Goal: Information Seeking & Learning: Find specific fact

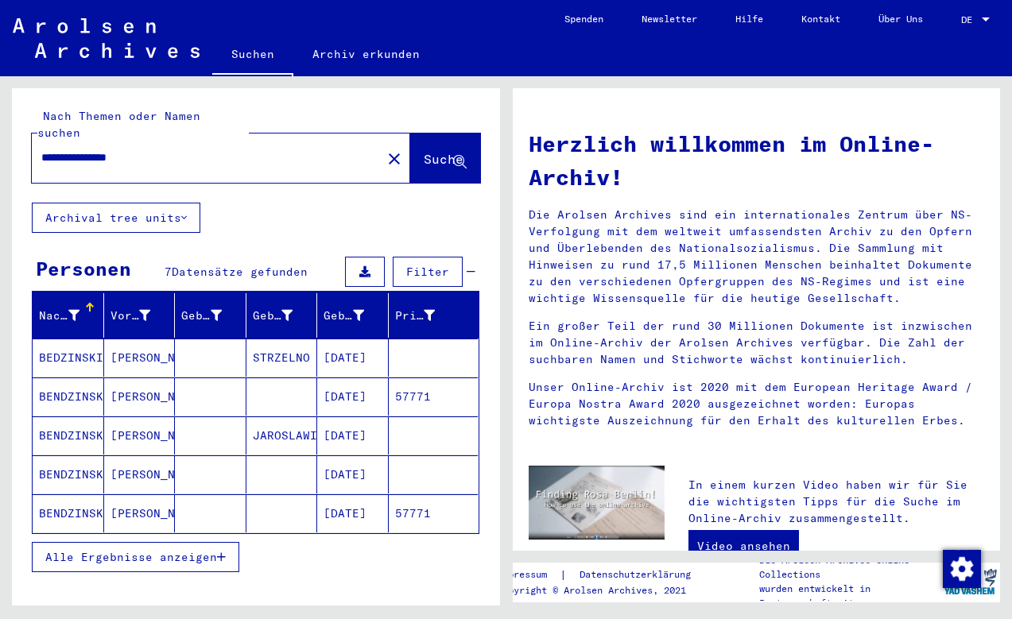
click at [66, 378] on mat-cell "BENDZINSKI" at bounding box center [69, 397] width 72 height 38
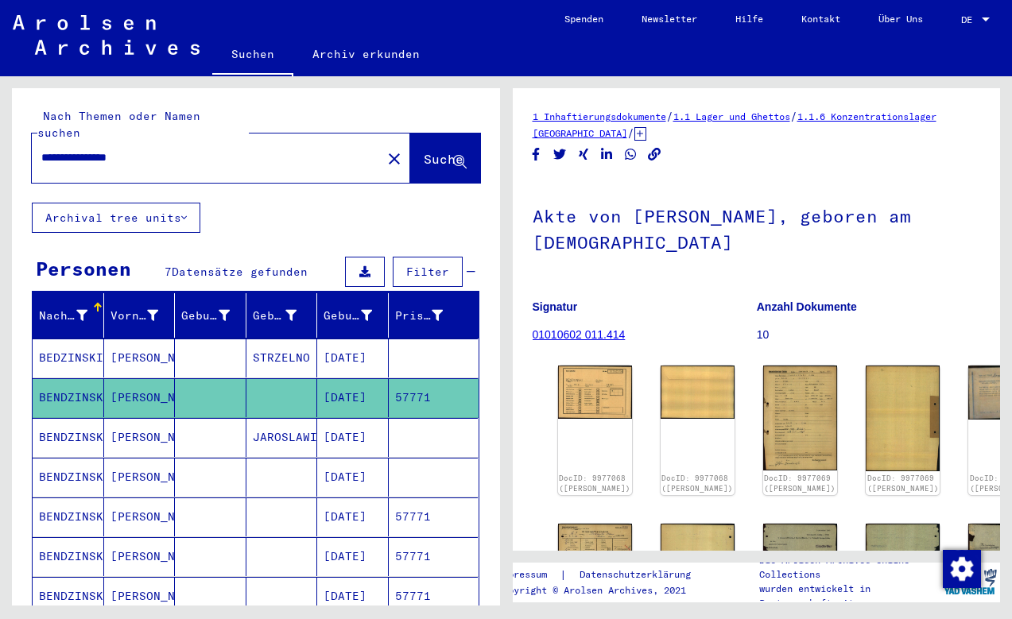
click at [73, 339] on mat-cell "BEDZINSKI" at bounding box center [69, 358] width 72 height 39
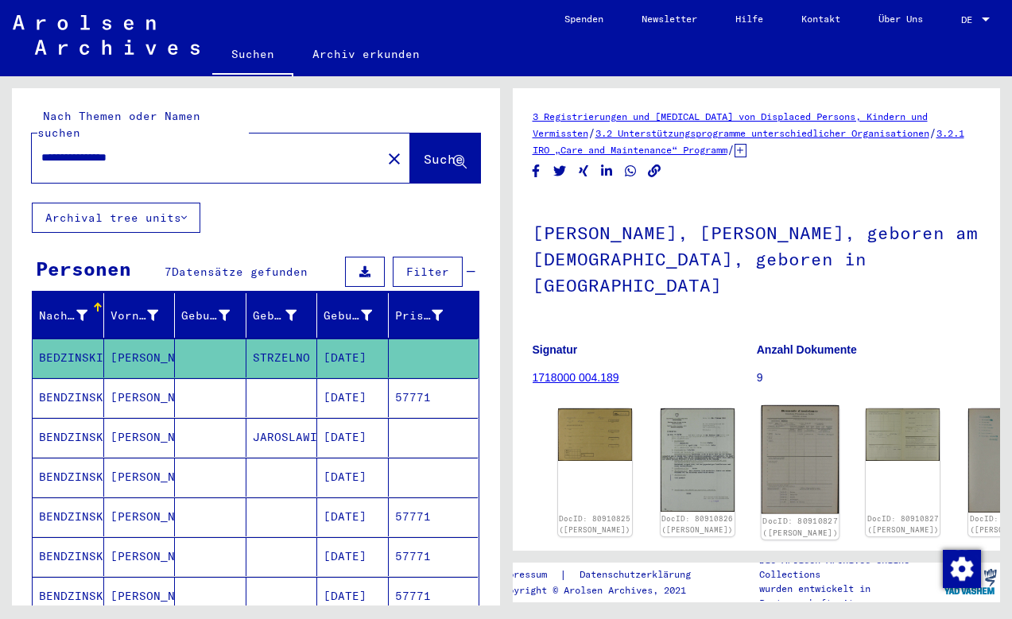
click at [762, 419] on img at bounding box center [801, 459] width 78 height 108
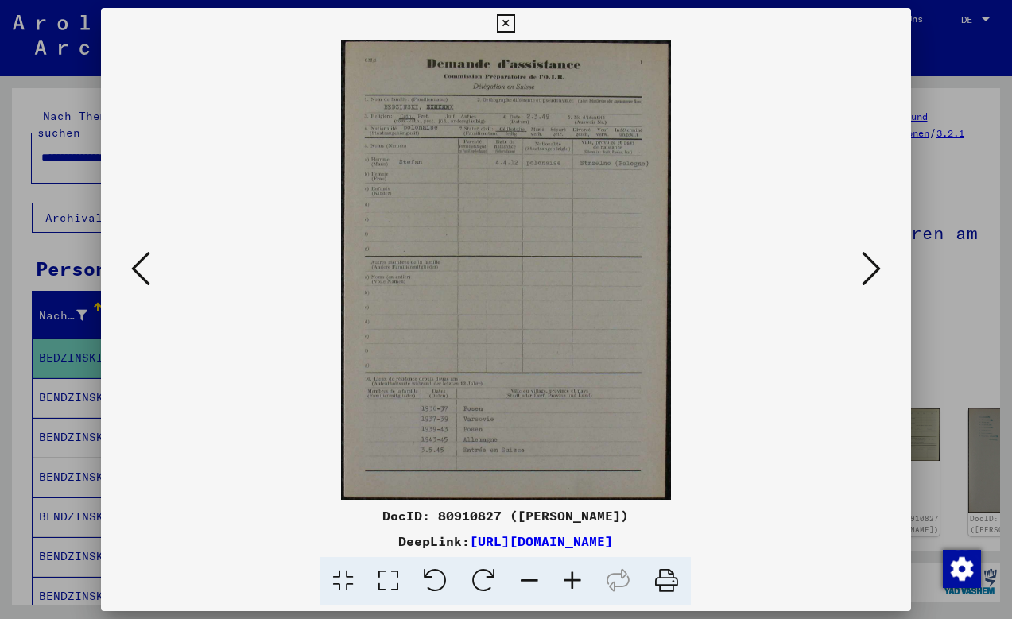
click at [862, 277] on icon at bounding box center [871, 269] width 19 height 38
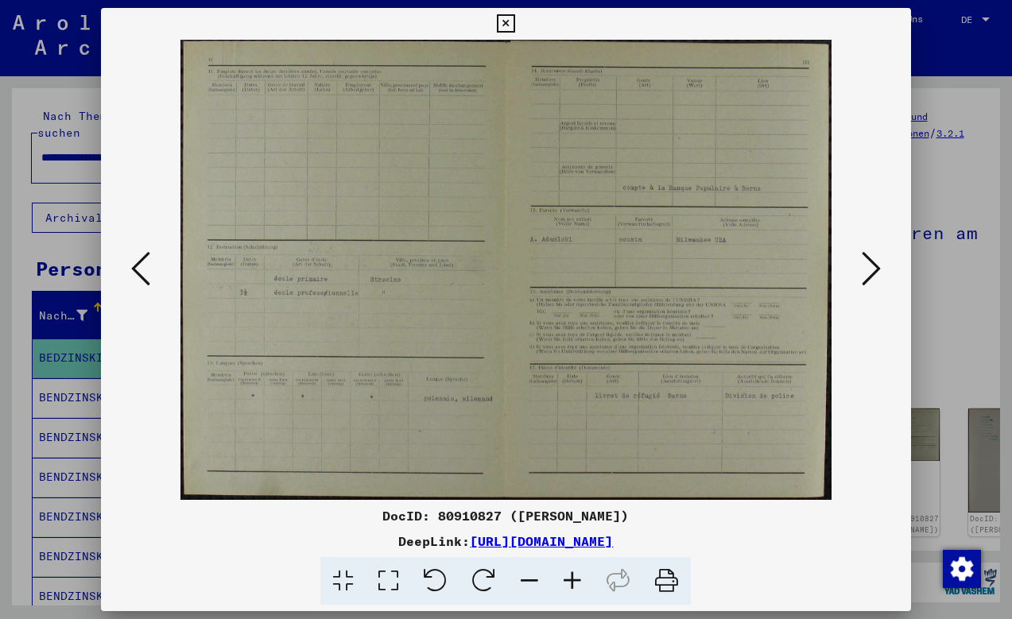
click at [871, 271] on icon at bounding box center [871, 269] width 19 height 38
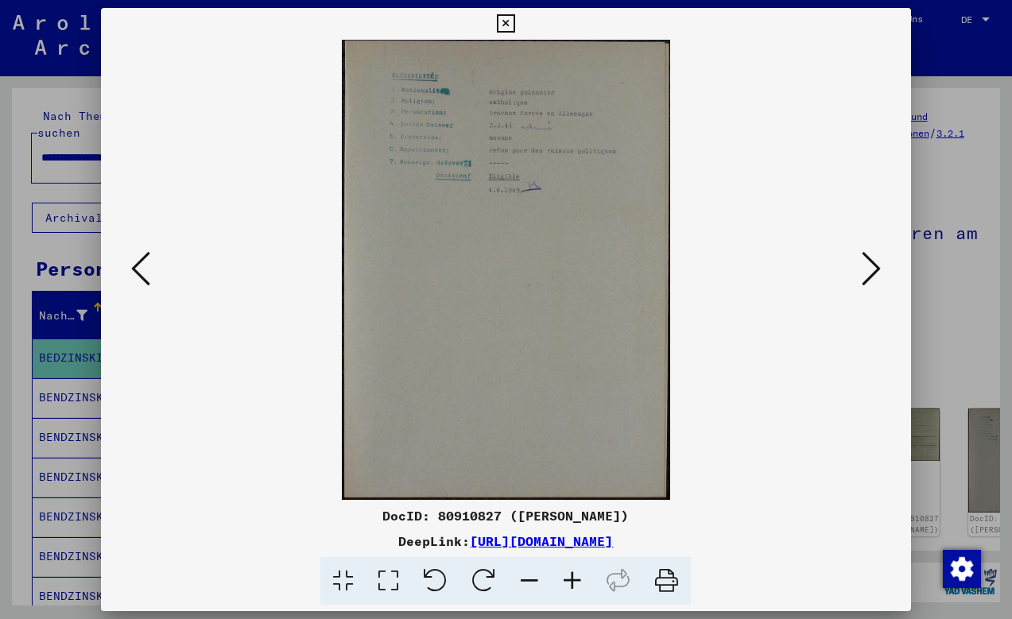
click at [871, 271] on icon at bounding box center [871, 269] width 19 height 38
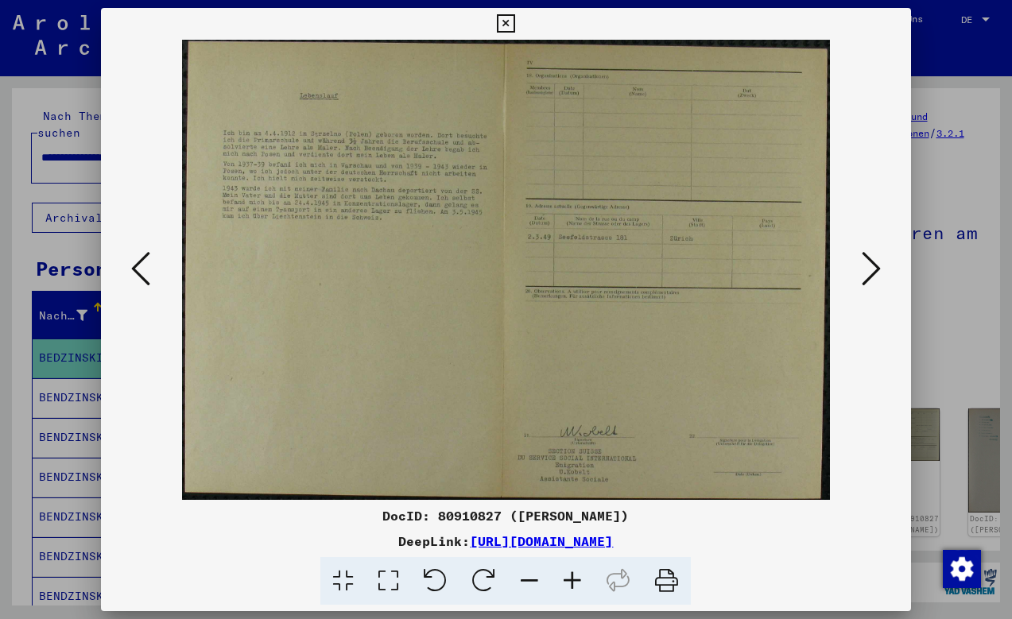
click at [515, 26] on icon at bounding box center [506, 23] width 18 height 19
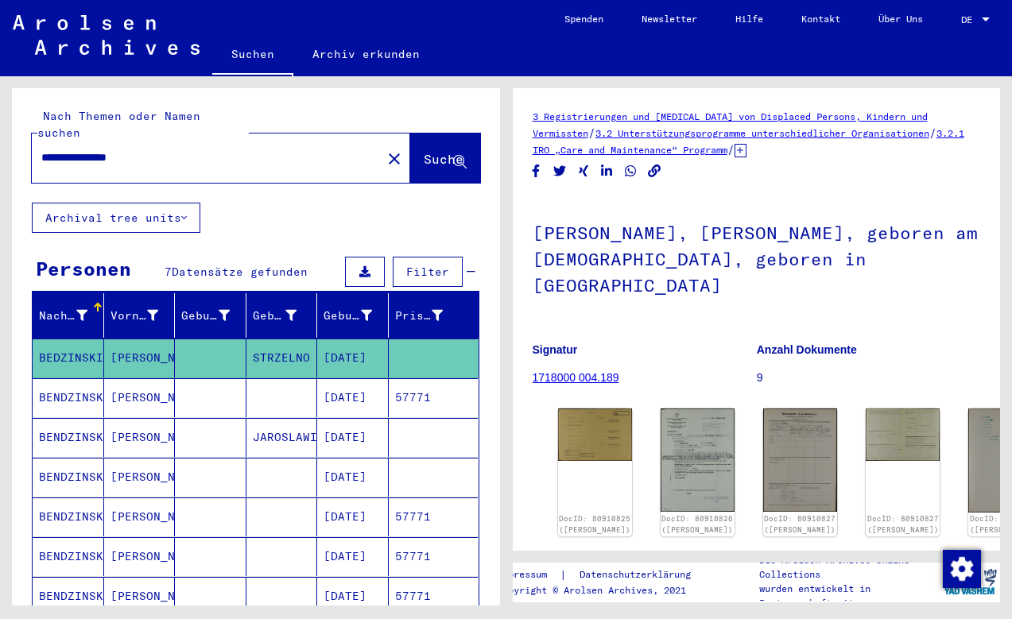
click at [126, 140] on div "**********" at bounding box center [202, 158] width 340 height 36
click at [160, 149] on input "**********" at bounding box center [206, 157] width 331 height 17
drag, startPoint x: 160, startPoint y: 138, endPoint x: 0, endPoint y: 138, distance: 159.8
click at [0, 138] on div "**********" at bounding box center [253, 341] width 506 height 530
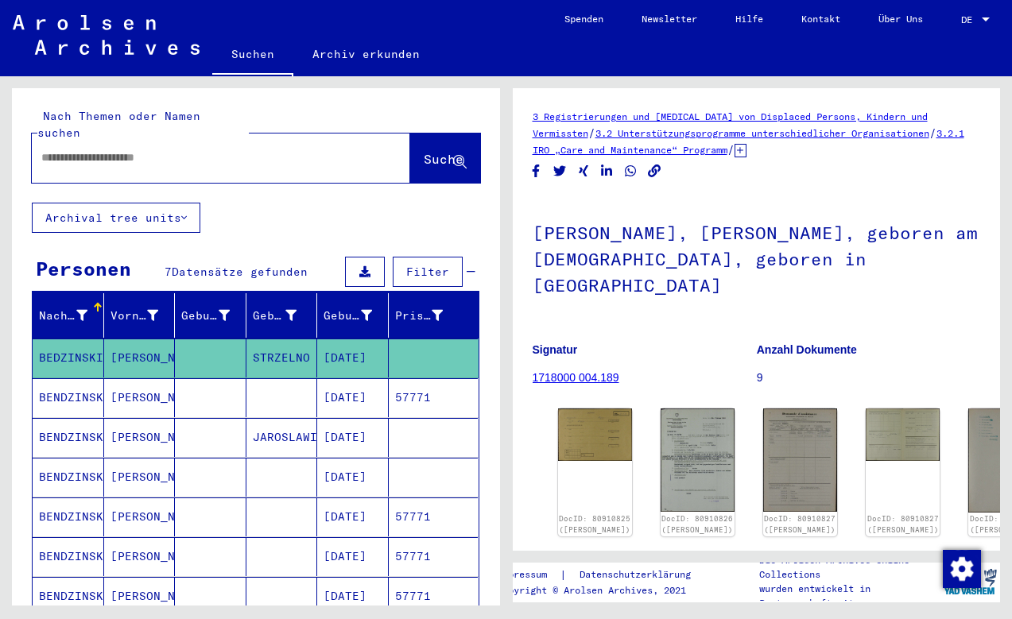
paste input "**********"
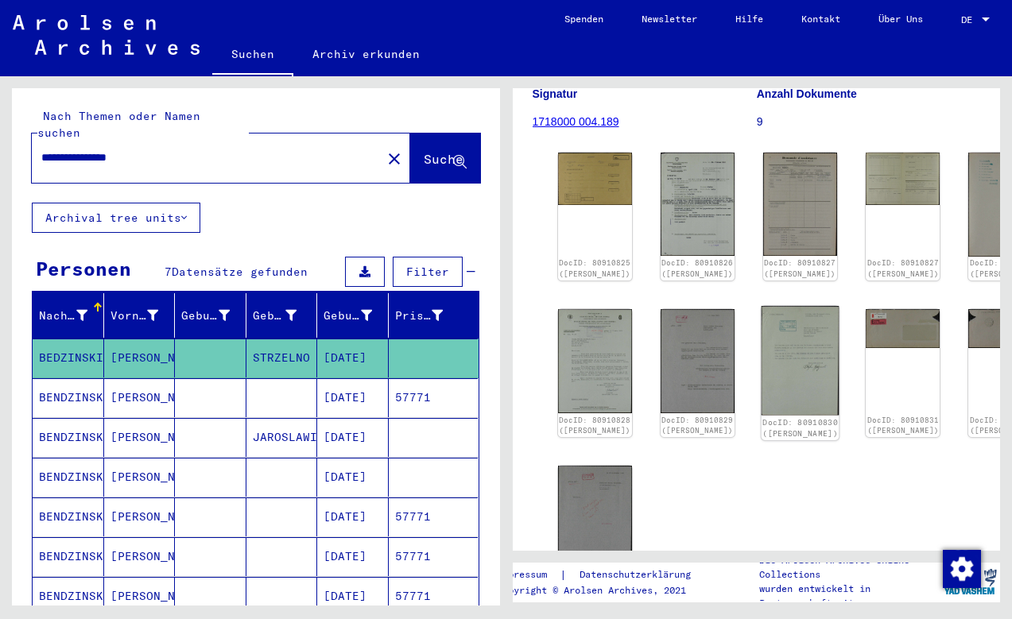
scroll to position [249, 0]
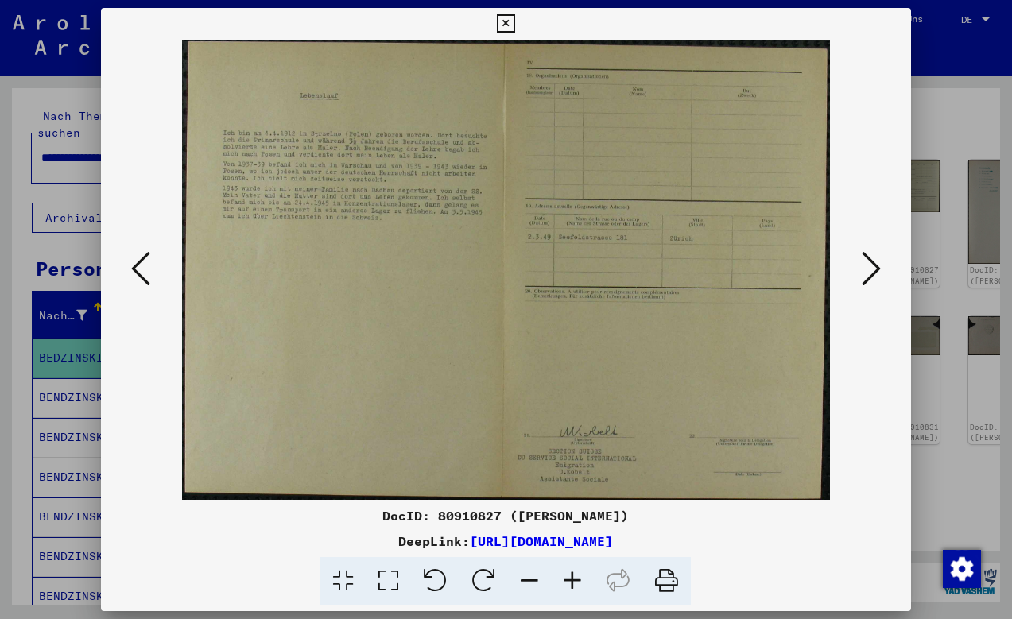
click at [862, 271] on icon at bounding box center [871, 269] width 19 height 38
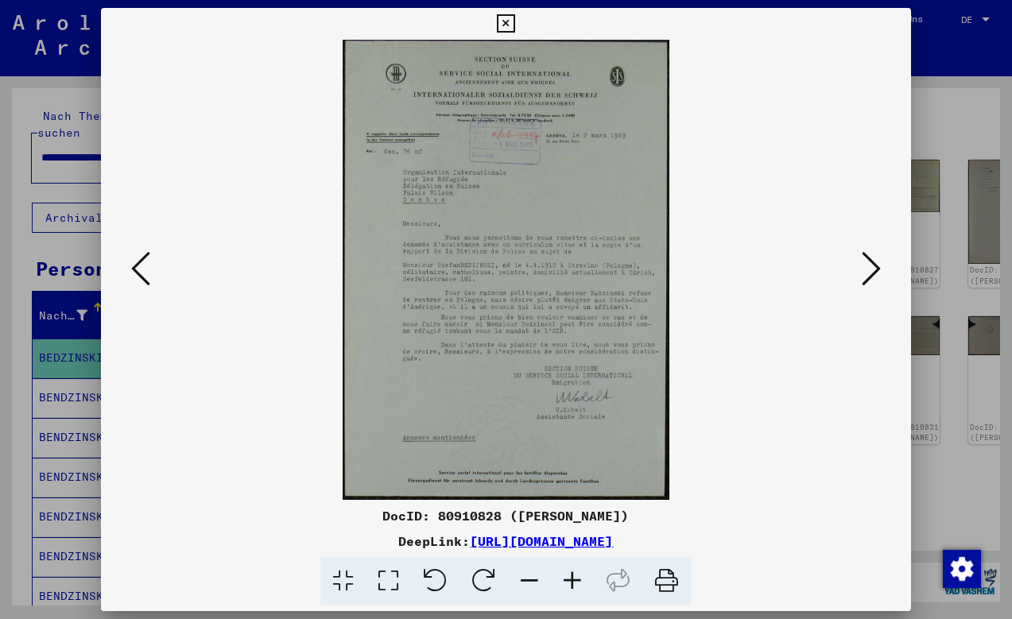
click at [862, 271] on icon at bounding box center [871, 269] width 19 height 38
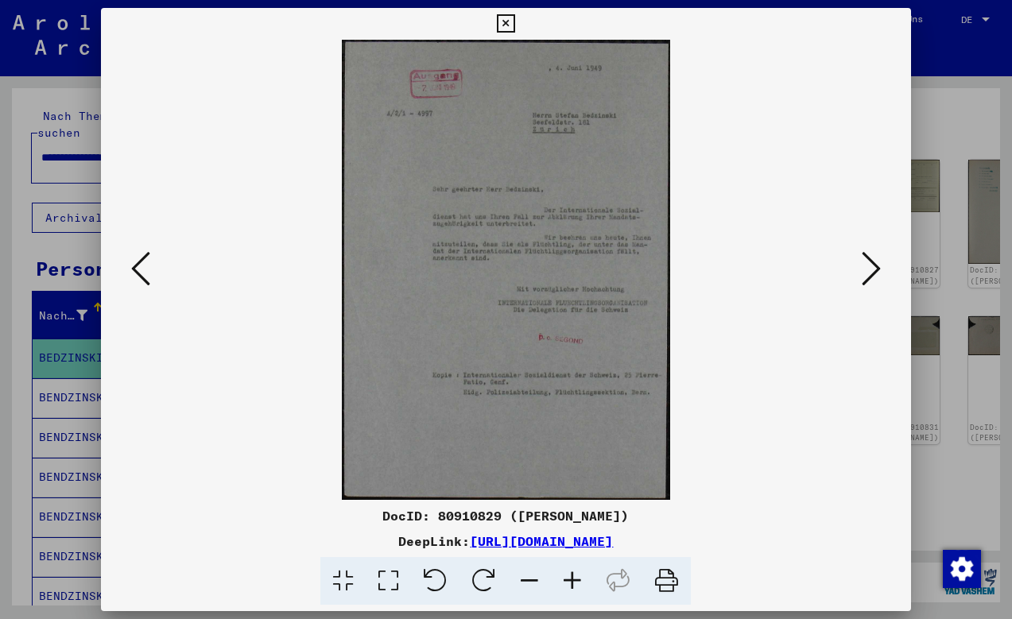
click at [862, 271] on icon at bounding box center [871, 269] width 19 height 38
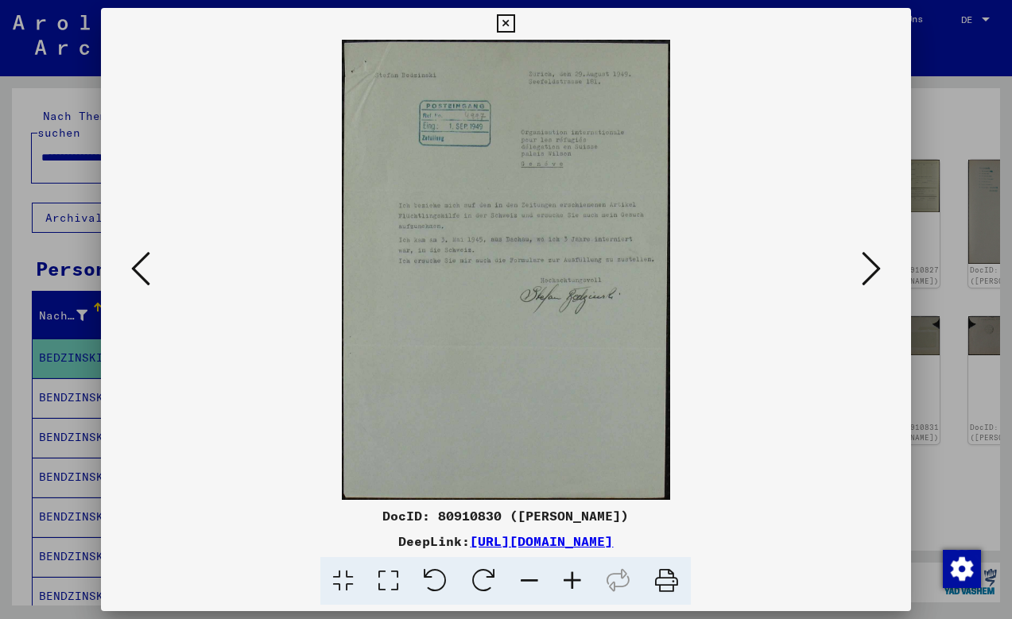
click at [870, 268] on icon at bounding box center [871, 269] width 19 height 38
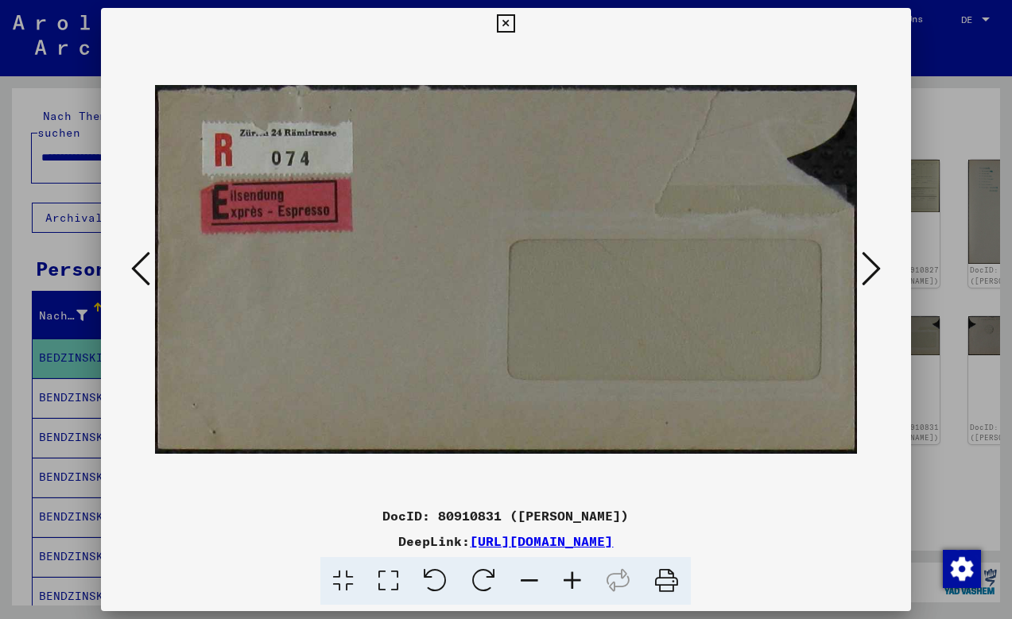
click at [870, 268] on icon at bounding box center [871, 269] width 19 height 38
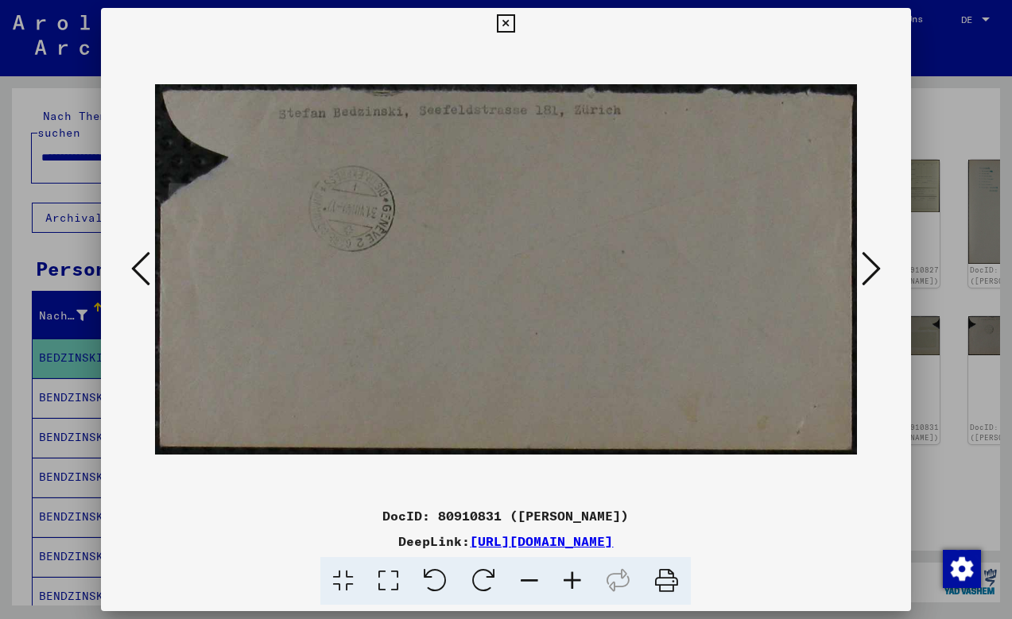
click at [870, 268] on icon at bounding box center [871, 269] width 19 height 38
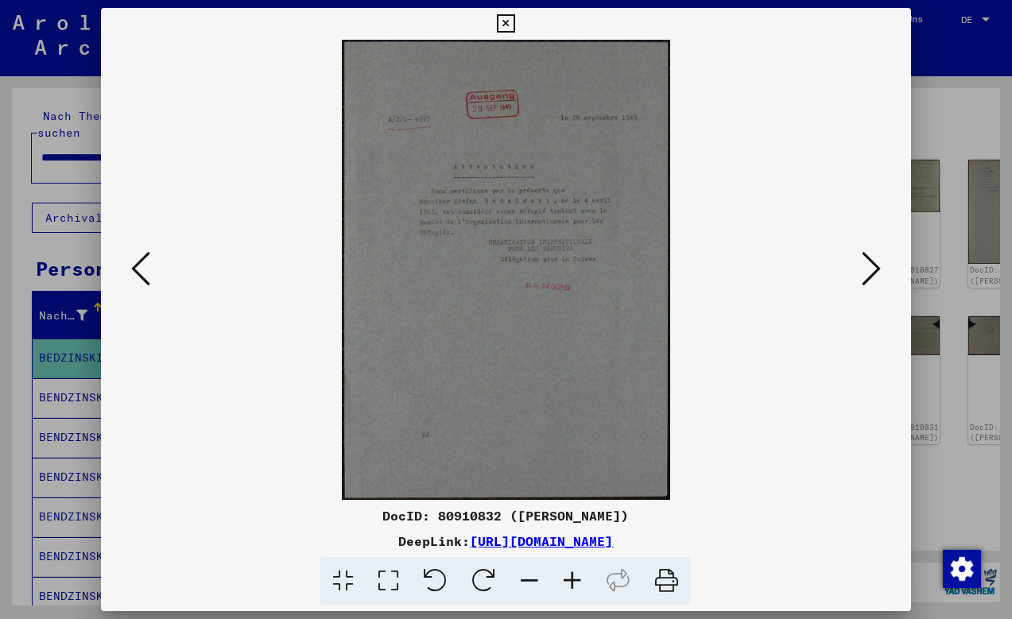
click at [870, 268] on icon at bounding box center [871, 269] width 19 height 38
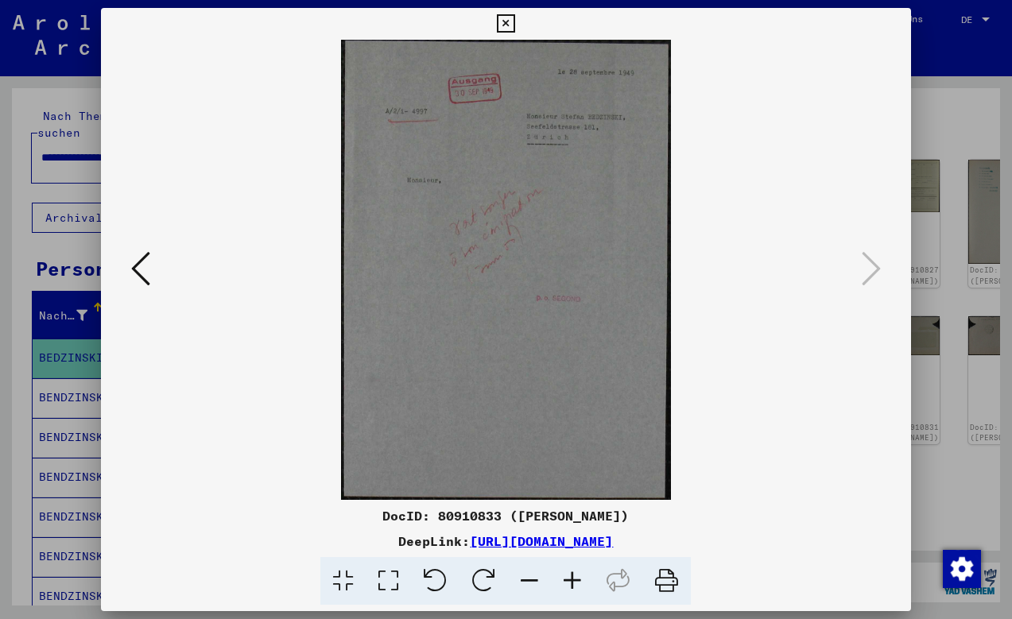
click at [515, 19] on icon at bounding box center [506, 23] width 18 height 19
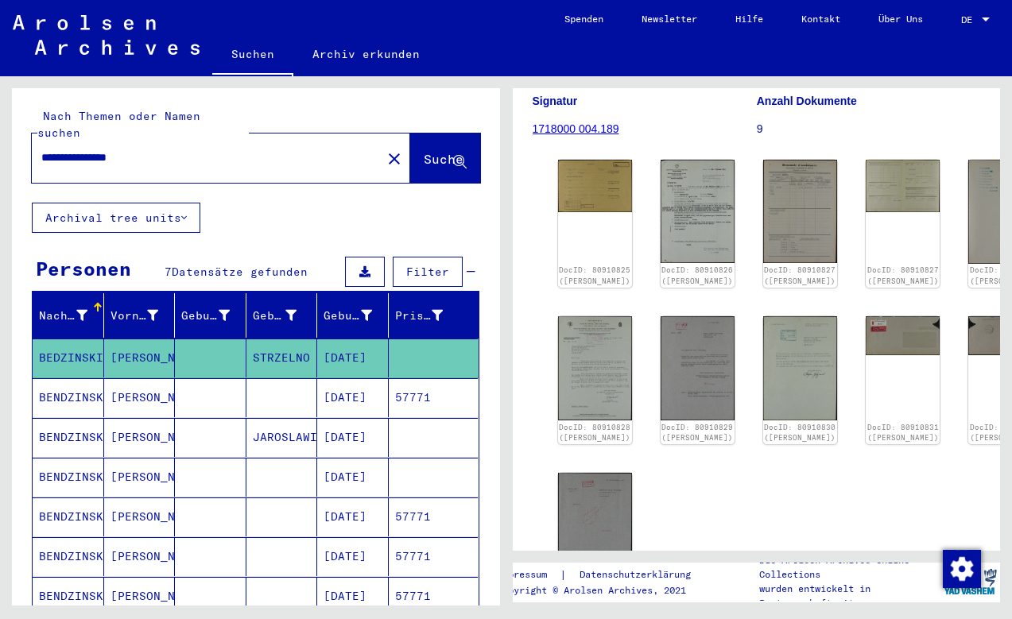
click at [429, 151] on span "Suche" at bounding box center [444, 159] width 40 height 16
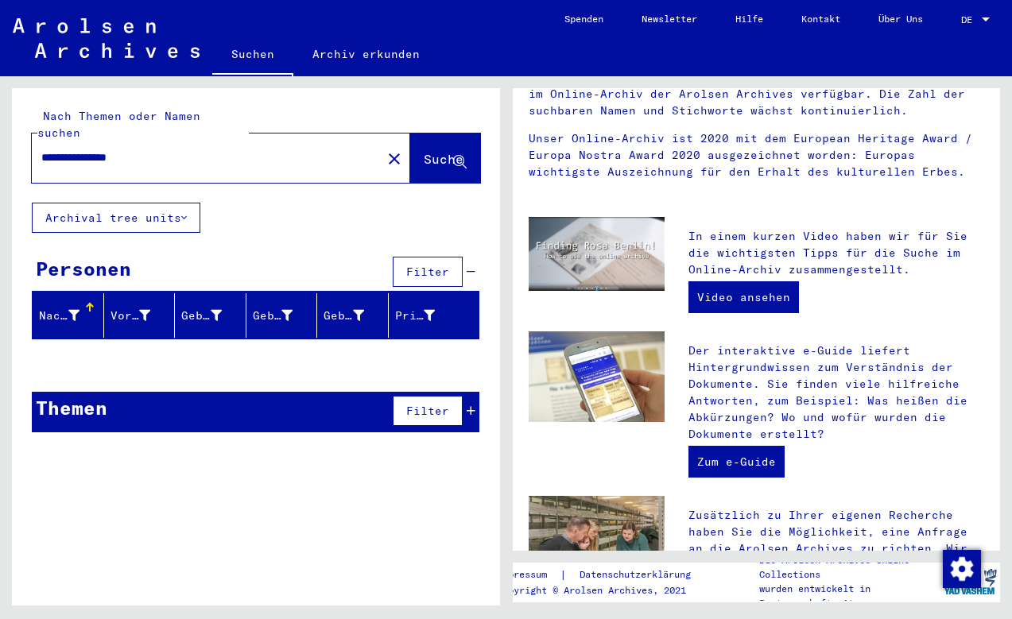
click at [424, 151] on span "Suche" at bounding box center [444, 159] width 40 height 16
drag, startPoint x: 154, startPoint y: 135, endPoint x: 2, endPoint y: 125, distance: 153.0
click at [1, 125] on div "**********" at bounding box center [253, 341] width 506 height 530
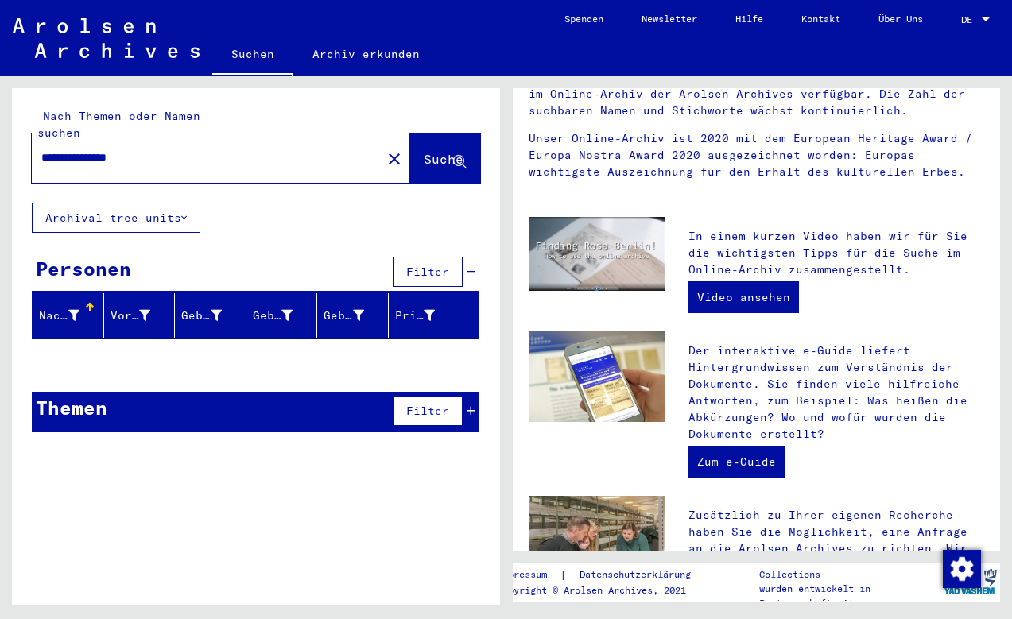
click at [91, 149] on input "**********" at bounding box center [201, 157] width 321 height 17
drag, startPoint x: 88, startPoint y: 144, endPoint x: 177, endPoint y: 143, distance: 89.1
click at [177, 149] on input "**********" at bounding box center [201, 157] width 321 height 17
type input "******"
drag, startPoint x: 251, startPoint y: 145, endPoint x: 419, endPoint y: 146, distance: 167.8
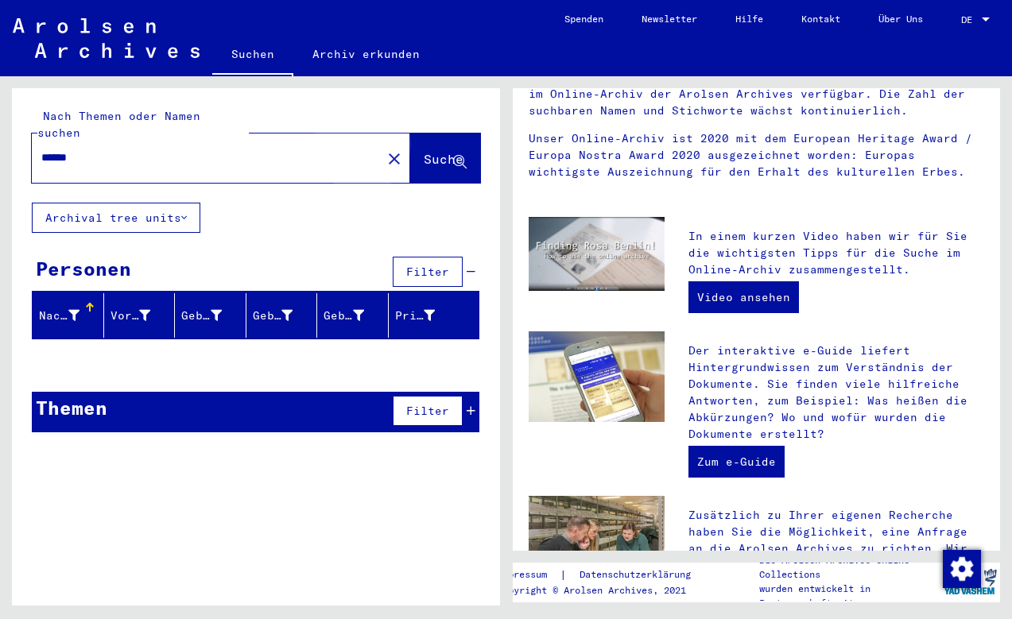
click at [424, 151] on span "Suche" at bounding box center [444, 159] width 40 height 16
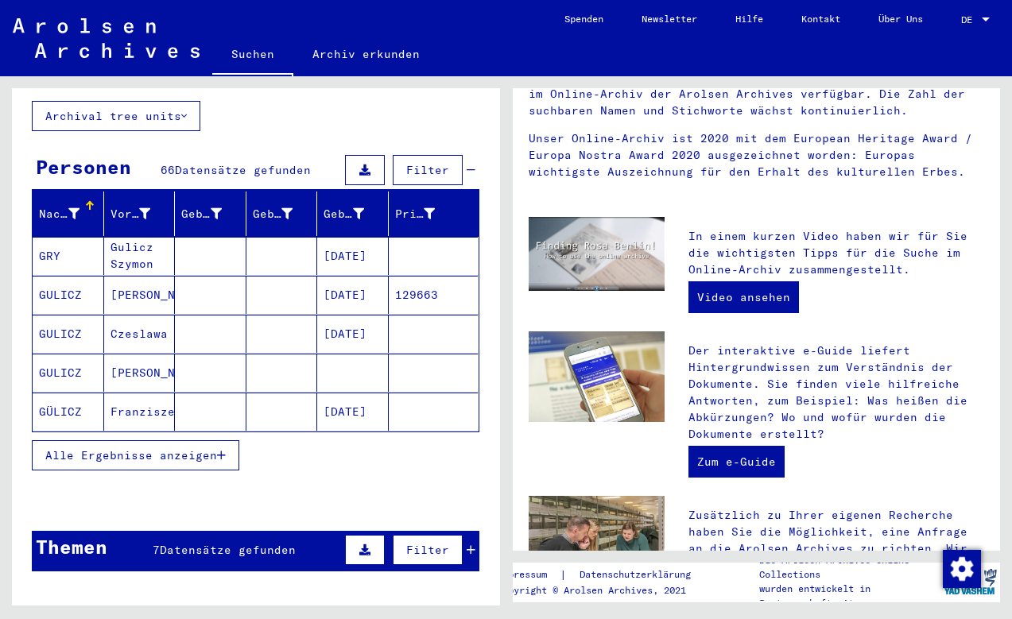
scroll to position [121, 0]
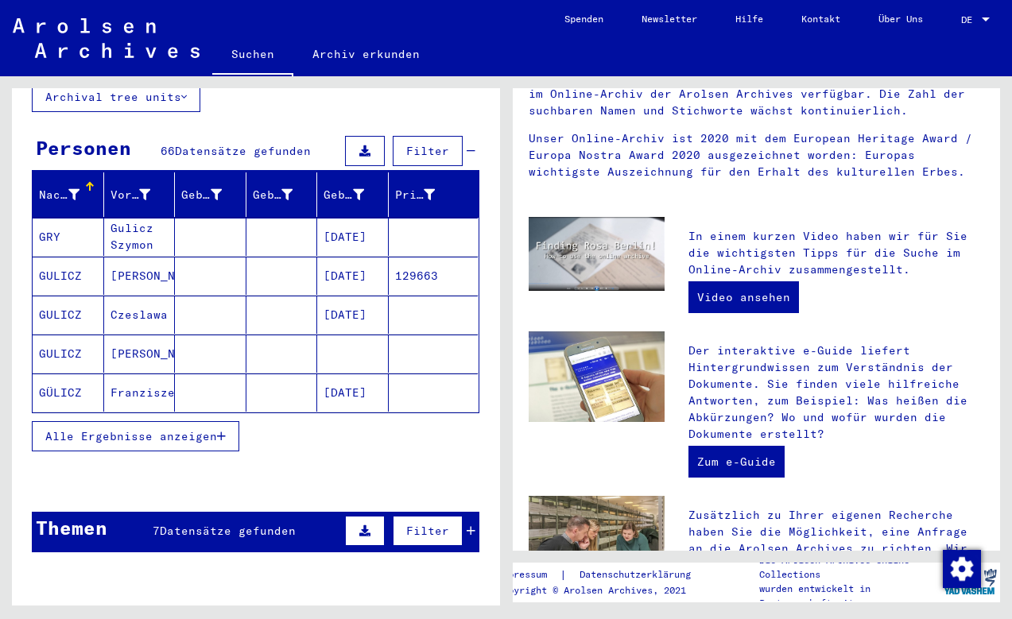
click at [126, 429] on span "Alle Ergebnisse anzeigen" at bounding box center [131, 436] width 172 height 14
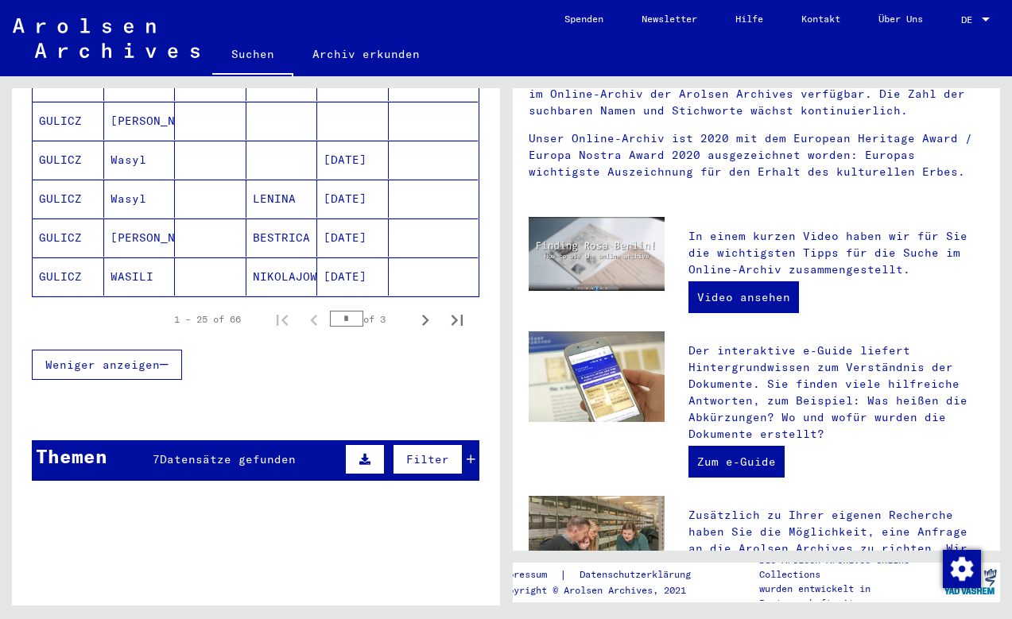
scroll to position [1018, 0]
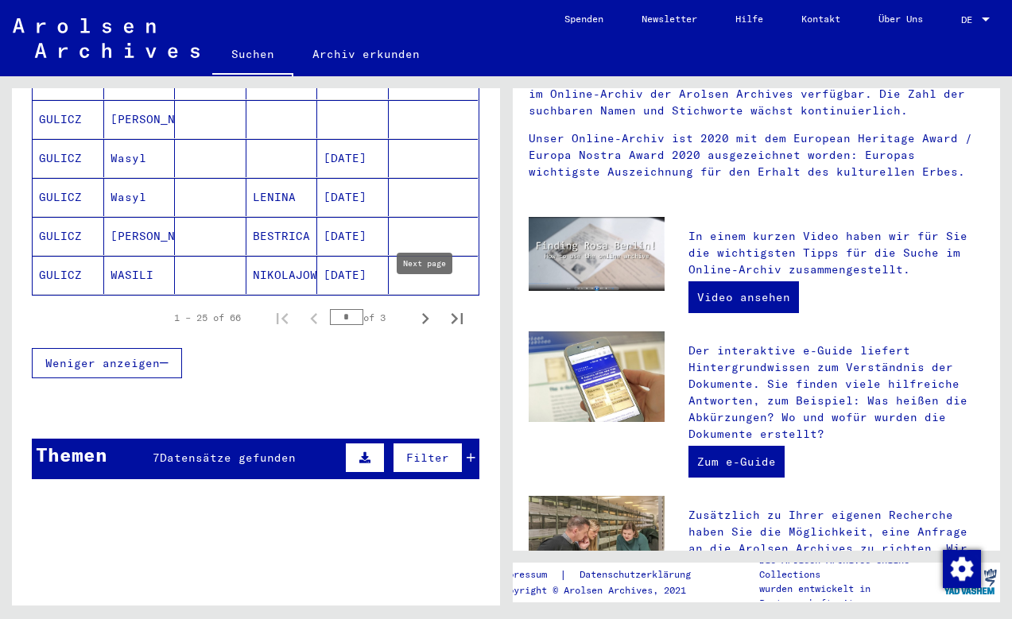
click at [425, 308] on icon "Next page" at bounding box center [425, 319] width 22 height 22
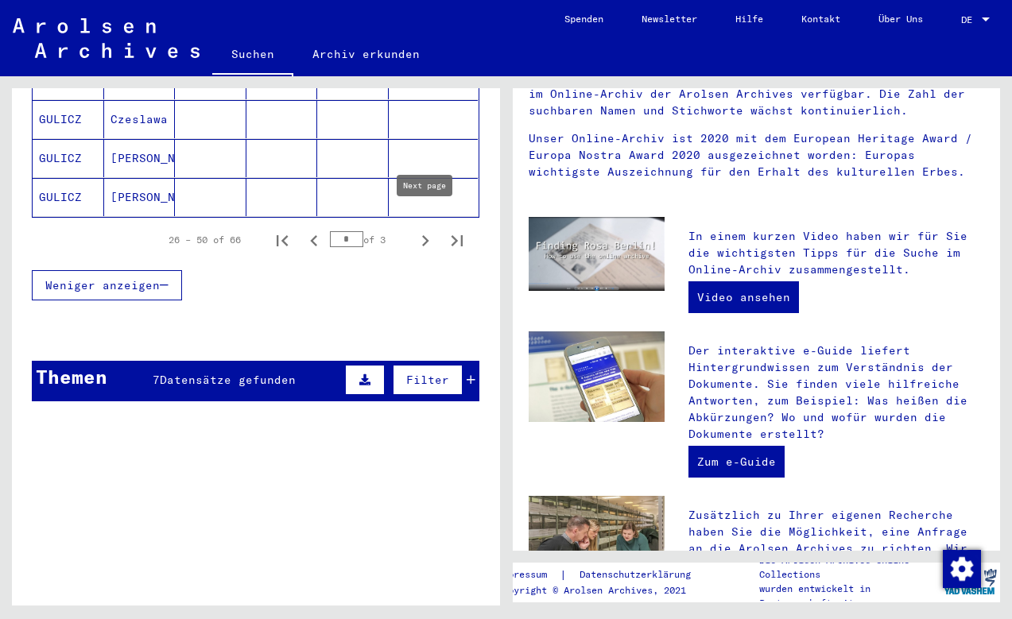
click at [419, 230] on icon "Next page" at bounding box center [425, 241] width 22 height 22
type input "*"
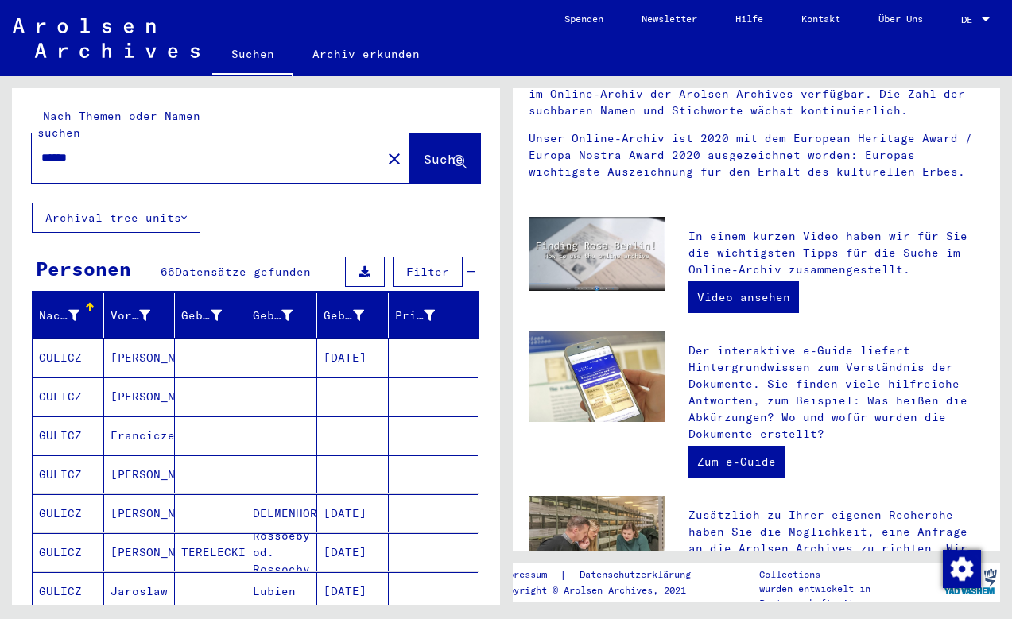
scroll to position [0, 0]
drag, startPoint x: 91, startPoint y: 140, endPoint x: -40, endPoint y: 140, distance: 130.4
click at [0, 140] on html "Suchen Archiv erkunden Spenden Newsletter Hilfe Kontakt Über Uns Suchen Archiv …" at bounding box center [506, 309] width 1012 height 619
type input "*****"
click at [424, 151] on span "Suche" at bounding box center [444, 159] width 40 height 16
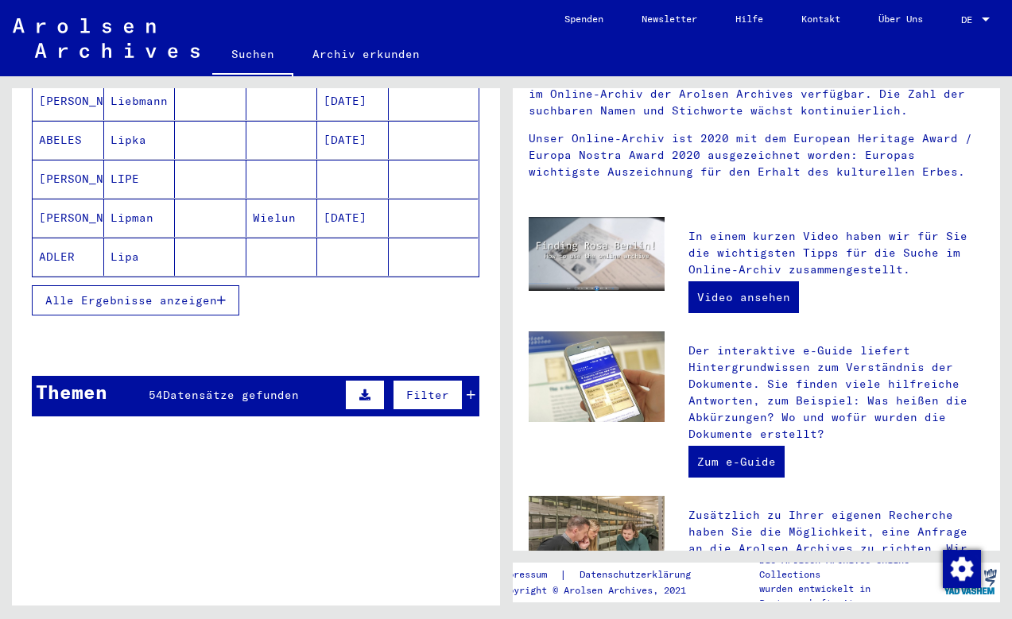
scroll to position [258, 0]
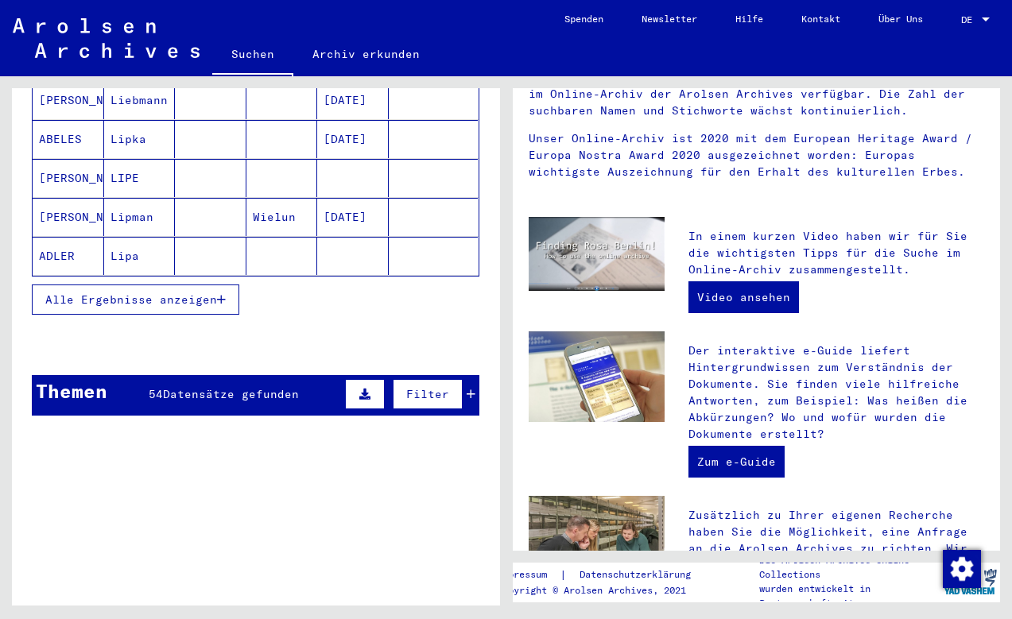
click at [94, 293] on span "Alle Ergebnisse anzeigen" at bounding box center [131, 300] width 172 height 14
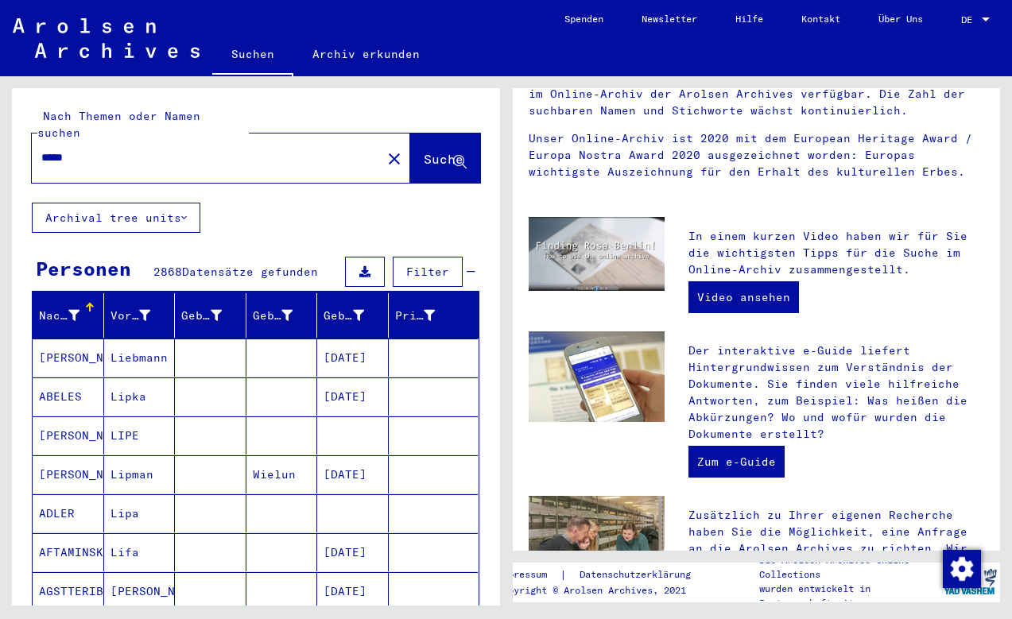
scroll to position [0, 0]
click at [145, 310] on icon at bounding box center [144, 315] width 11 height 11
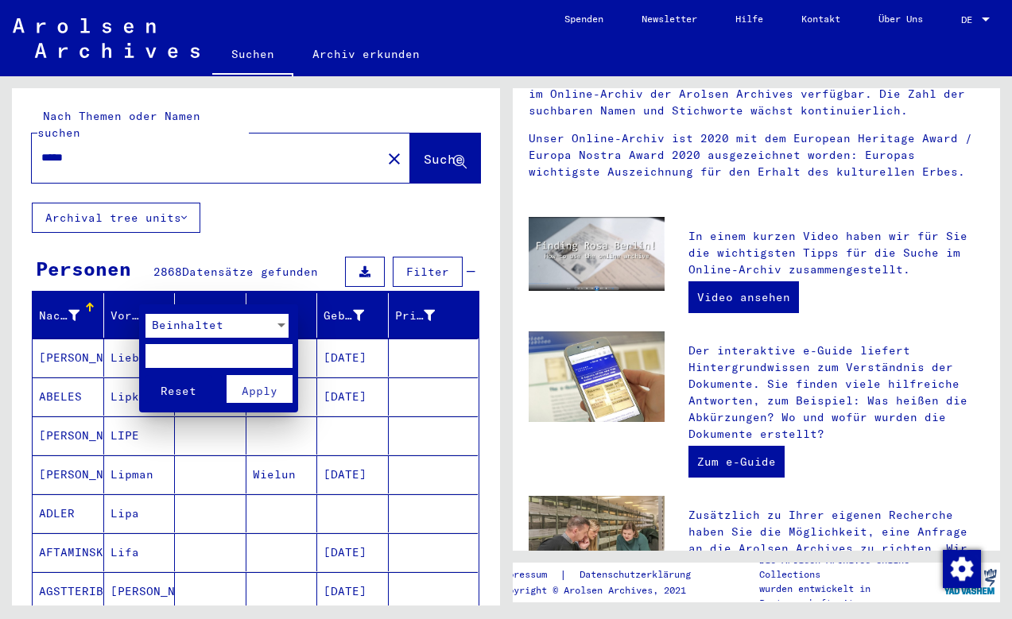
click at [191, 358] on input "text" at bounding box center [219, 356] width 147 height 24
click at [250, 384] on span "Apply" at bounding box center [260, 391] width 36 height 14
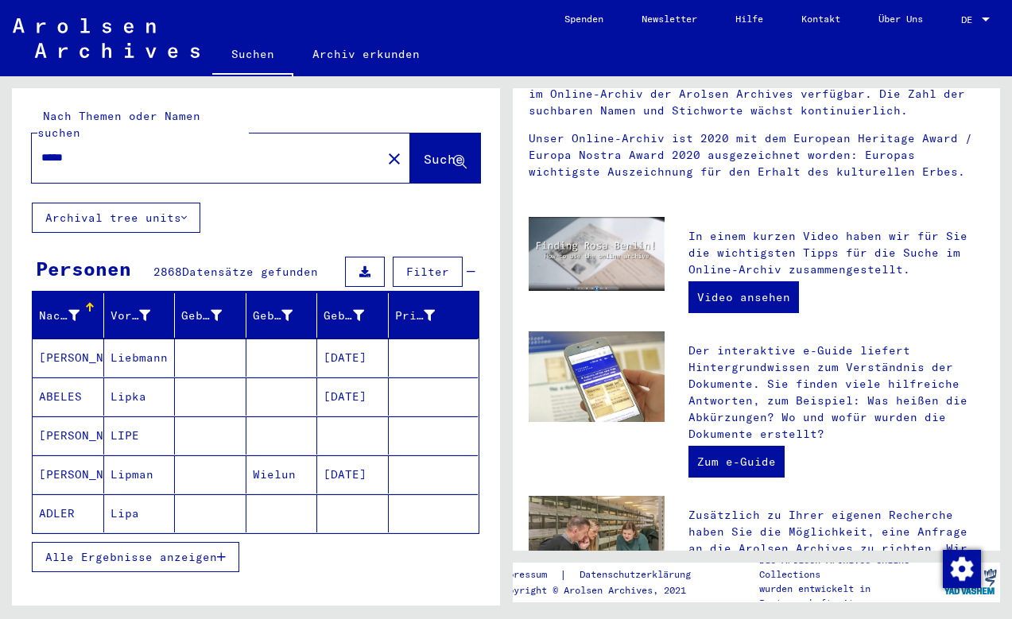
click at [90, 303] on div at bounding box center [90, 304] width 10 height 2
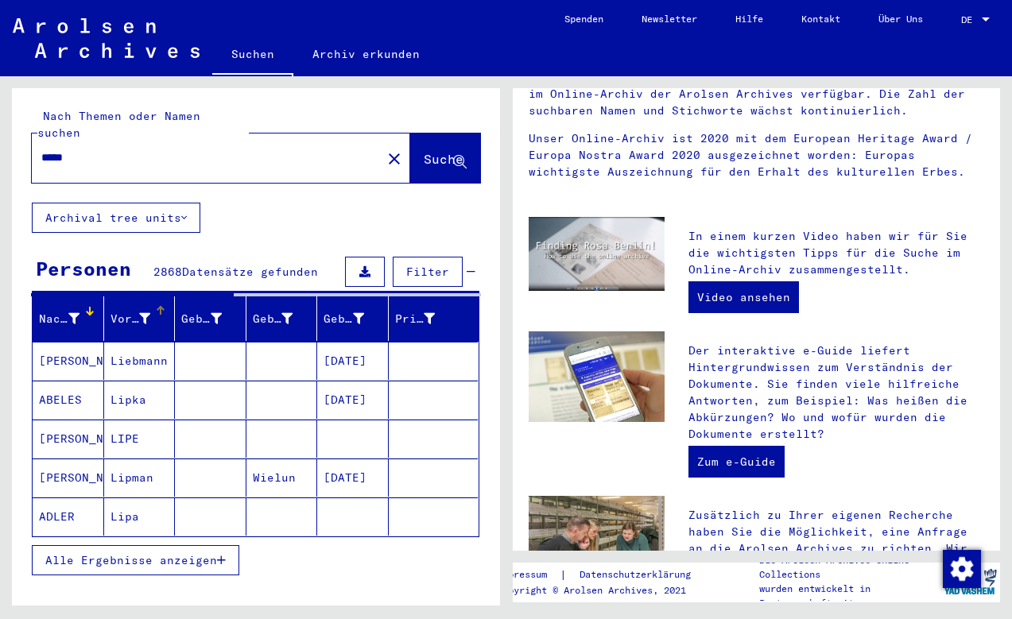
click at [158, 306] on div at bounding box center [161, 311] width 10 height 10
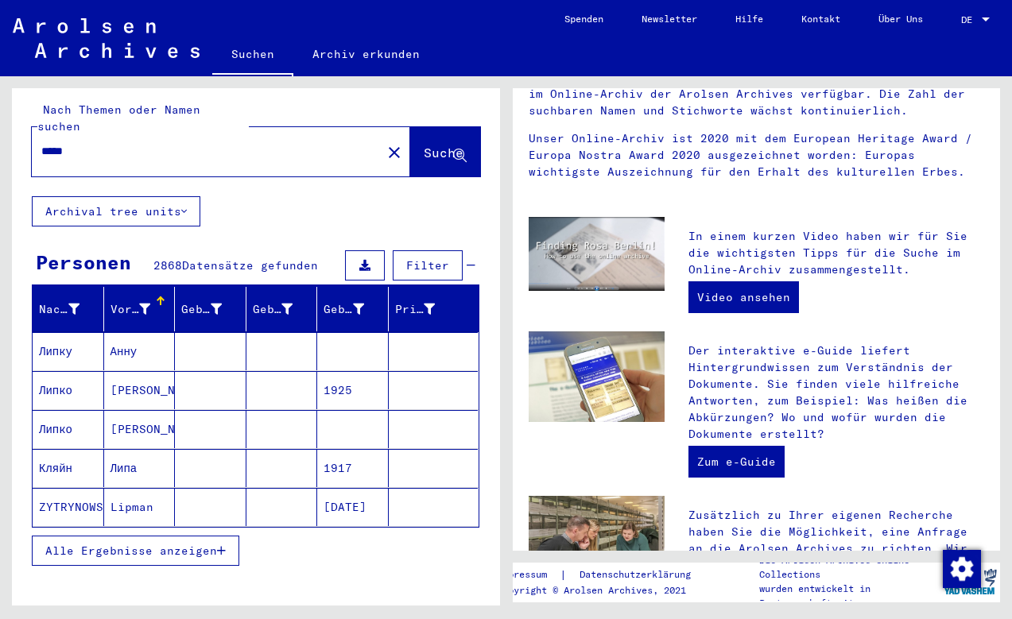
scroll to position [1, 0]
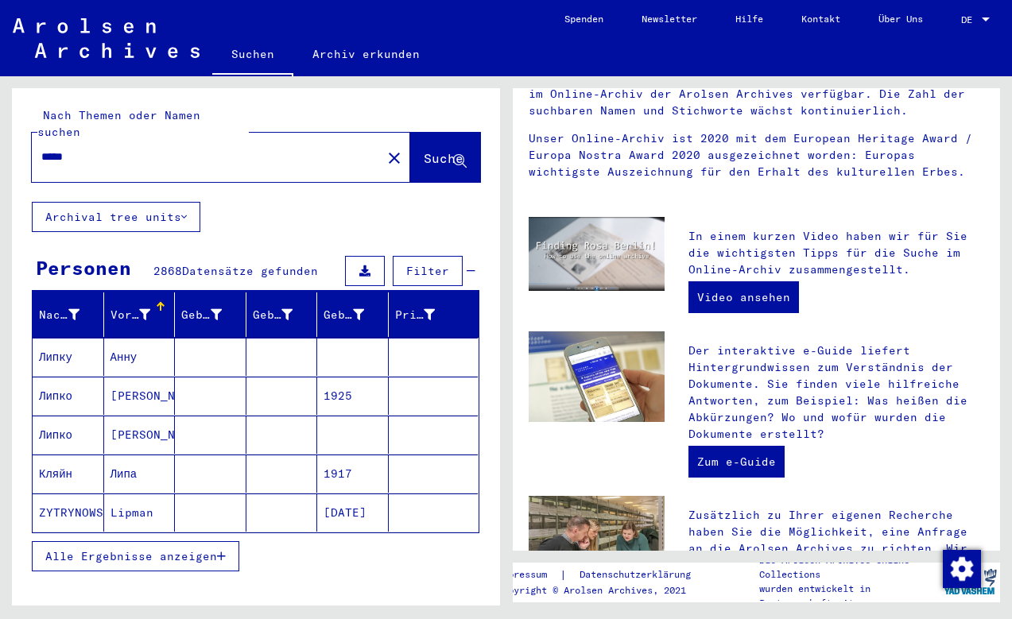
click at [161, 302] on div "Vorname" at bounding box center [143, 314] width 64 height 25
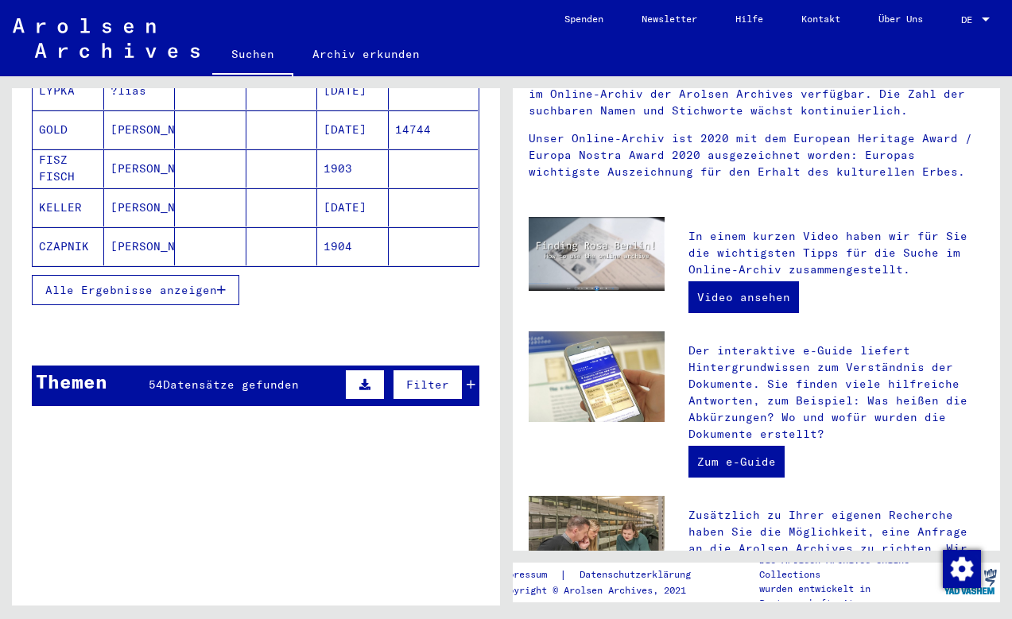
scroll to position [251, 0]
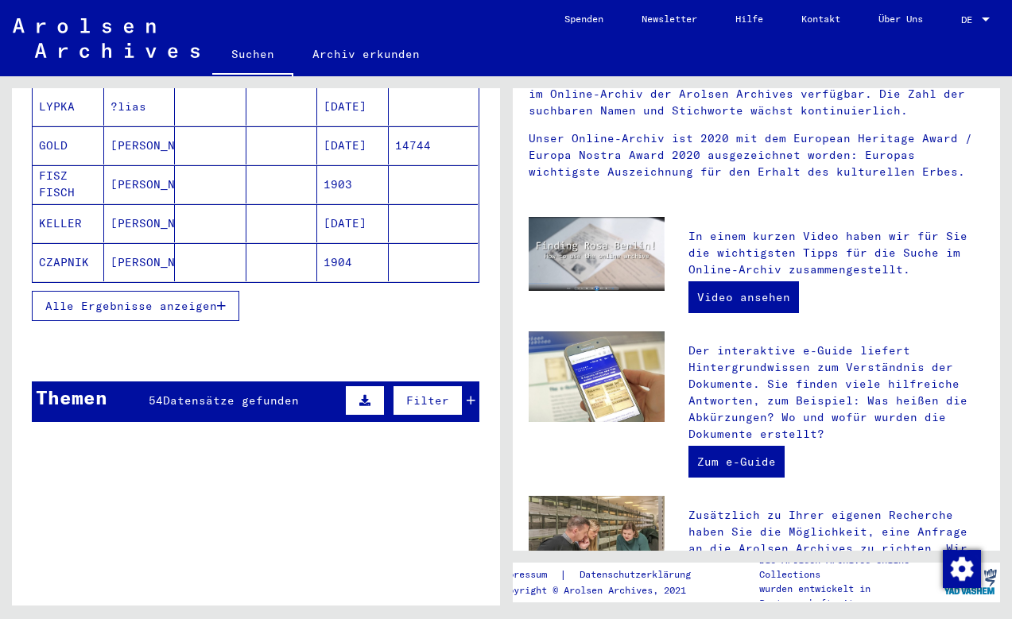
click at [138, 299] on span "Alle Ergebnisse anzeigen" at bounding box center [131, 306] width 172 height 14
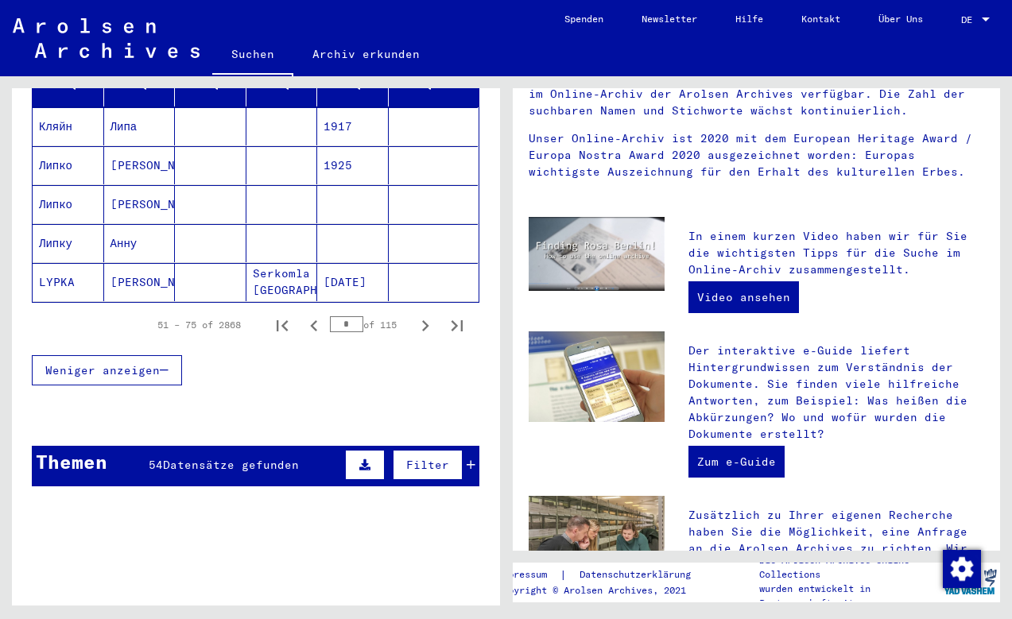
scroll to position [208, 0]
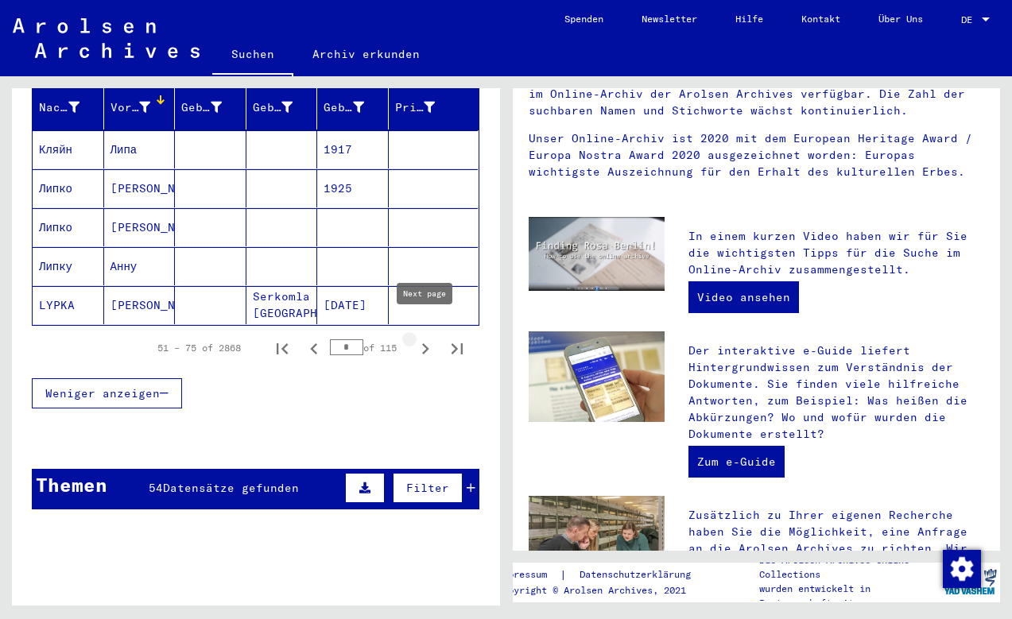
click at [426, 343] on icon "Next page" at bounding box center [425, 348] width 7 height 11
type input "*"
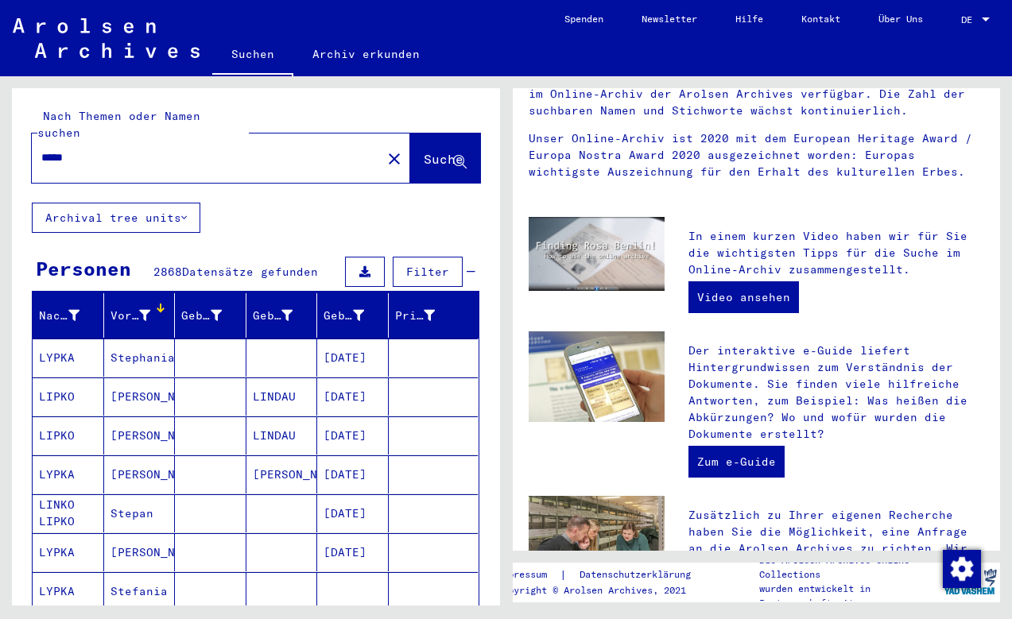
scroll to position [0, 0]
click at [73, 149] on input "*****" at bounding box center [201, 157] width 321 height 17
click at [430, 151] on span "Suche" at bounding box center [444, 159] width 40 height 16
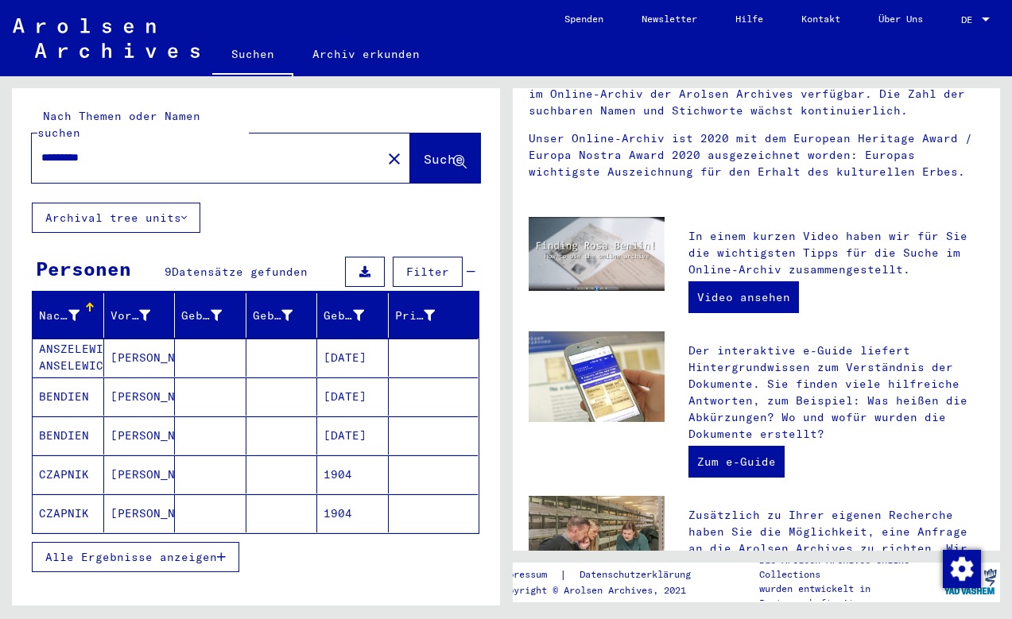
click at [113, 149] on input "*********" at bounding box center [201, 157] width 321 height 17
click at [433, 151] on span "Suche" at bounding box center [444, 159] width 40 height 16
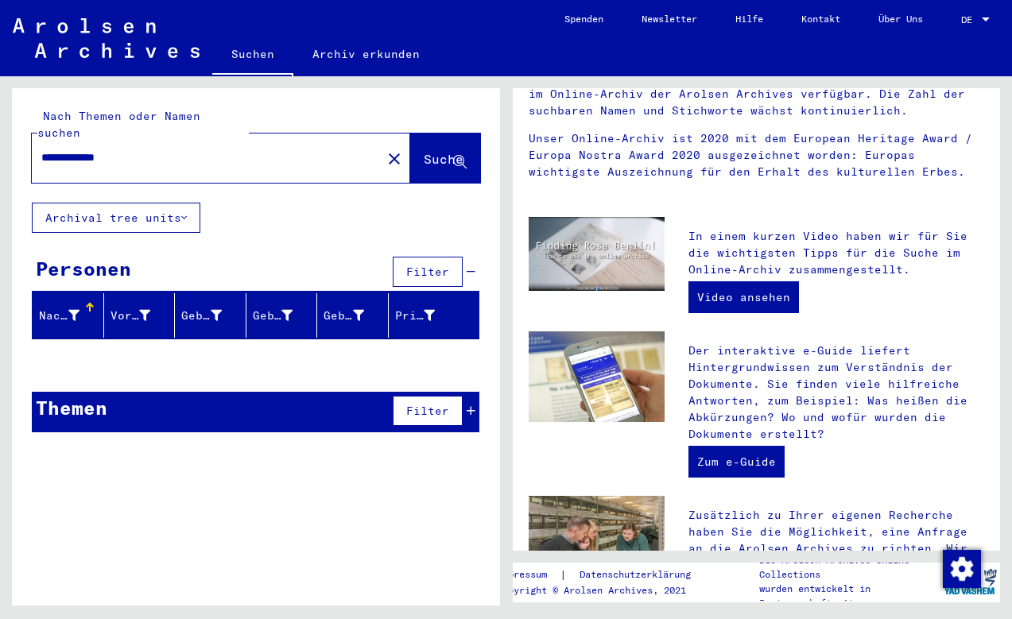
click at [87, 303] on div at bounding box center [90, 304] width 10 height 2
drag, startPoint x: 134, startPoint y: 135, endPoint x: 82, endPoint y: 135, distance: 52.5
click at [82, 149] on input "**********" at bounding box center [201, 157] width 321 height 17
click at [71, 149] on input "**********" at bounding box center [201, 157] width 321 height 17
click at [75, 149] on input "**********" at bounding box center [201, 157] width 321 height 17
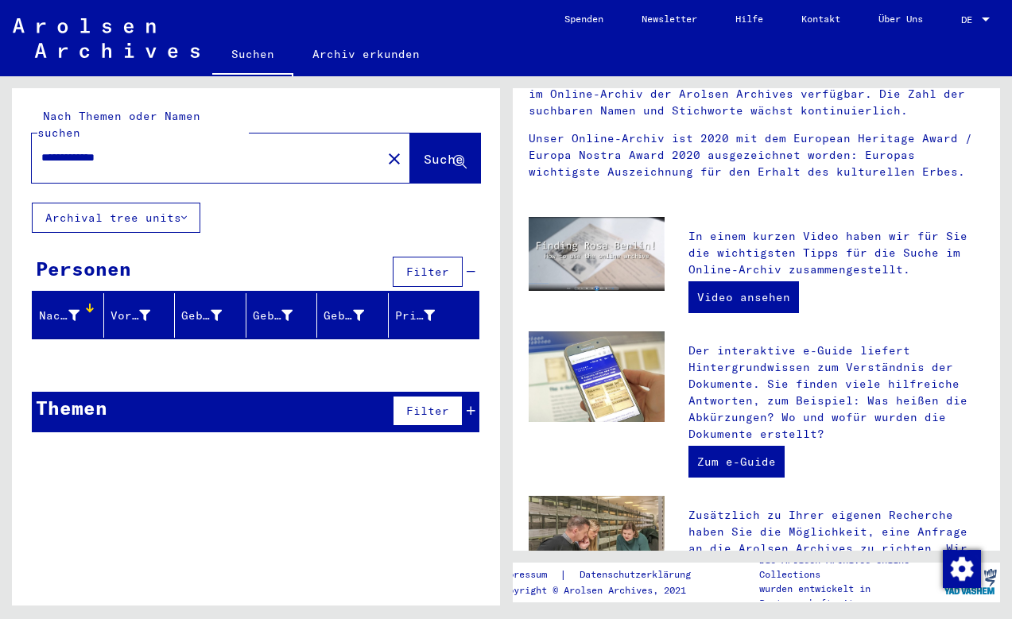
drag, startPoint x: 134, startPoint y: 142, endPoint x: 84, endPoint y: 142, distance: 50.1
click at [84, 149] on input "**********" at bounding box center [201, 157] width 321 height 17
type input "**********"
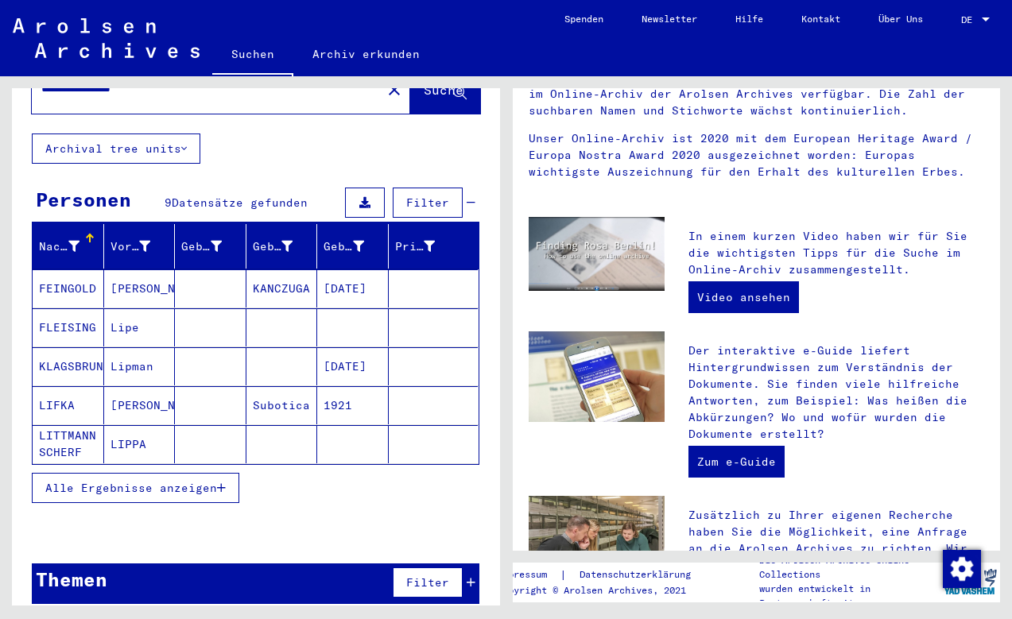
scroll to position [68, 0]
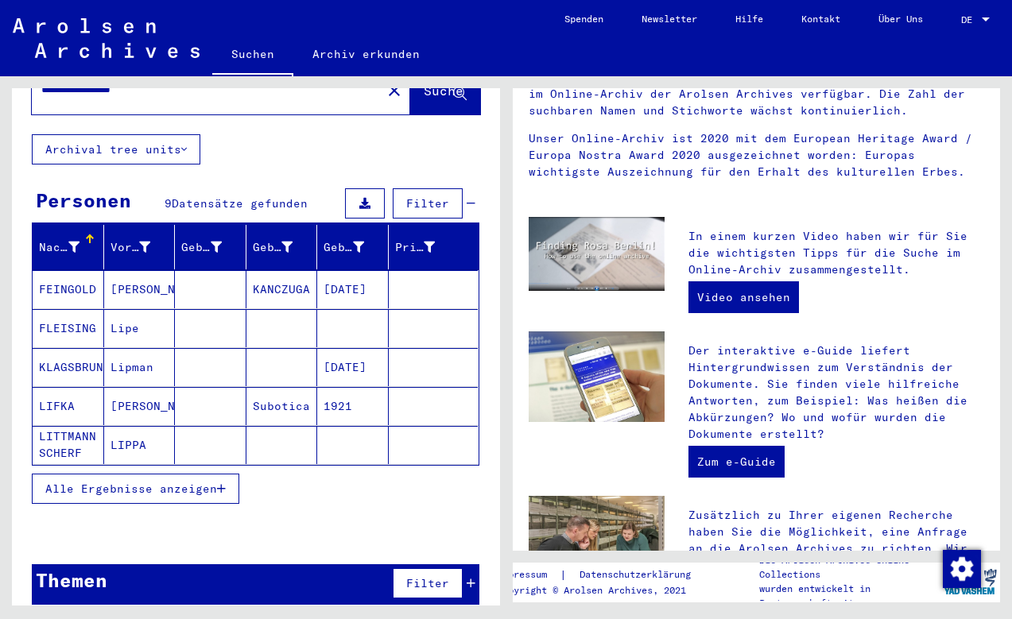
click at [147, 474] on button "Alle Ergebnisse anzeigen" at bounding box center [136, 489] width 208 height 30
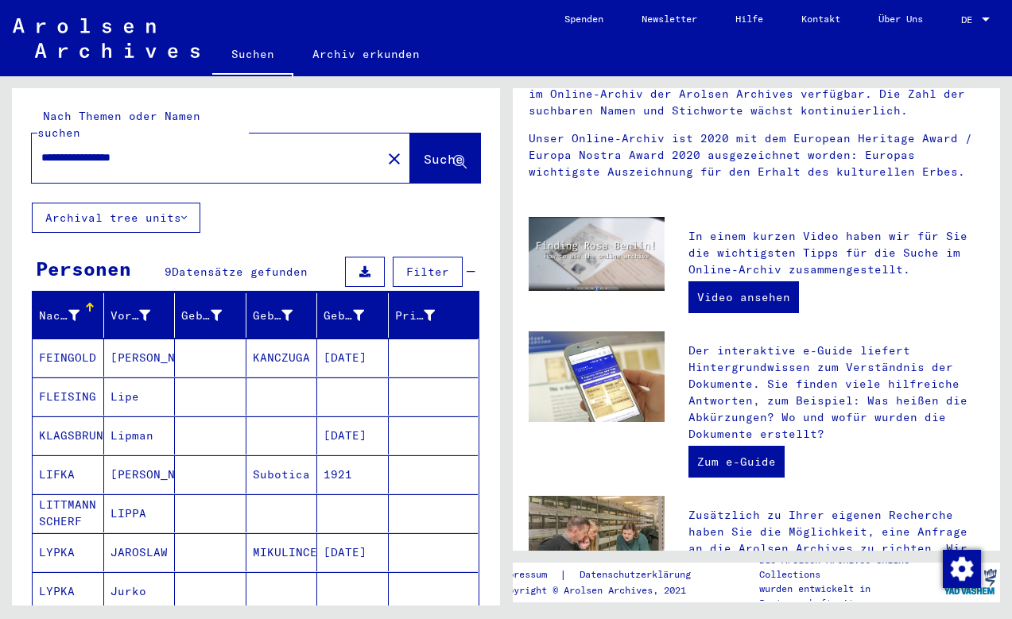
scroll to position [0, 0]
click at [165, 149] on input "**********" at bounding box center [201, 157] width 321 height 17
drag, startPoint x: 165, startPoint y: 145, endPoint x: -36, endPoint y: 144, distance: 201.2
click at [0, 144] on html "**********" at bounding box center [506, 309] width 1012 height 619
paste input "**********"
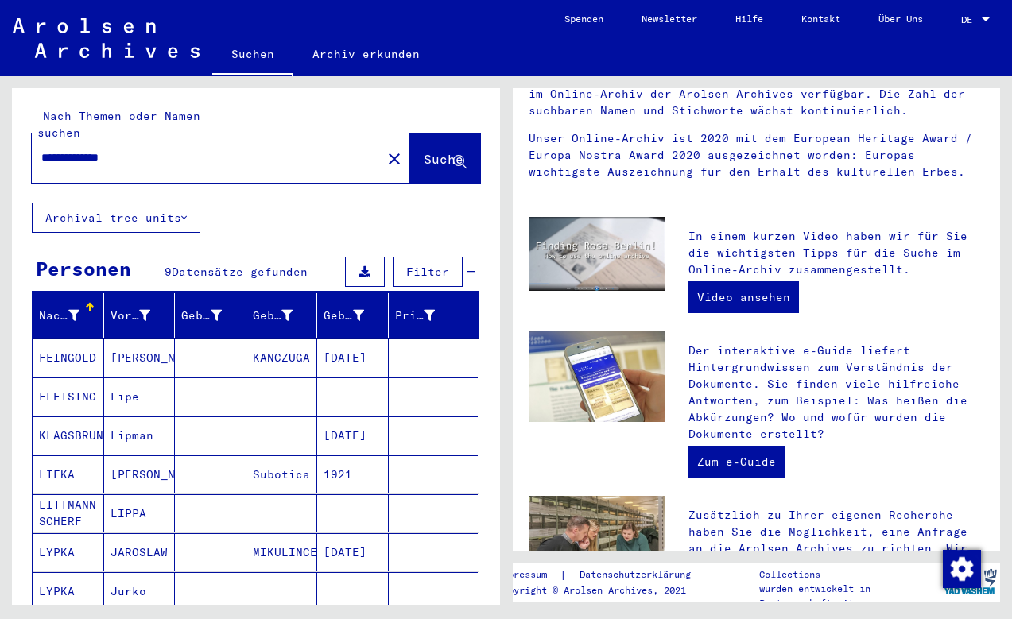
type input "**********"
click at [418, 134] on button "Suche" at bounding box center [445, 158] width 70 height 49
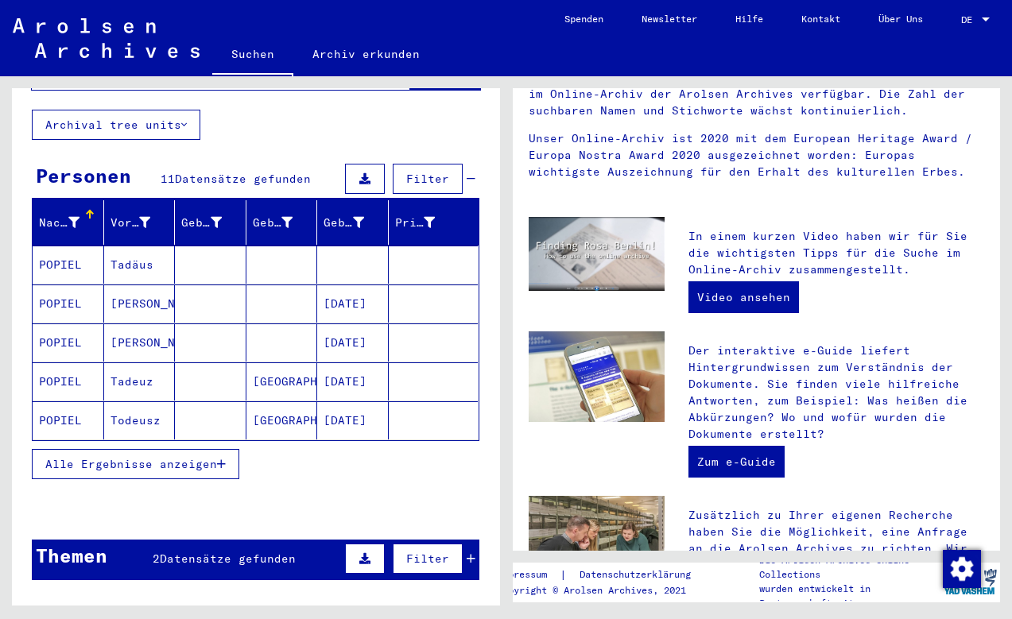
click at [68, 288] on mat-cell "POPIEL" at bounding box center [69, 304] width 72 height 38
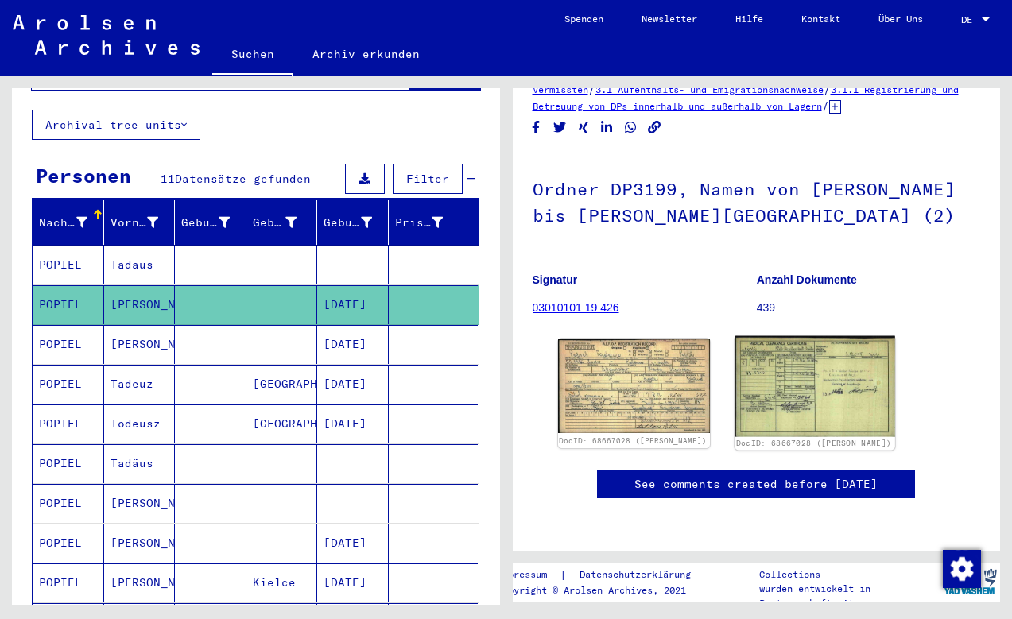
scroll to position [106, 0]
click at [788, 336] on img at bounding box center [815, 386] width 160 height 101
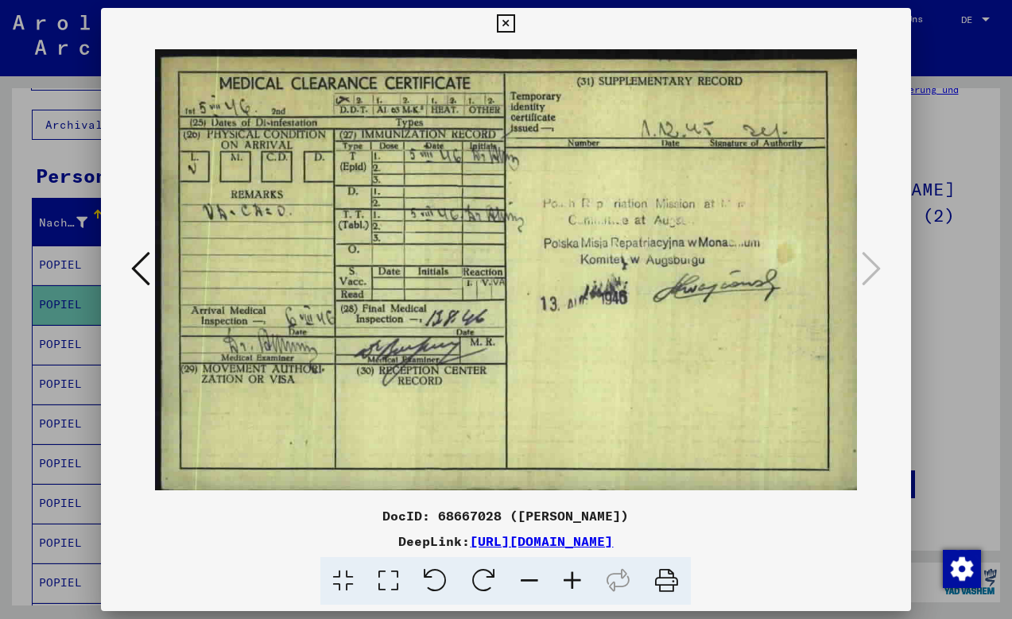
click at [515, 21] on icon at bounding box center [506, 23] width 18 height 19
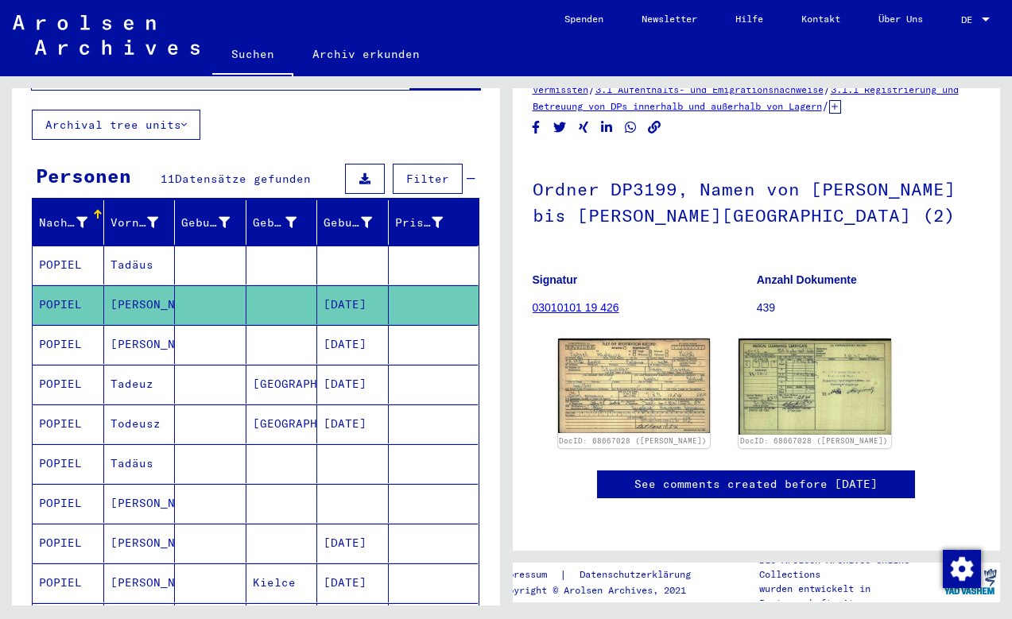
click at [138, 325] on mat-cell "[PERSON_NAME]" at bounding box center [140, 344] width 72 height 39
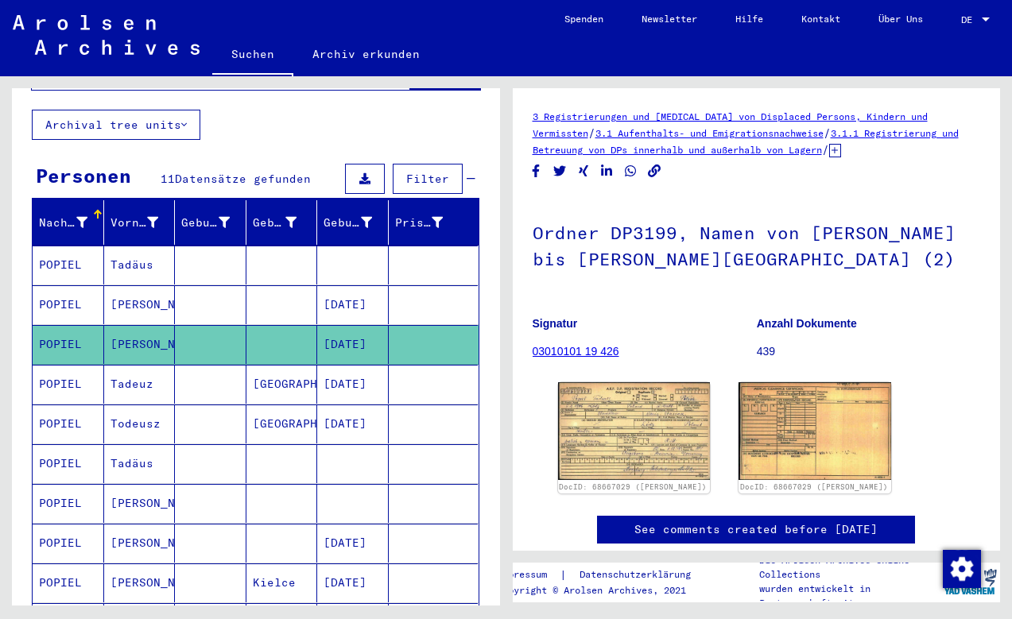
scroll to position [21, 0]
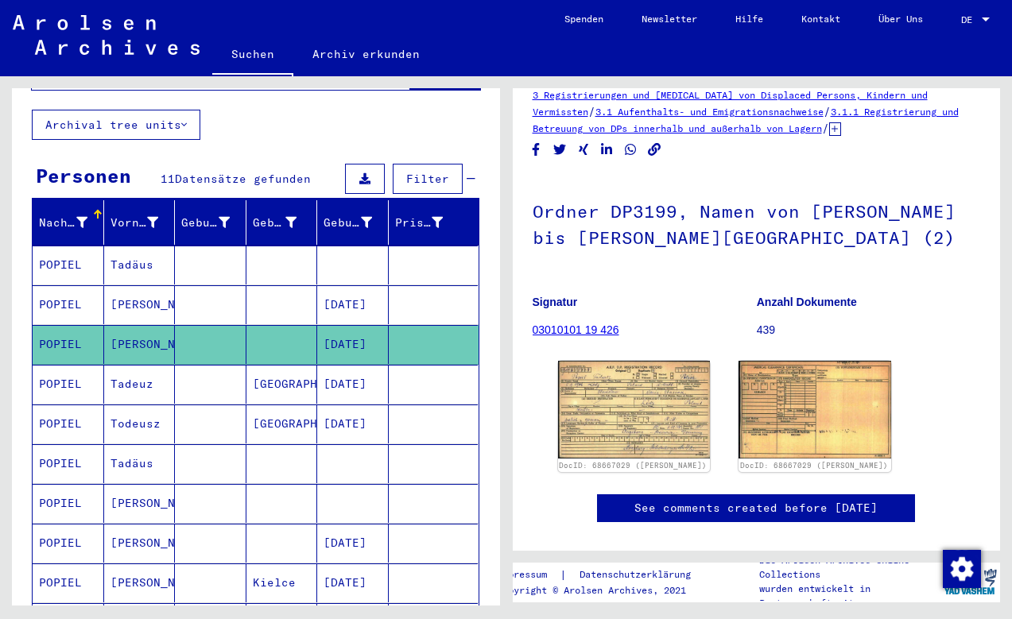
click at [71, 246] on mat-cell "POPIEL" at bounding box center [69, 265] width 72 height 39
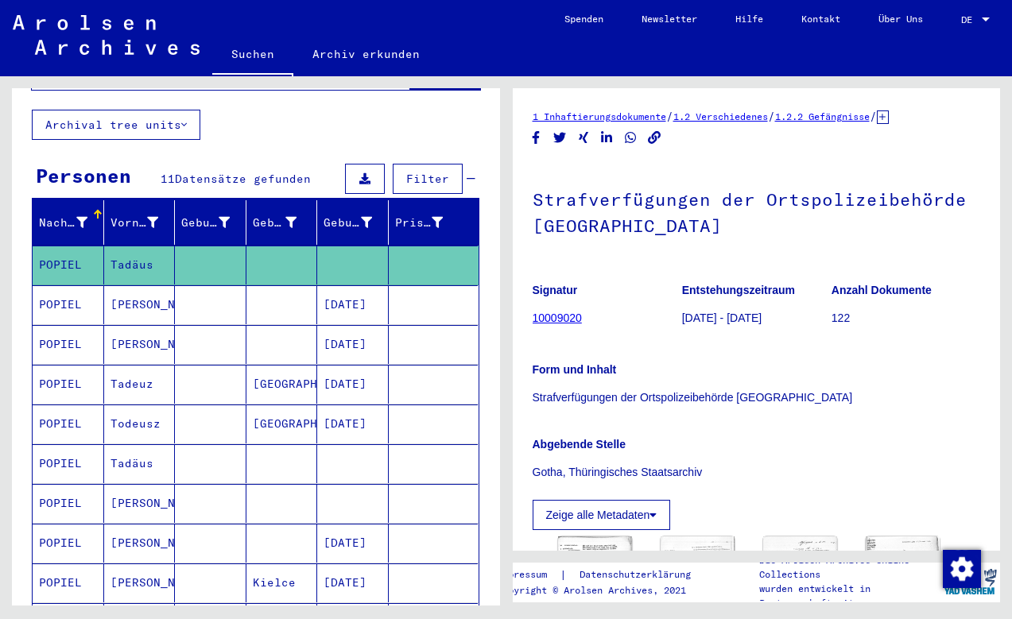
click at [76, 367] on mat-cell "POPIEL" at bounding box center [69, 384] width 72 height 39
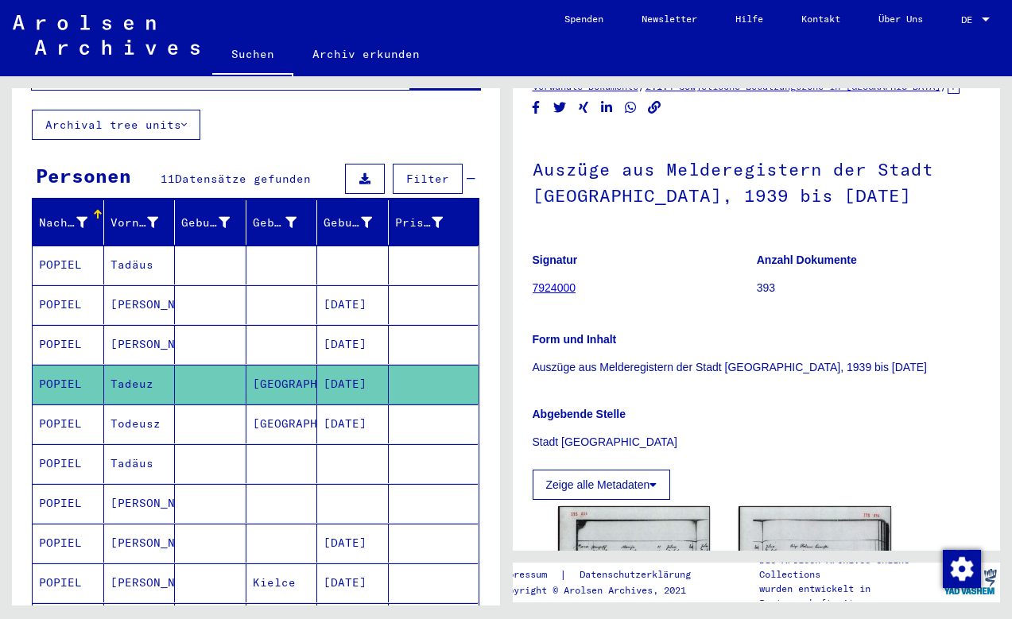
scroll to position [130, 0]
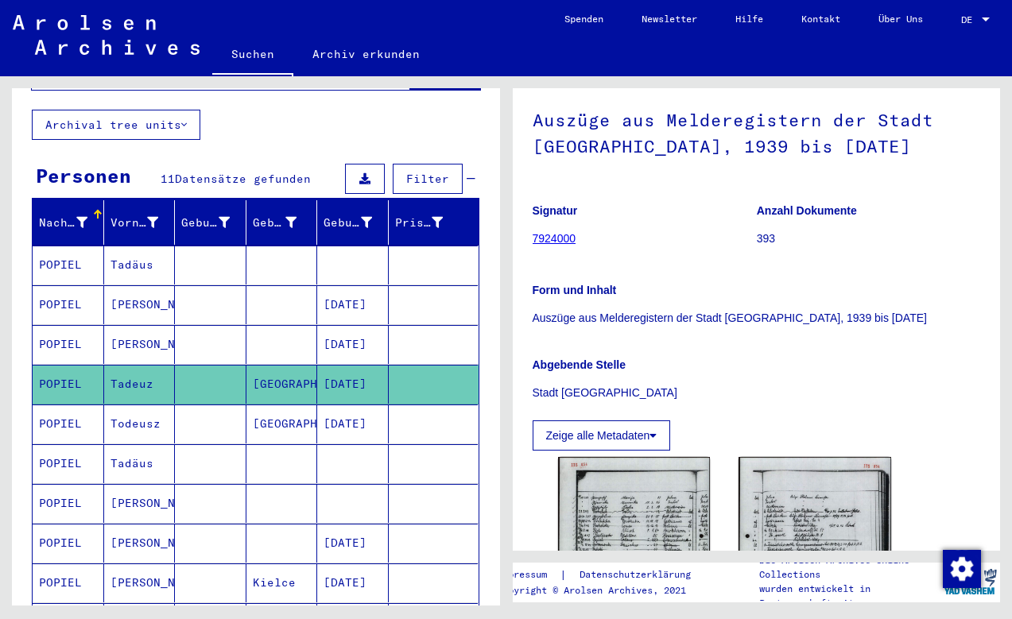
click at [68, 408] on mat-cell "POPIEL" at bounding box center [69, 424] width 72 height 39
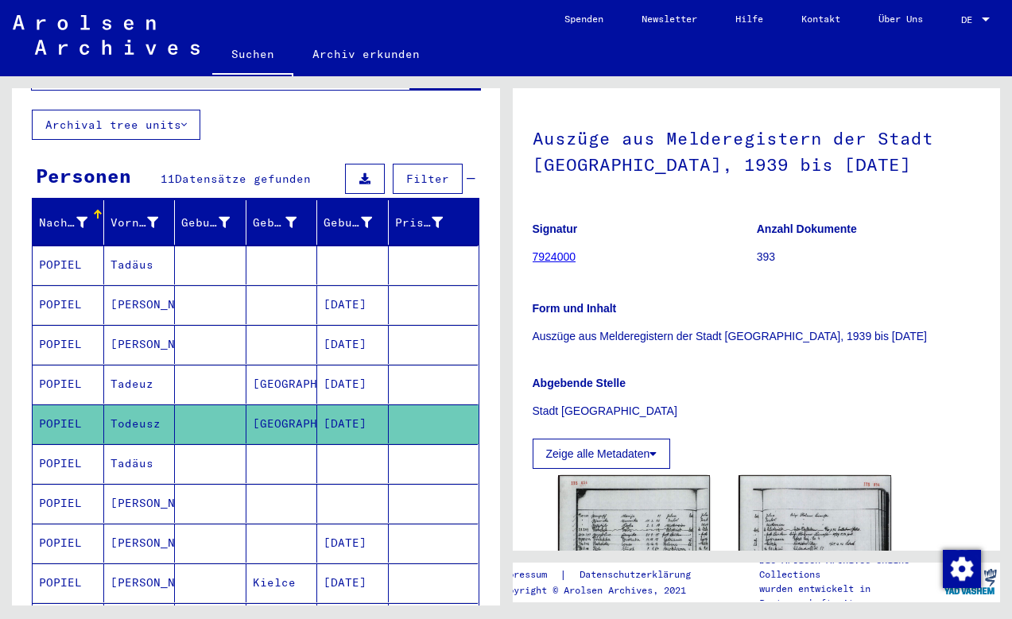
scroll to position [61, 0]
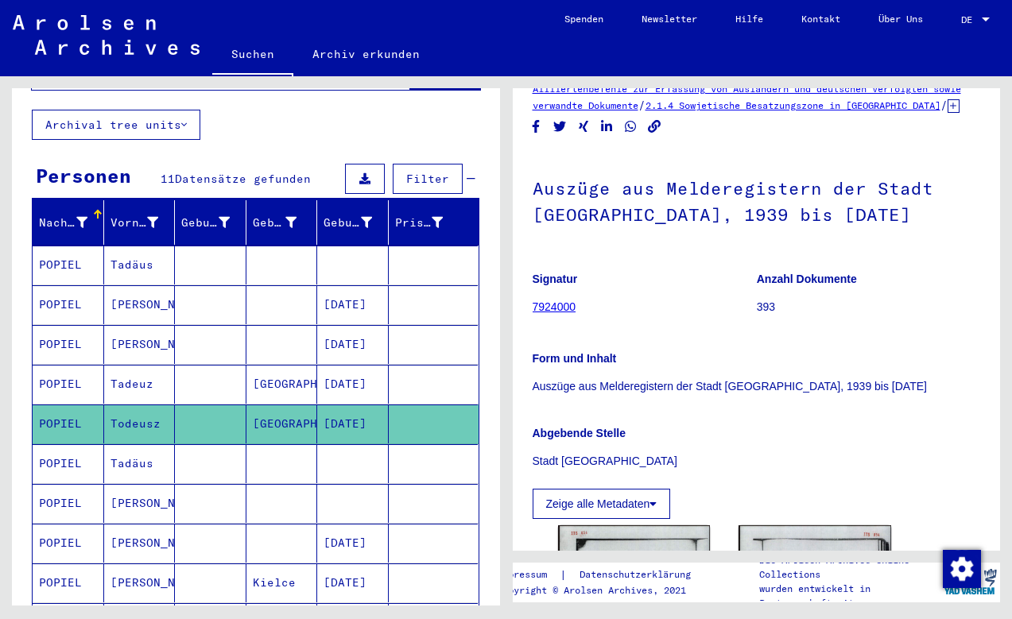
click at [64, 405] on mat-cell "POPIEL" at bounding box center [69, 424] width 72 height 39
click at [64, 446] on mat-cell "POPIEL" at bounding box center [69, 463] width 72 height 39
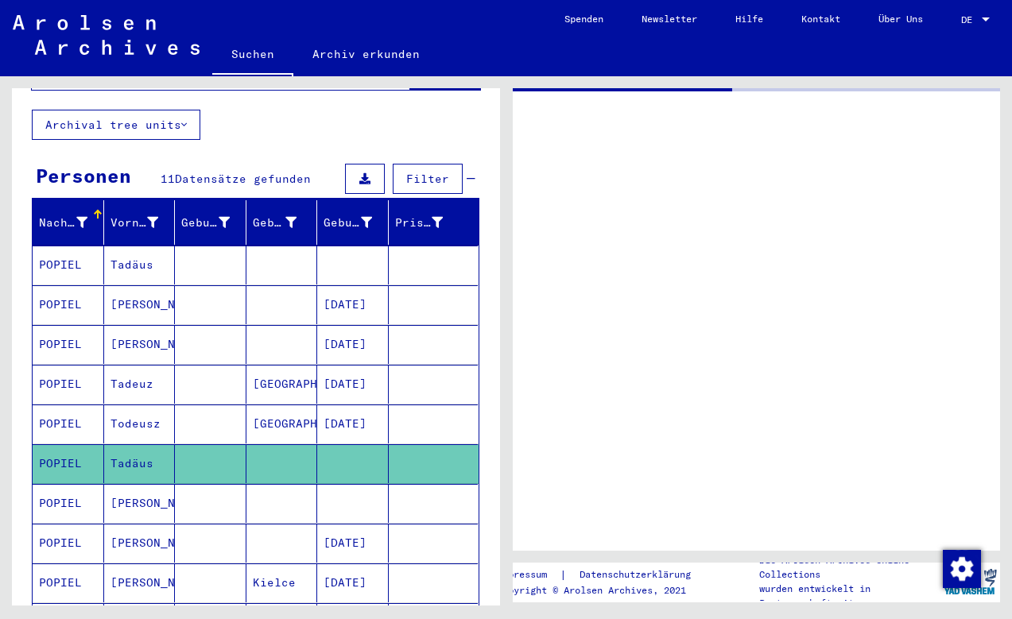
click at [64, 446] on mat-cell "POPIEL" at bounding box center [69, 463] width 72 height 39
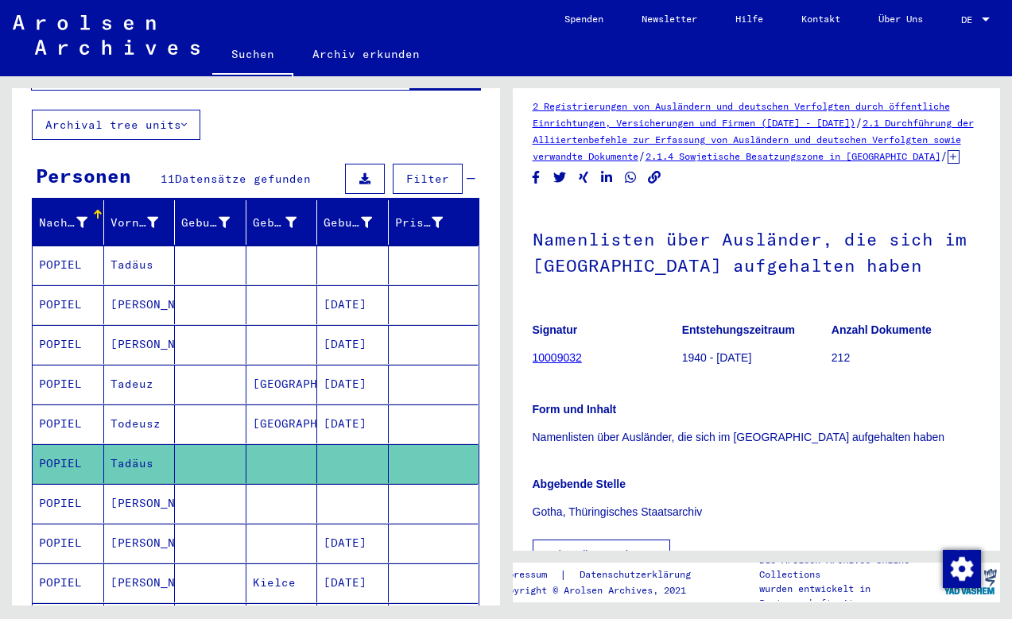
scroll to position [10, 0]
click at [67, 484] on mat-cell "POPIEL" at bounding box center [69, 503] width 72 height 39
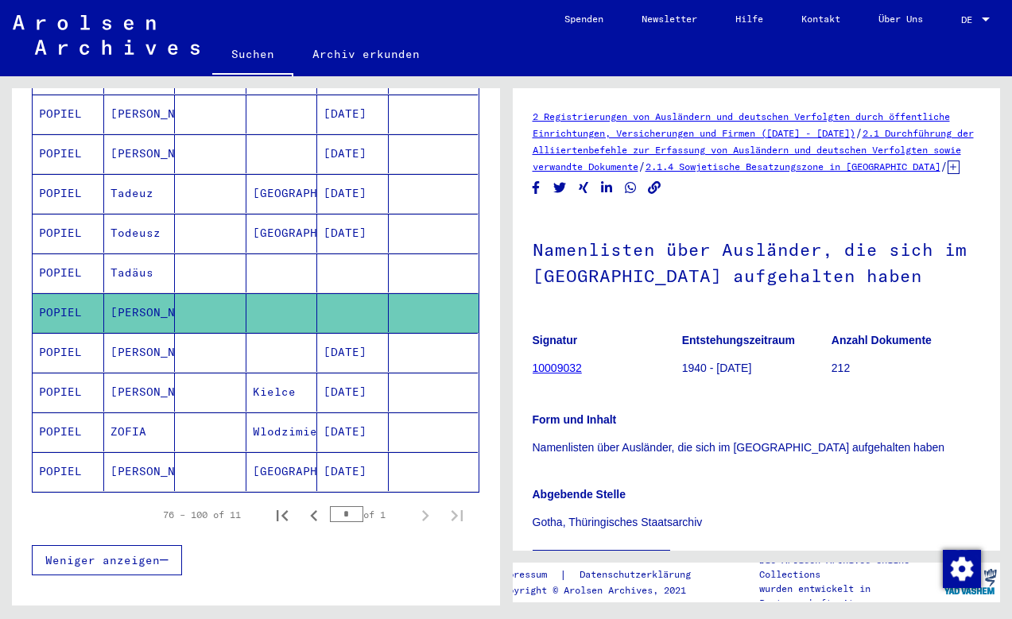
scroll to position [310, 0]
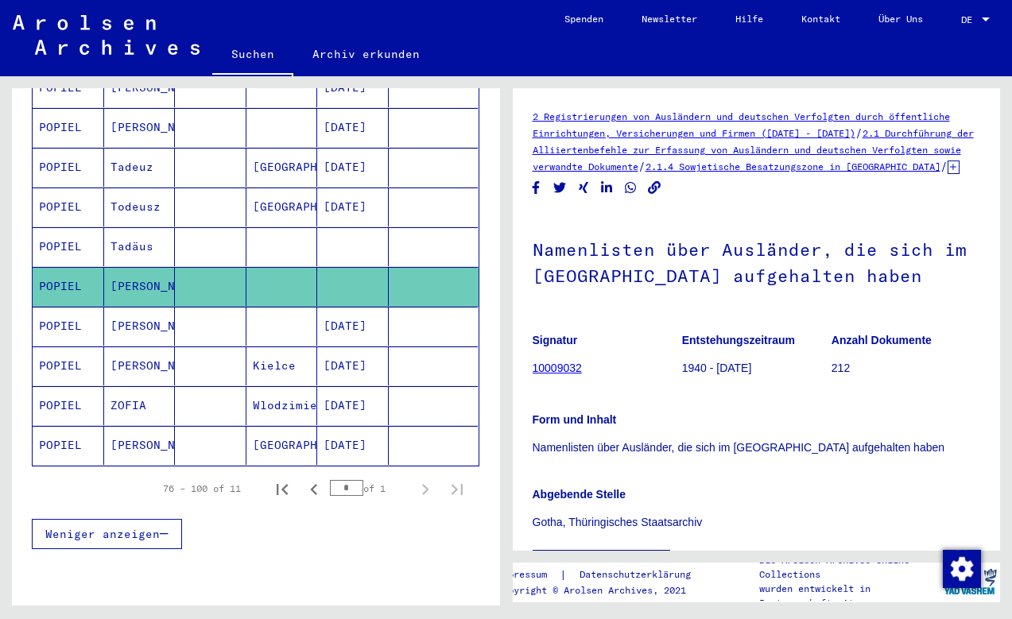
click at [72, 307] on mat-cell "POPIEL" at bounding box center [69, 326] width 72 height 39
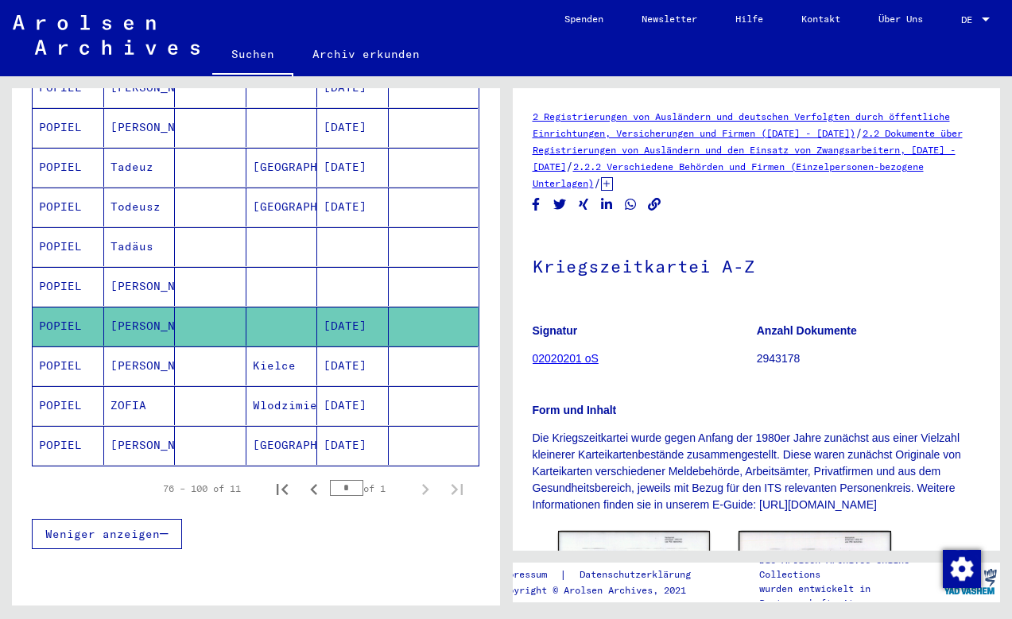
click at [68, 347] on mat-cell "POPIEL" at bounding box center [69, 366] width 72 height 39
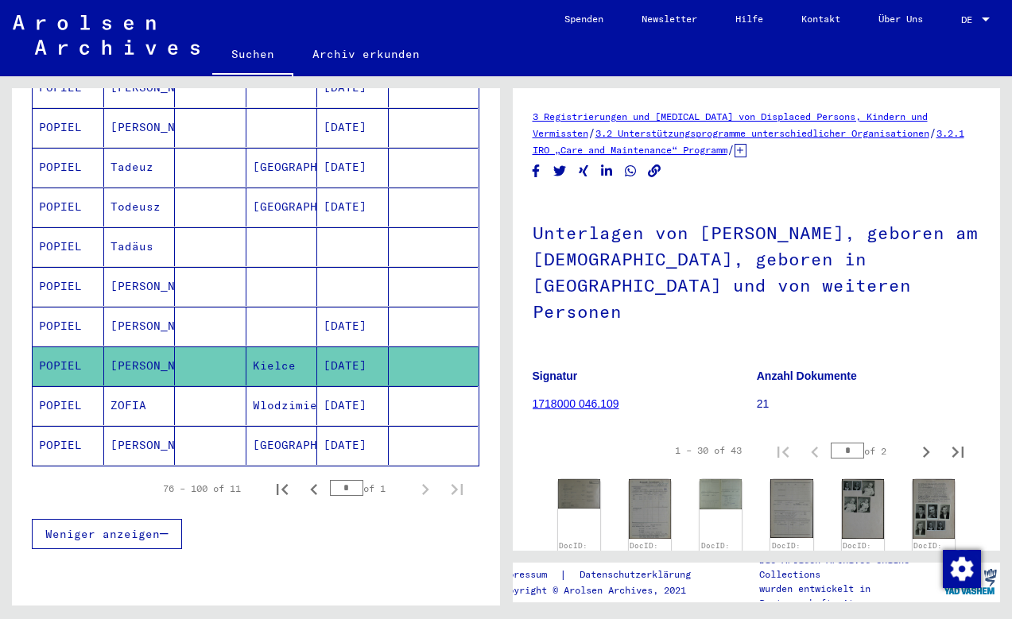
click at [62, 386] on mat-cell "POPIEL" at bounding box center [69, 405] width 72 height 39
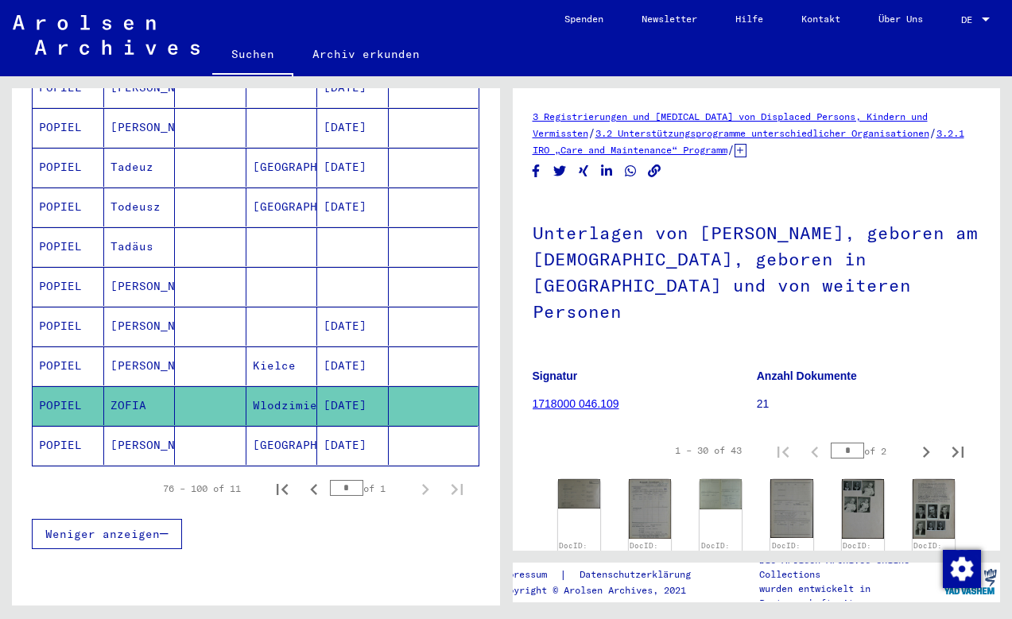
click at [65, 434] on mat-cell "POPIEL" at bounding box center [69, 445] width 72 height 39
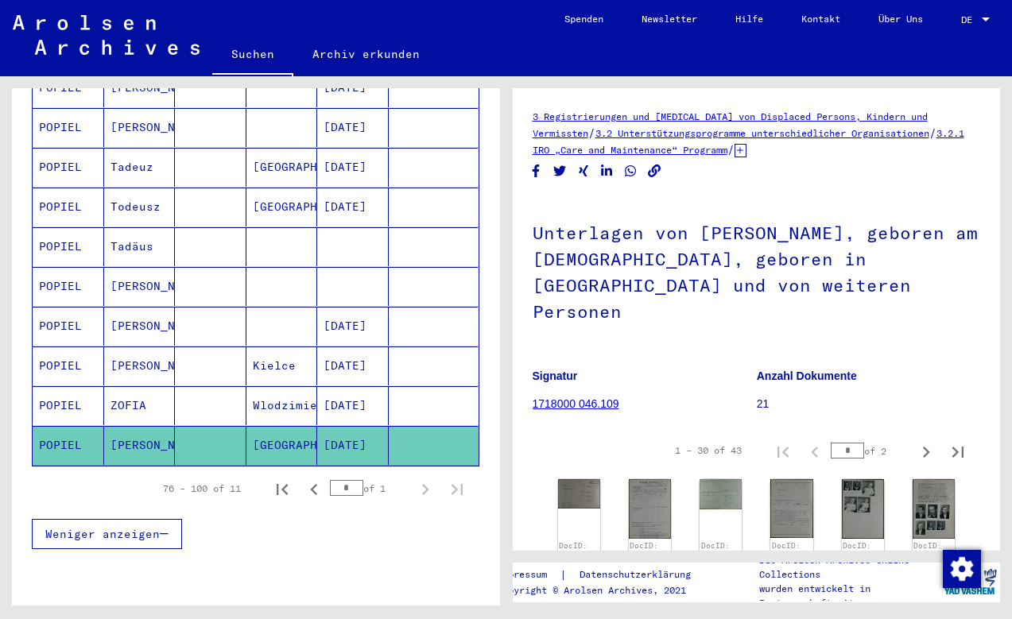
click at [129, 427] on mat-cell "[PERSON_NAME]" at bounding box center [140, 445] width 72 height 39
click at [76, 426] on mat-cell "POPIEL" at bounding box center [69, 445] width 72 height 39
click at [141, 429] on mat-cell "[PERSON_NAME]" at bounding box center [140, 445] width 72 height 39
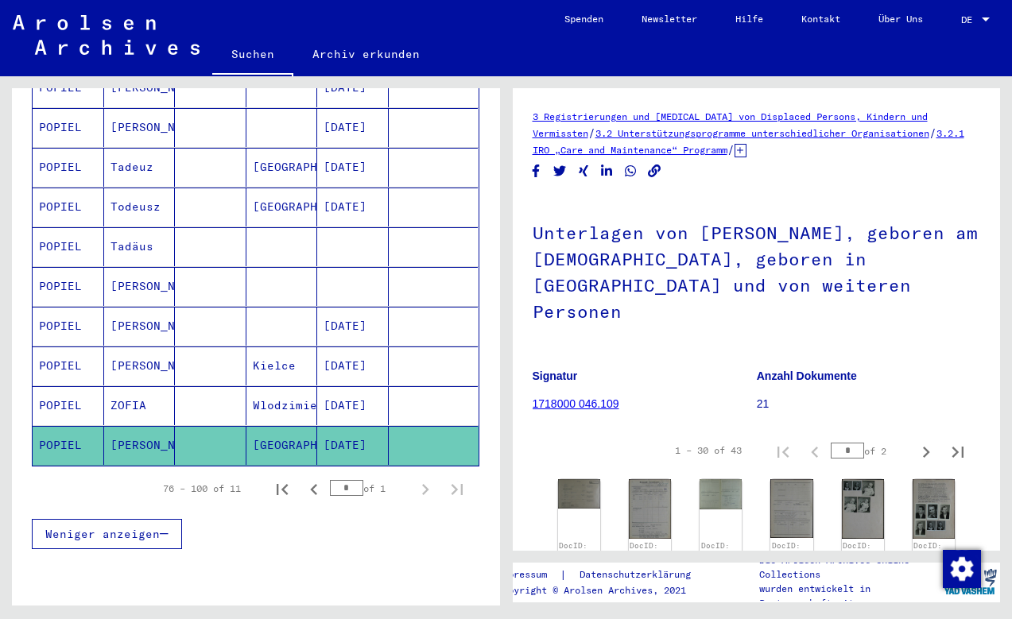
click at [141, 429] on mat-cell "[PERSON_NAME]" at bounding box center [140, 445] width 72 height 39
click at [130, 426] on mat-cell "[PERSON_NAME]" at bounding box center [140, 445] width 72 height 39
click at [70, 430] on mat-cell "POPIEL" at bounding box center [69, 445] width 72 height 39
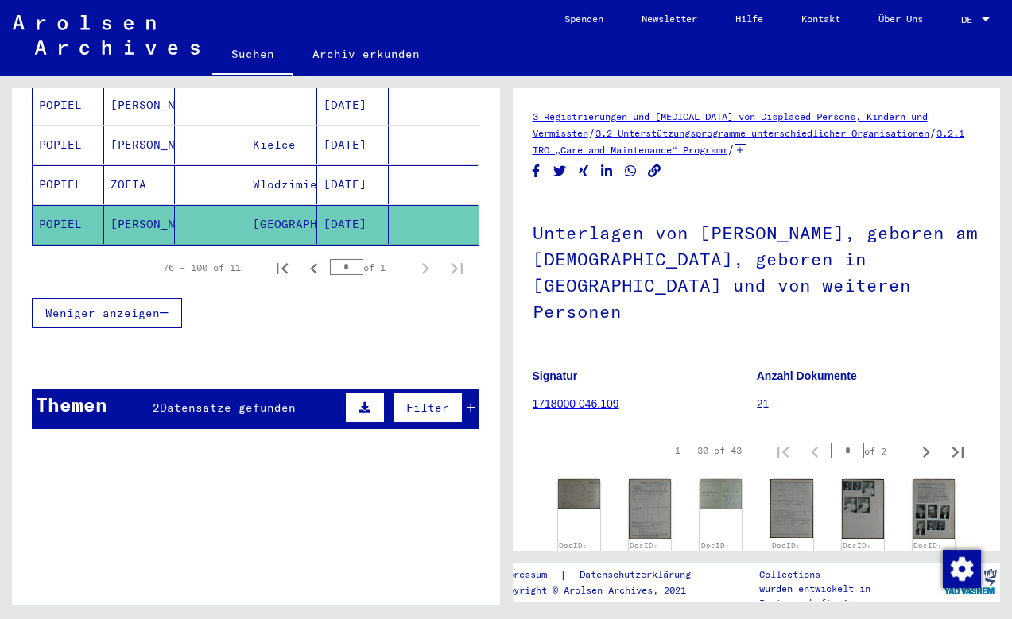
scroll to position [478, 0]
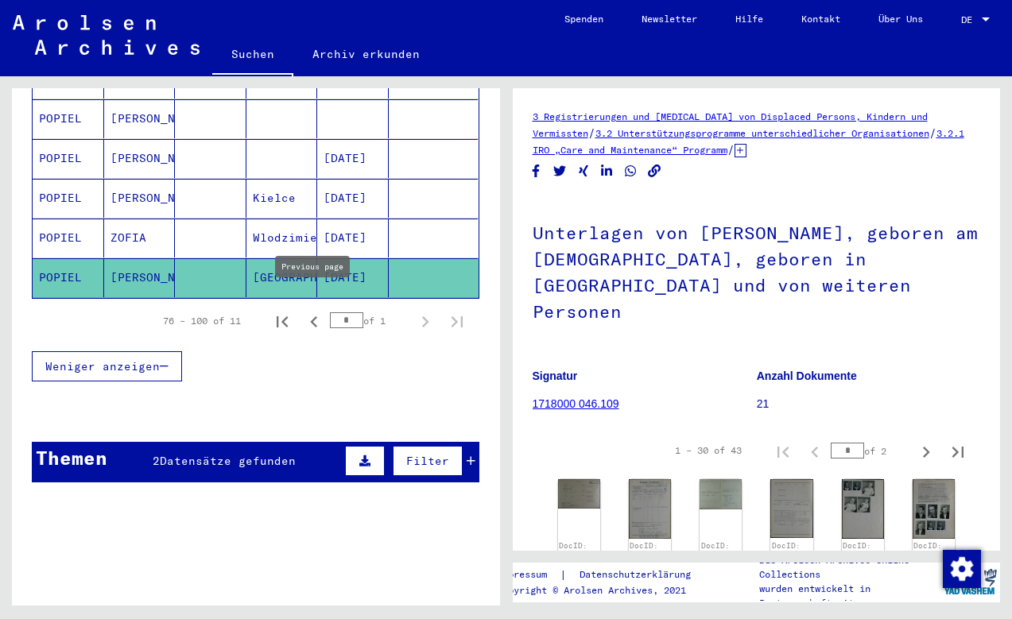
click at [313, 316] on icon "Previous page" at bounding box center [313, 321] width 7 height 11
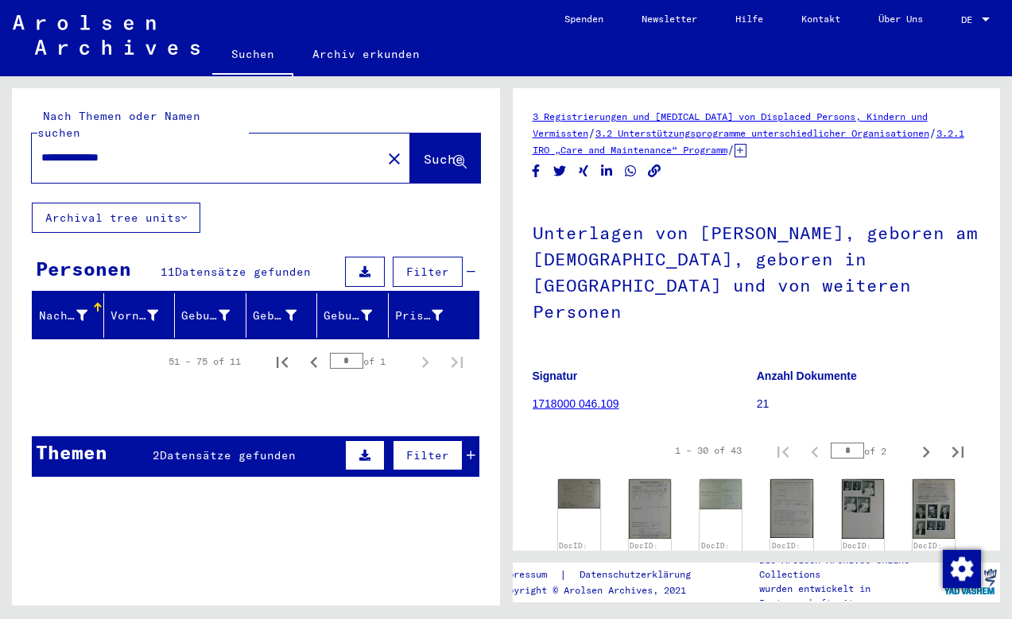
scroll to position [0, 0]
click at [313, 351] on icon "Previous page" at bounding box center [314, 362] width 22 height 22
click at [424, 151] on span "Suche" at bounding box center [444, 159] width 40 height 16
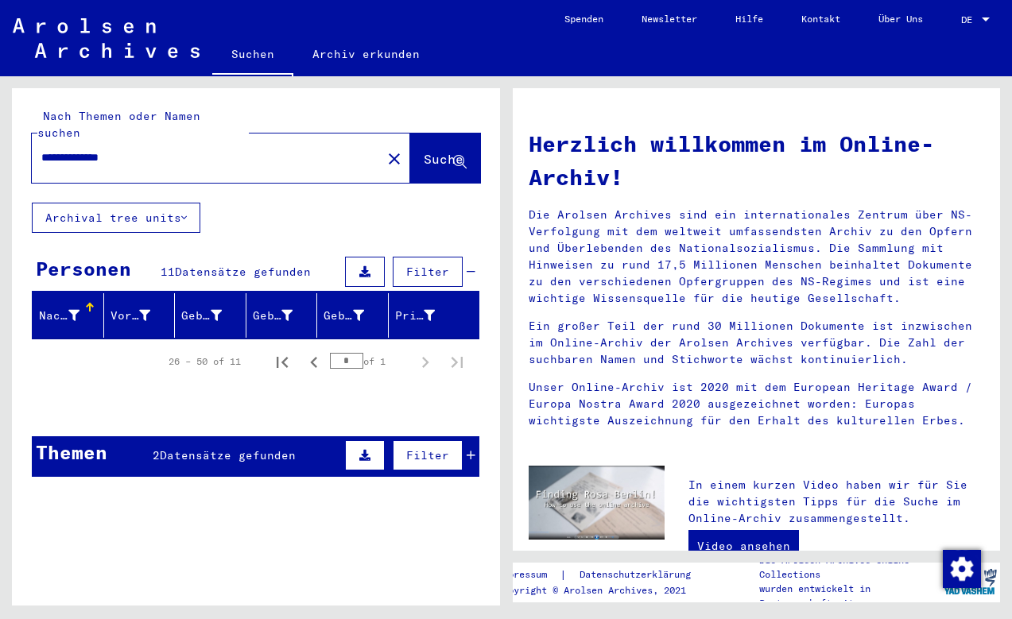
click at [206, 355] on div "26 – 50 of 11" at bounding box center [205, 362] width 72 height 14
click at [312, 357] on icon "Previous page" at bounding box center [313, 362] width 7 height 11
type input "*"
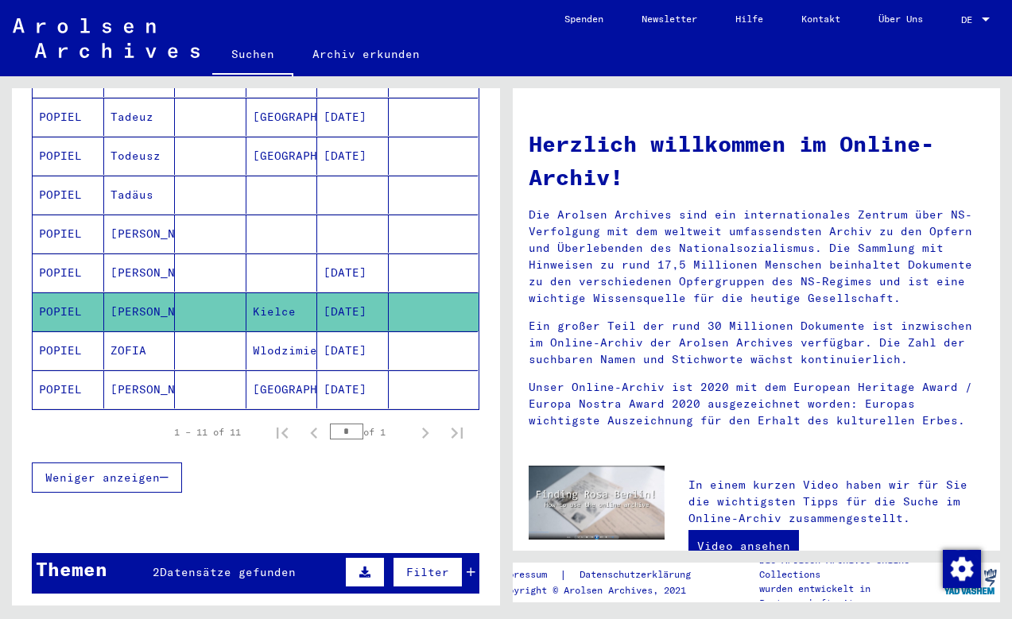
scroll to position [371, 0]
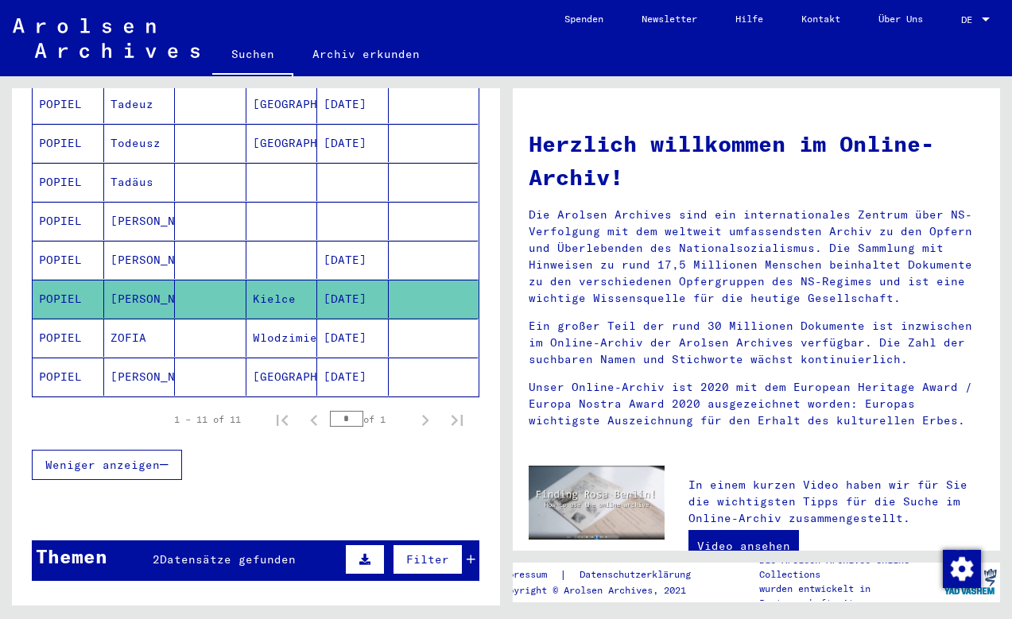
click at [141, 280] on mat-cell "[PERSON_NAME]" at bounding box center [140, 299] width 72 height 38
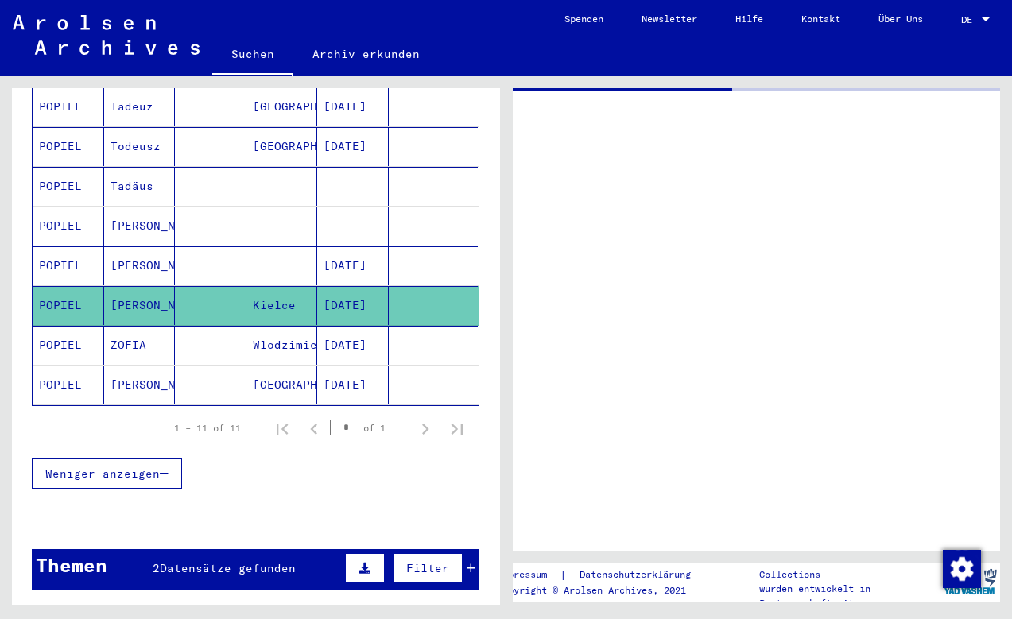
click at [141, 286] on mat-cell "[PERSON_NAME]" at bounding box center [140, 305] width 72 height 39
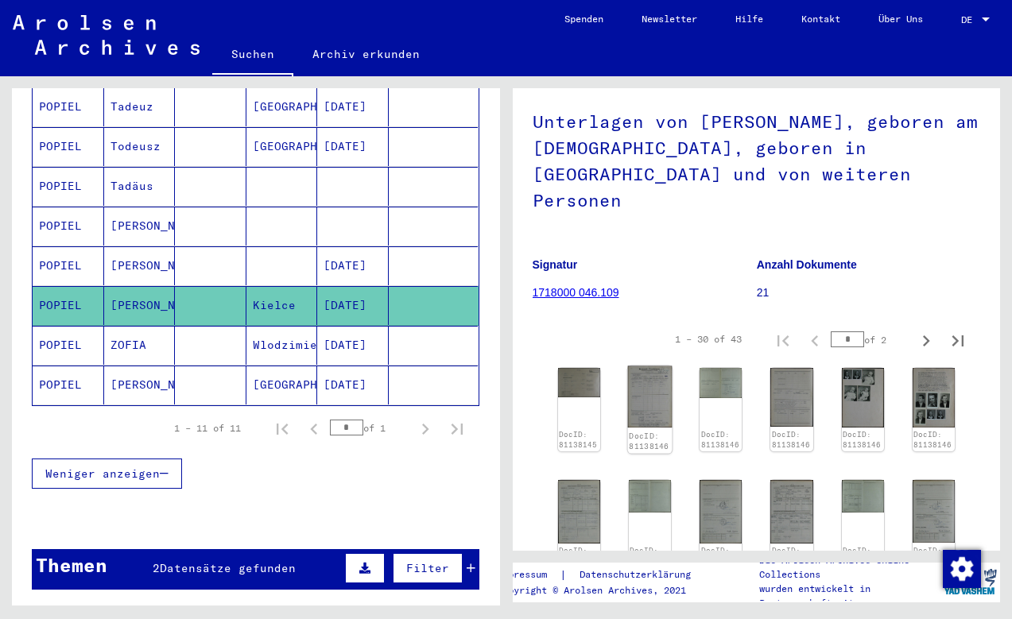
scroll to position [114, 0]
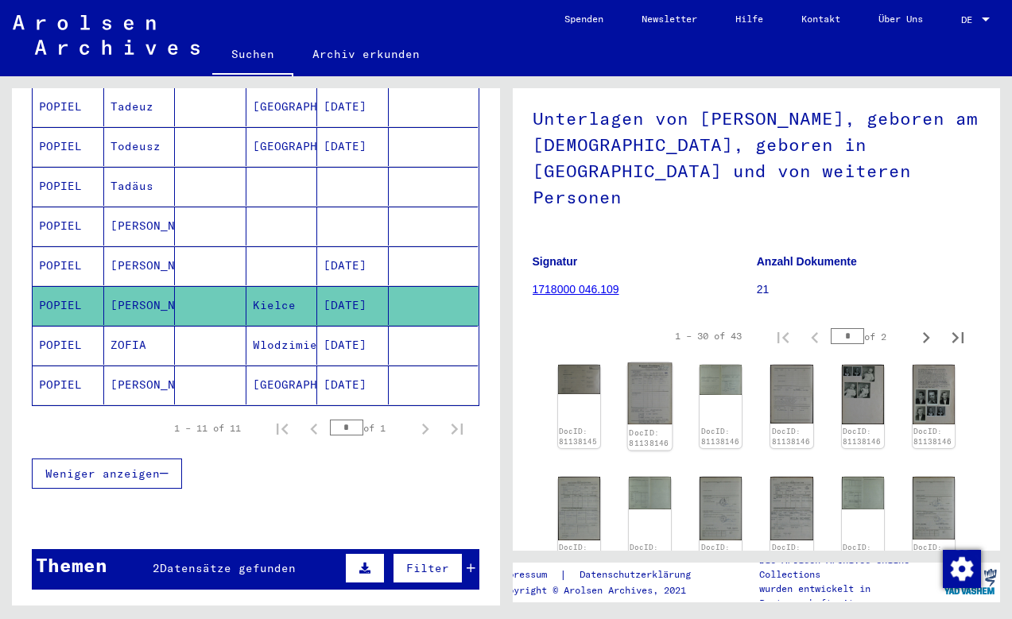
click at [654, 378] on img at bounding box center [649, 394] width 45 height 62
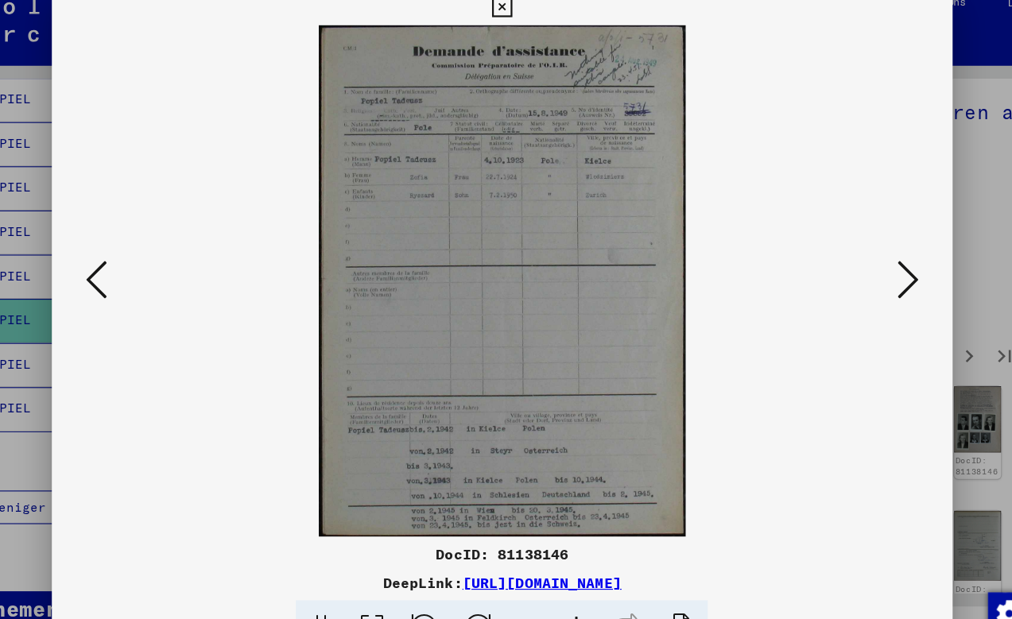
drag, startPoint x: 455, startPoint y: 376, endPoint x: 454, endPoint y: 285, distance: 91.4
click at [475, 402] on img at bounding box center [505, 270] width 701 height 460
click at [741, 331] on img at bounding box center [505, 270] width 701 height 460
click at [561, 306] on img at bounding box center [505, 270] width 701 height 460
click at [862, 262] on icon at bounding box center [871, 269] width 19 height 38
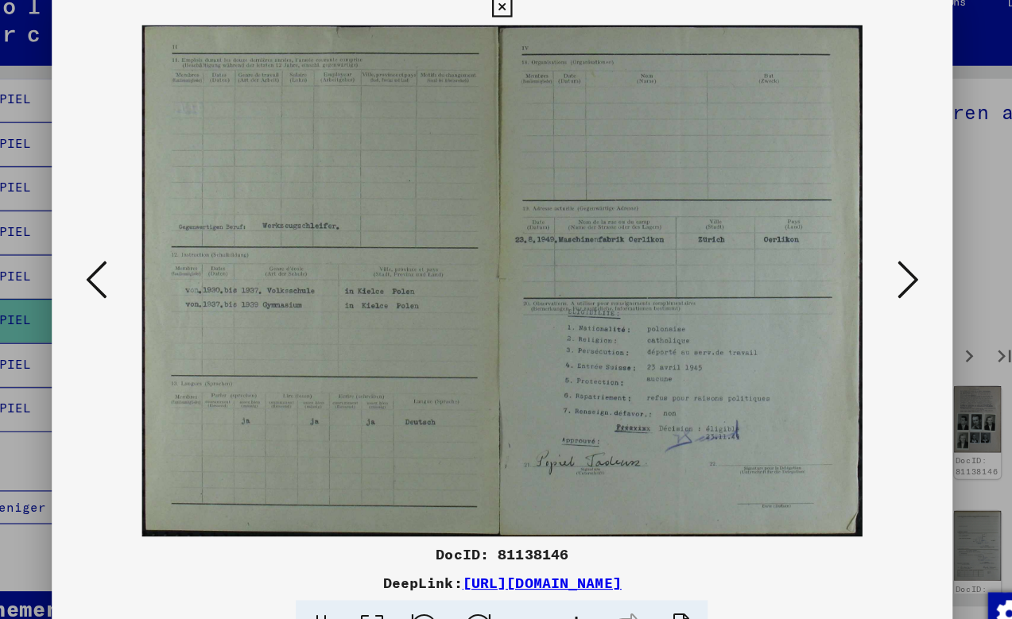
click at [862, 262] on icon at bounding box center [871, 269] width 19 height 38
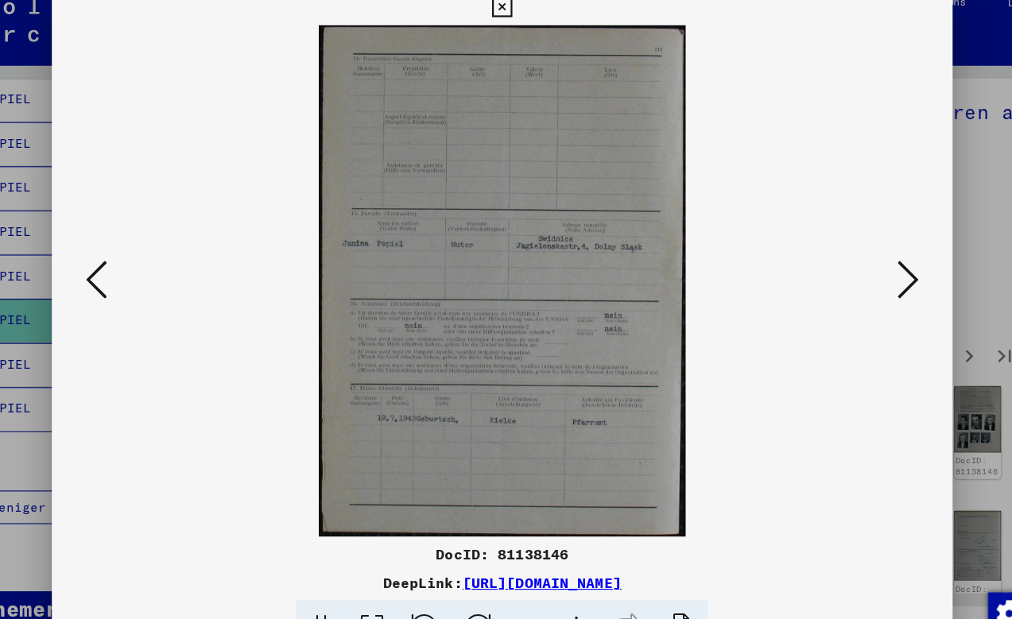
click at [862, 262] on icon at bounding box center [871, 269] width 19 height 38
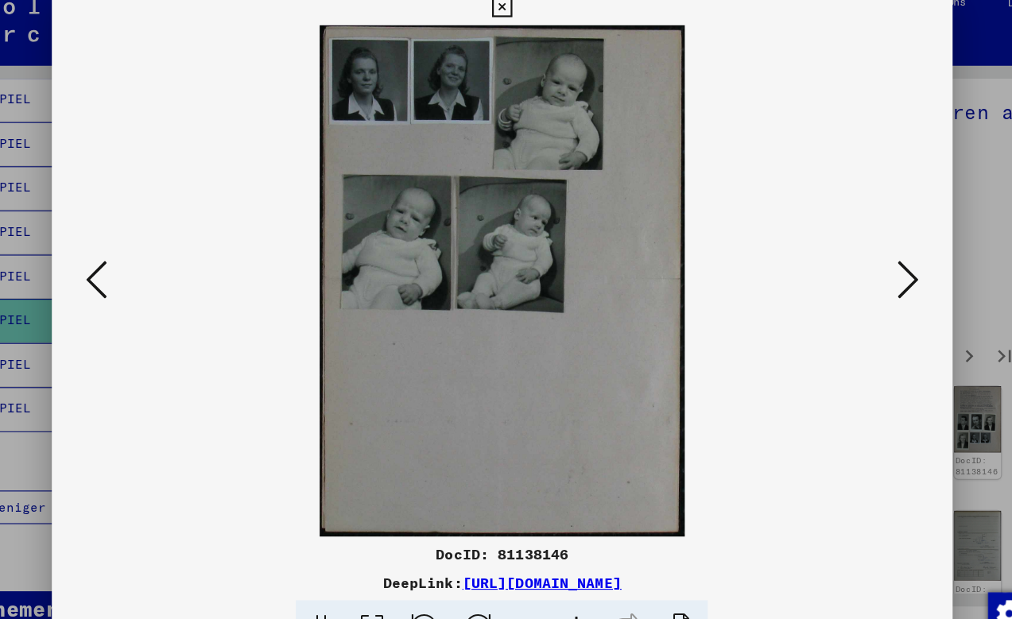
click at [862, 262] on icon at bounding box center [871, 269] width 19 height 38
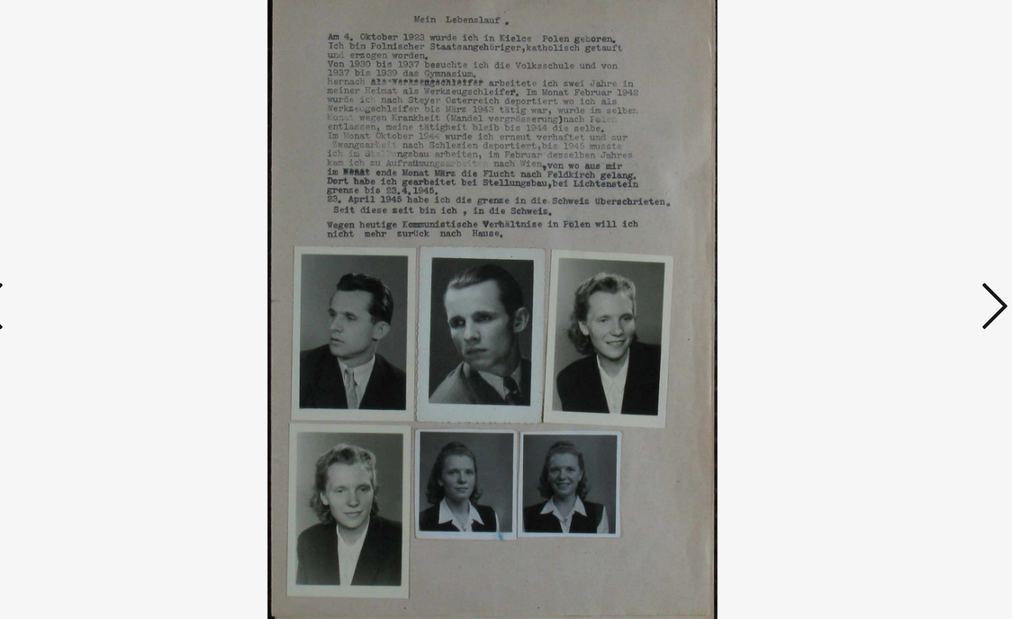
drag, startPoint x: 450, startPoint y: 156, endPoint x: 440, endPoint y: 156, distance: 9.5
click at [862, 250] on icon at bounding box center [871, 269] width 19 height 38
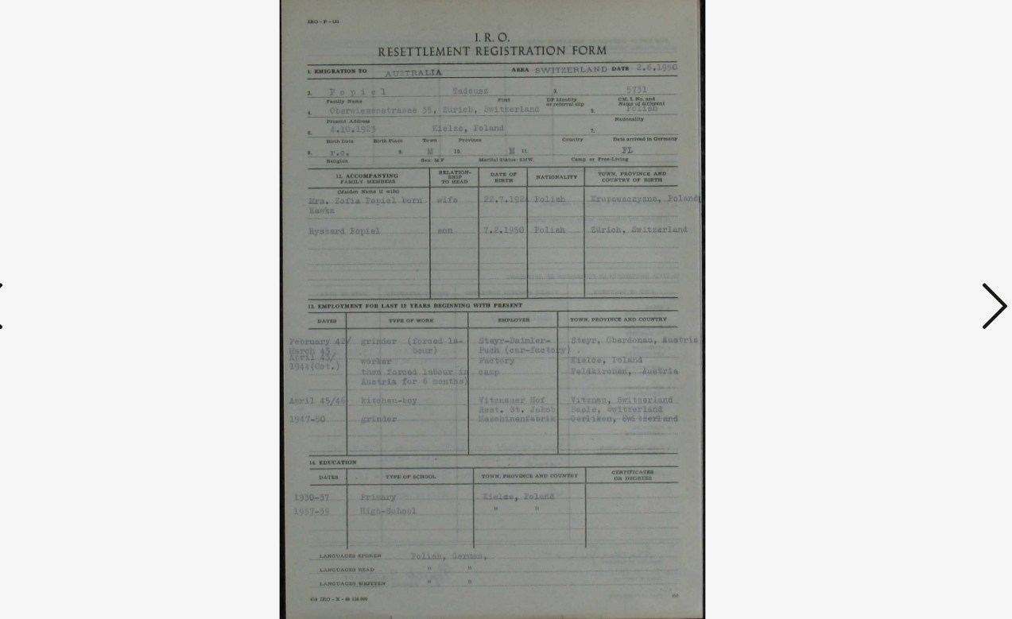
click at [862, 250] on icon at bounding box center [871, 269] width 19 height 38
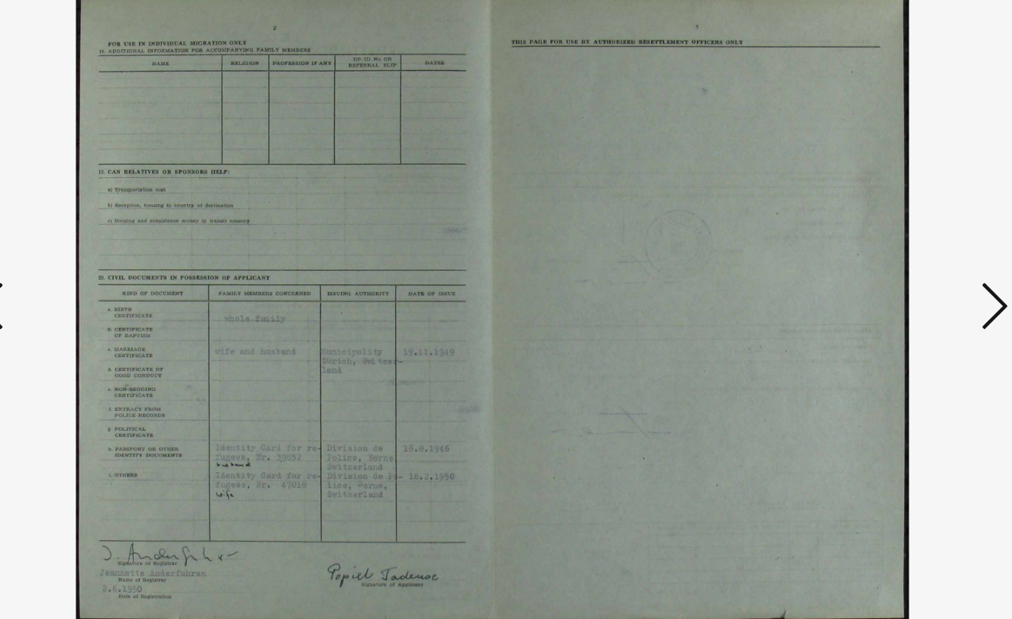
click at [862, 250] on icon at bounding box center [871, 269] width 19 height 38
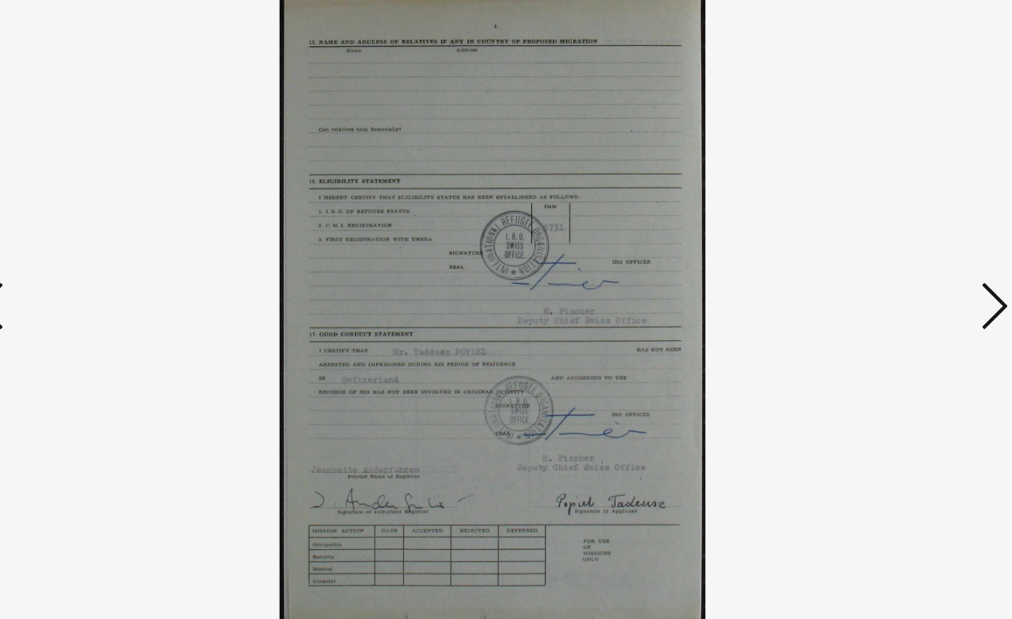
click at [862, 250] on icon at bounding box center [871, 269] width 19 height 38
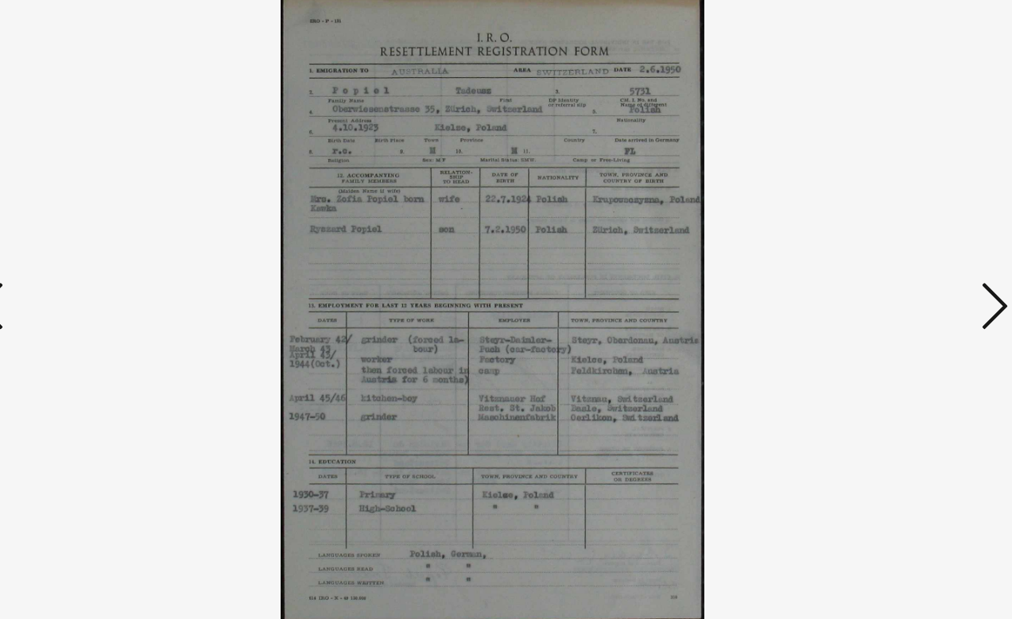
click at [862, 250] on icon at bounding box center [871, 269] width 19 height 38
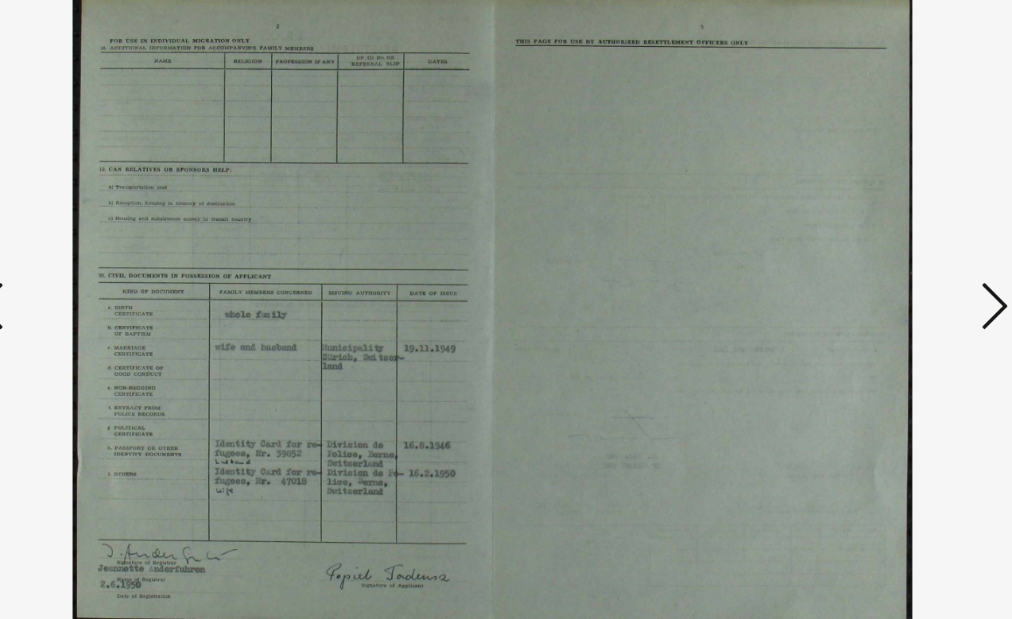
click at [862, 250] on icon at bounding box center [871, 269] width 19 height 38
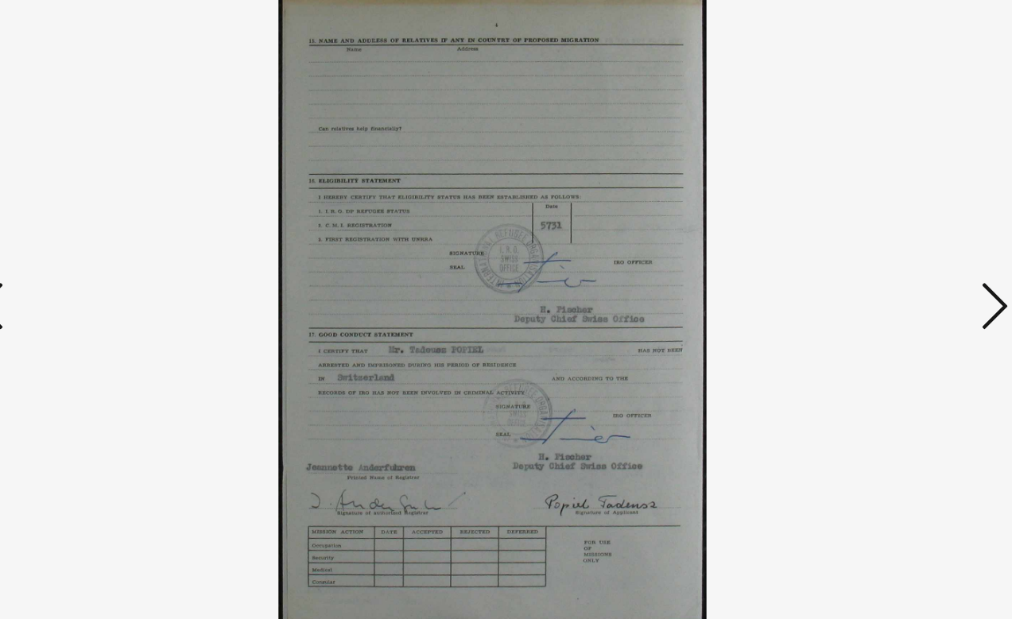
click at [862, 250] on icon at bounding box center [871, 269] width 19 height 38
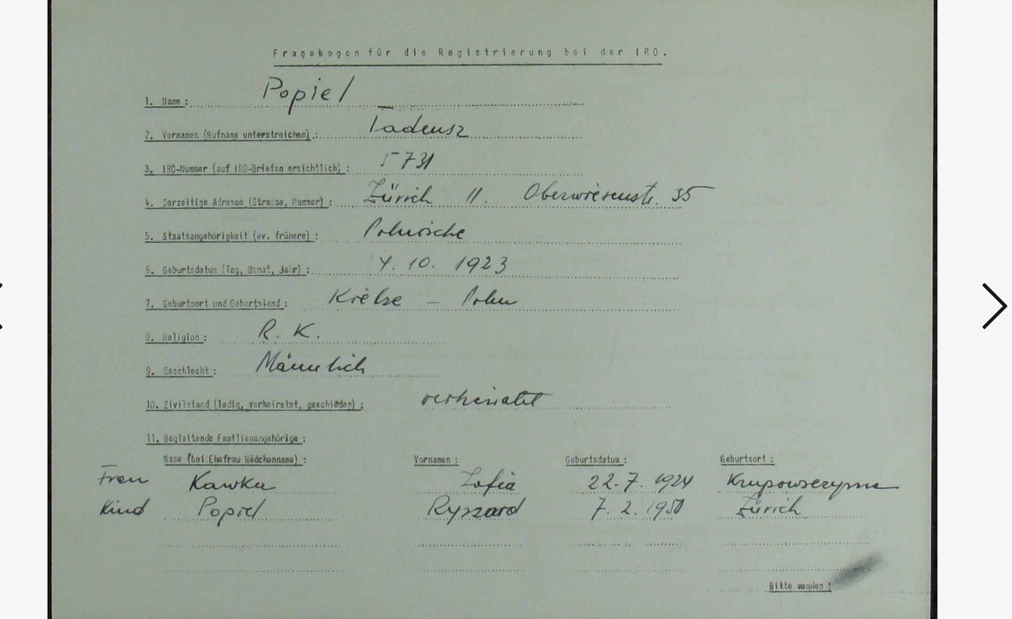
click at [862, 250] on icon at bounding box center [871, 269] width 19 height 38
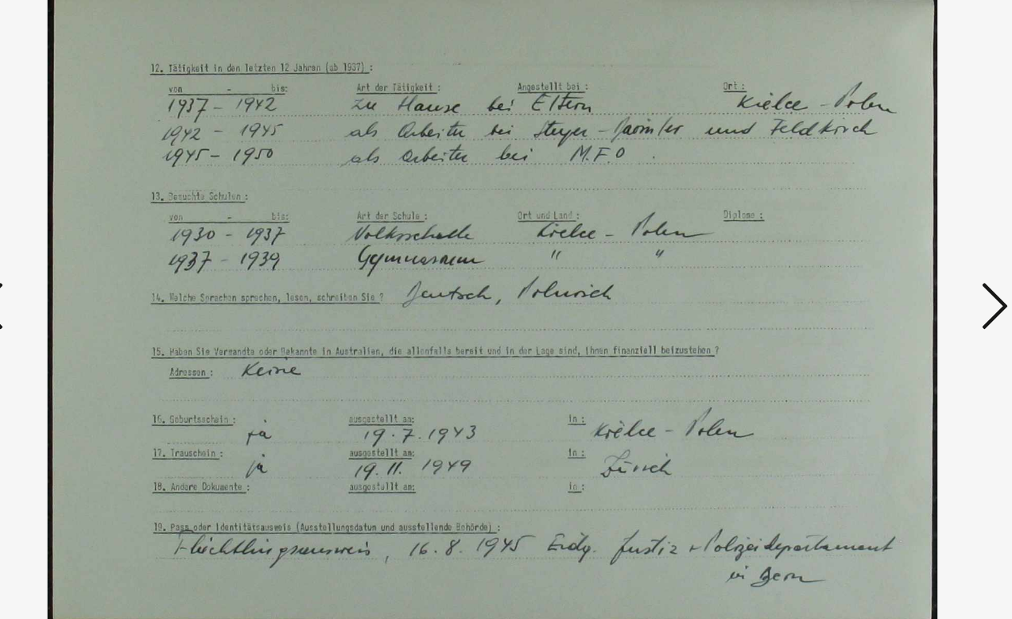
click at [862, 250] on icon at bounding box center [871, 269] width 19 height 38
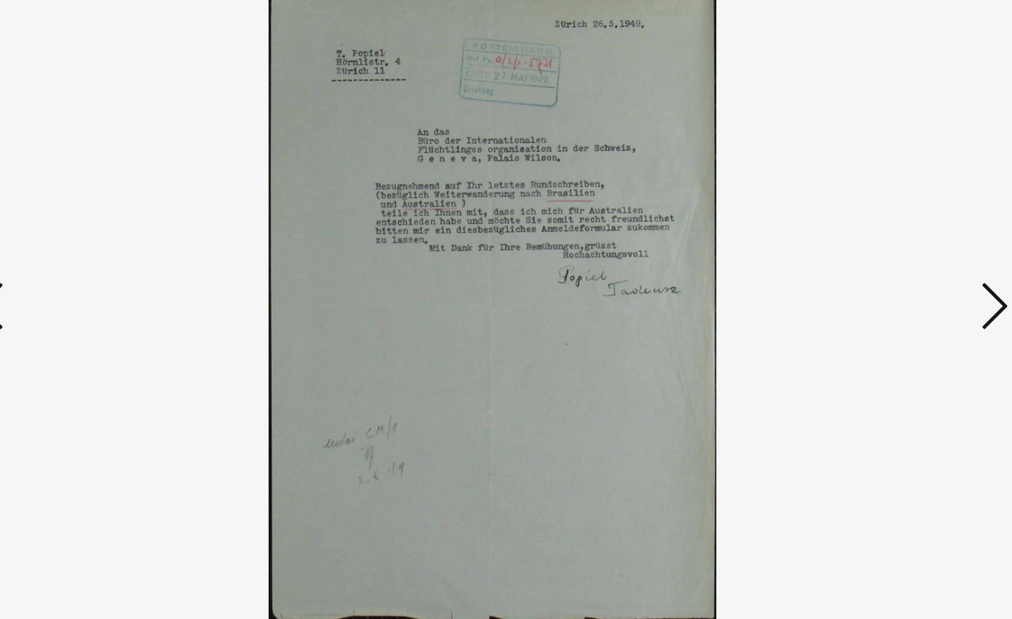
click at [862, 250] on icon at bounding box center [871, 269] width 19 height 38
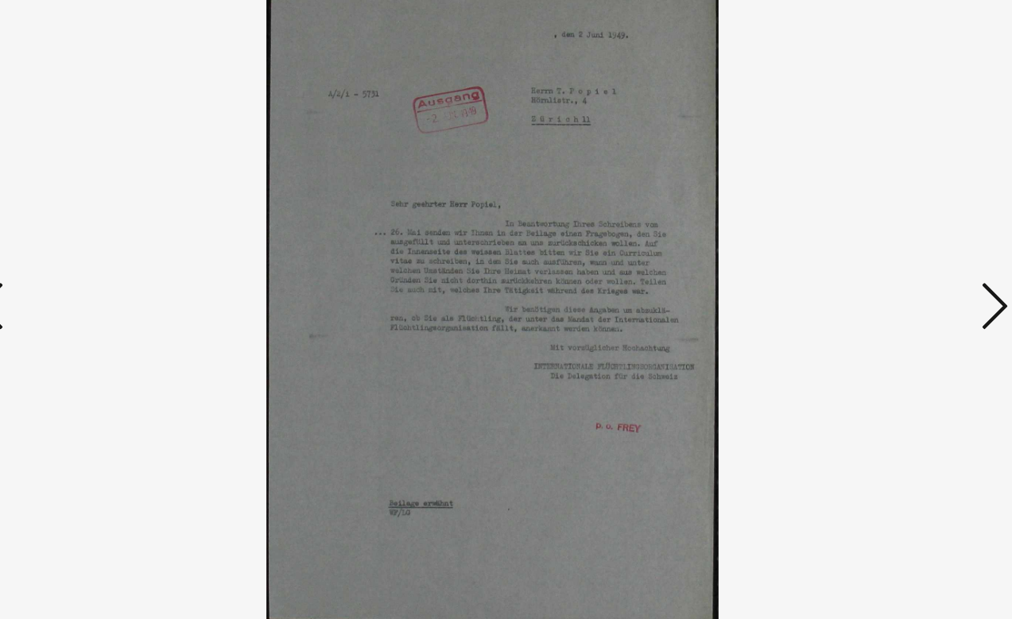
click at [862, 250] on icon at bounding box center [871, 269] width 19 height 38
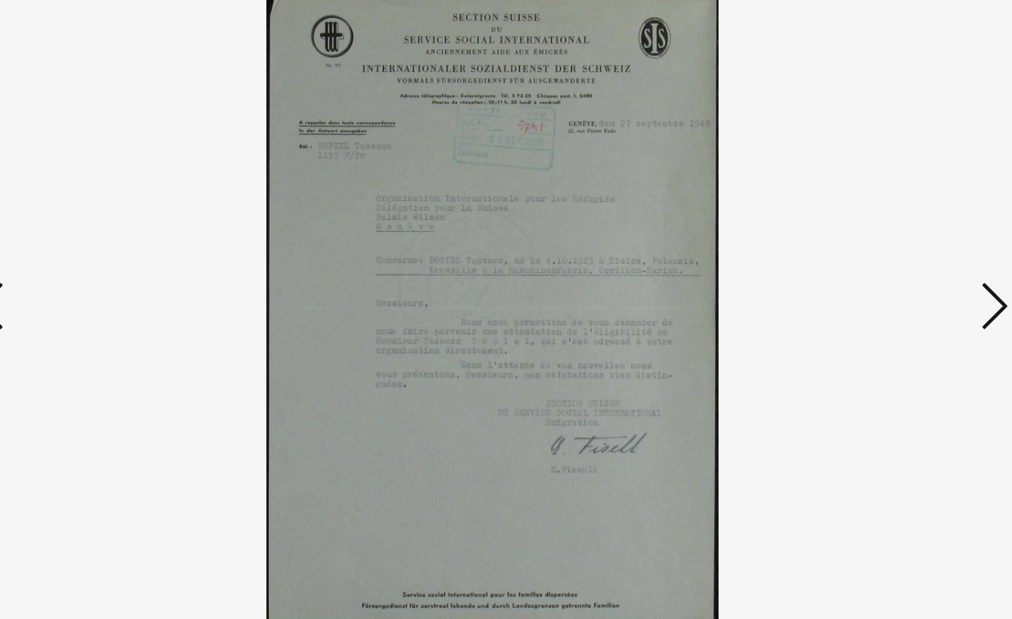
click at [862, 250] on icon at bounding box center [871, 269] width 19 height 38
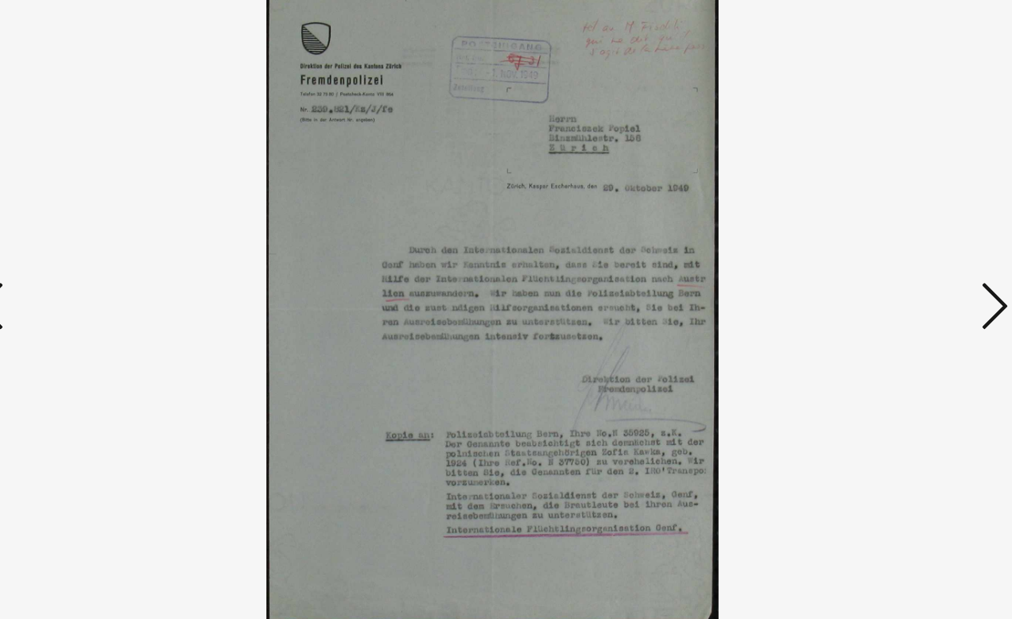
click at [862, 250] on icon at bounding box center [871, 269] width 19 height 38
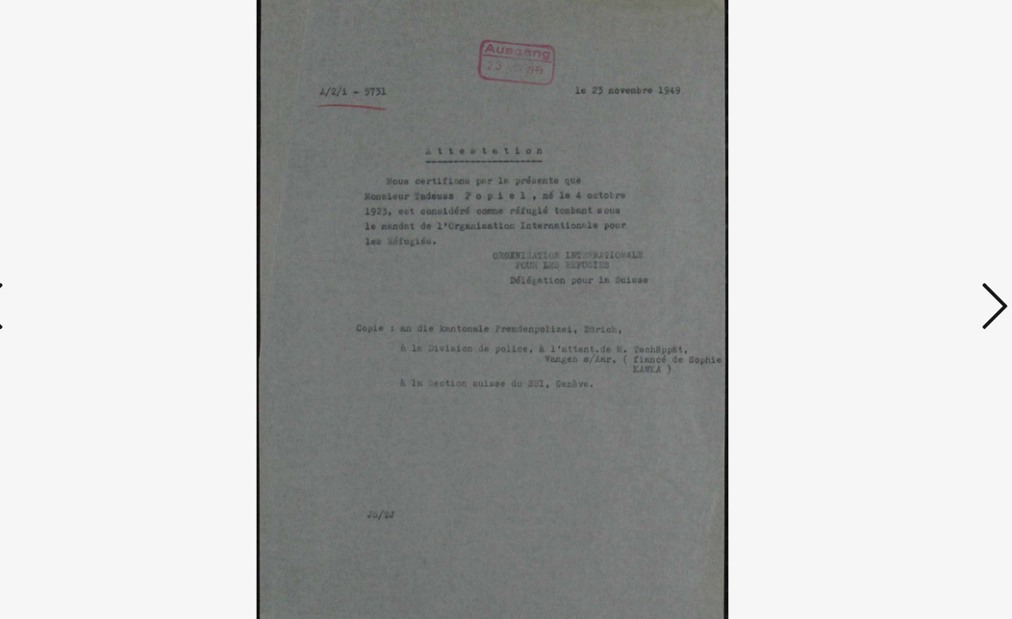
click at [862, 250] on icon at bounding box center [871, 269] width 19 height 38
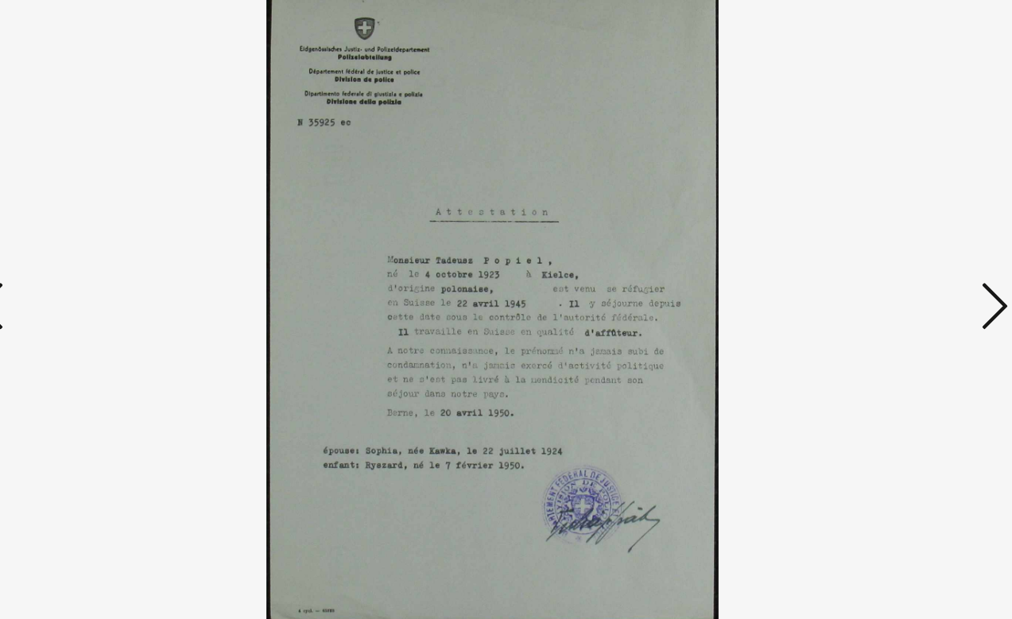
click at [862, 250] on icon at bounding box center [871, 269] width 19 height 38
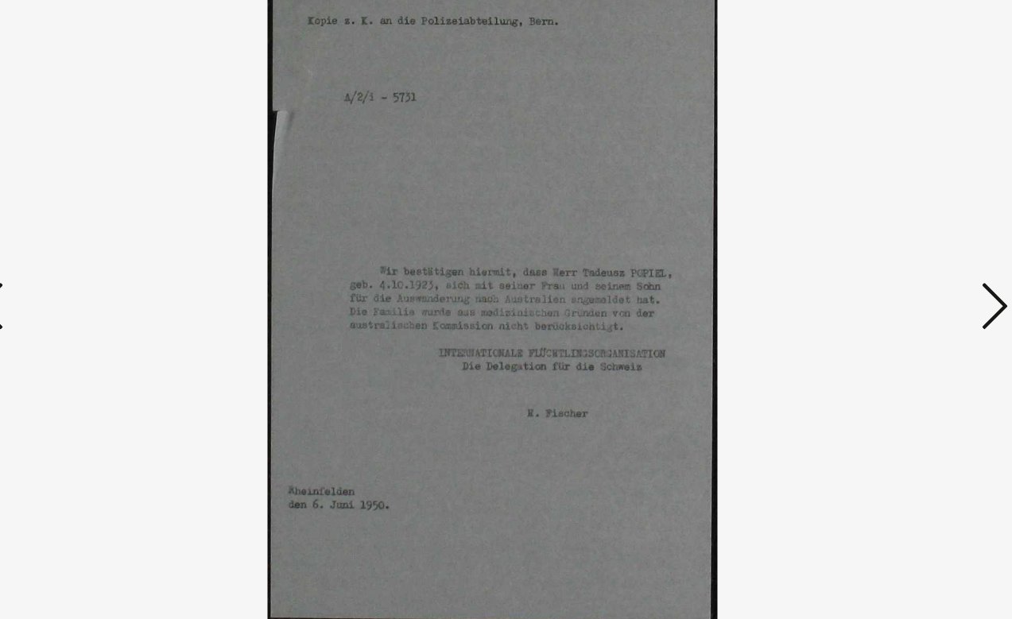
click at [862, 250] on icon at bounding box center [871, 269] width 19 height 38
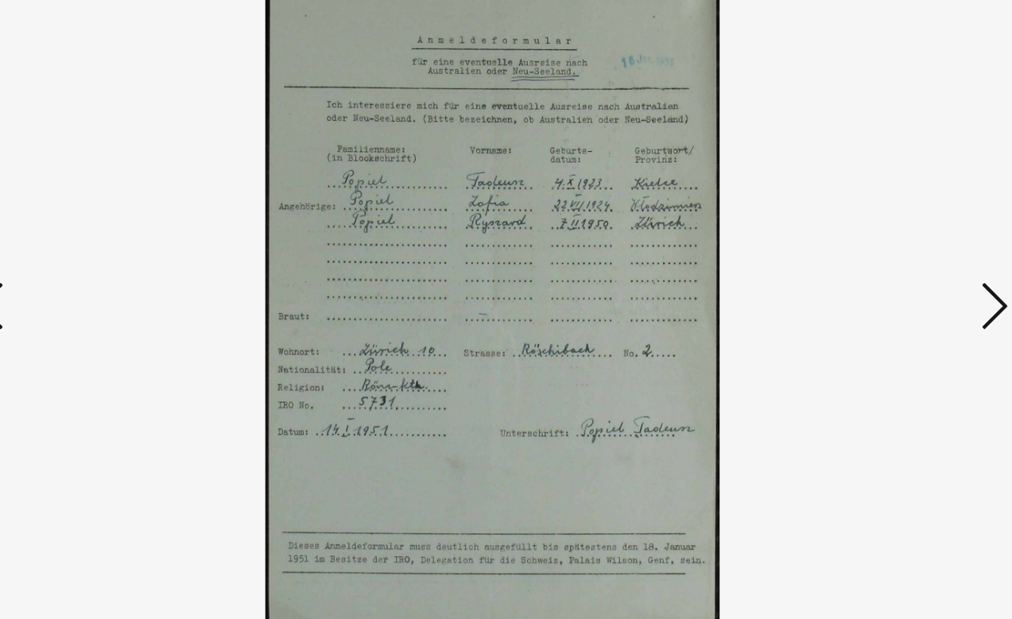
click at [862, 250] on icon at bounding box center [871, 269] width 19 height 38
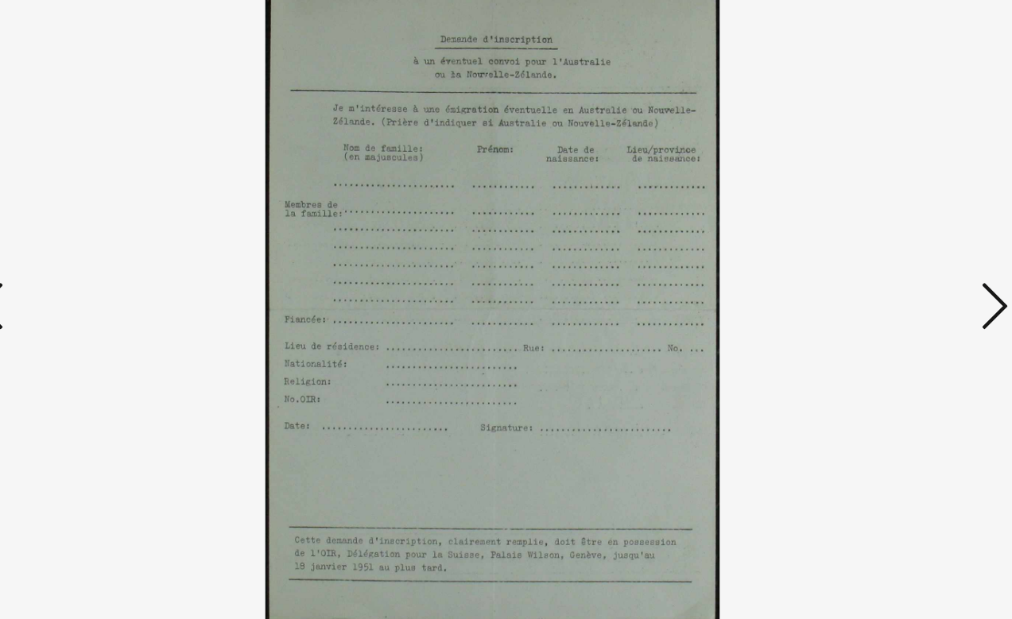
click at [862, 250] on icon at bounding box center [871, 269] width 19 height 38
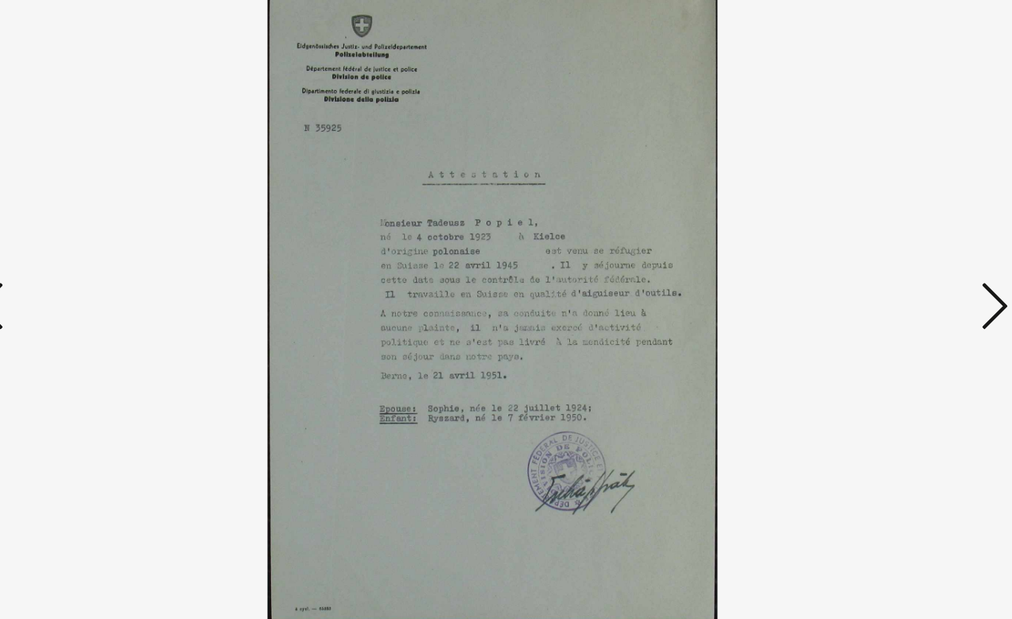
click at [862, 250] on icon at bounding box center [871, 269] width 19 height 38
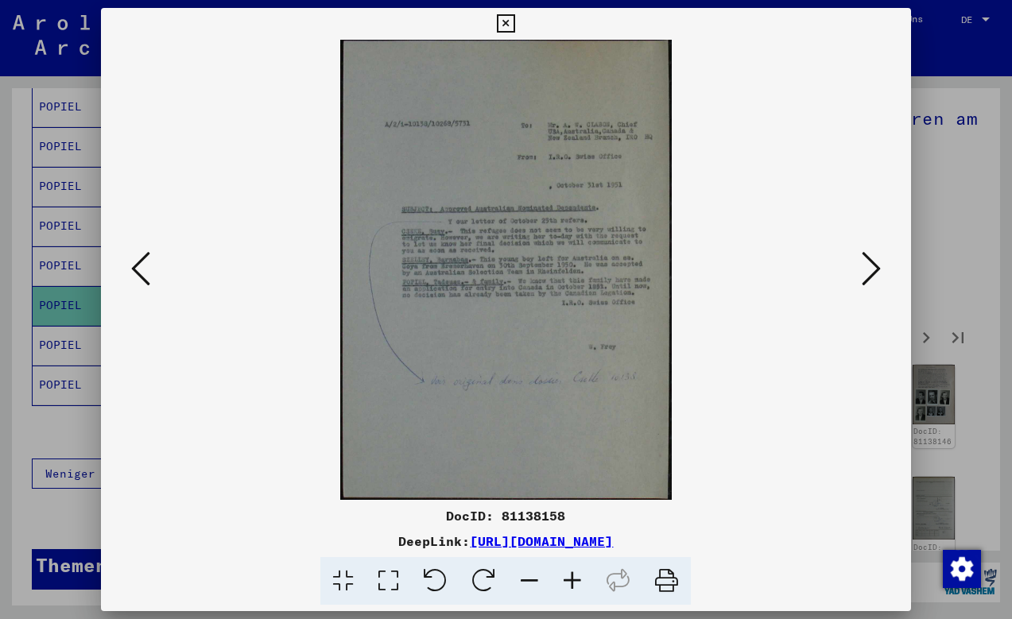
click at [138, 275] on icon at bounding box center [140, 269] width 19 height 38
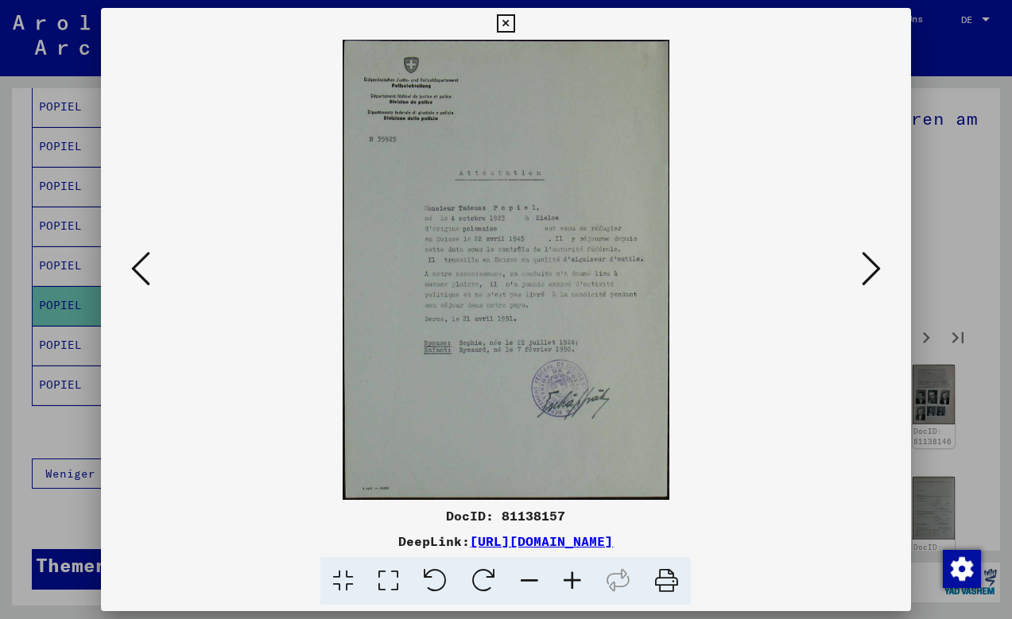
click at [138, 275] on icon at bounding box center [140, 269] width 19 height 38
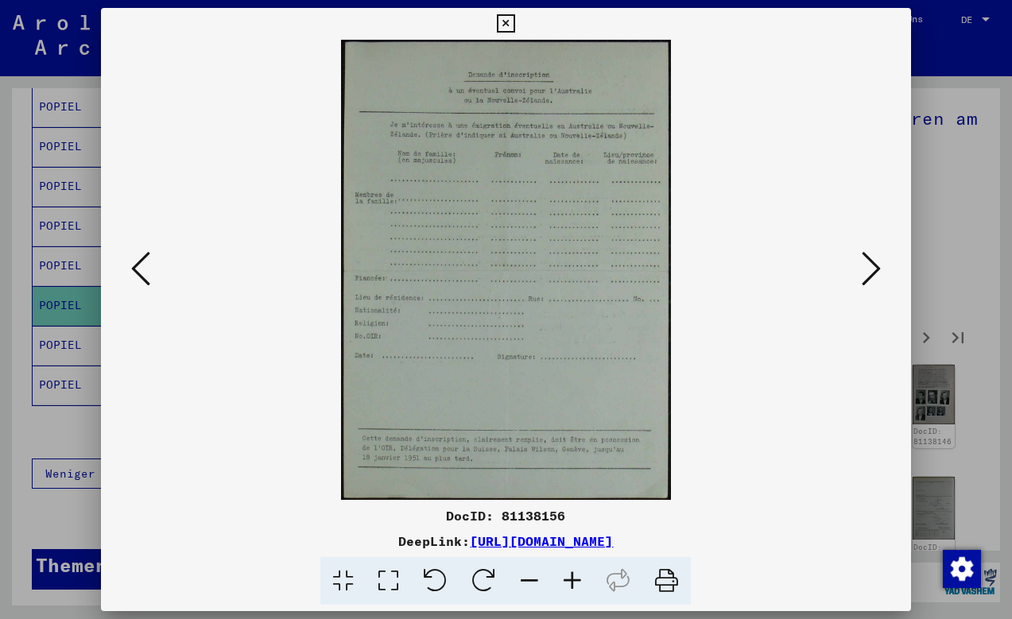
click at [876, 266] on icon at bounding box center [871, 269] width 19 height 38
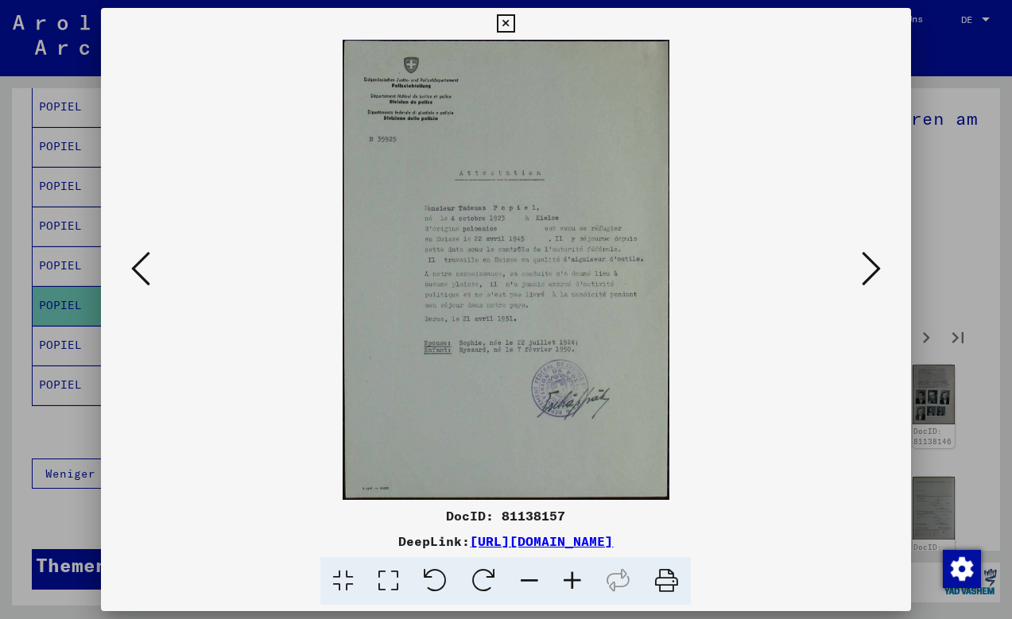
click at [868, 281] on icon at bounding box center [871, 269] width 19 height 38
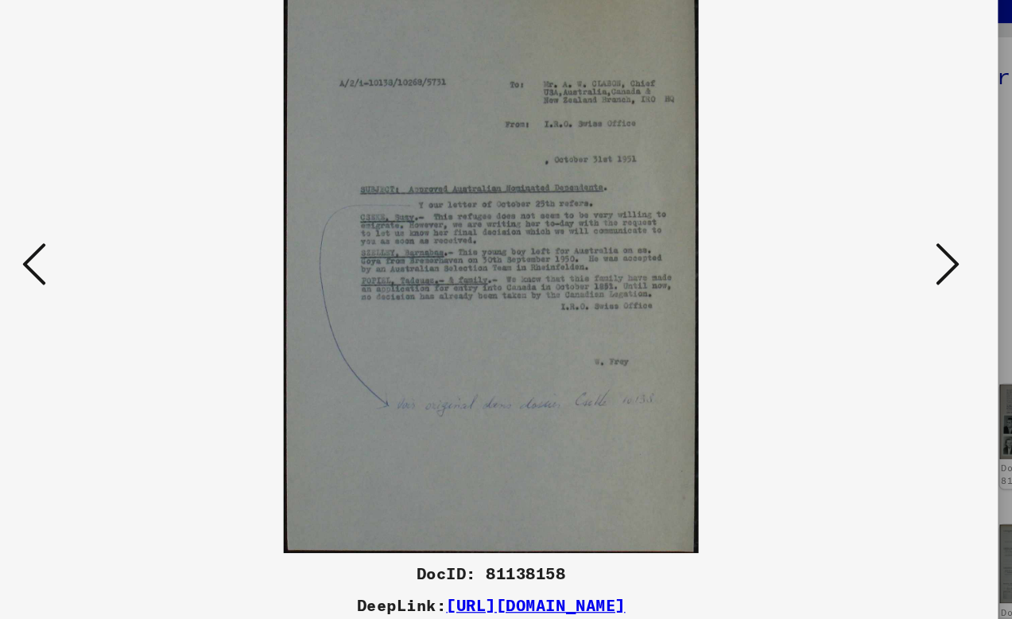
click at [862, 250] on icon at bounding box center [871, 269] width 19 height 38
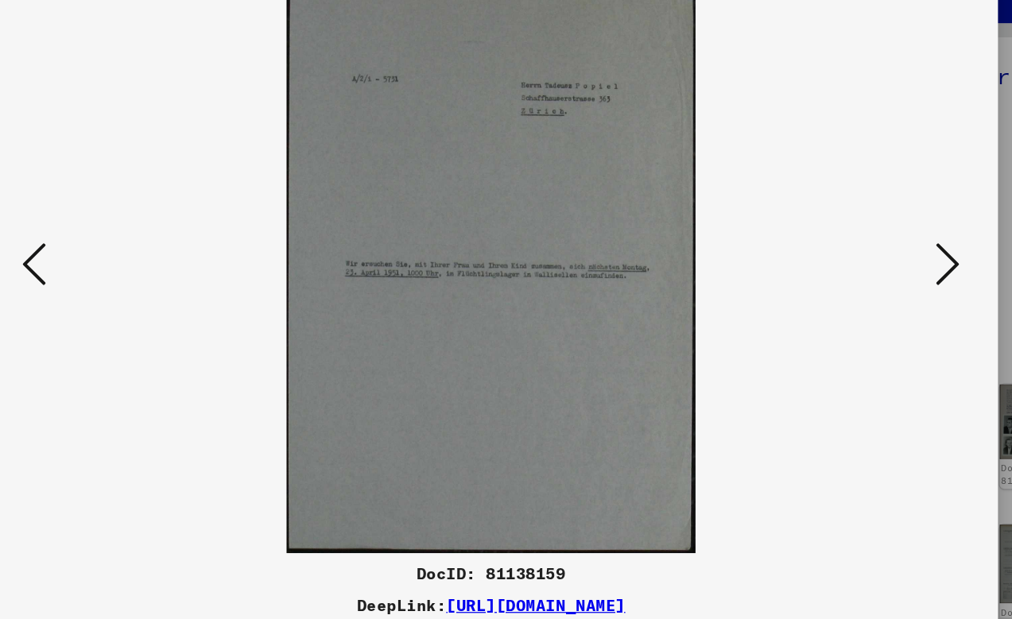
click at [862, 250] on icon at bounding box center [871, 269] width 19 height 38
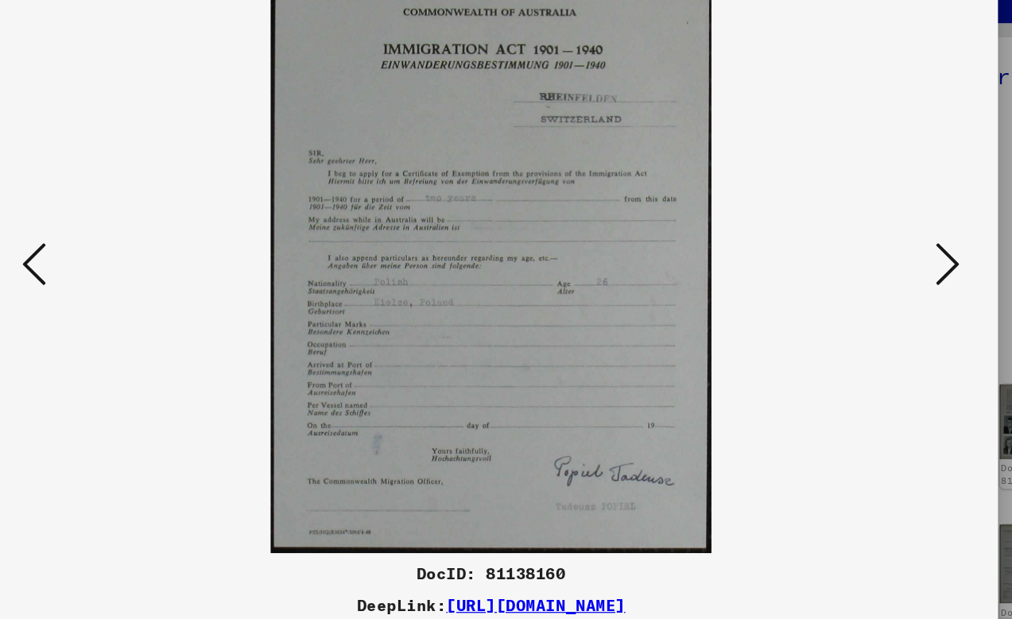
drag, startPoint x: 548, startPoint y: 209, endPoint x: 546, endPoint y: 219, distance: 9.7
click at [558, 181] on img at bounding box center [505, 270] width 701 height 460
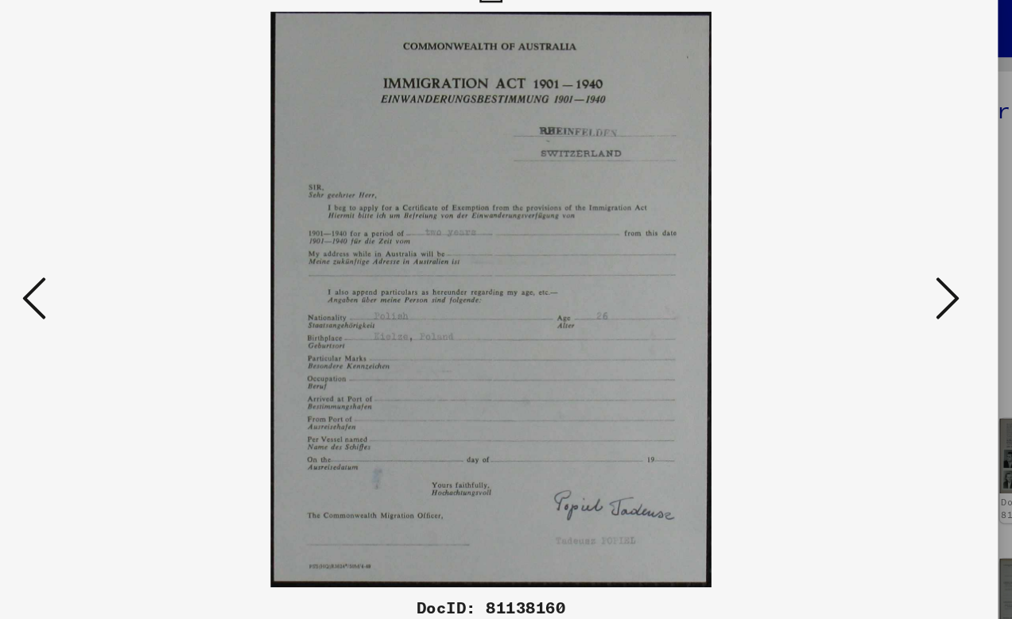
click at [862, 250] on icon at bounding box center [871, 269] width 19 height 38
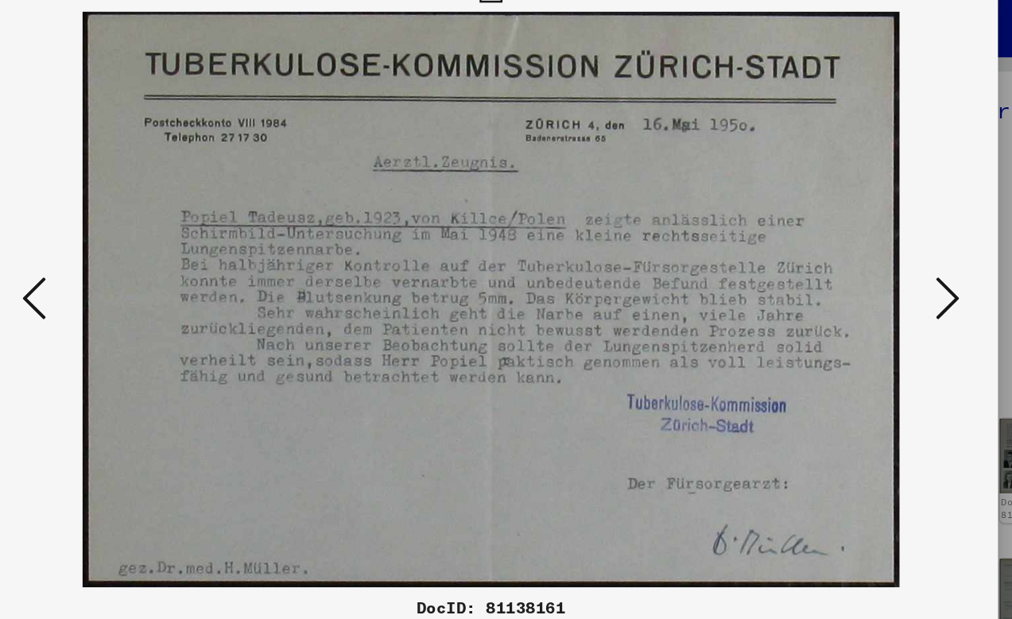
click at [862, 250] on icon at bounding box center [871, 269] width 19 height 38
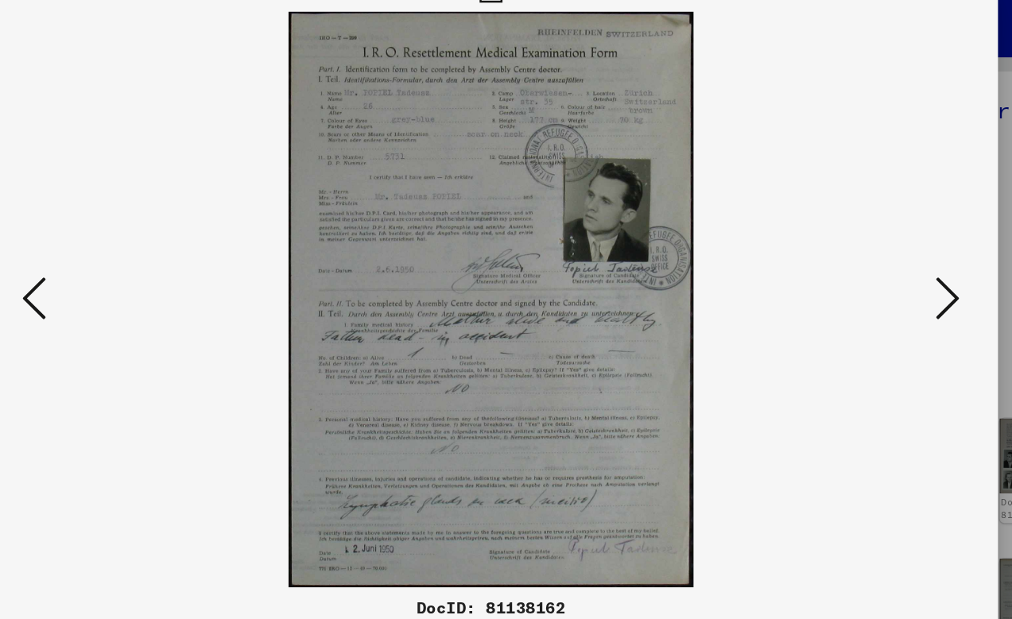
click at [862, 250] on icon at bounding box center [871, 269] width 19 height 38
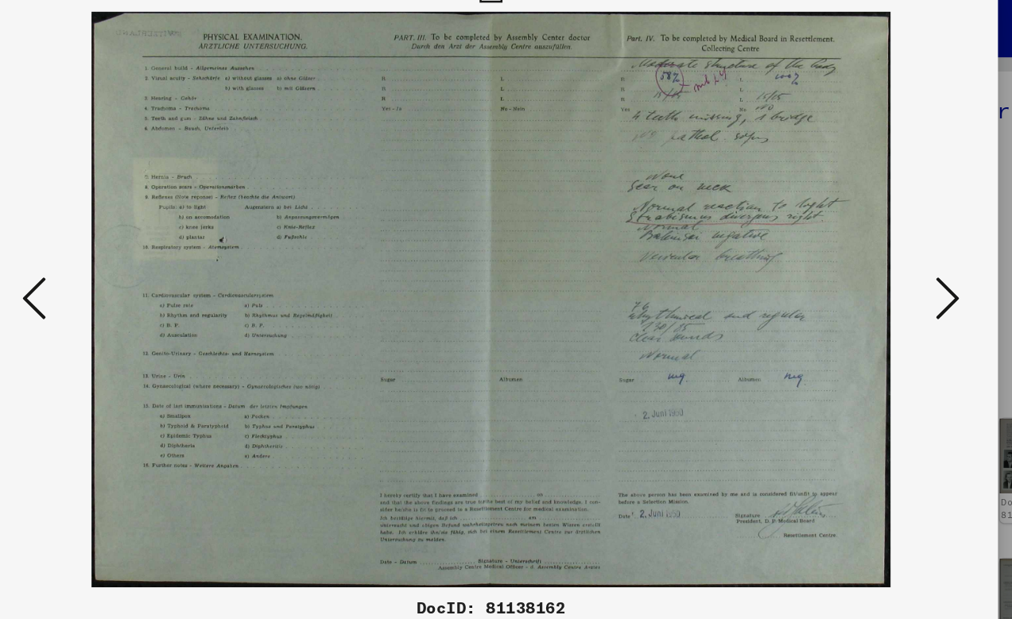
click at [862, 250] on icon at bounding box center [871, 269] width 19 height 38
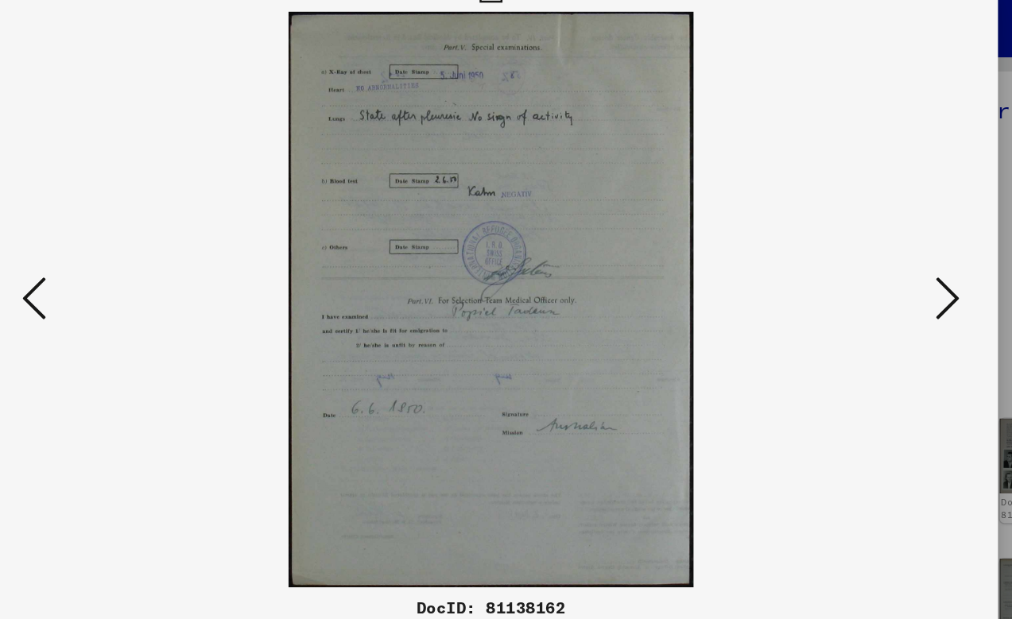
click at [862, 250] on icon at bounding box center [871, 269] width 19 height 38
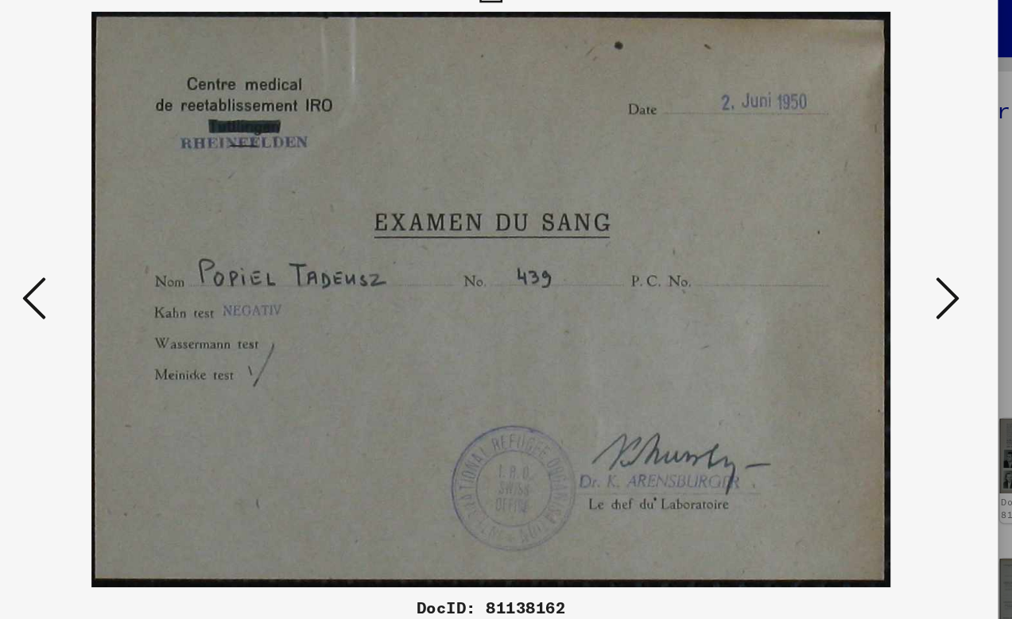
click at [862, 250] on icon at bounding box center [871, 269] width 19 height 38
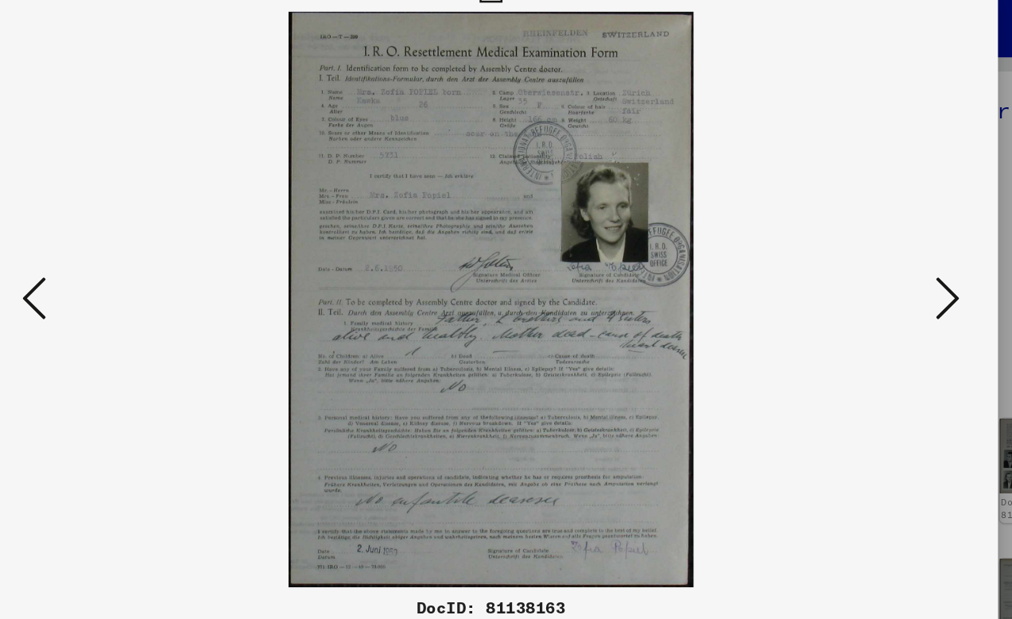
click at [862, 250] on icon at bounding box center [871, 269] width 19 height 38
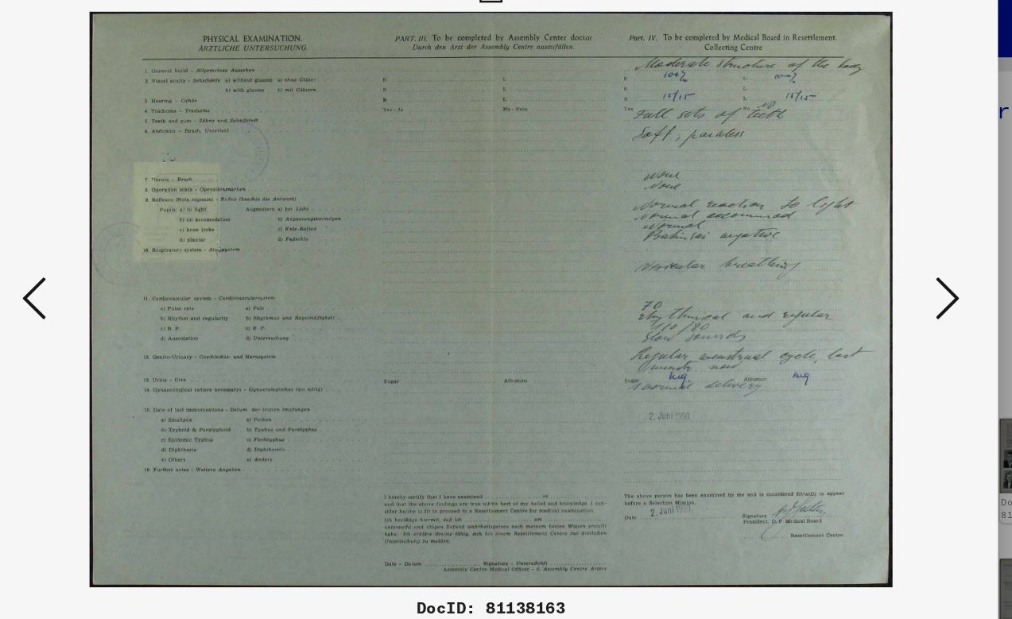
click at [862, 250] on icon at bounding box center [871, 269] width 19 height 38
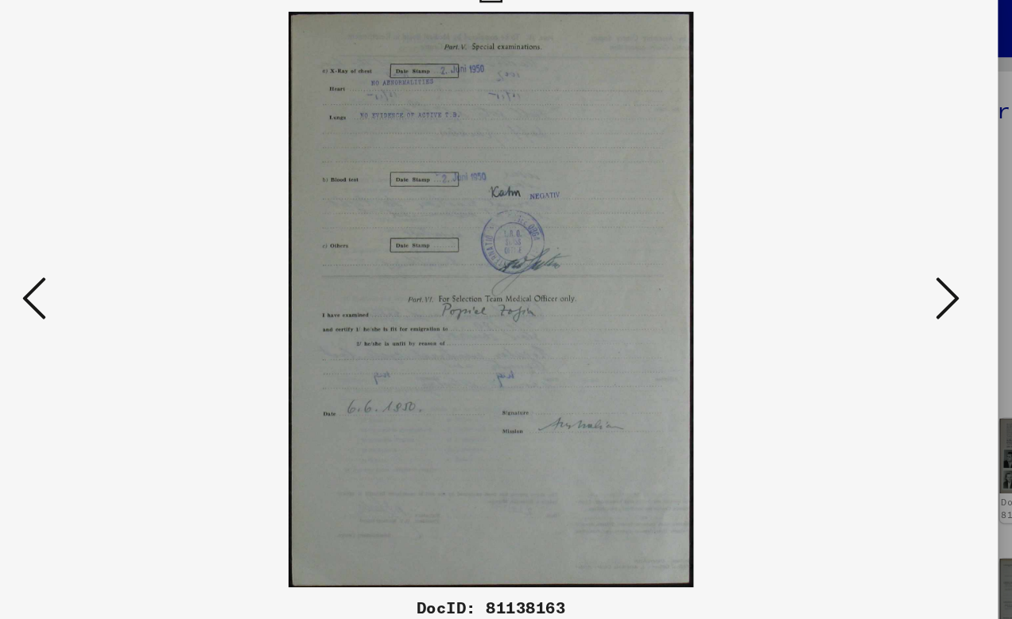
click at [862, 250] on icon at bounding box center [871, 269] width 19 height 38
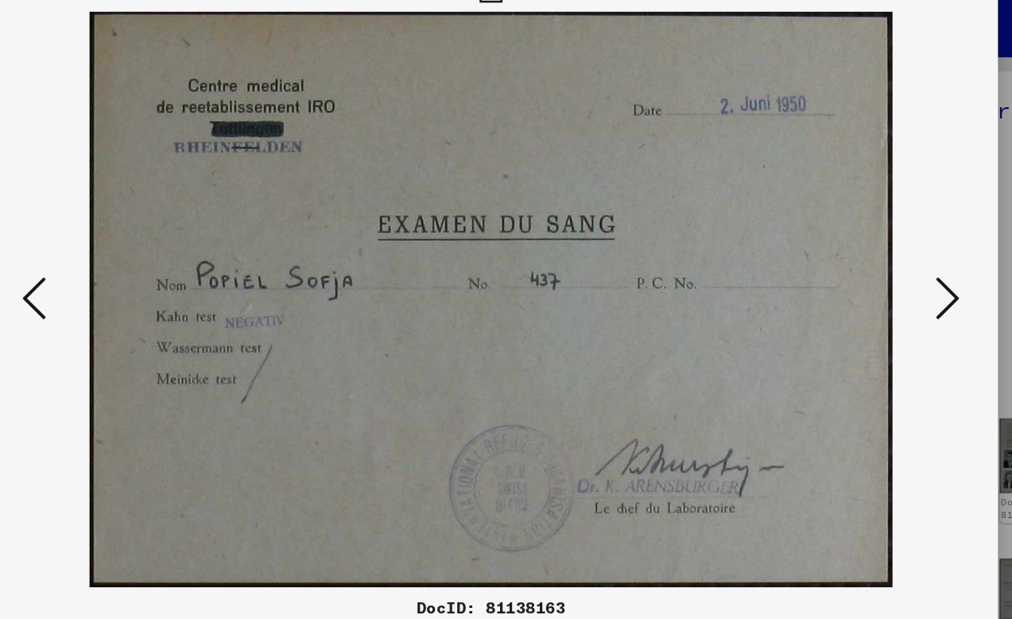
click at [862, 250] on icon at bounding box center [871, 269] width 19 height 38
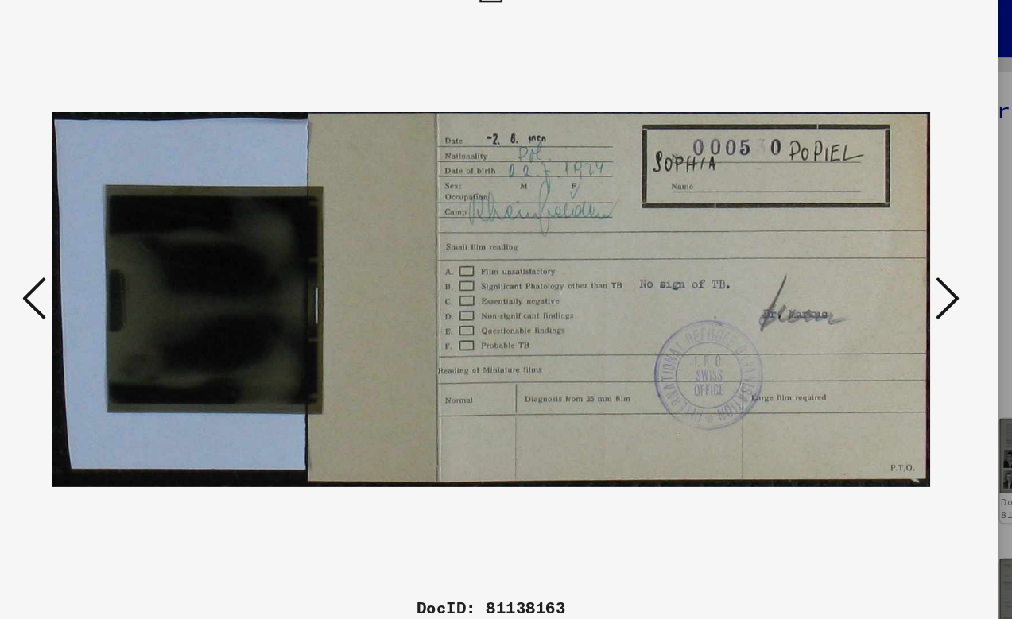
click at [862, 250] on icon at bounding box center [871, 269] width 19 height 38
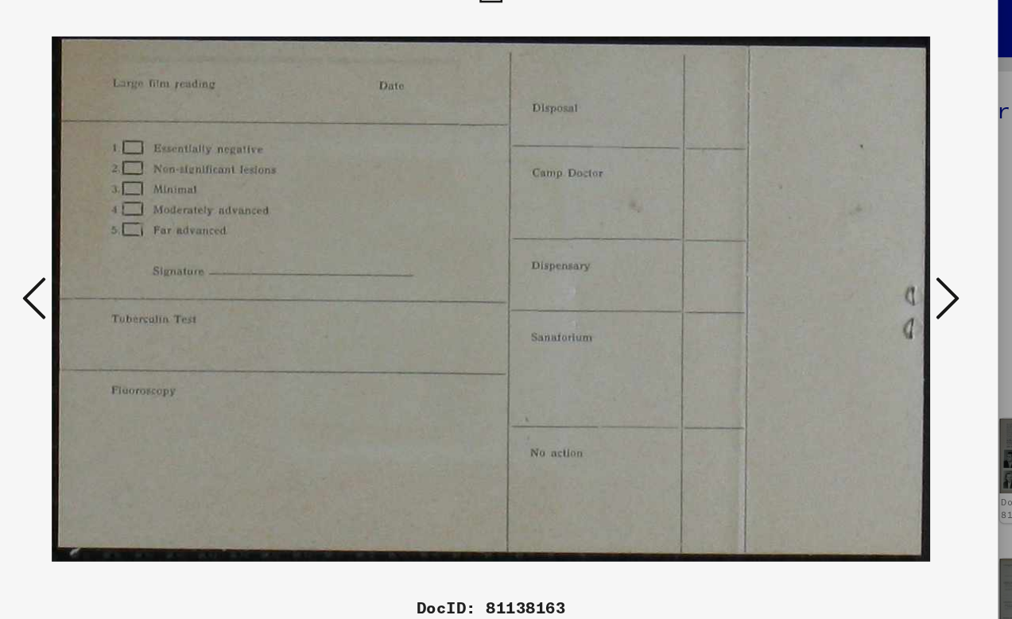
click at [131, 250] on icon at bounding box center [140, 269] width 19 height 38
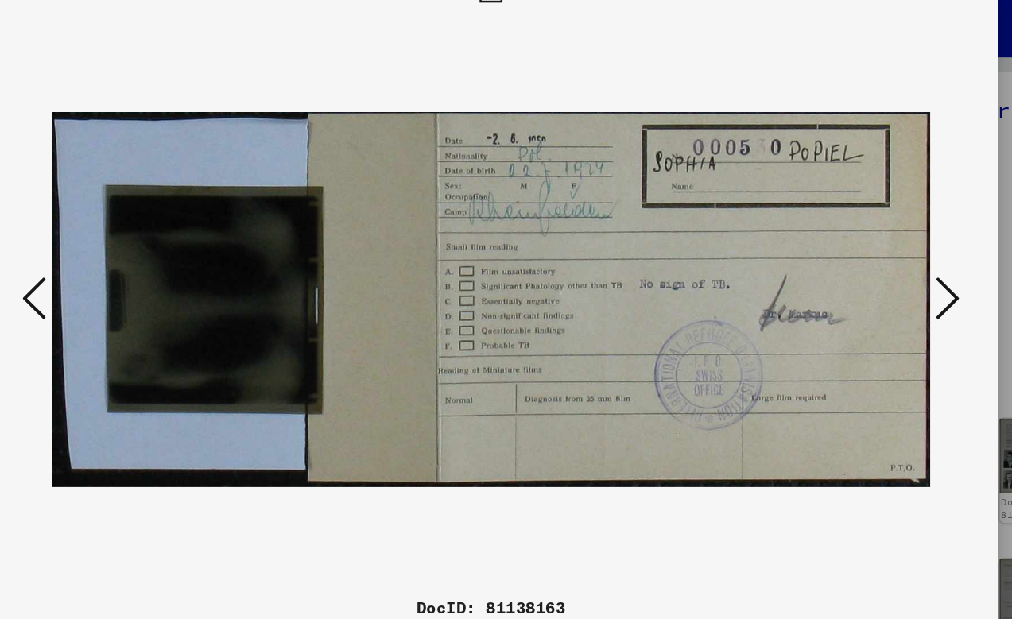
click at [131, 250] on icon at bounding box center [140, 269] width 19 height 38
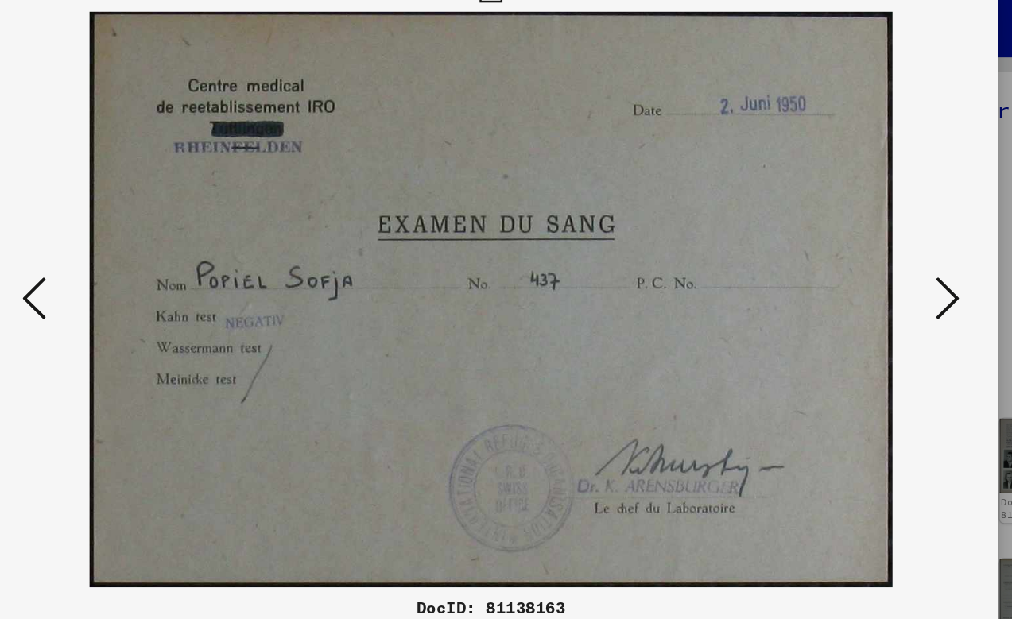
click at [131, 250] on icon at bounding box center [140, 269] width 19 height 38
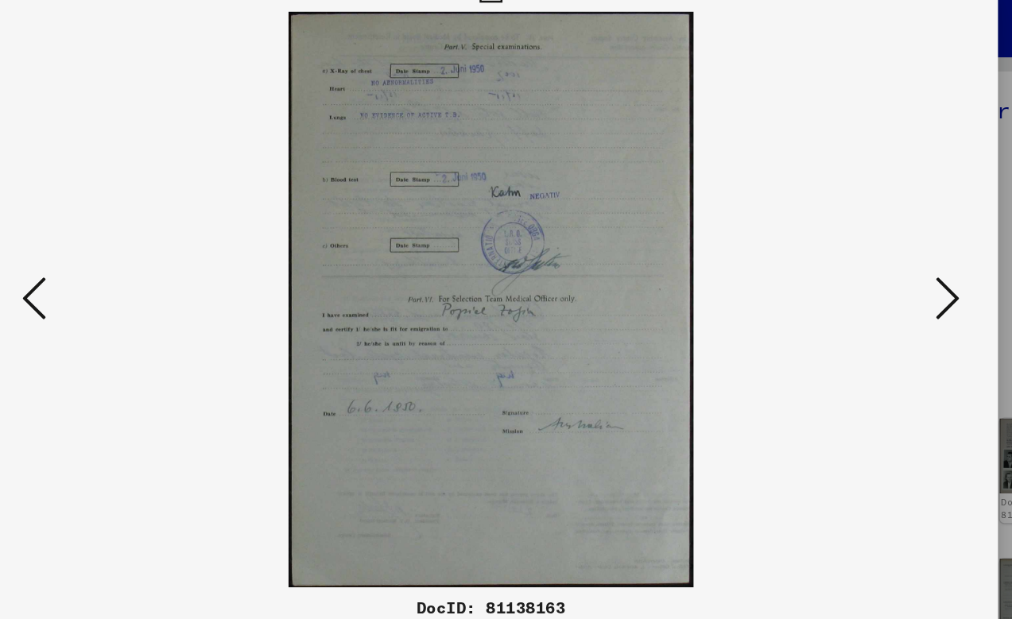
click at [131, 250] on icon at bounding box center [140, 269] width 19 height 38
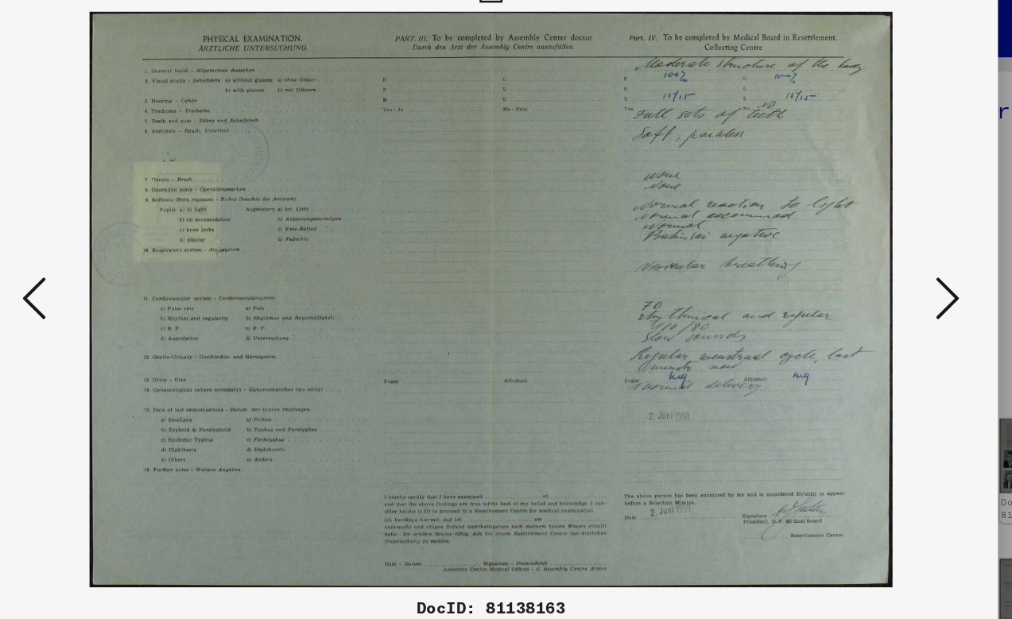
click at [131, 250] on icon at bounding box center [140, 269] width 19 height 38
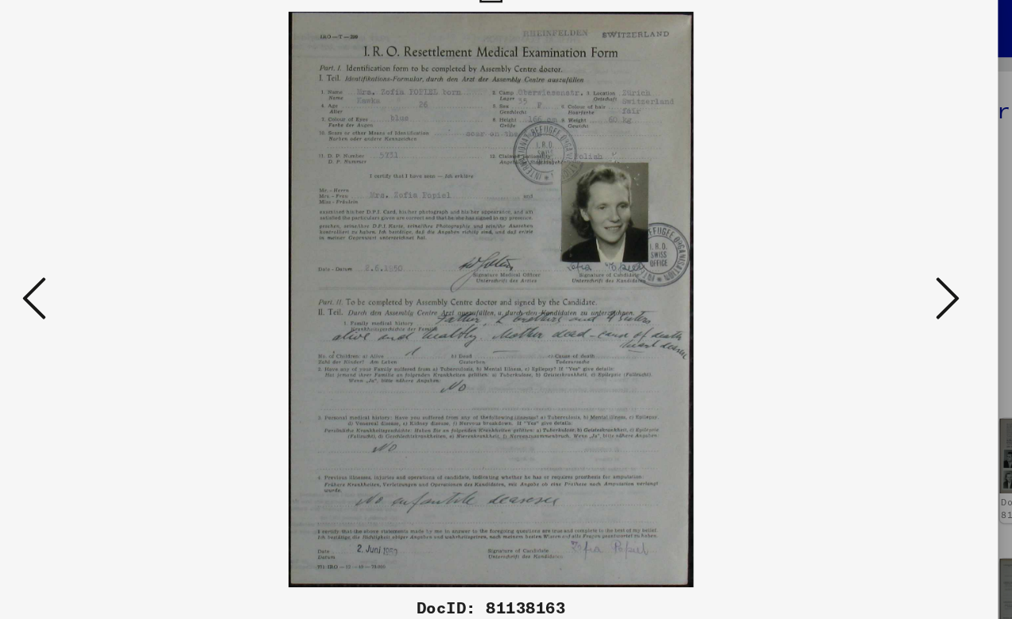
click at [131, 250] on icon at bounding box center [140, 269] width 19 height 38
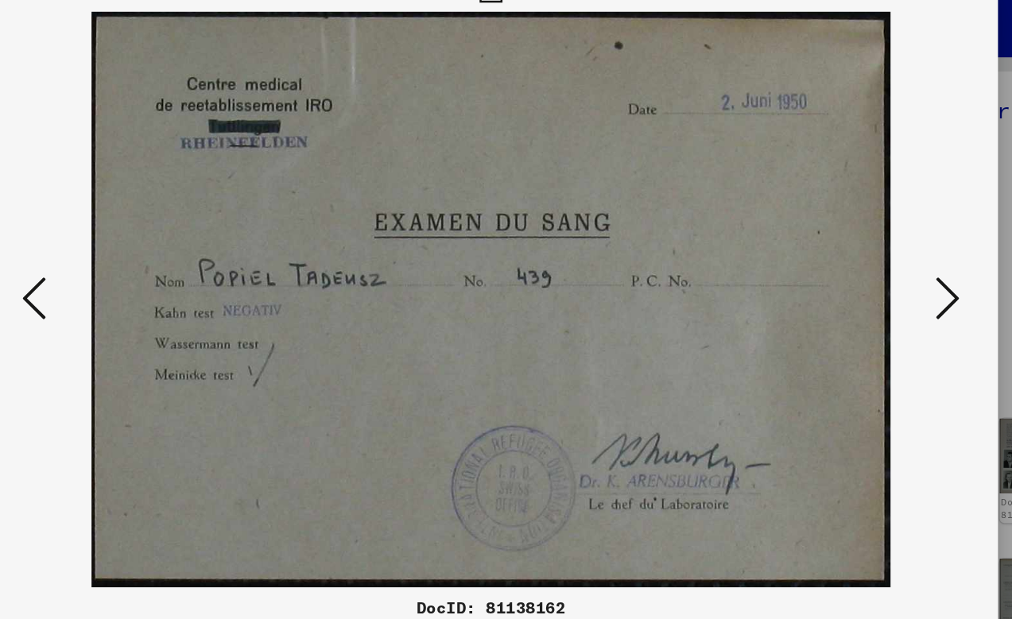
click at [131, 250] on icon at bounding box center [140, 269] width 19 height 38
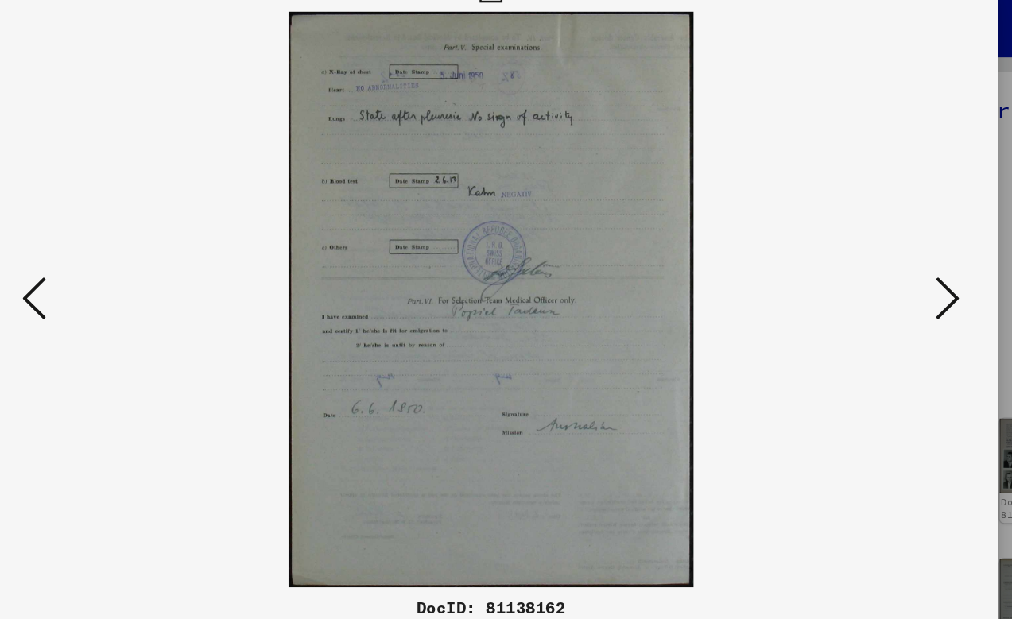
click at [131, 250] on icon at bounding box center [140, 269] width 19 height 38
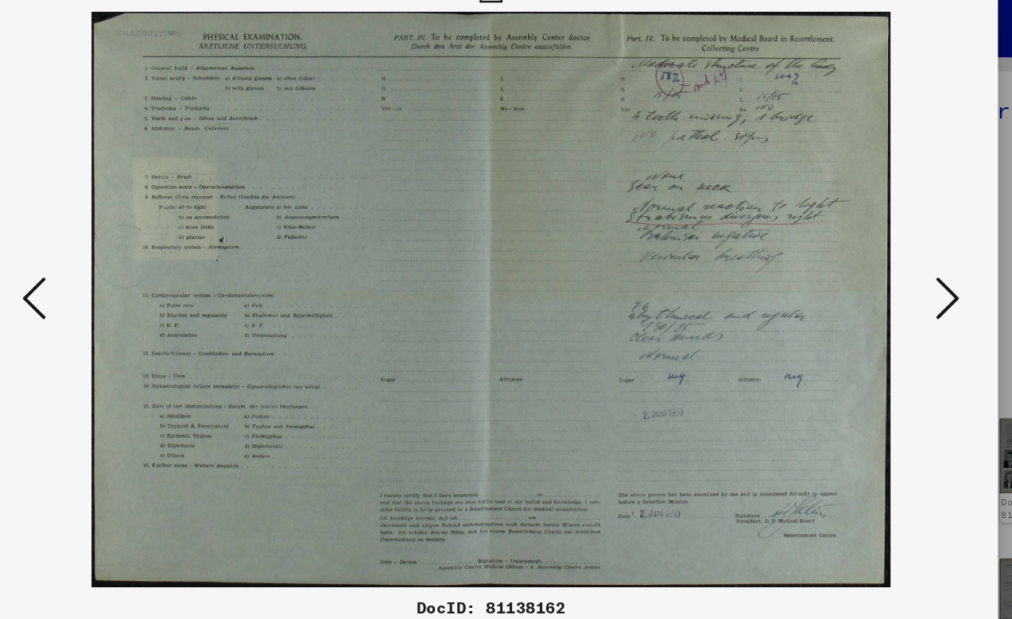
click at [131, 250] on icon at bounding box center [140, 269] width 19 height 38
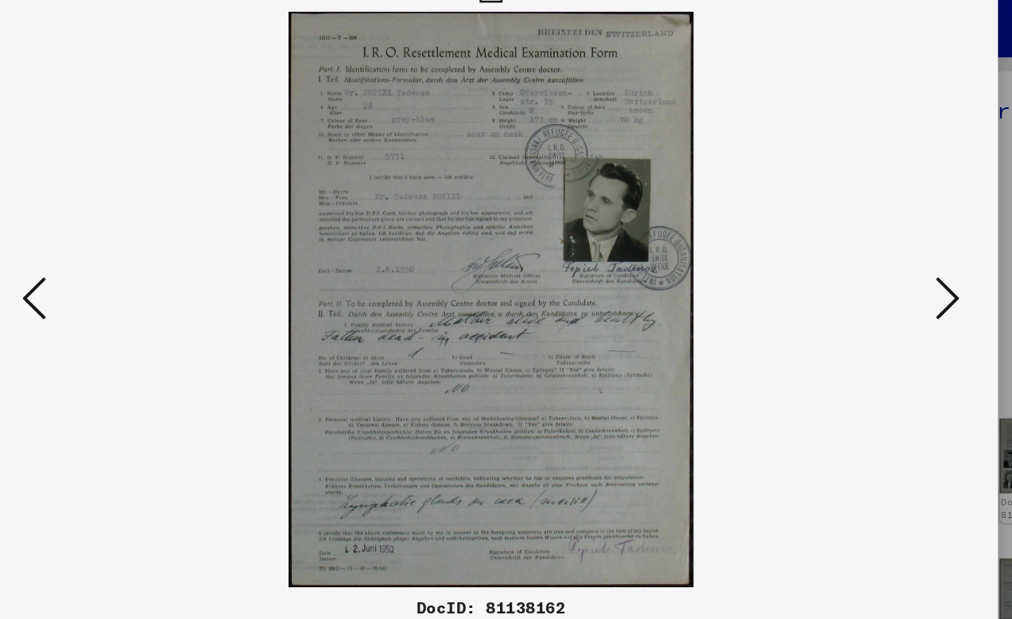
click at [131, 250] on icon at bounding box center [140, 269] width 19 height 38
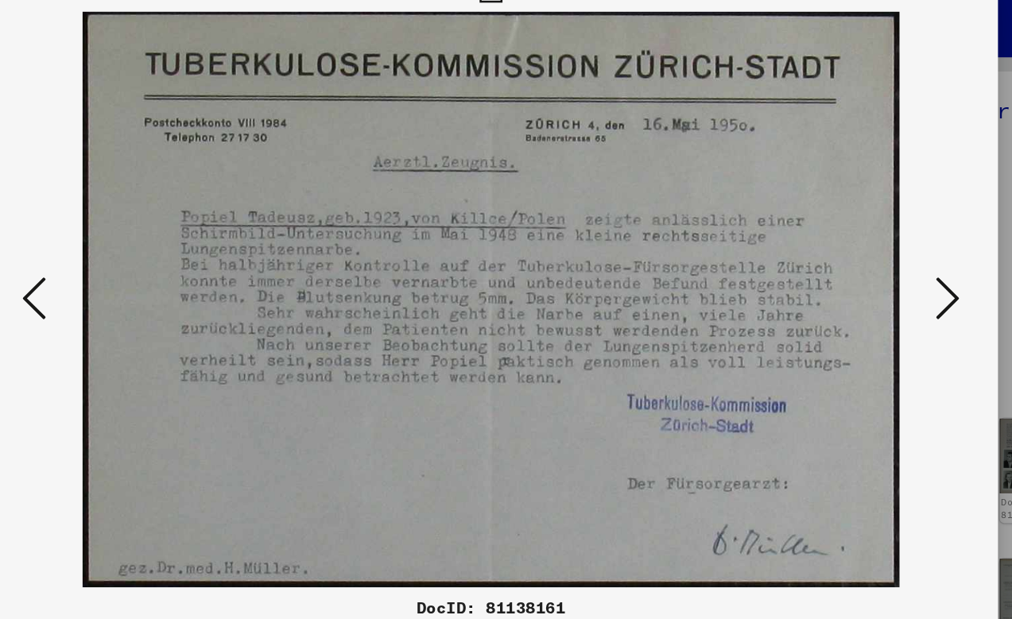
click at [131, 250] on icon at bounding box center [140, 269] width 19 height 38
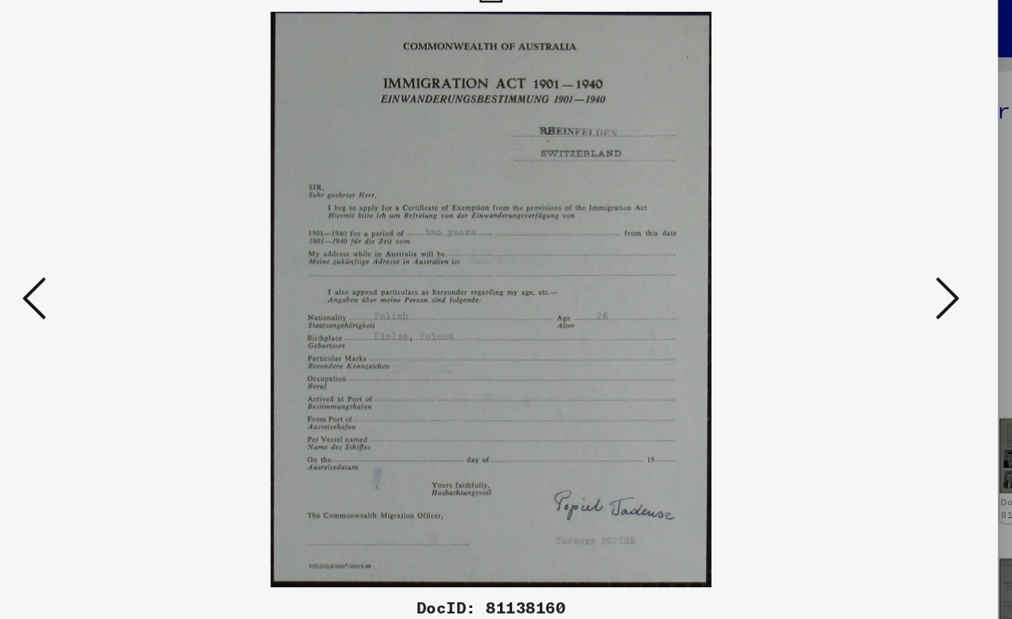
click at [862, 250] on icon at bounding box center [871, 269] width 19 height 38
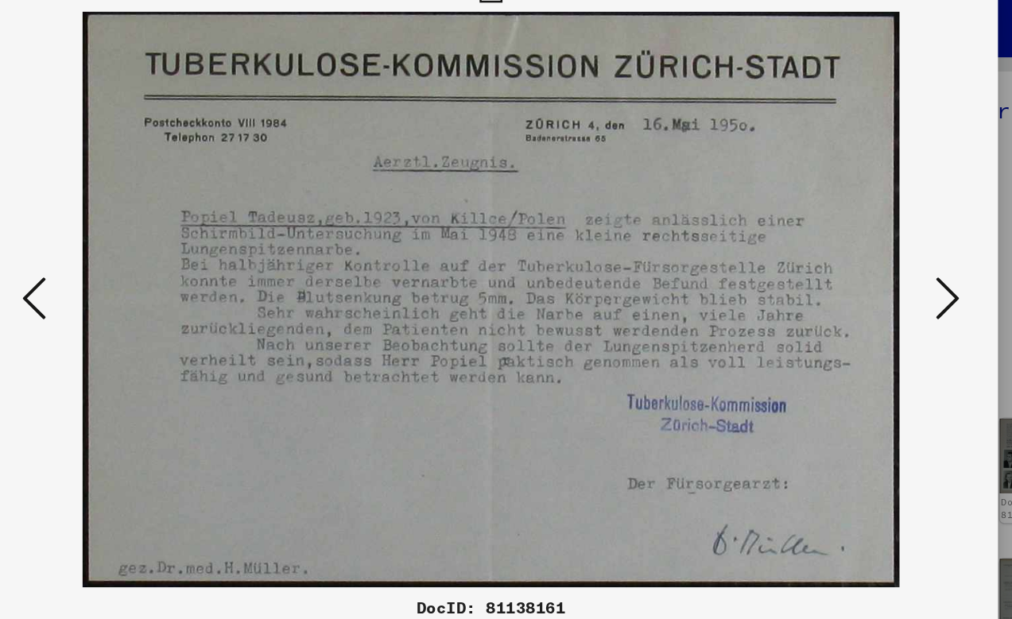
click at [862, 250] on icon at bounding box center [871, 269] width 19 height 38
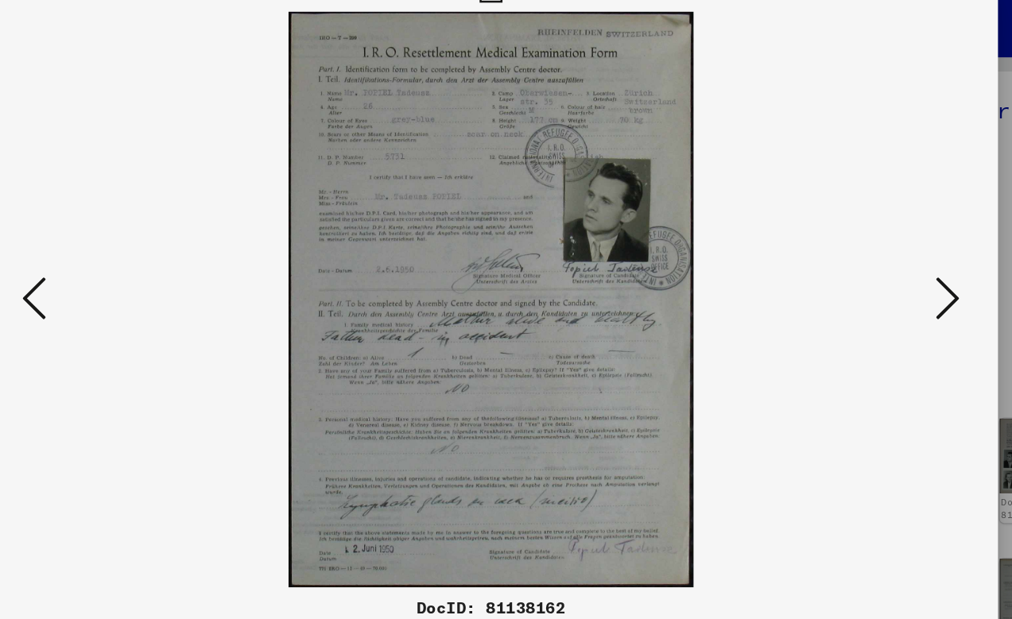
click at [862, 250] on icon at bounding box center [871, 269] width 19 height 38
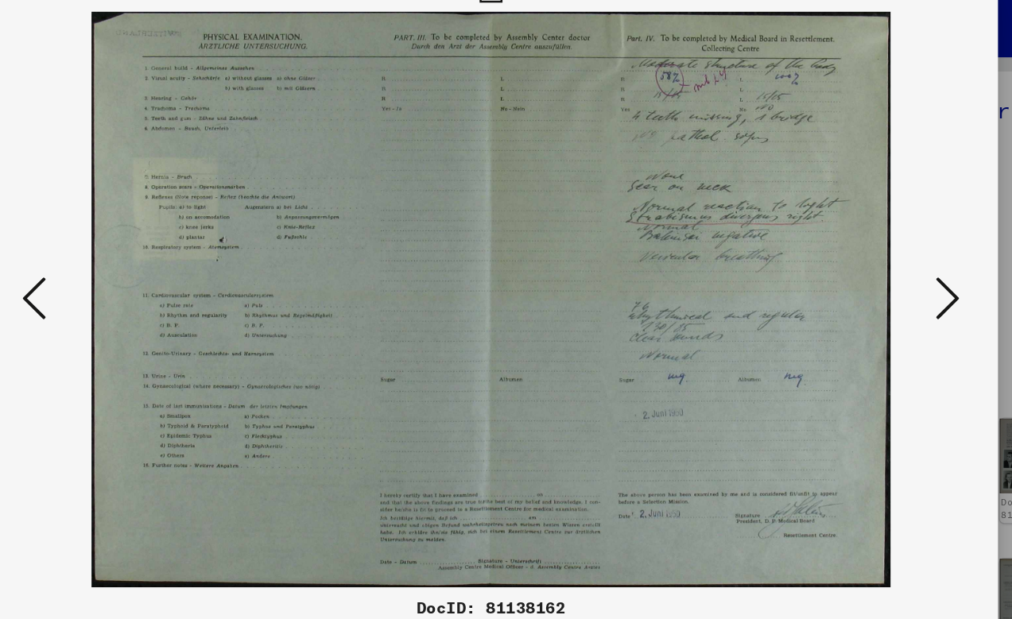
click at [862, 250] on icon at bounding box center [871, 269] width 19 height 38
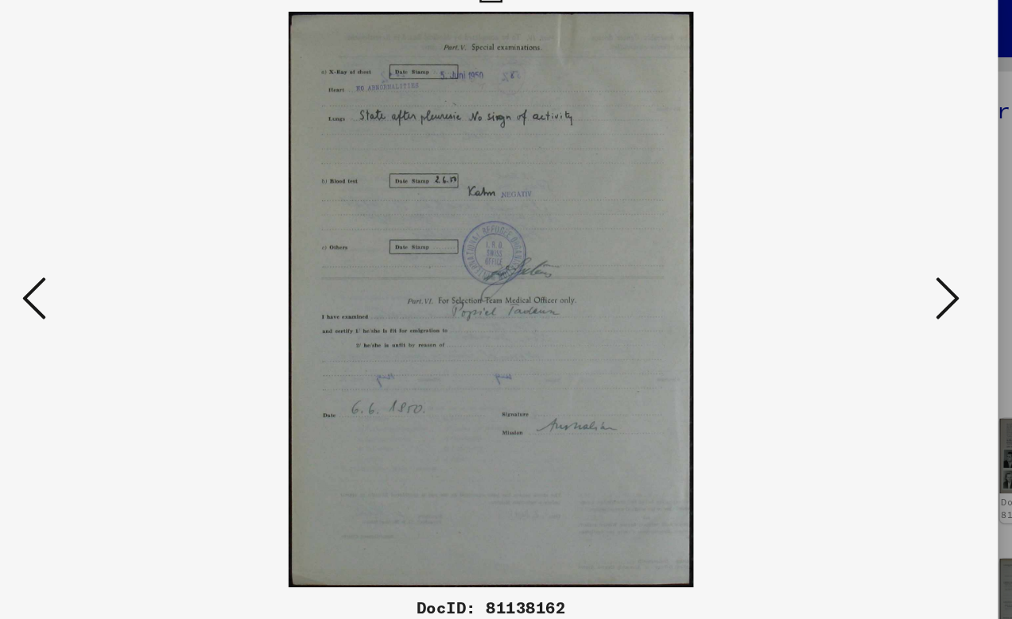
click at [862, 250] on icon at bounding box center [871, 269] width 19 height 38
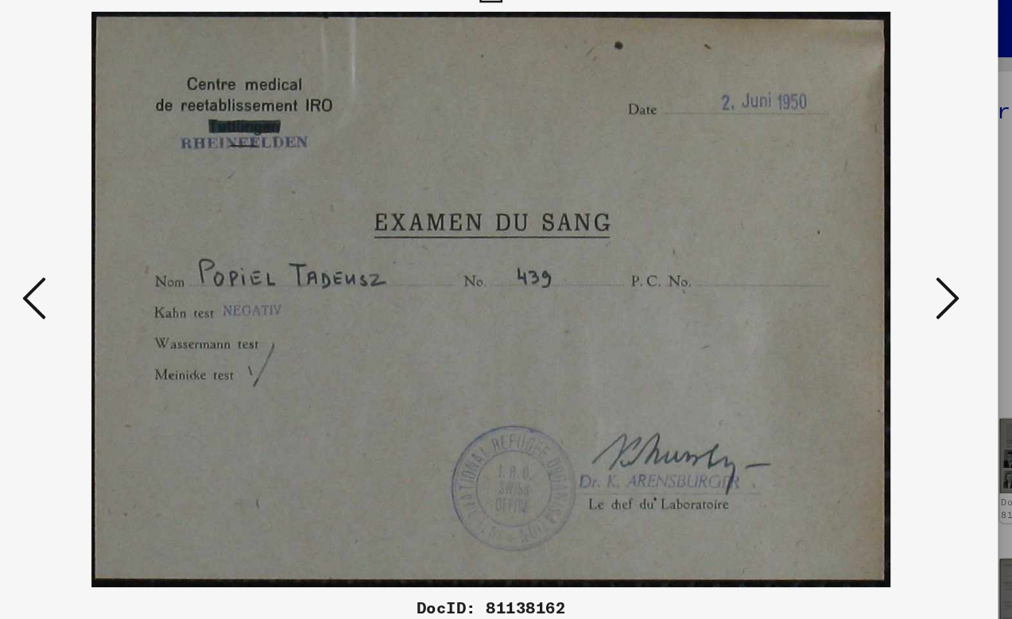
click at [862, 250] on icon at bounding box center [871, 269] width 19 height 38
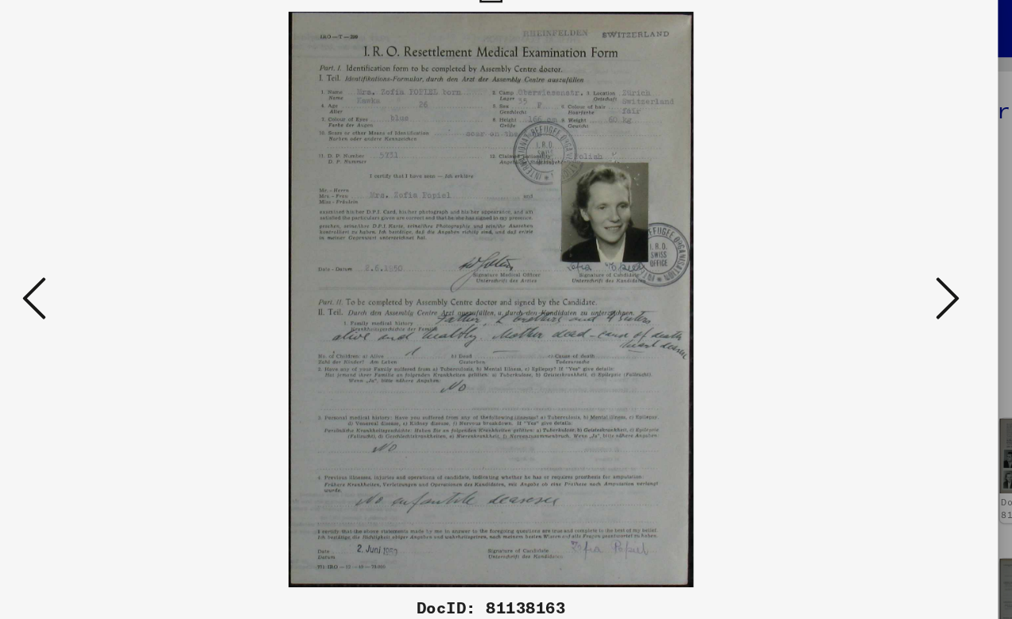
click at [862, 250] on icon at bounding box center [871, 269] width 19 height 38
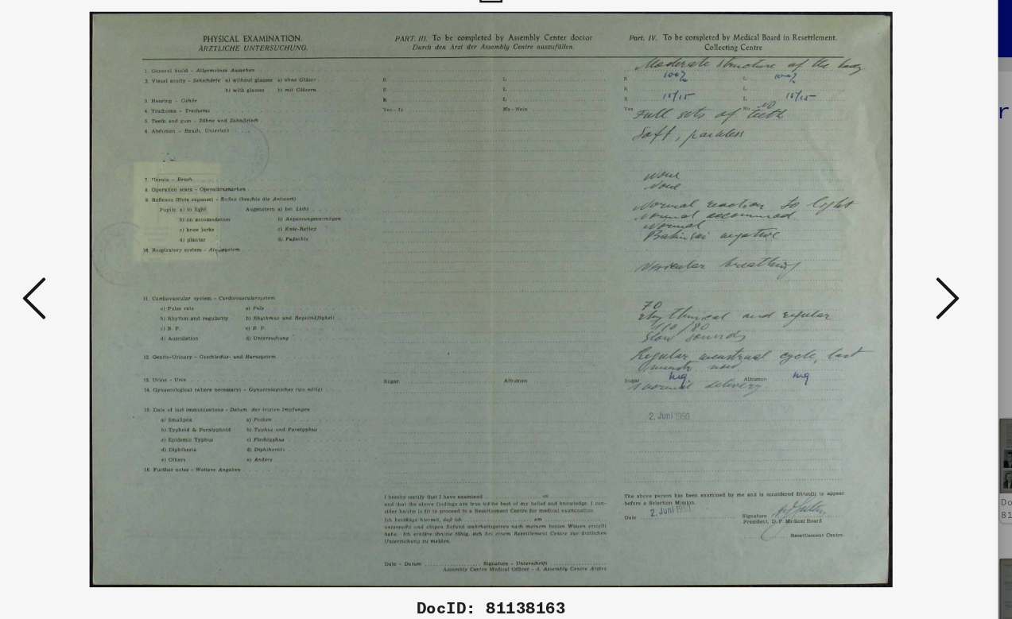
click at [862, 250] on icon at bounding box center [871, 269] width 19 height 38
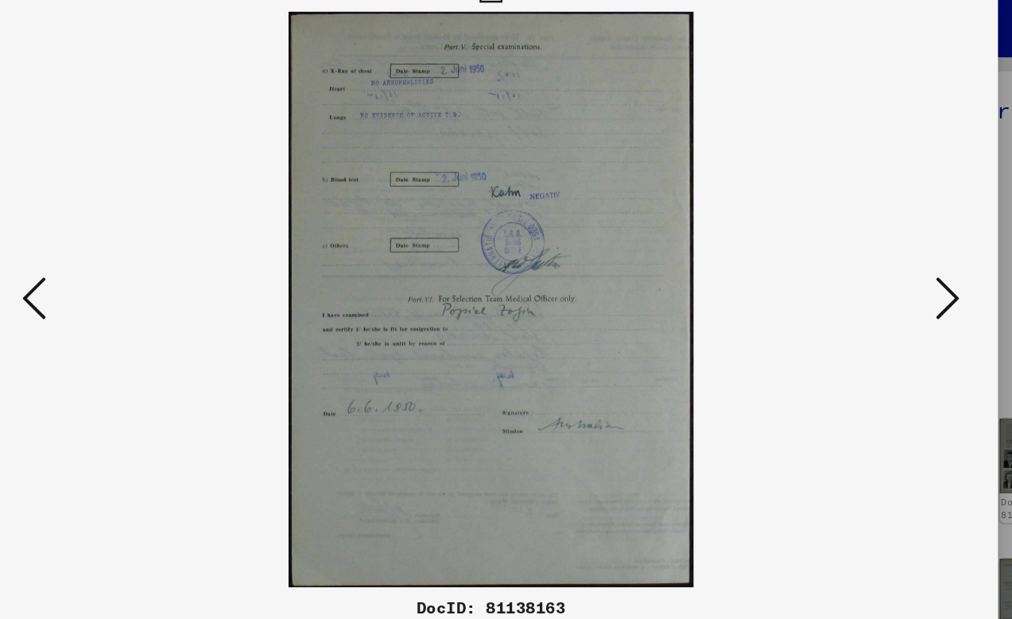
click at [862, 250] on icon at bounding box center [871, 269] width 19 height 38
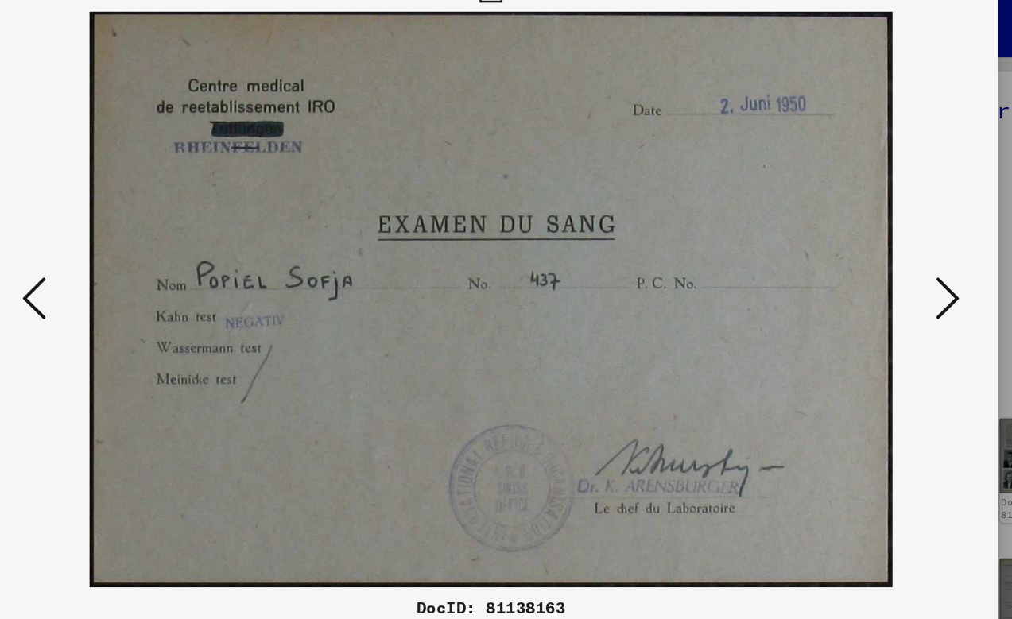
click at [862, 250] on icon at bounding box center [871, 269] width 19 height 38
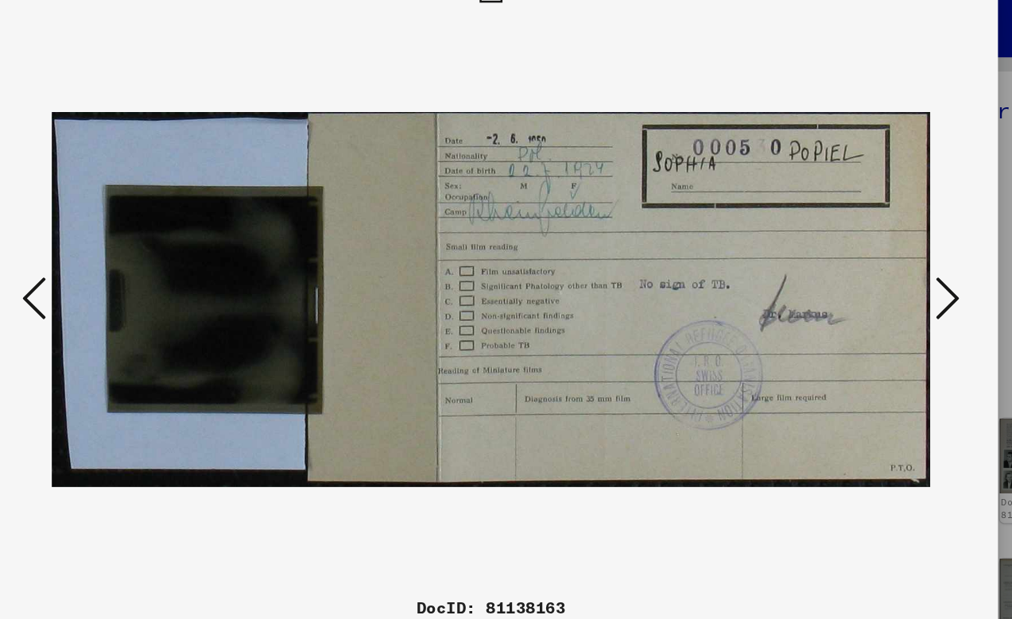
click at [862, 250] on icon at bounding box center [871, 269] width 19 height 38
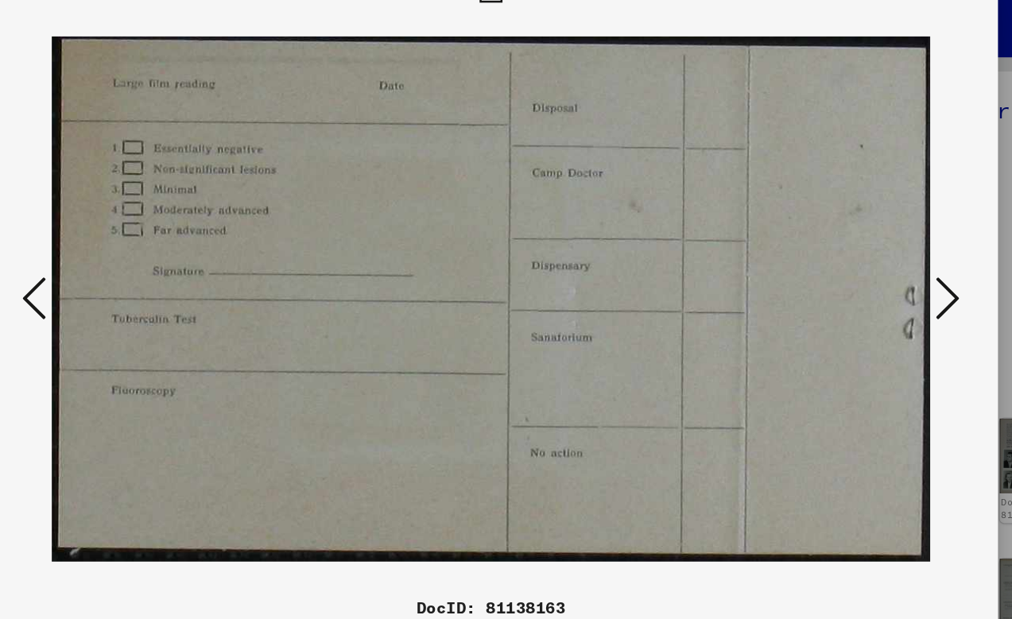
click at [862, 250] on icon at bounding box center [871, 269] width 19 height 38
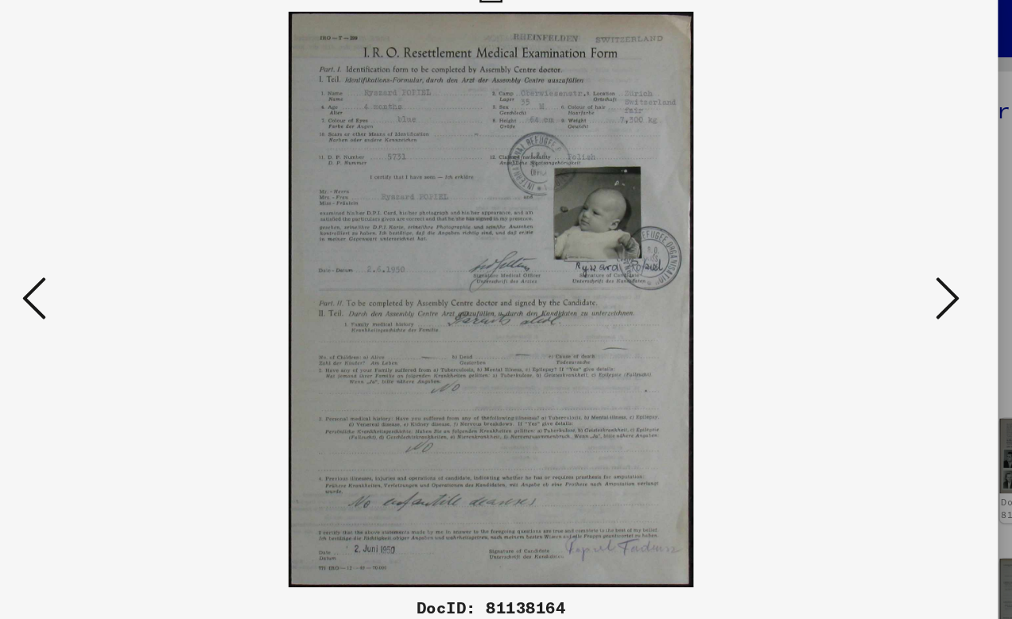
click at [862, 250] on icon at bounding box center [871, 269] width 19 height 38
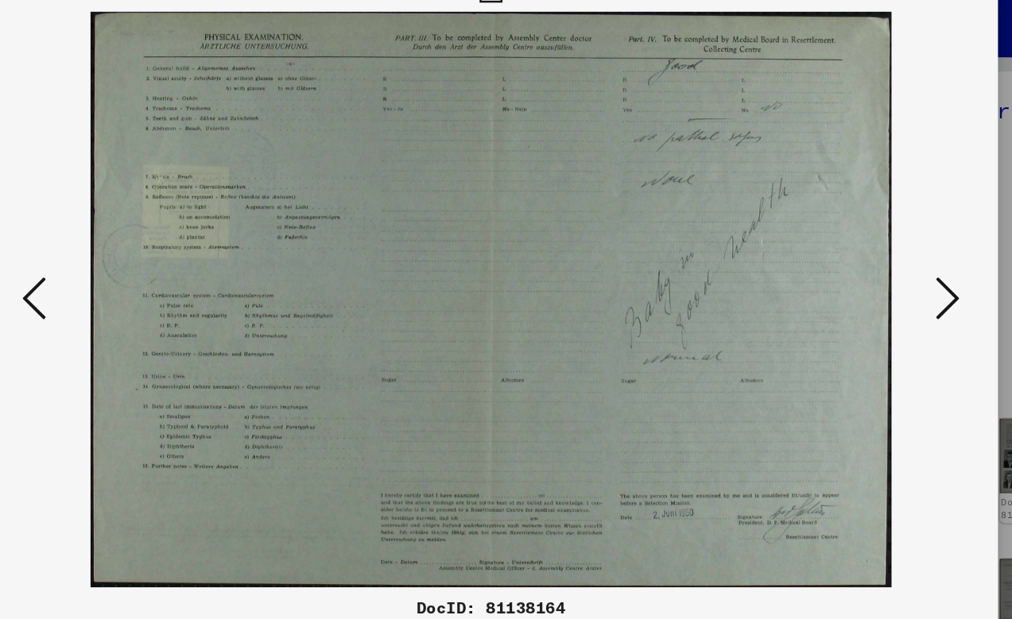
click at [862, 250] on icon at bounding box center [871, 269] width 19 height 38
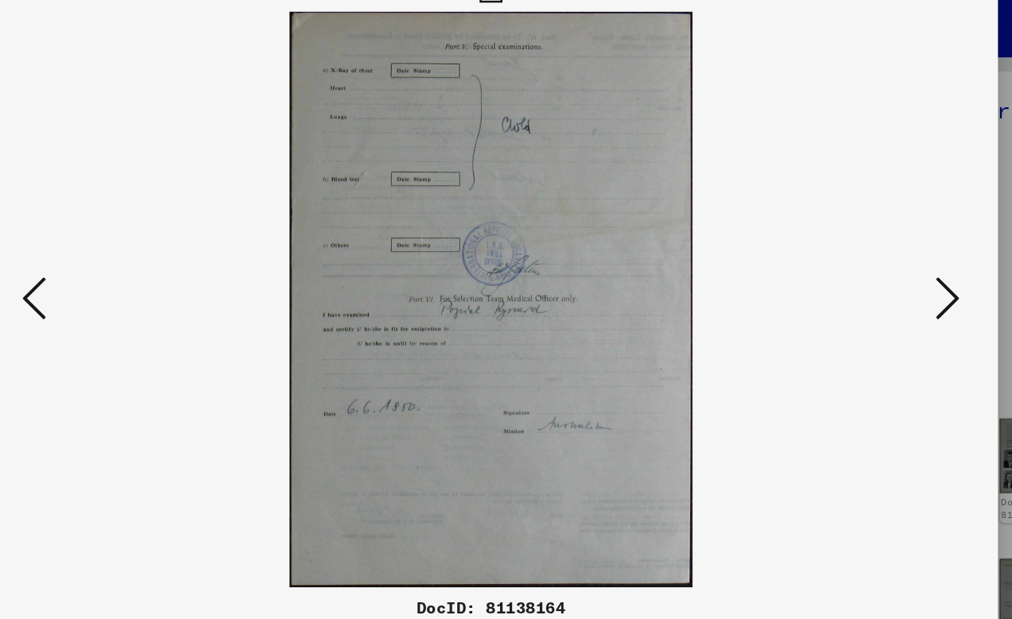
click at [862, 250] on icon at bounding box center [871, 269] width 19 height 38
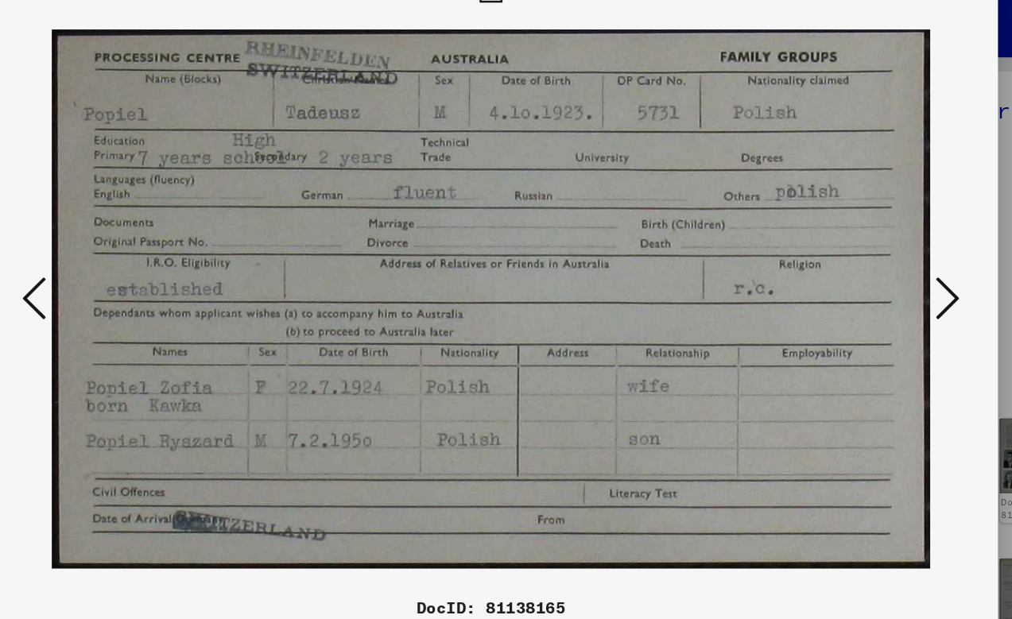
click at [862, 250] on icon at bounding box center [871, 269] width 19 height 38
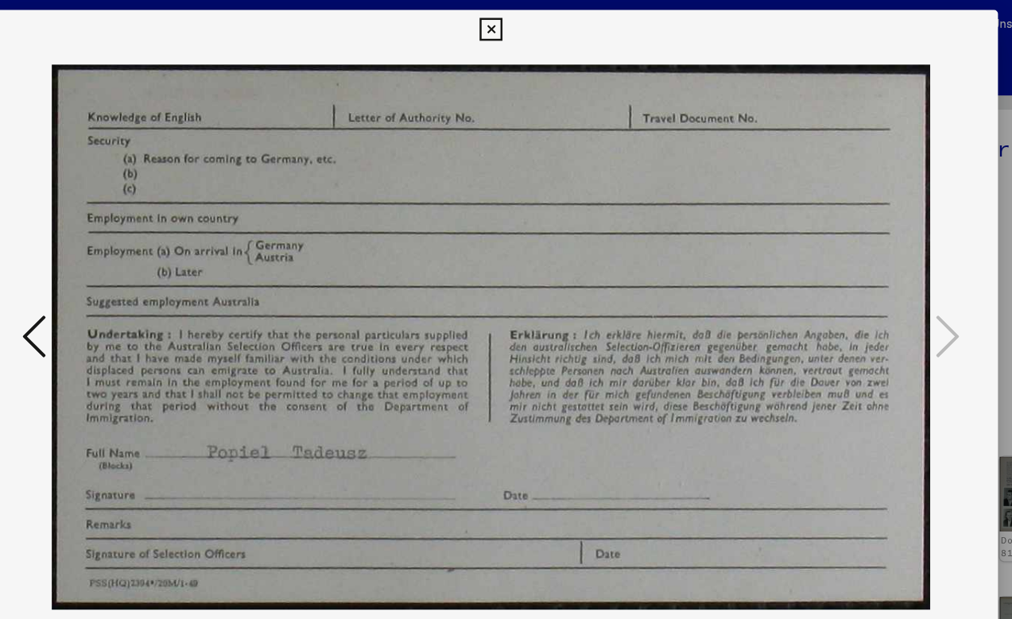
click at [515, 21] on icon at bounding box center [506, 23] width 18 height 19
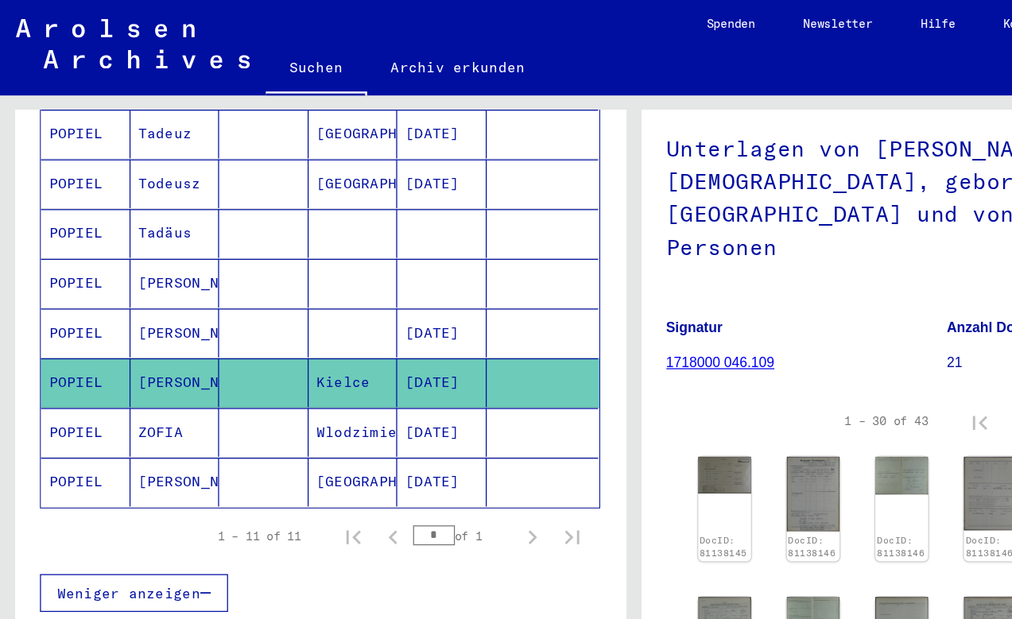
click at [65, 326] on mat-cell "POPIEL" at bounding box center [69, 345] width 72 height 39
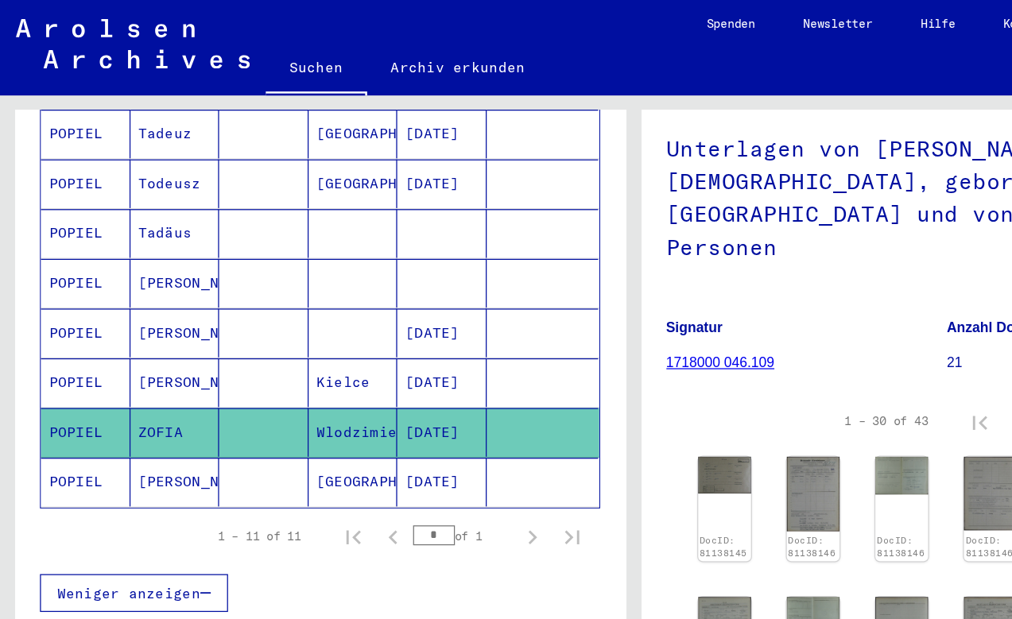
click at [65, 326] on mat-cell "POPIEL" at bounding box center [69, 345] width 72 height 39
click at [65, 331] on mat-cell "POPIEL" at bounding box center [69, 345] width 72 height 39
click at [144, 369] on mat-cell "[PERSON_NAME]" at bounding box center [140, 385] width 72 height 39
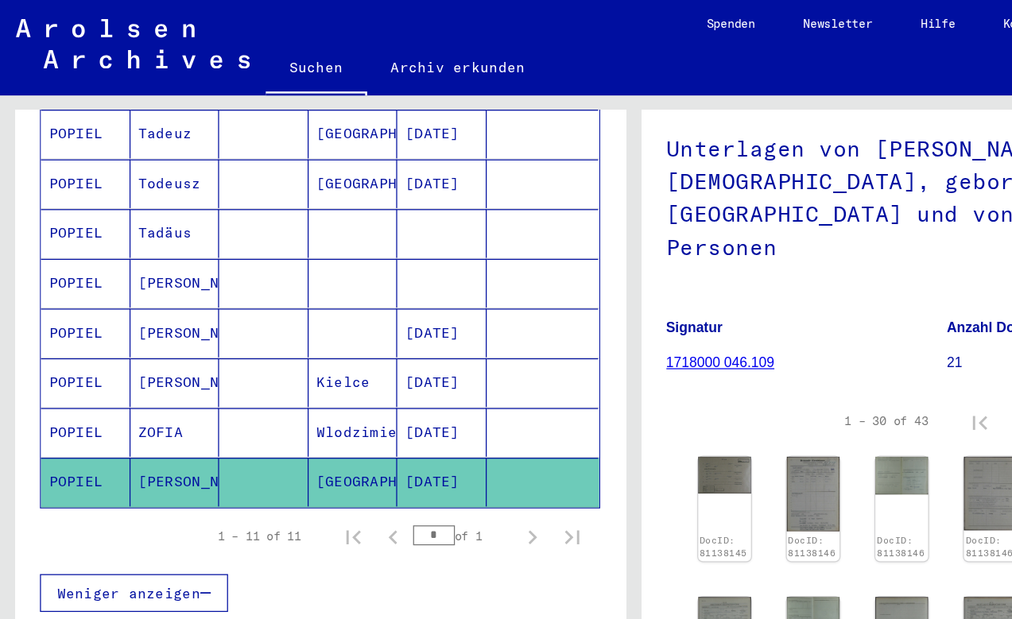
click at [144, 369] on mat-cell "[PERSON_NAME]" at bounding box center [140, 385] width 72 height 39
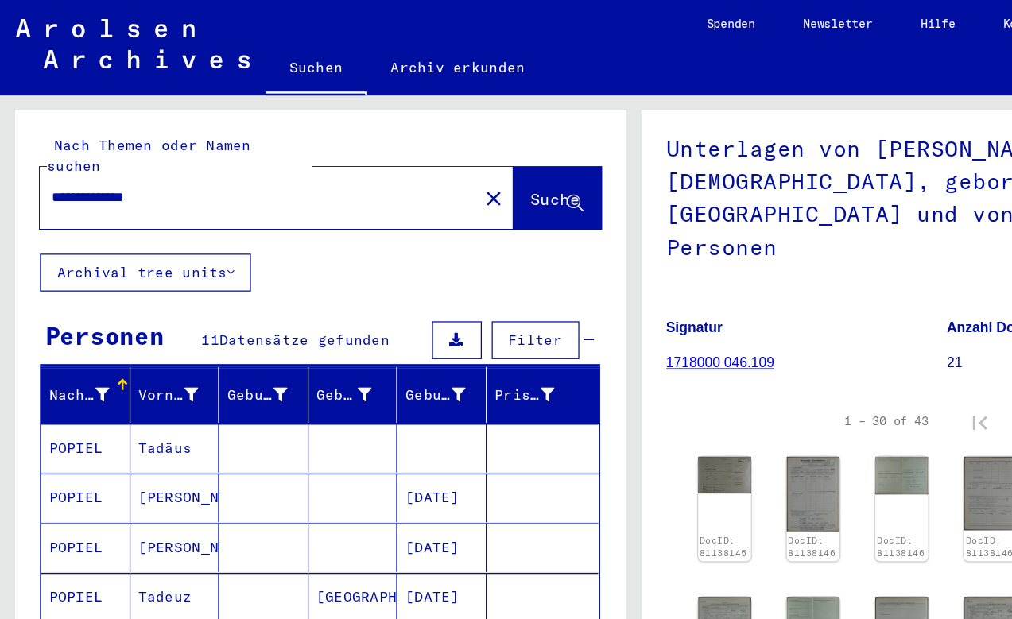
scroll to position [0, 0]
click at [146, 140] on div "**********" at bounding box center [202, 158] width 340 height 36
click at [143, 149] on input "**********" at bounding box center [206, 157] width 331 height 17
drag, startPoint x: 143, startPoint y: 140, endPoint x: -20, endPoint y: 140, distance: 163.0
click at [0, 140] on html "**********" at bounding box center [506, 309] width 1012 height 619
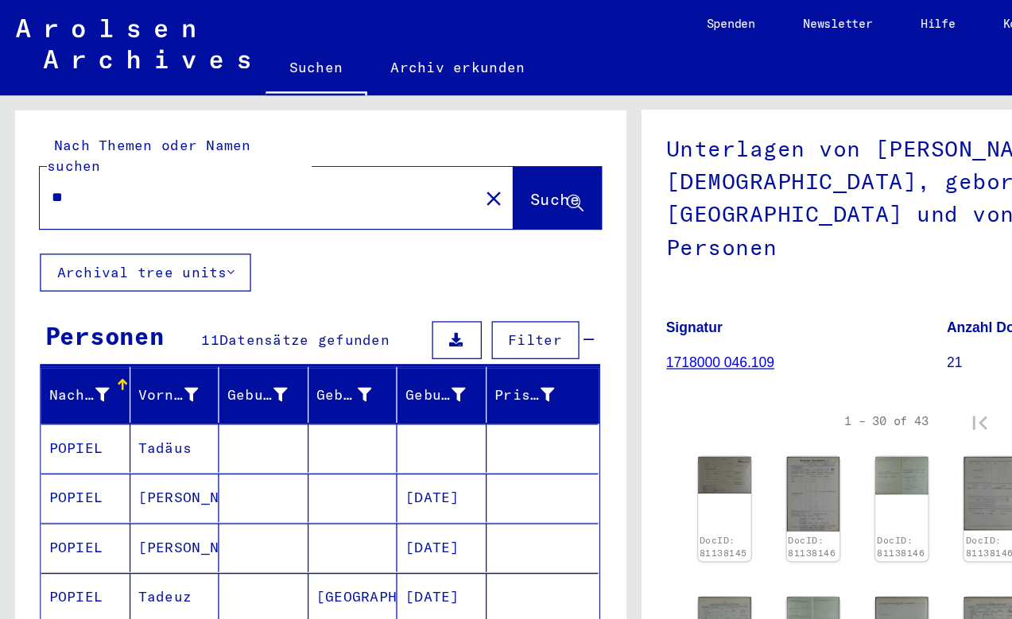
type input "*"
paste input "**********"
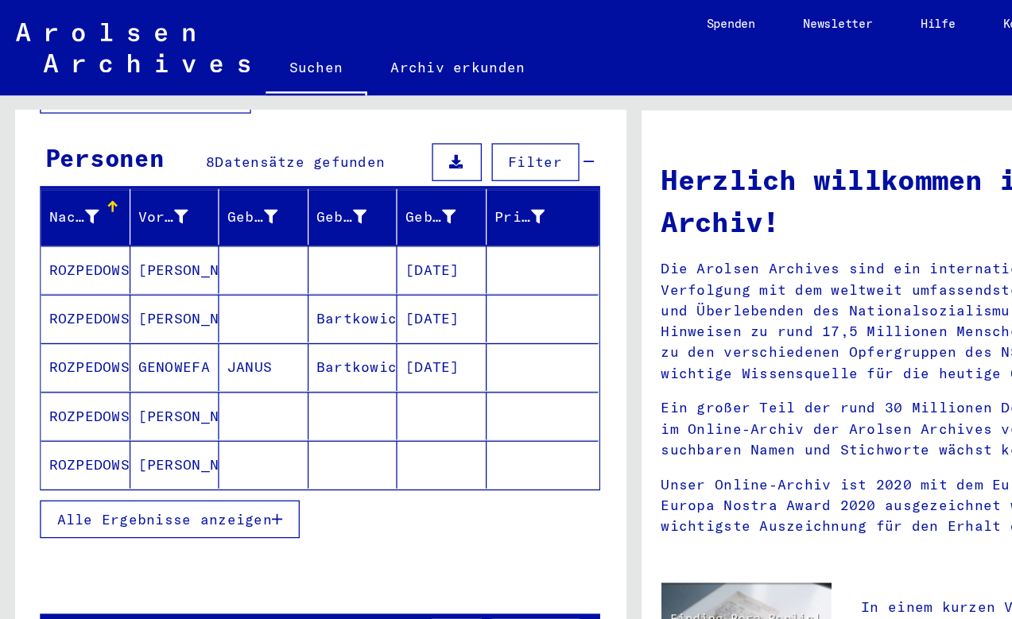
scroll to position [141, 0]
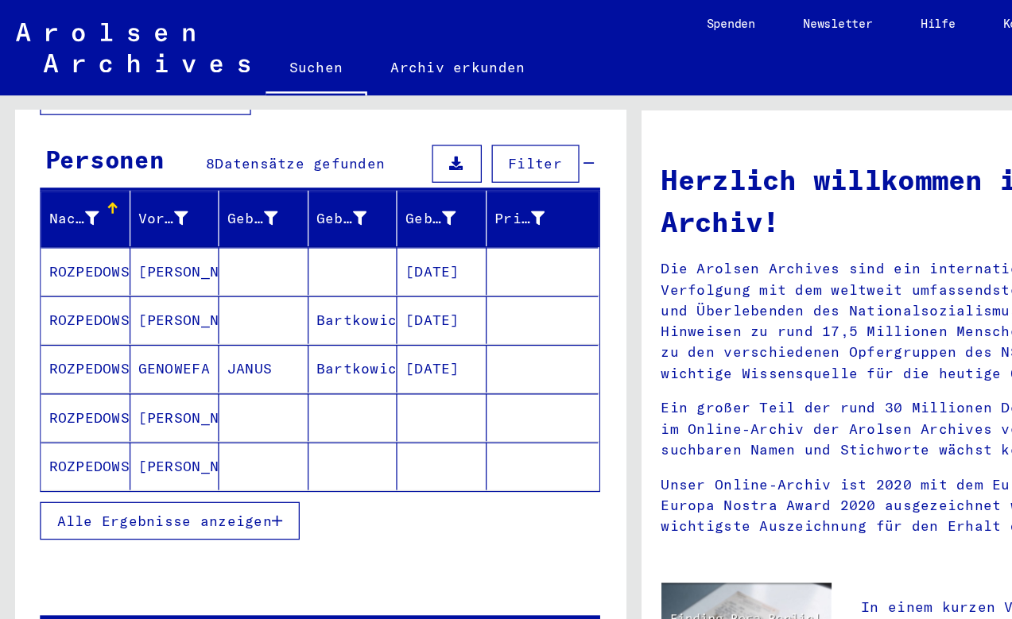
click at [207, 409] on span "Alle Ergebnisse anzeigen" at bounding box center [131, 416] width 172 height 14
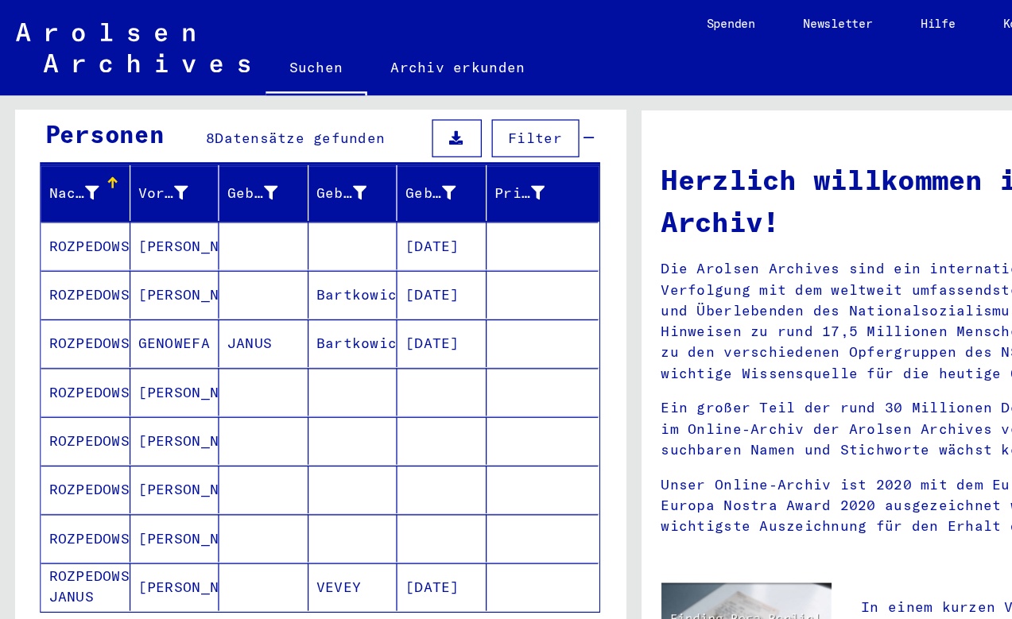
scroll to position [158, 0]
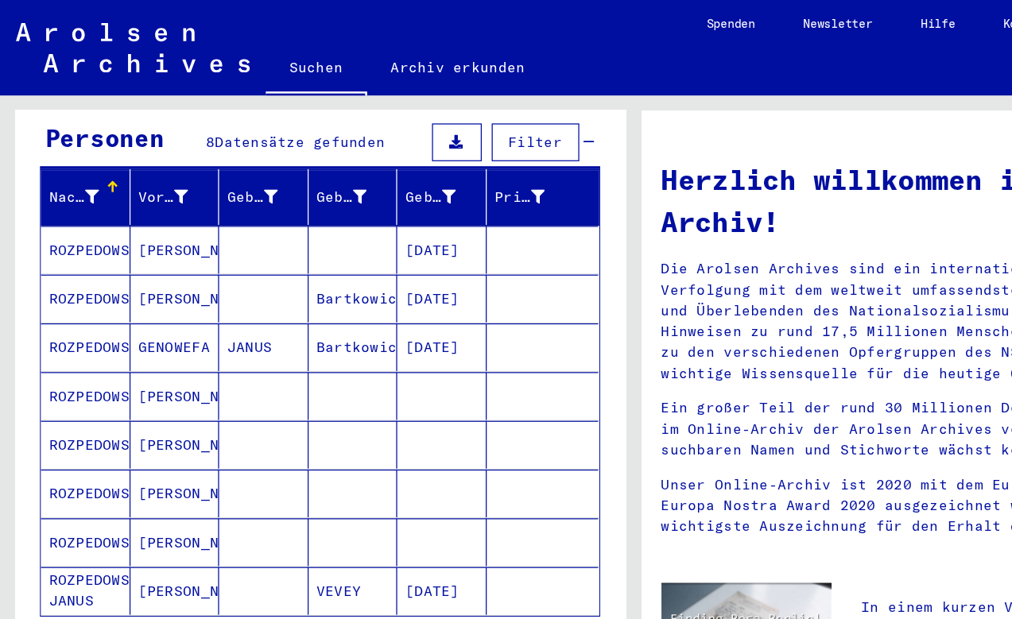
click at [126, 180] on mat-cell "[PERSON_NAME]" at bounding box center [140, 199] width 72 height 38
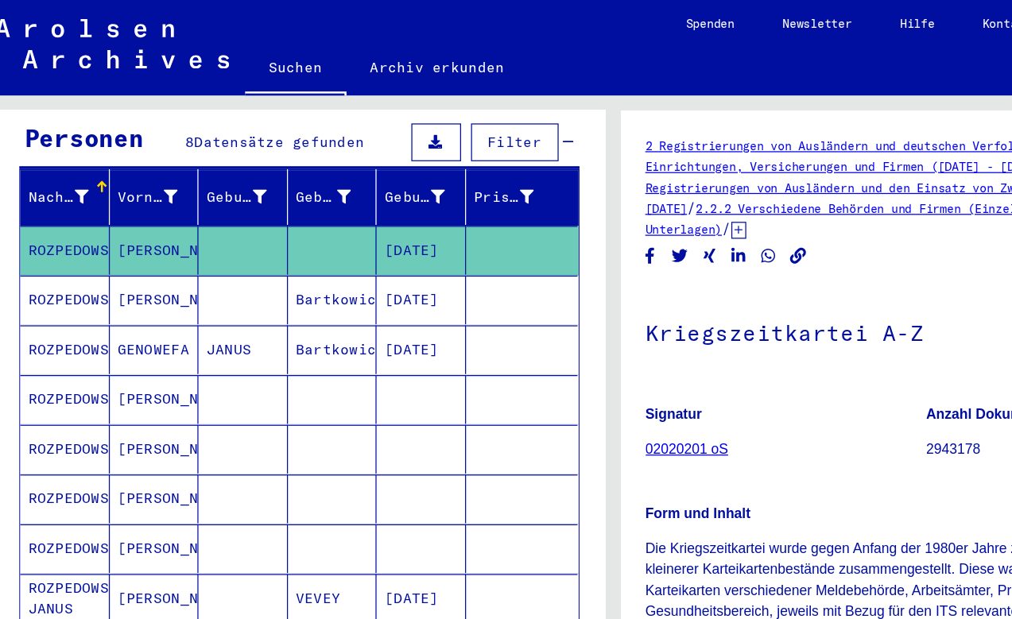
click at [111, 221] on mat-cell "[PERSON_NAME]" at bounding box center [140, 239] width 72 height 39
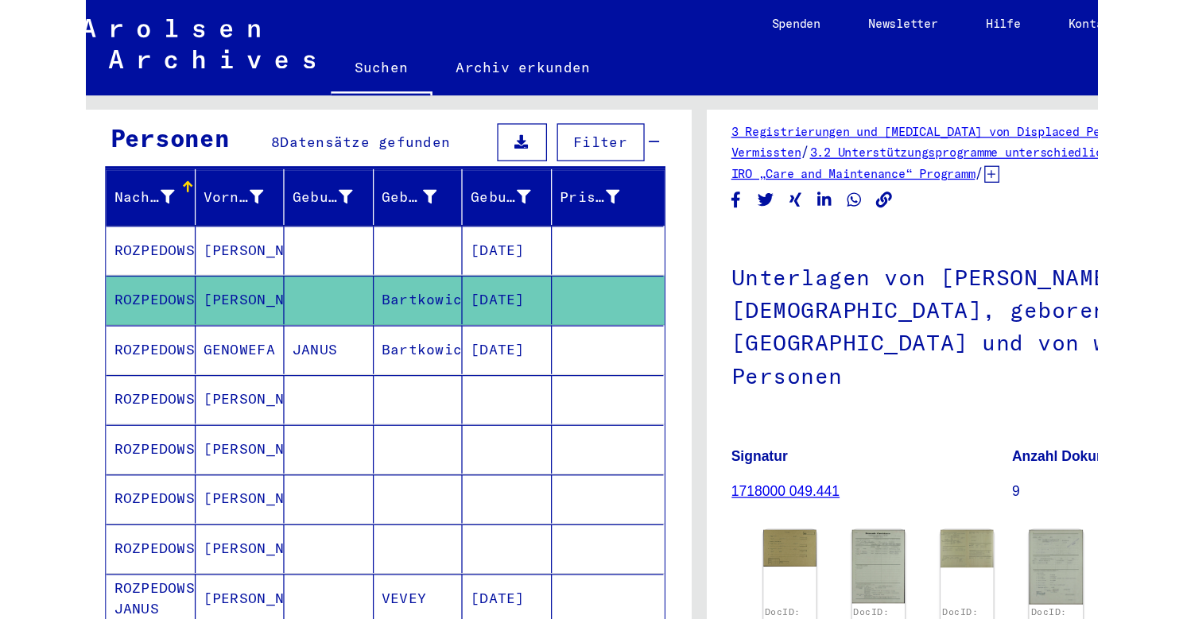
scroll to position [18, 0]
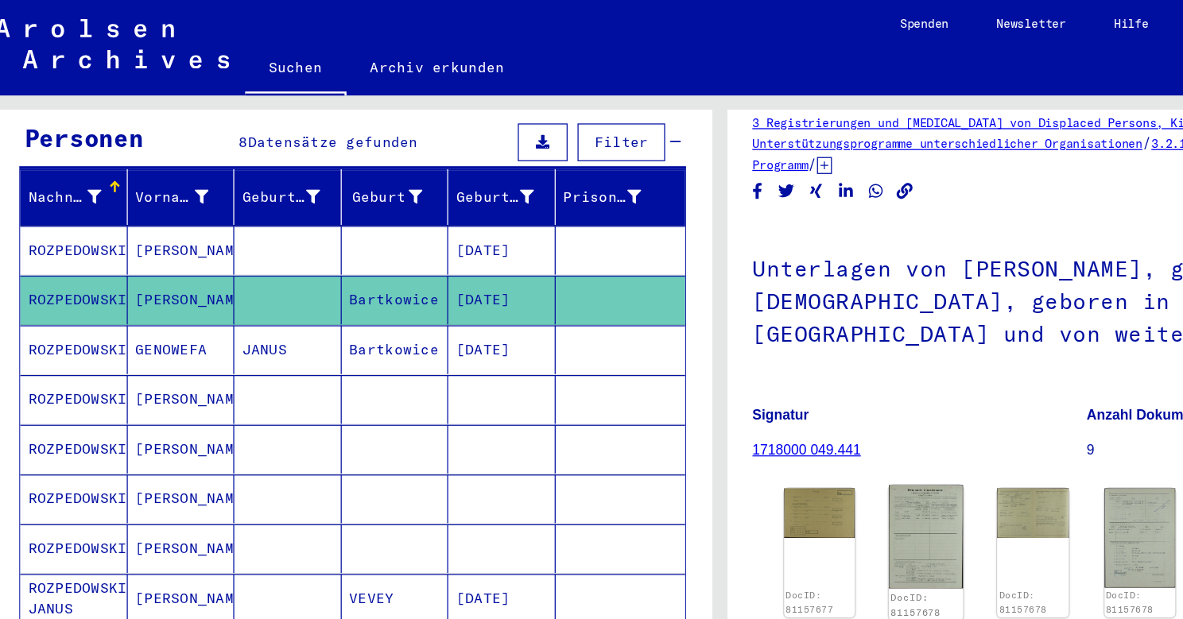
click at [744, 413] on img at bounding box center [757, 429] width 60 height 83
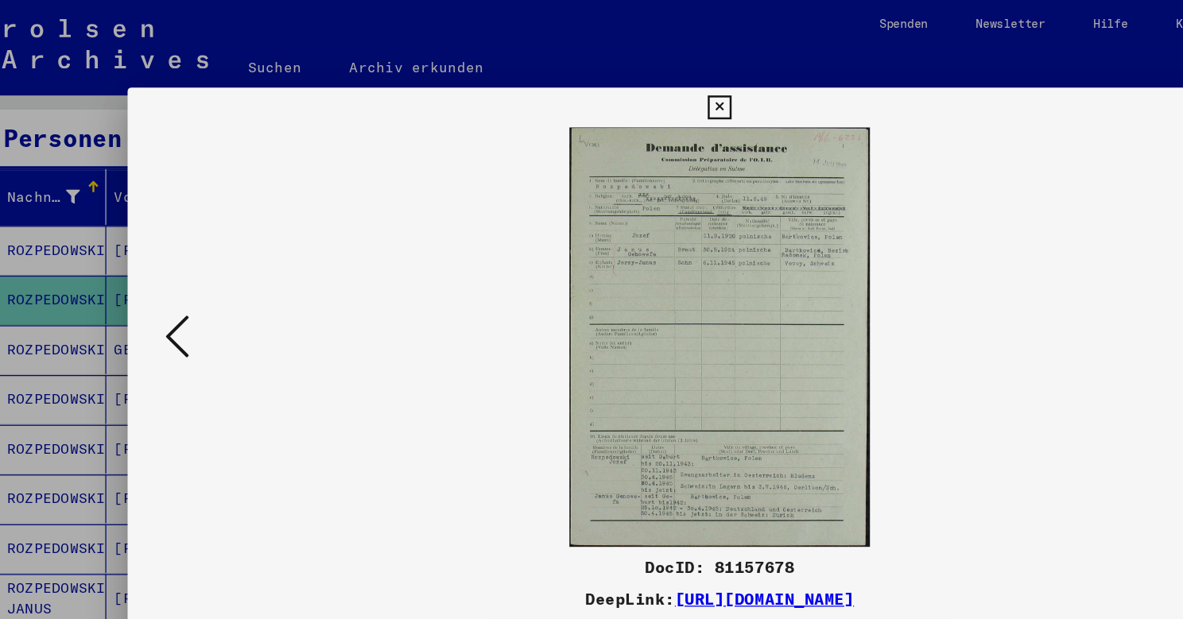
click at [744, 413] on img at bounding box center [592, 270] width 838 height 336
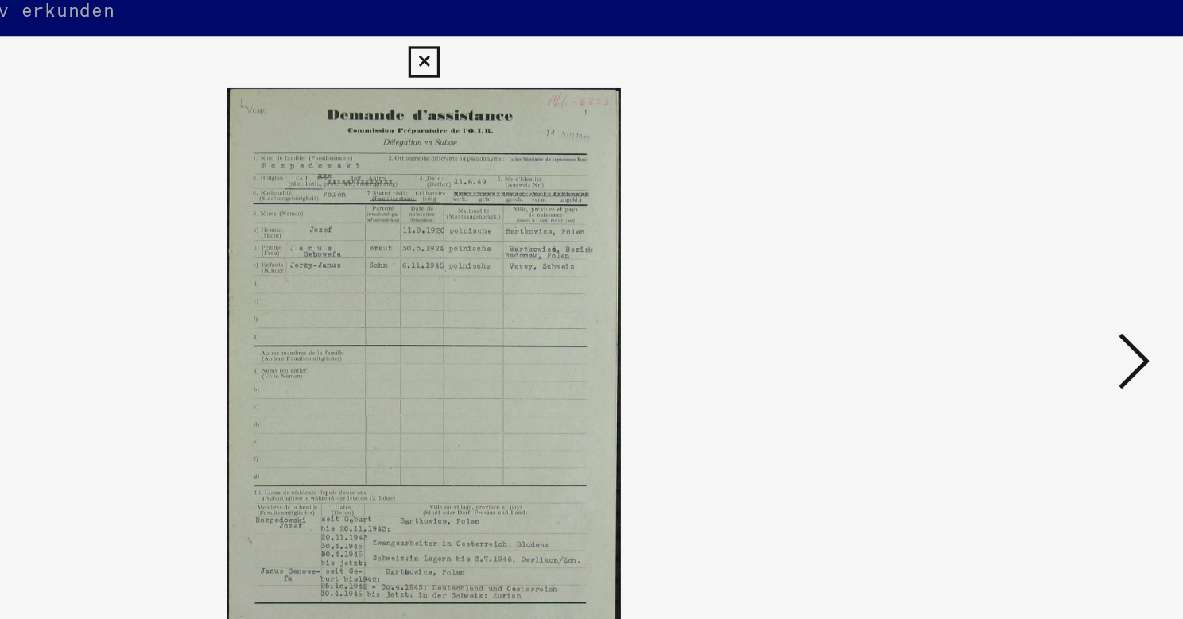
drag, startPoint x: 301, startPoint y: 254, endPoint x: 301, endPoint y: 231, distance: 22.3
drag, startPoint x: 305, startPoint y: 245, endPoint x: 305, endPoint y: 231, distance: 14.3
click at [291, 297] on img at bounding box center [592, 270] width 838 height 336
drag, startPoint x: 313, startPoint y: 239, endPoint x: 312, endPoint y: 214, distance: 25.5
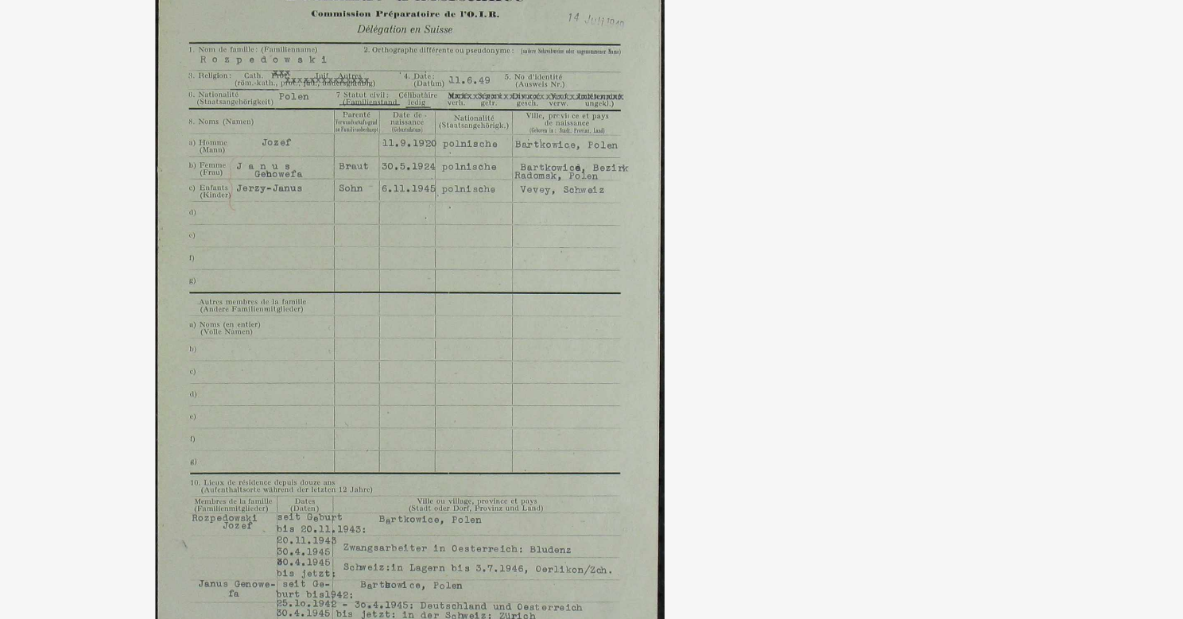
drag, startPoint x: 222, startPoint y: 249, endPoint x: 233, endPoint y: 181, distance: 68.5
click at [220, 265] on img at bounding box center [592, 270] width 838 height 336
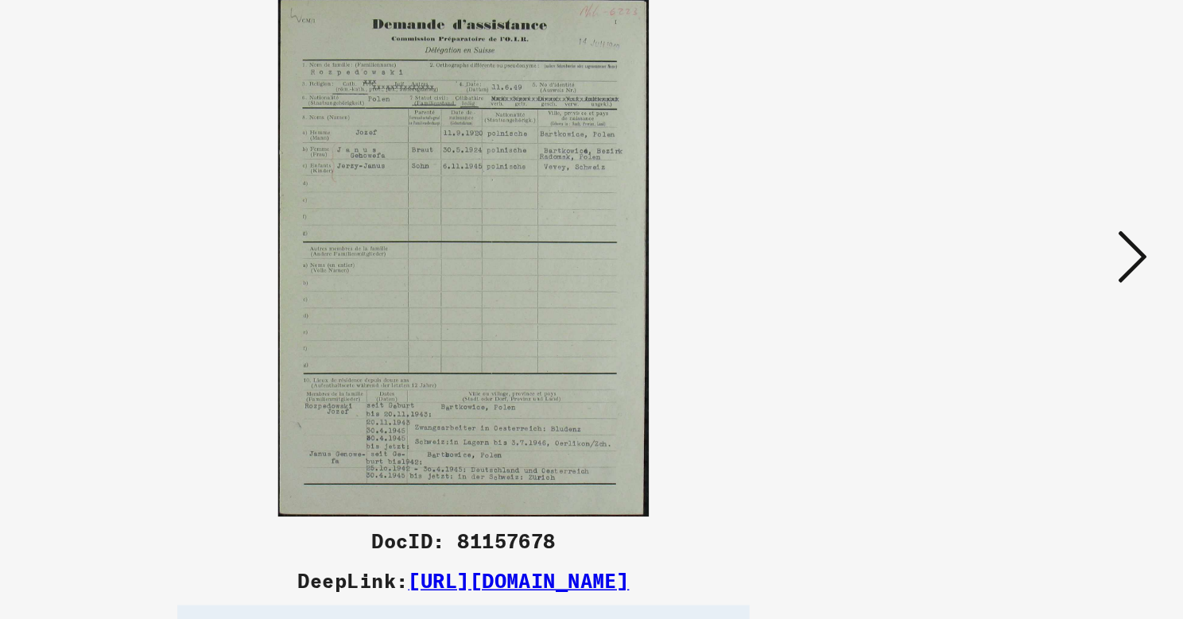
click at [1011, 250] on icon at bounding box center [1024, 269] width 19 height 38
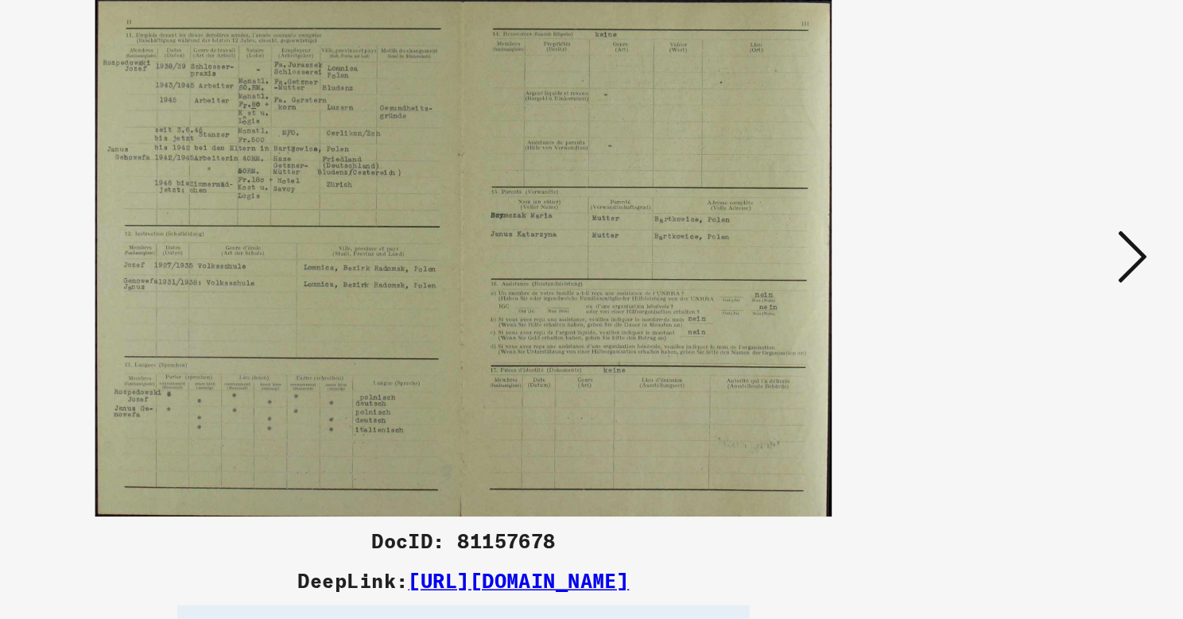
drag, startPoint x: 189, startPoint y: 215, endPoint x: 213, endPoint y: 216, distance: 23.9
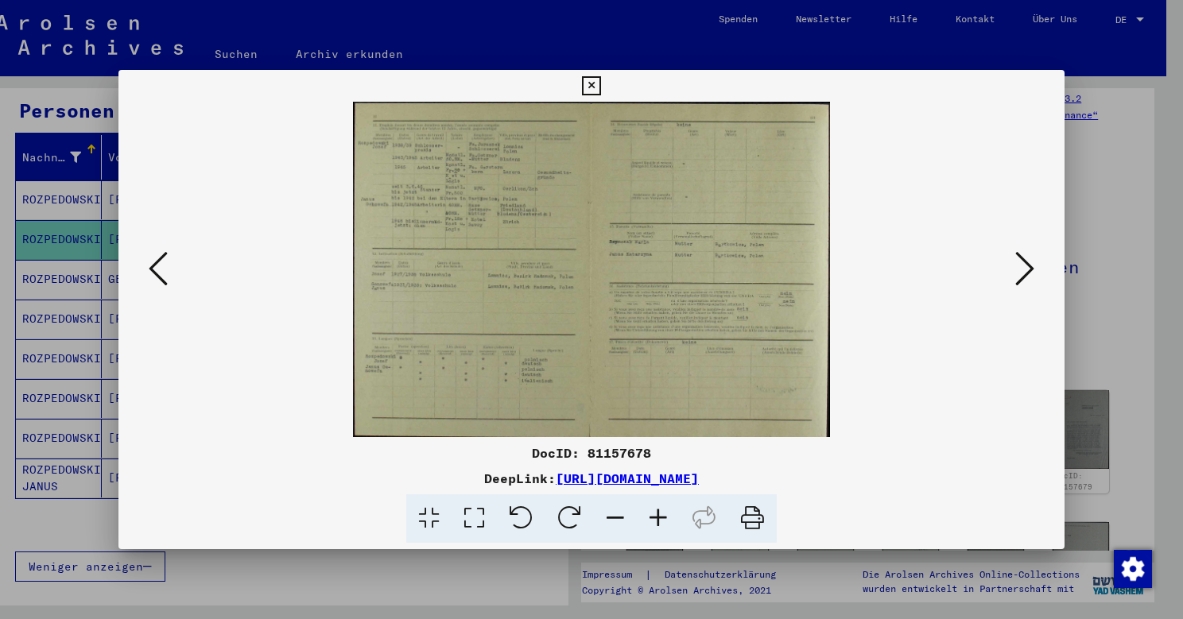
click at [157, 267] on icon at bounding box center [158, 269] width 19 height 38
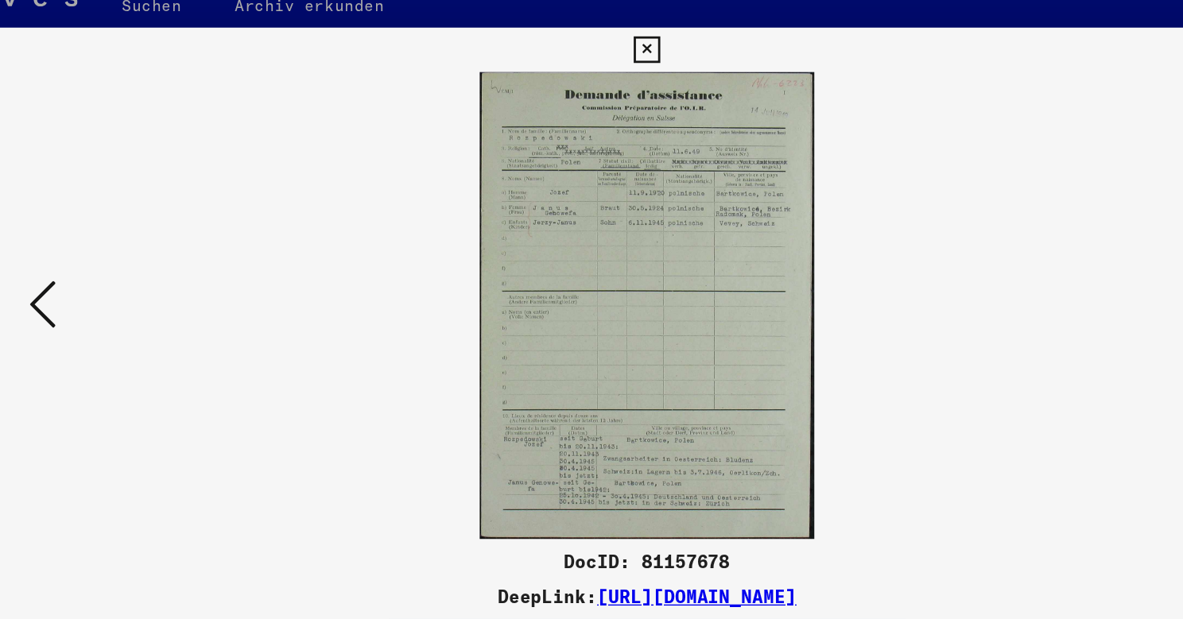
click at [627, 252] on img at bounding box center [592, 270] width 838 height 336
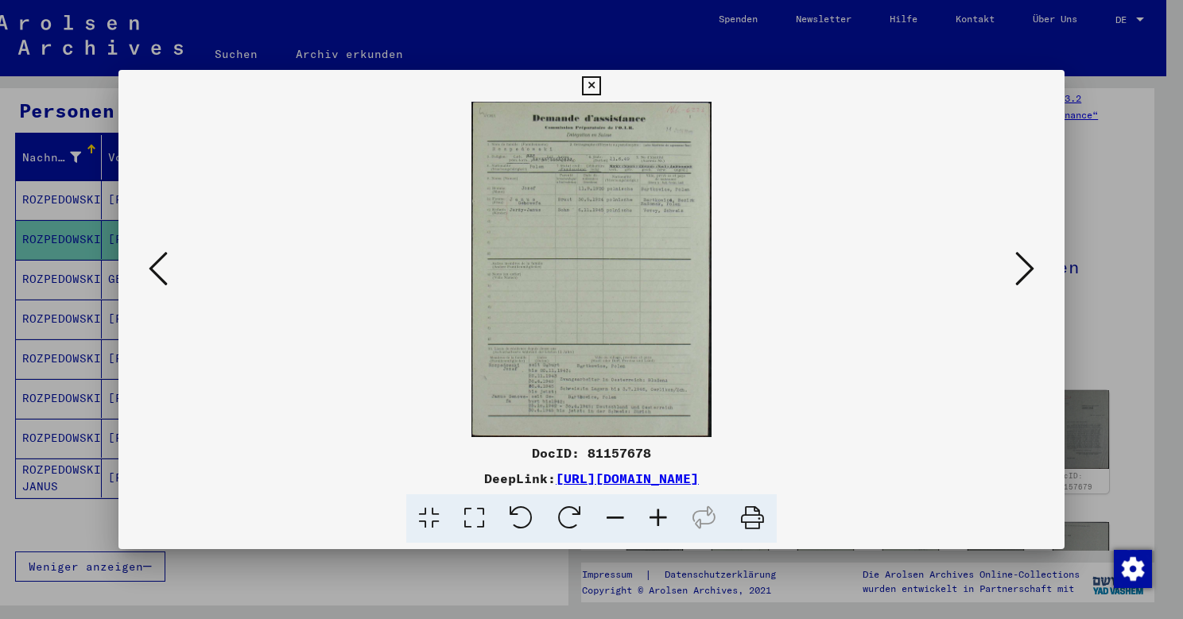
click at [1011, 270] on icon at bounding box center [1024, 269] width 19 height 38
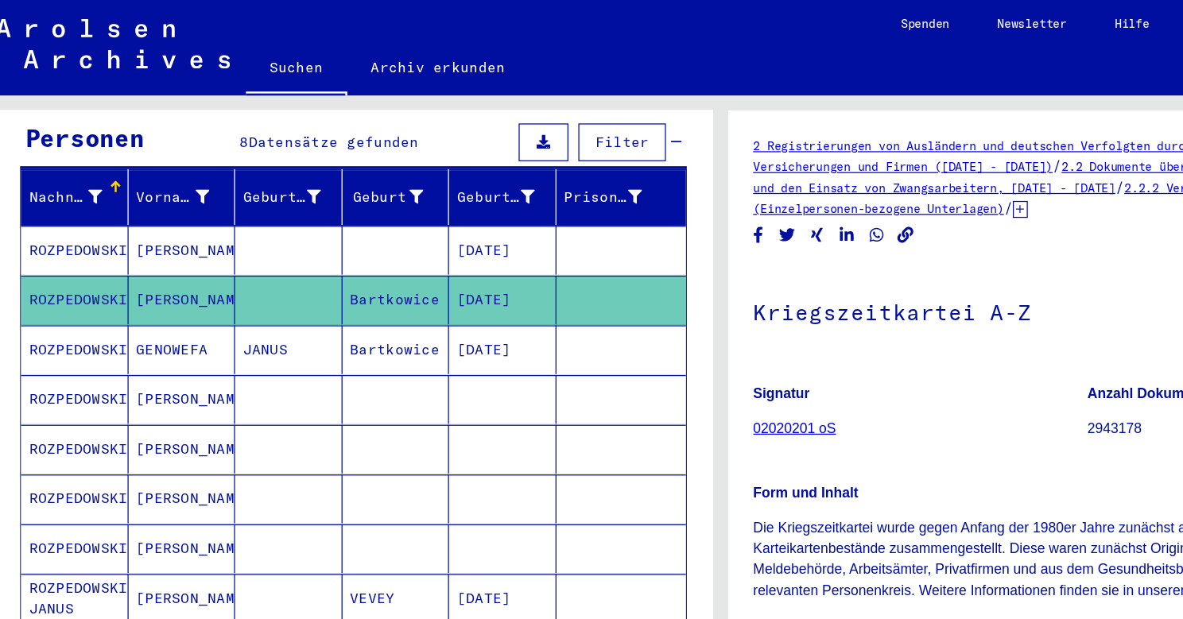
click at [121, 225] on mat-cell "[PERSON_NAME]" at bounding box center [161, 239] width 86 height 39
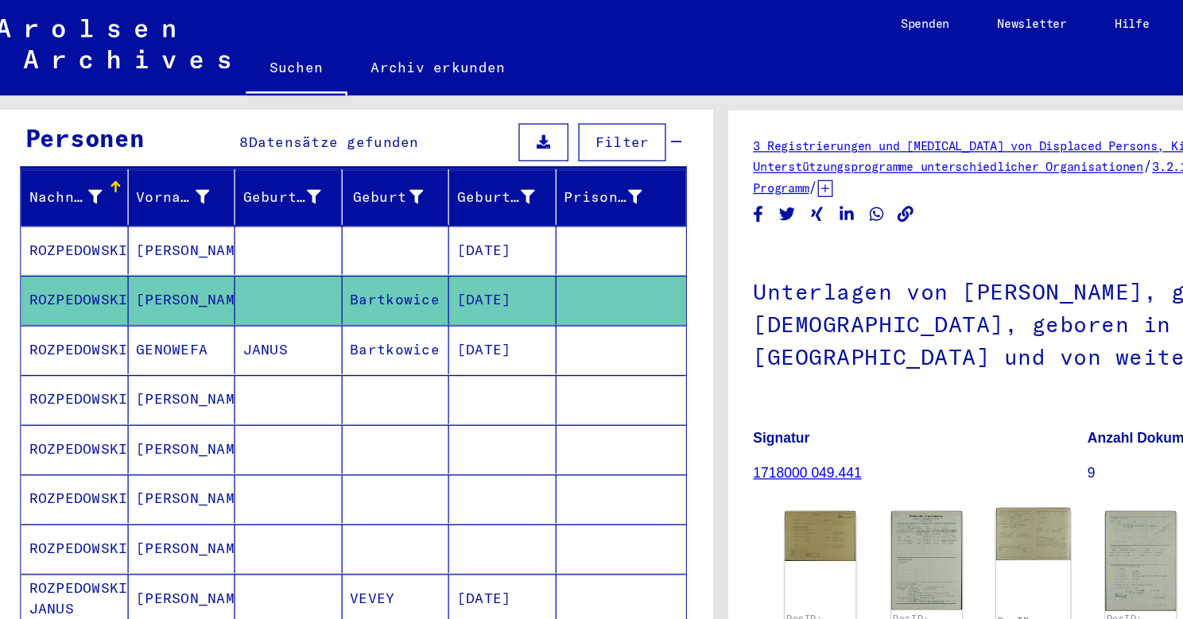
click at [821, 436] on img at bounding box center [843, 427] width 60 height 42
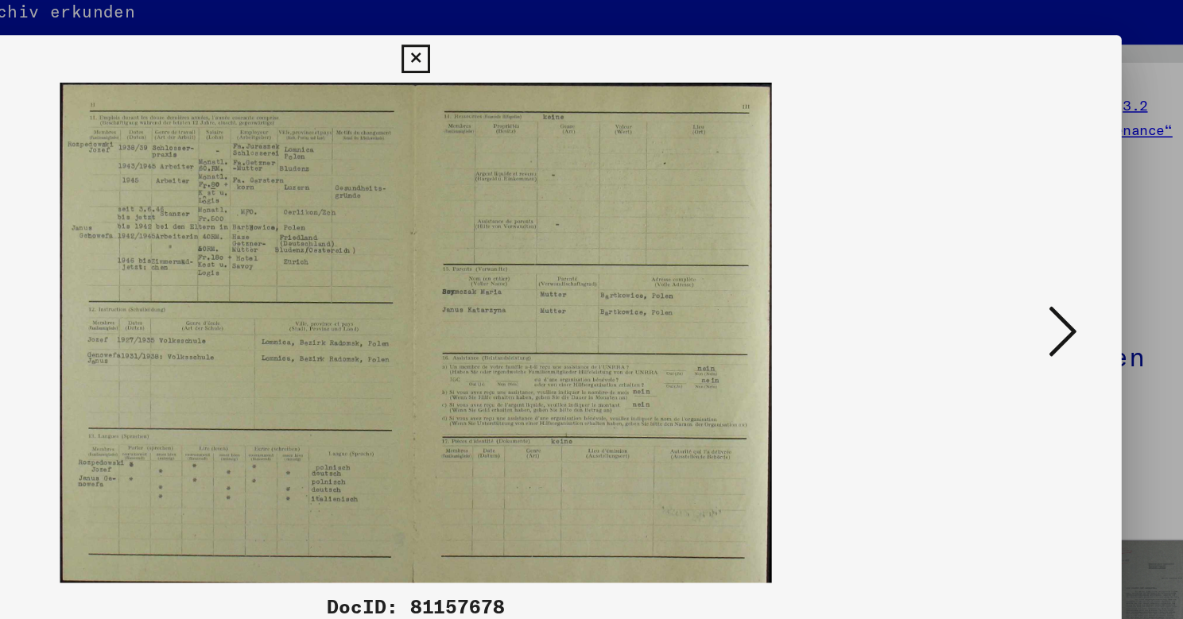
click at [1011, 250] on icon at bounding box center [1024, 269] width 19 height 38
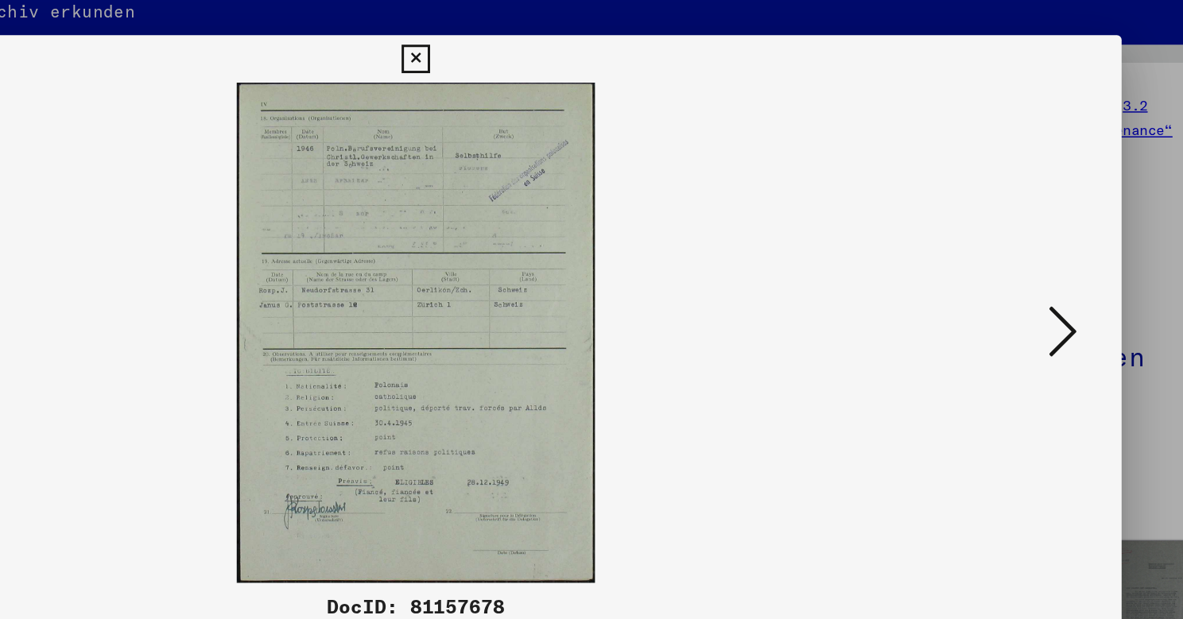
click at [1011, 250] on icon at bounding box center [1024, 269] width 19 height 38
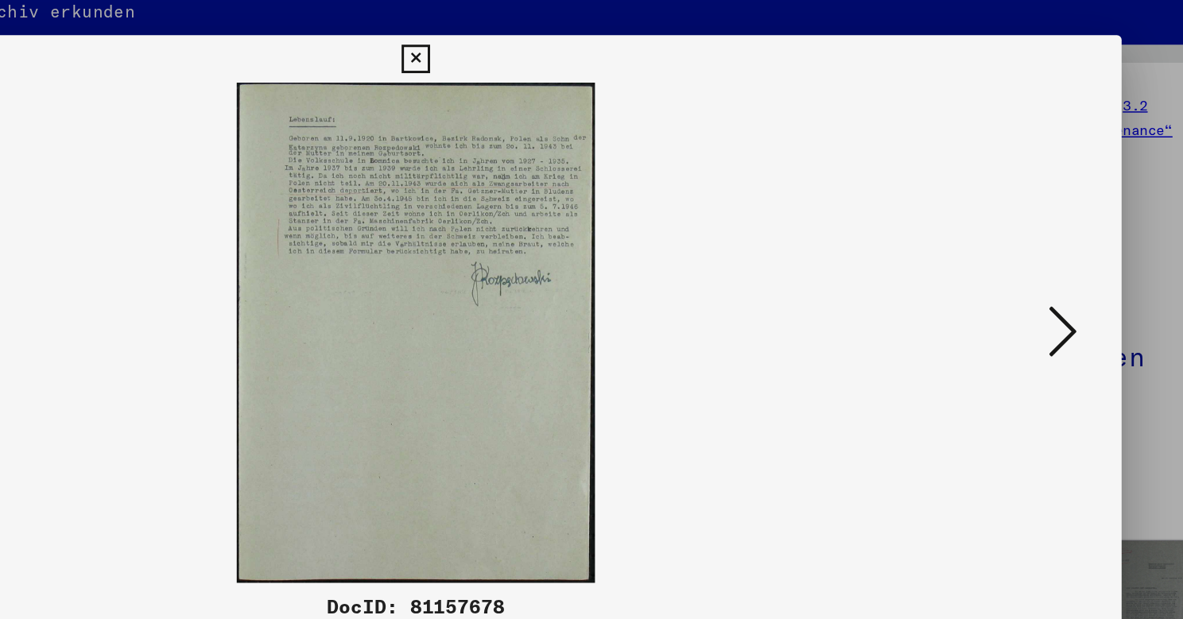
click at [173, 202] on img at bounding box center [592, 270] width 838 height 336
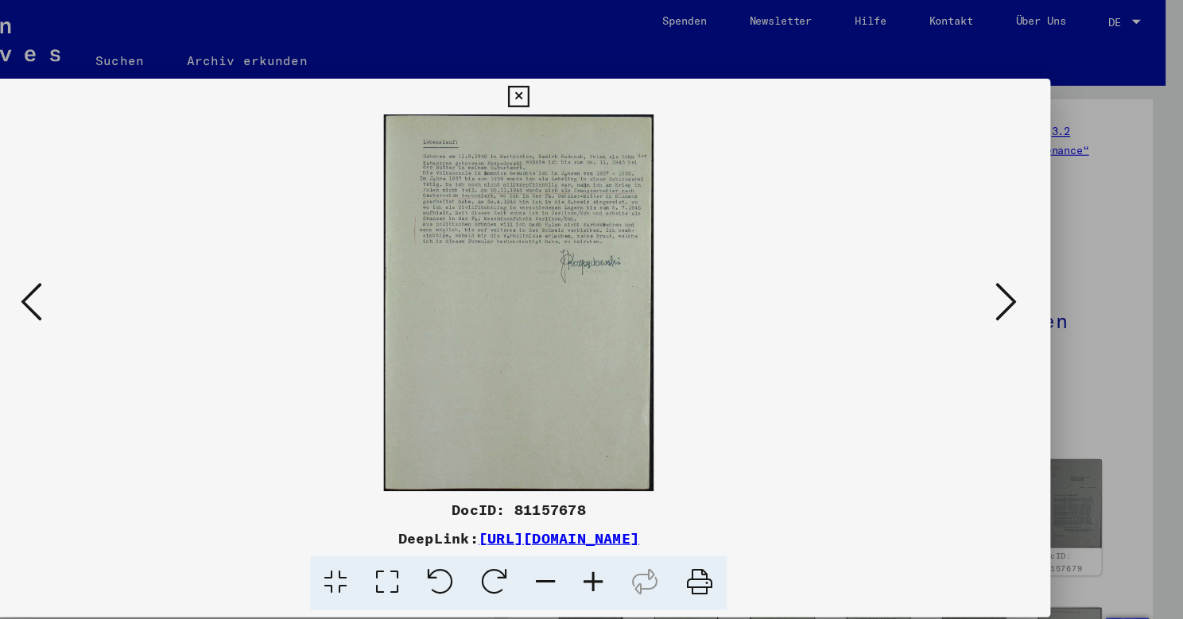
click at [149, 270] on icon at bounding box center [158, 269] width 19 height 38
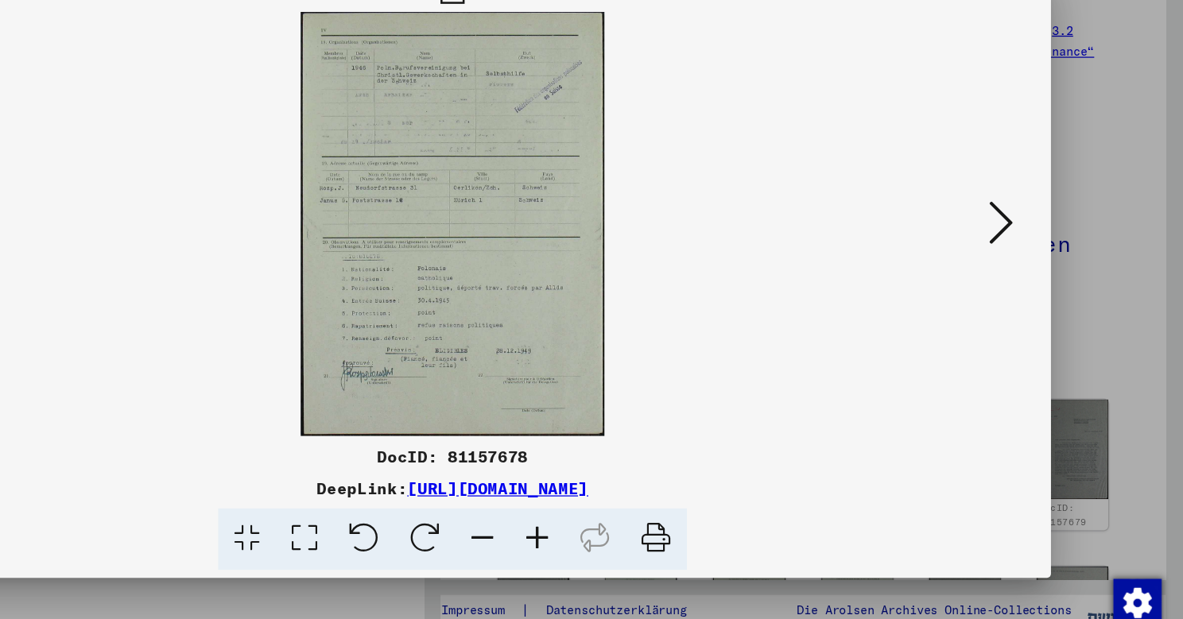
click at [1011, 250] on icon at bounding box center [1024, 269] width 19 height 38
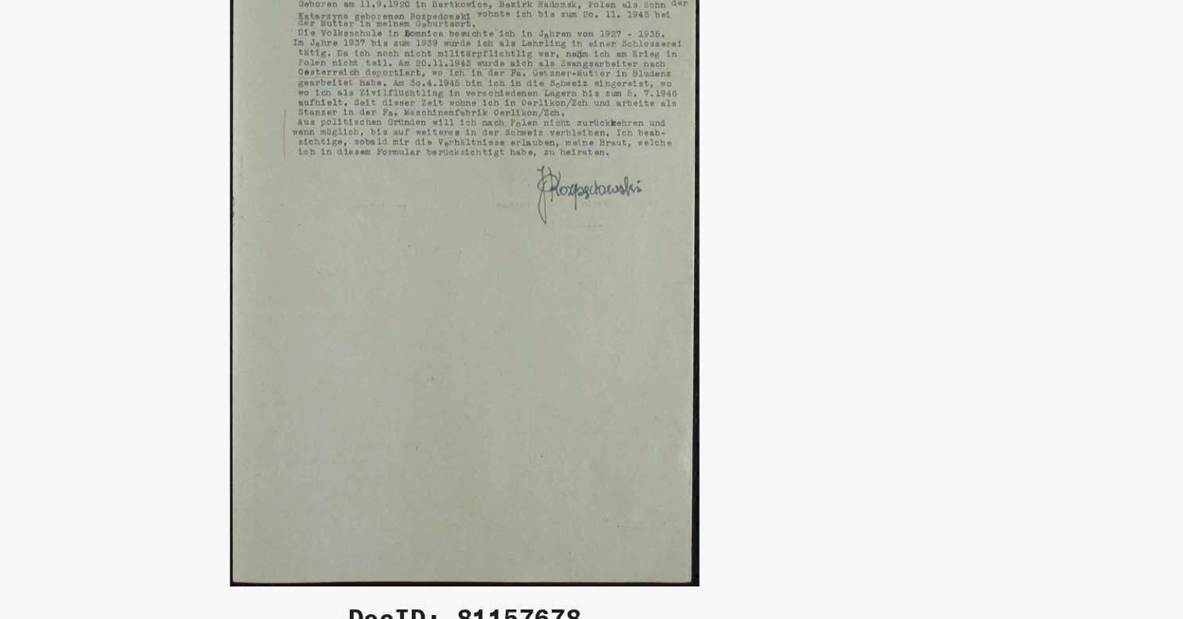
drag, startPoint x: 219, startPoint y: 81, endPoint x: 219, endPoint y: 110, distance: 28.6
drag, startPoint x: 255, startPoint y: 132, endPoint x: 254, endPoint y: 146, distance: 14.4
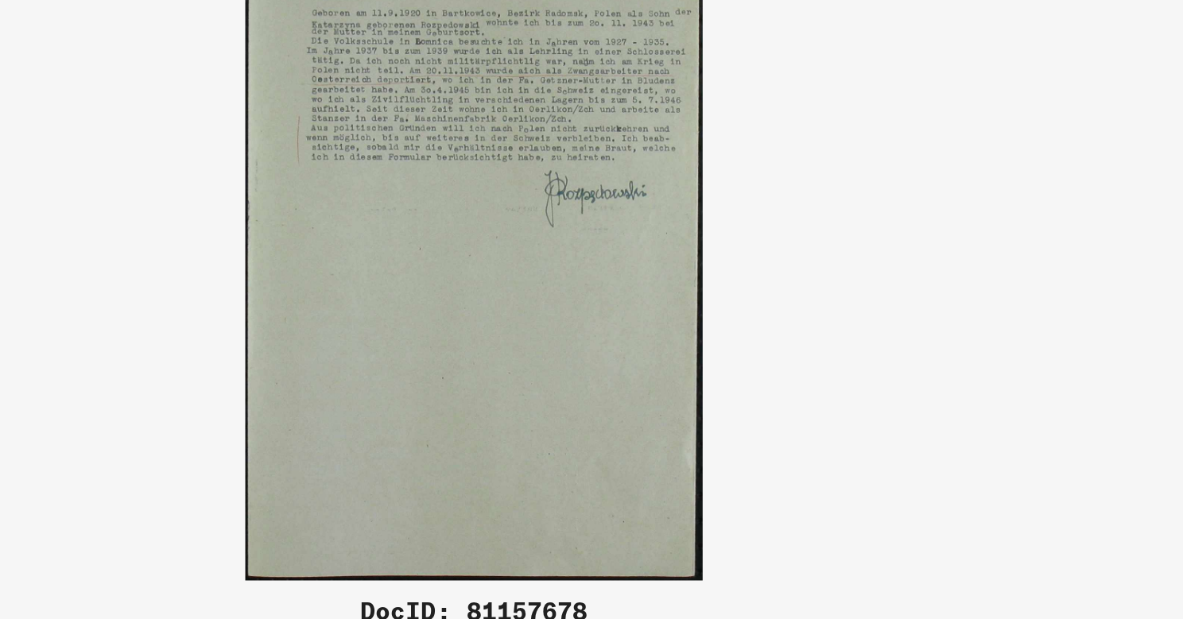
drag, startPoint x: 382, startPoint y: 186, endPoint x: 370, endPoint y: 196, distance: 15.3
click at [390, 134] on img at bounding box center [592, 270] width 838 height 336
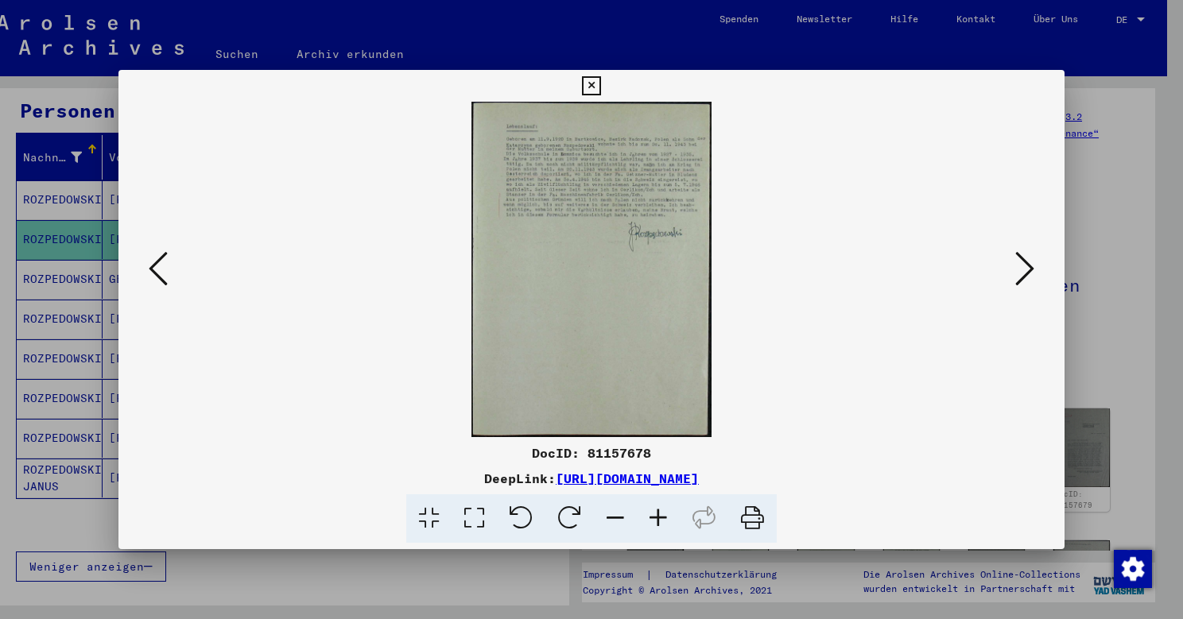
click at [158, 270] on icon at bounding box center [158, 269] width 19 height 38
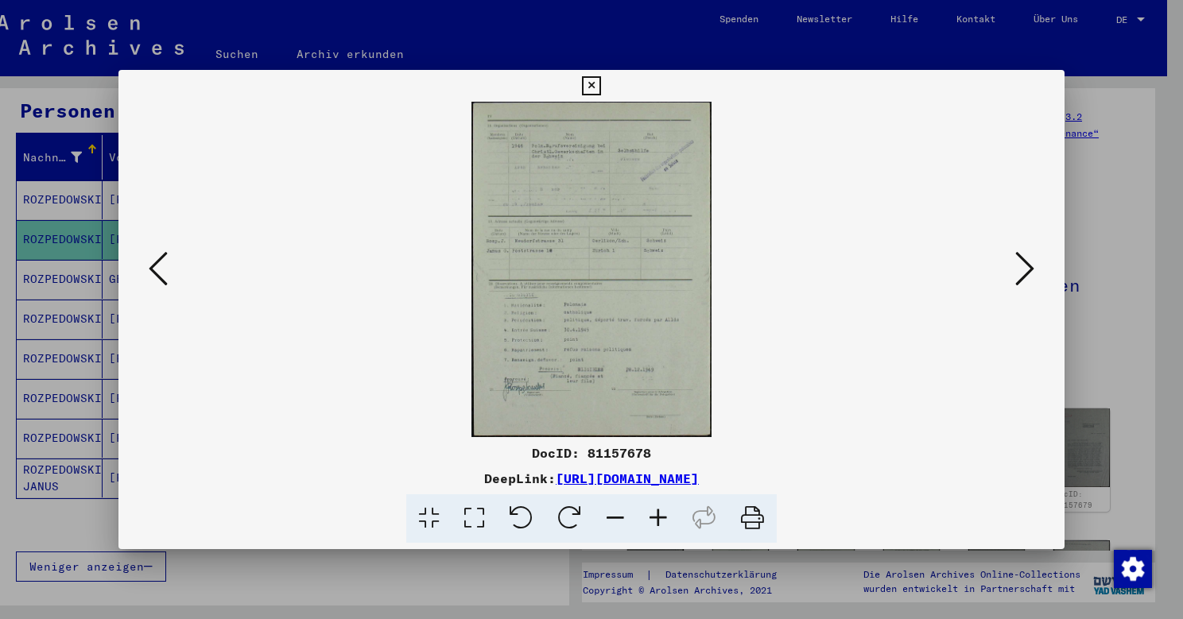
click at [158, 270] on icon at bounding box center [158, 269] width 19 height 38
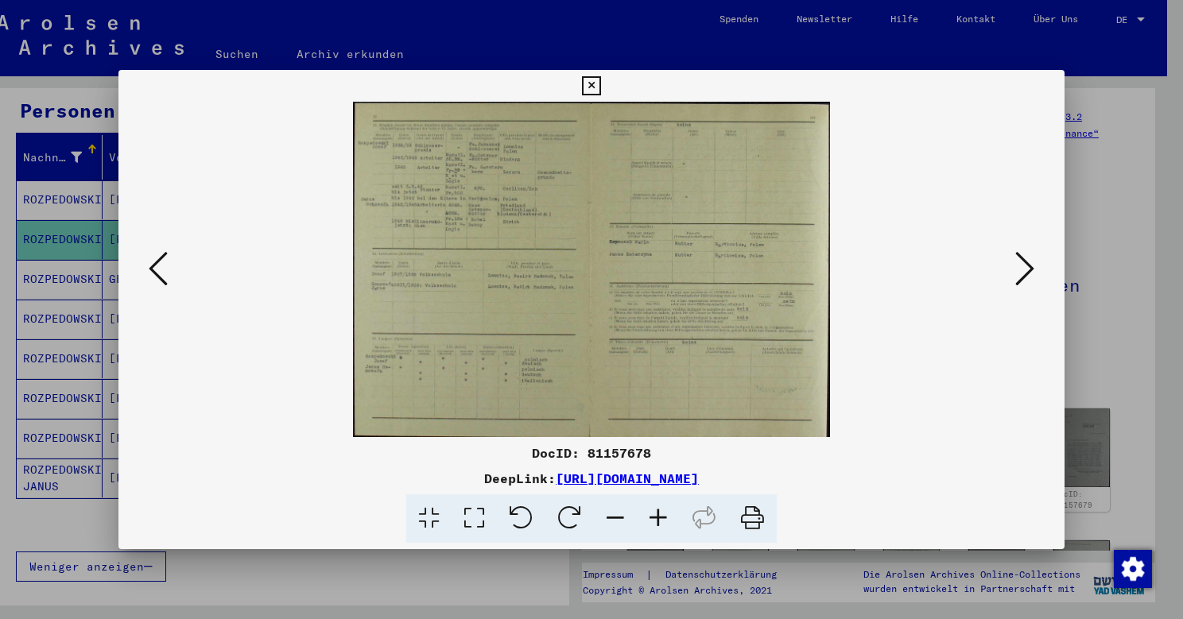
click at [158, 270] on icon at bounding box center [158, 269] width 19 height 38
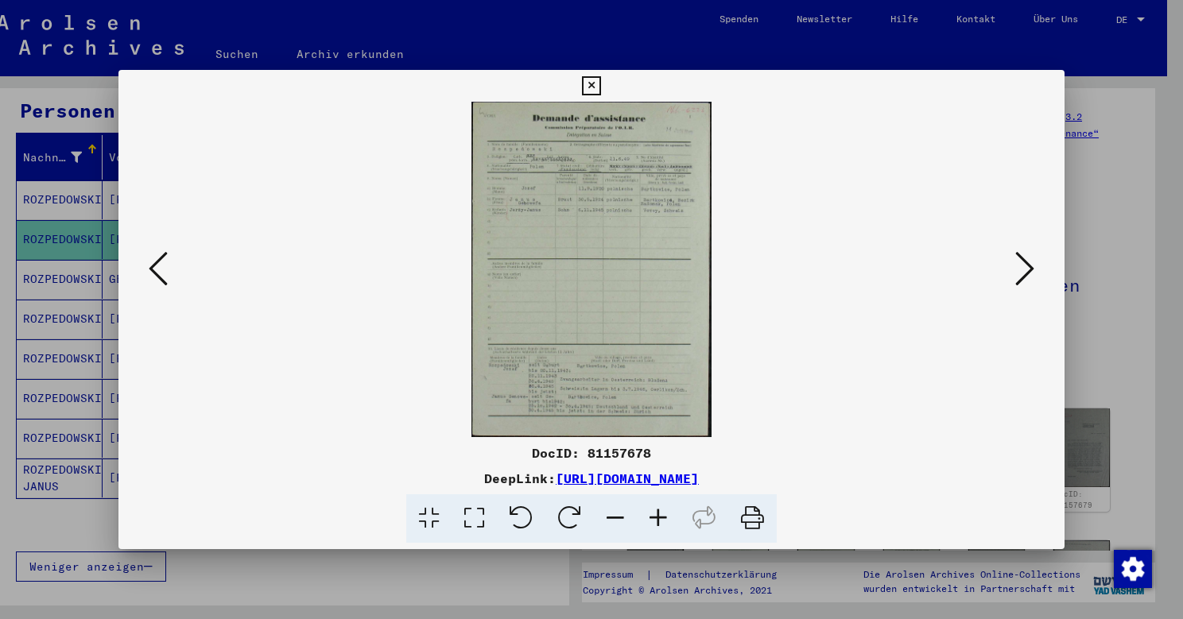
click at [1011, 277] on icon at bounding box center [1024, 269] width 19 height 38
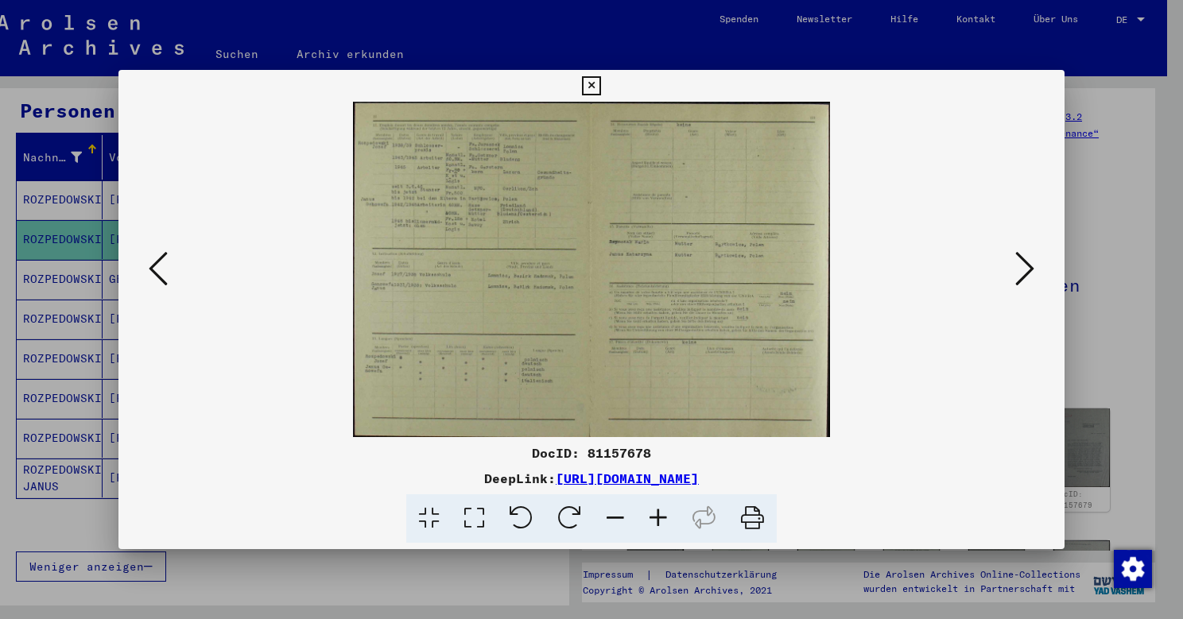
click at [1011, 277] on icon at bounding box center [1024, 269] width 19 height 38
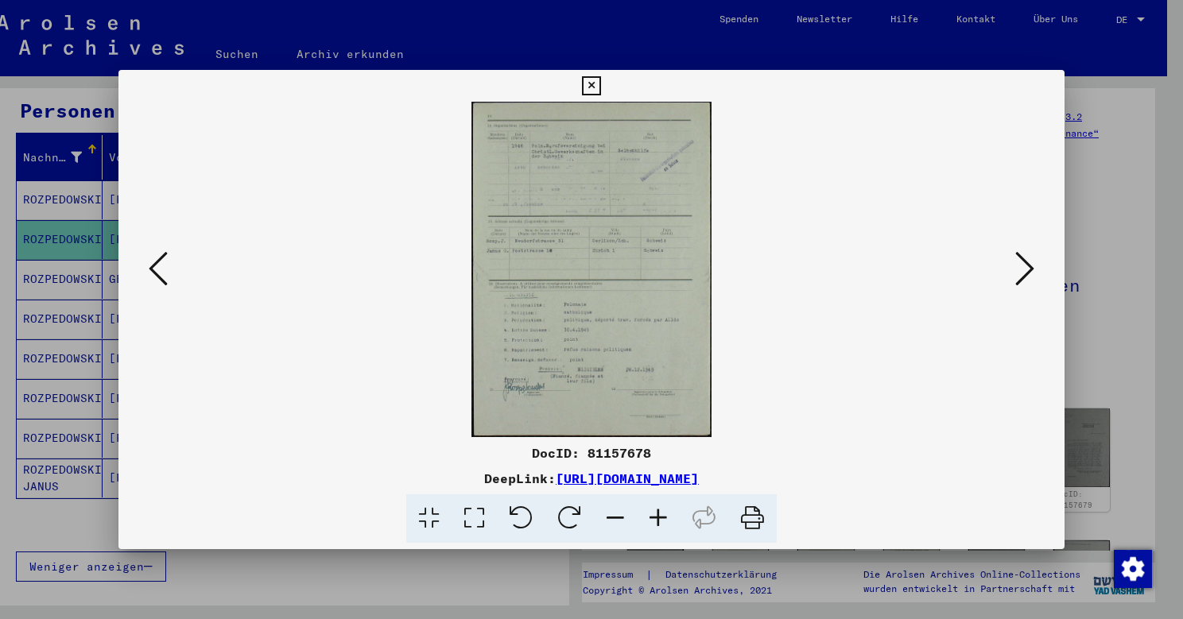
click at [1011, 277] on icon at bounding box center [1024, 269] width 19 height 38
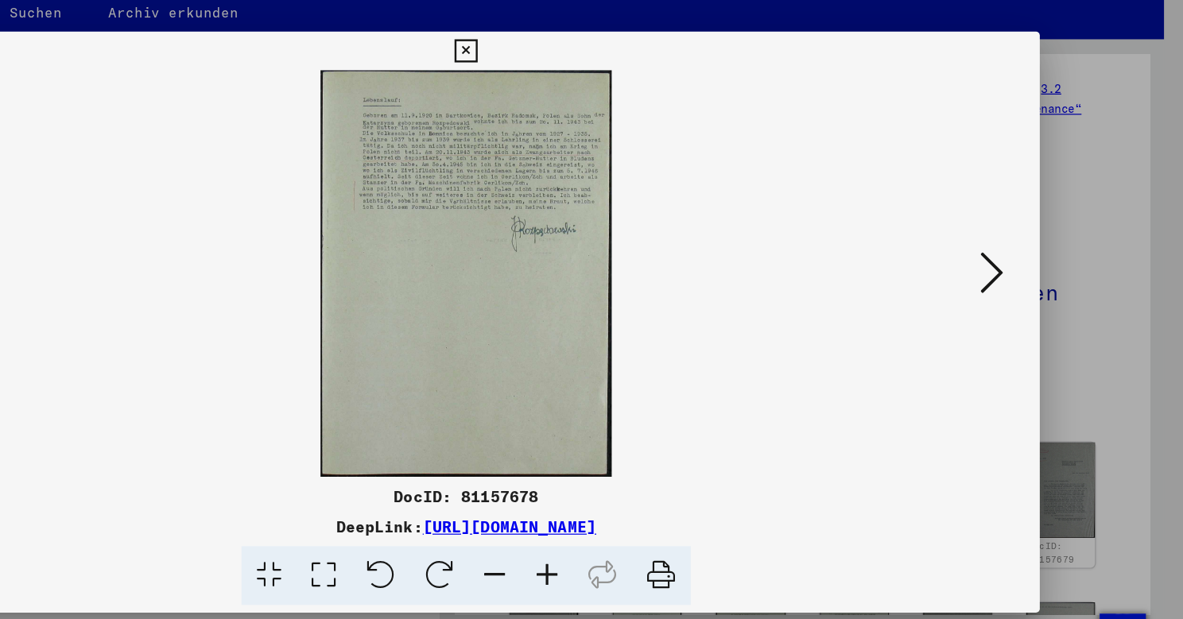
click at [1011, 250] on icon at bounding box center [1024, 269] width 19 height 38
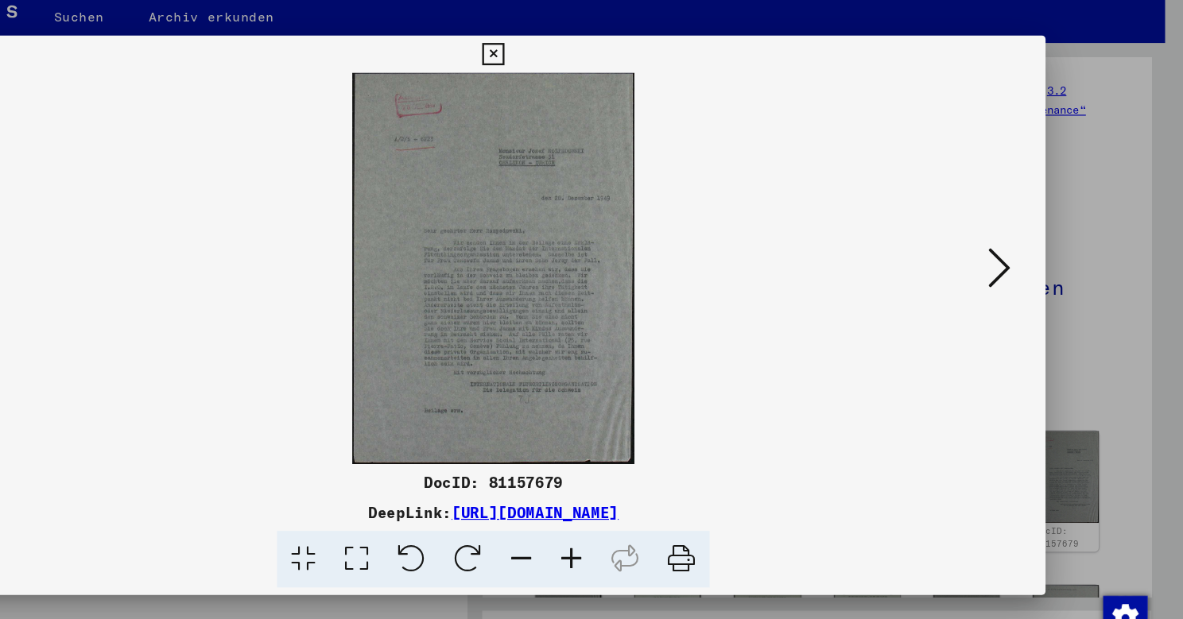
click at [1011, 250] on icon at bounding box center [1024, 269] width 19 height 38
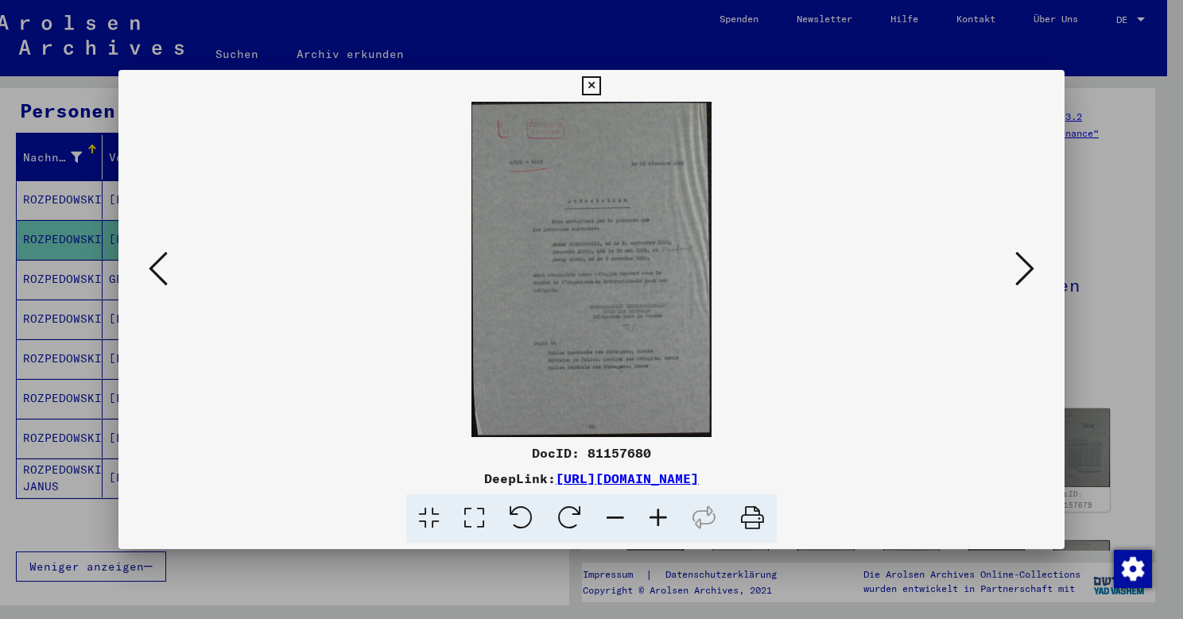
click at [1011, 272] on icon at bounding box center [1024, 269] width 19 height 38
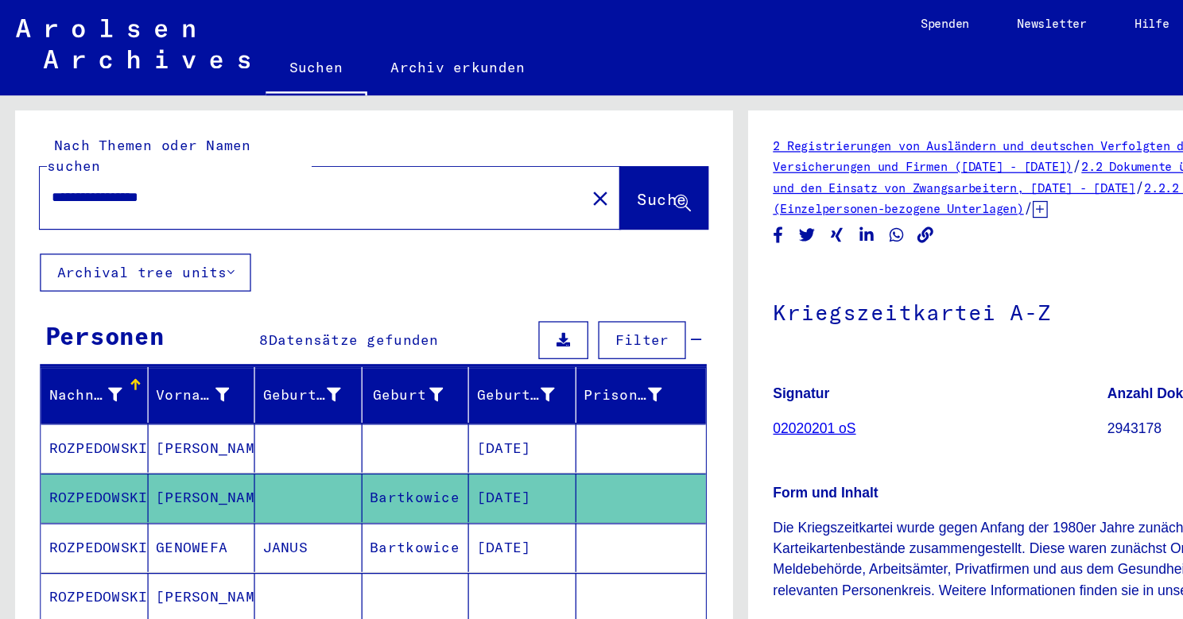
click at [186, 149] on input "**********" at bounding box center [249, 157] width 416 height 17
drag, startPoint x: 186, startPoint y: 147, endPoint x: -60, endPoint y: 149, distance: 245.7
click at [0, 149] on html "**********" at bounding box center [591, 309] width 1183 height 619
type input "*"
click at [509, 151] on span "Suche" at bounding box center [529, 159] width 40 height 16
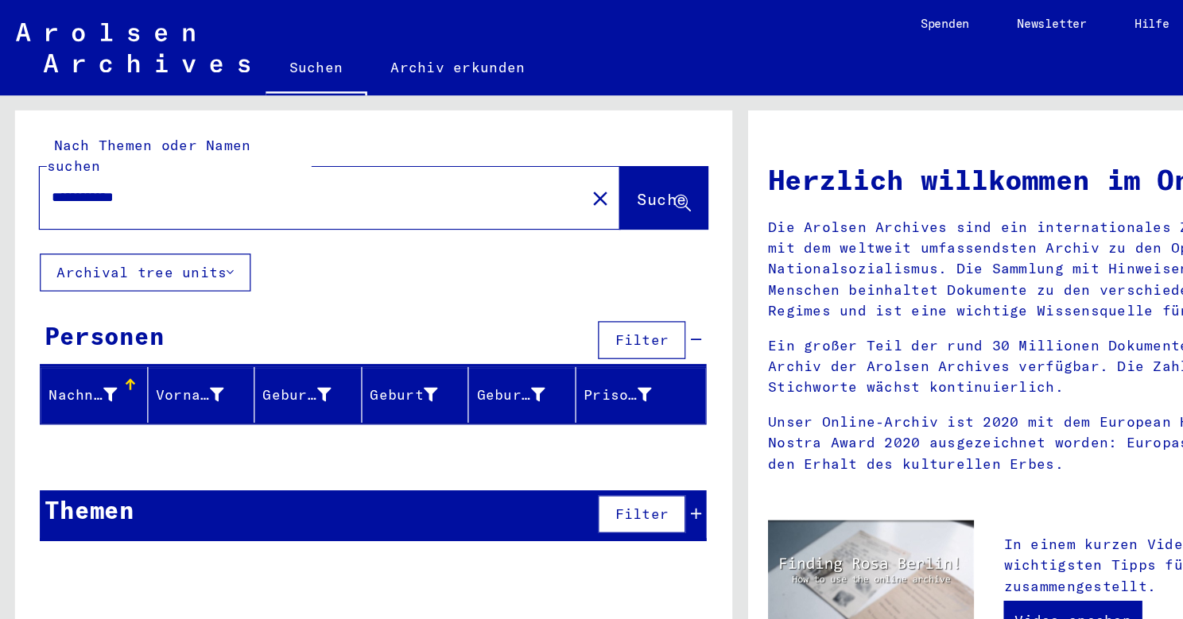
click at [509, 151] on span "Suche" at bounding box center [529, 159] width 40 height 16
drag, startPoint x: 132, startPoint y: 142, endPoint x: 34, endPoint y: 143, distance: 97.8
click at [34, 142] on div "**********" at bounding box center [240, 158] width 416 height 36
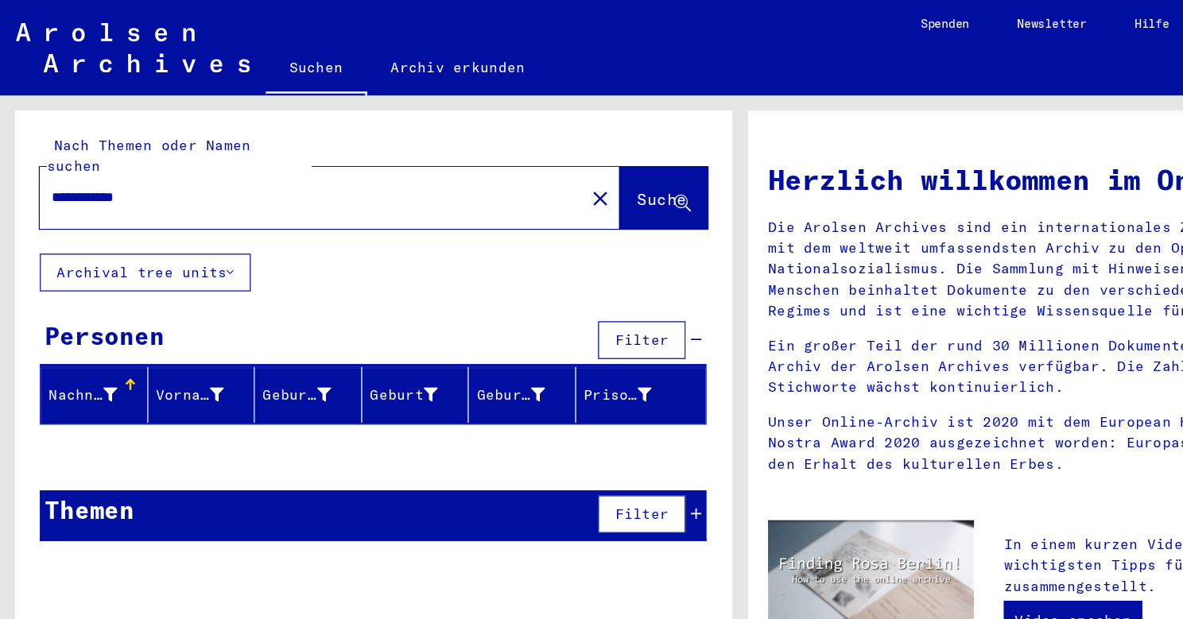
click at [68, 149] on input "**********" at bounding box center [244, 157] width 406 height 17
type input "**********"
click at [512, 151] on span "Suche" at bounding box center [529, 159] width 40 height 16
drag, startPoint x: 122, startPoint y: 140, endPoint x: 18, endPoint y: 140, distance: 103.4
click at [18, 140] on div "**********" at bounding box center [298, 145] width 573 height 114
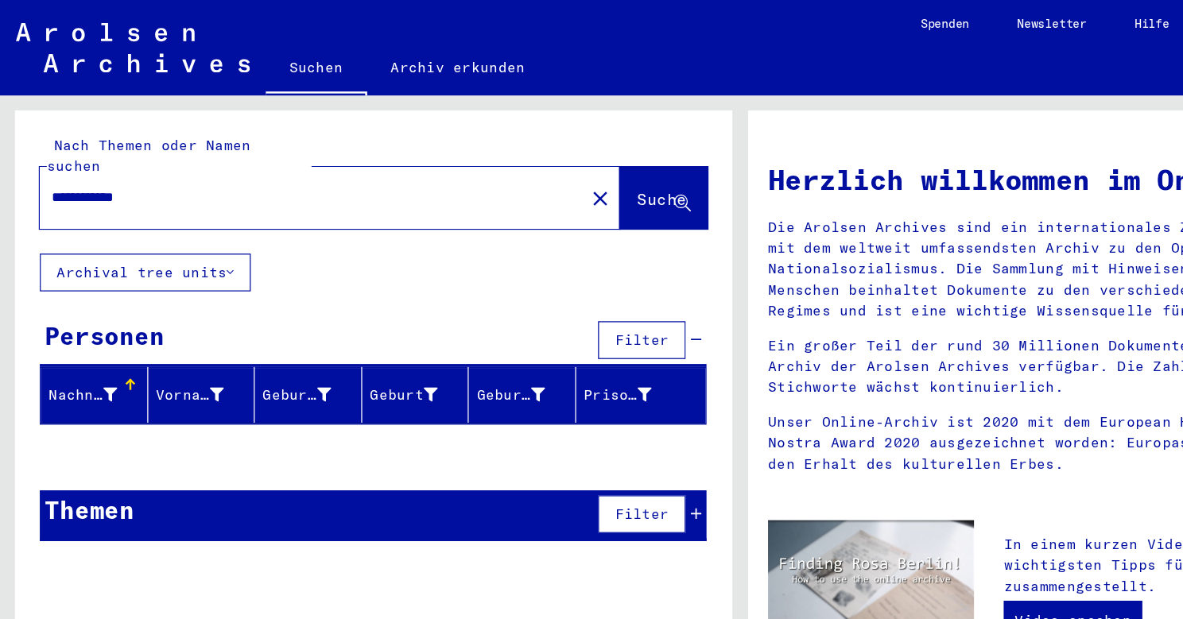
click at [142, 149] on input "**********" at bounding box center [244, 157] width 406 height 17
drag, startPoint x: 142, startPoint y: 146, endPoint x: 2, endPoint y: 146, distance: 139.1
click at [2, 146] on div "**********" at bounding box center [296, 341] width 592 height 530
type input "**********"
click at [510, 151] on span "Suche" at bounding box center [529, 159] width 40 height 16
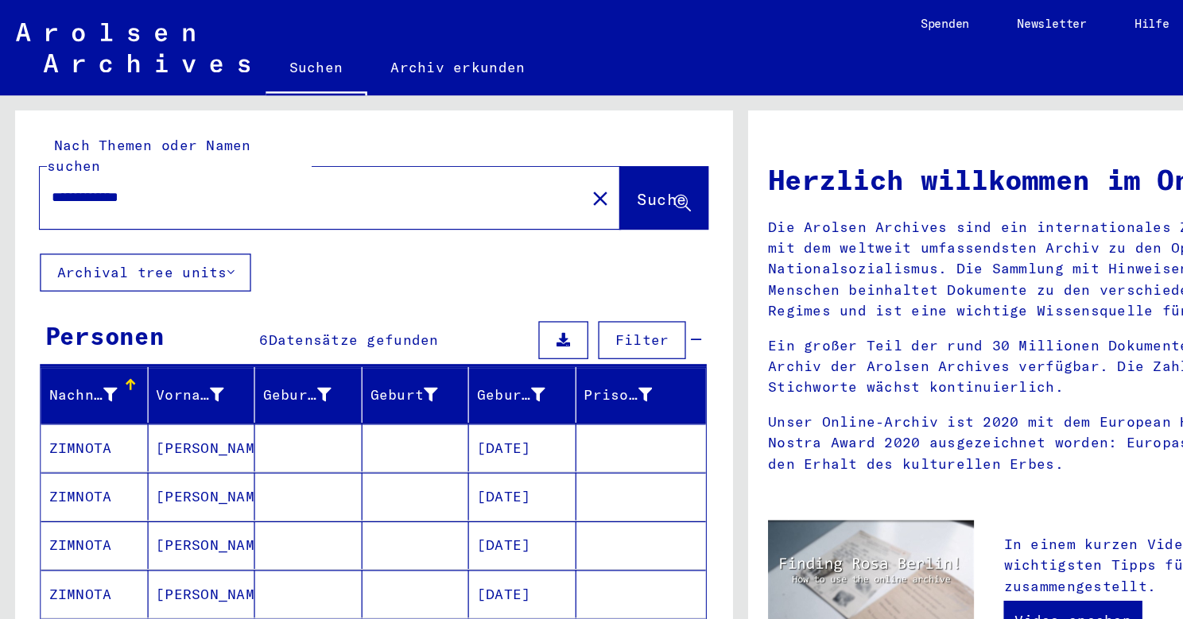
click at [79, 340] on mat-cell "ZIMNOTA" at bounding box center [76, 358] width 86 height 38
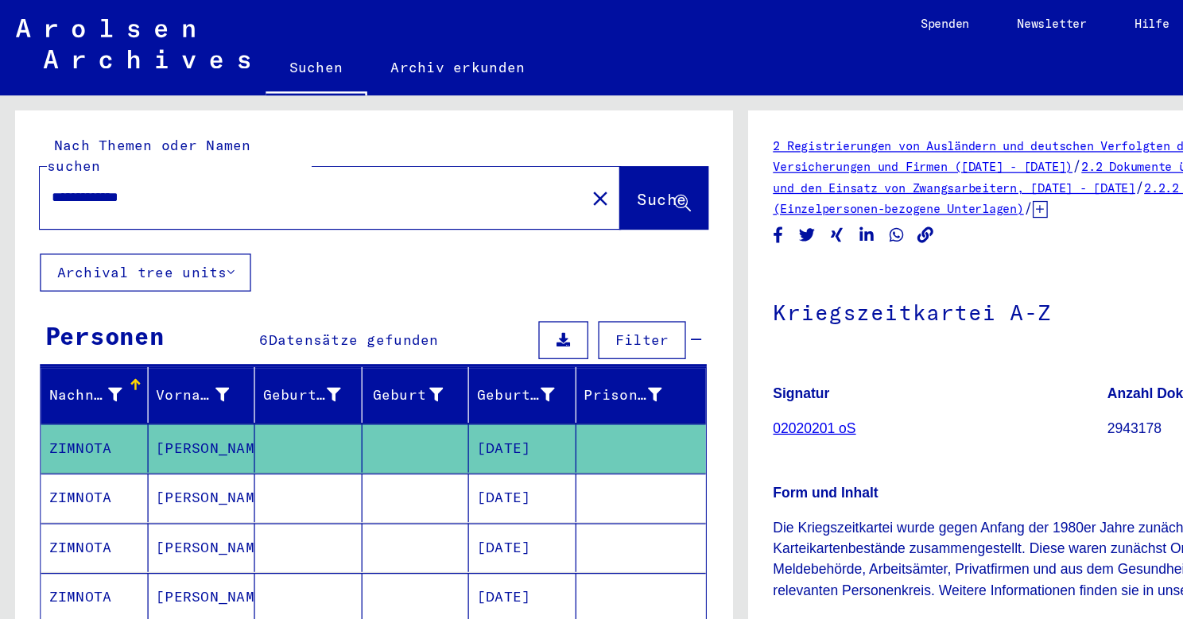
click at [61, 378] on mat-cell "ZIMNOTA" at bounding box center [76, 397] width 86 height 39
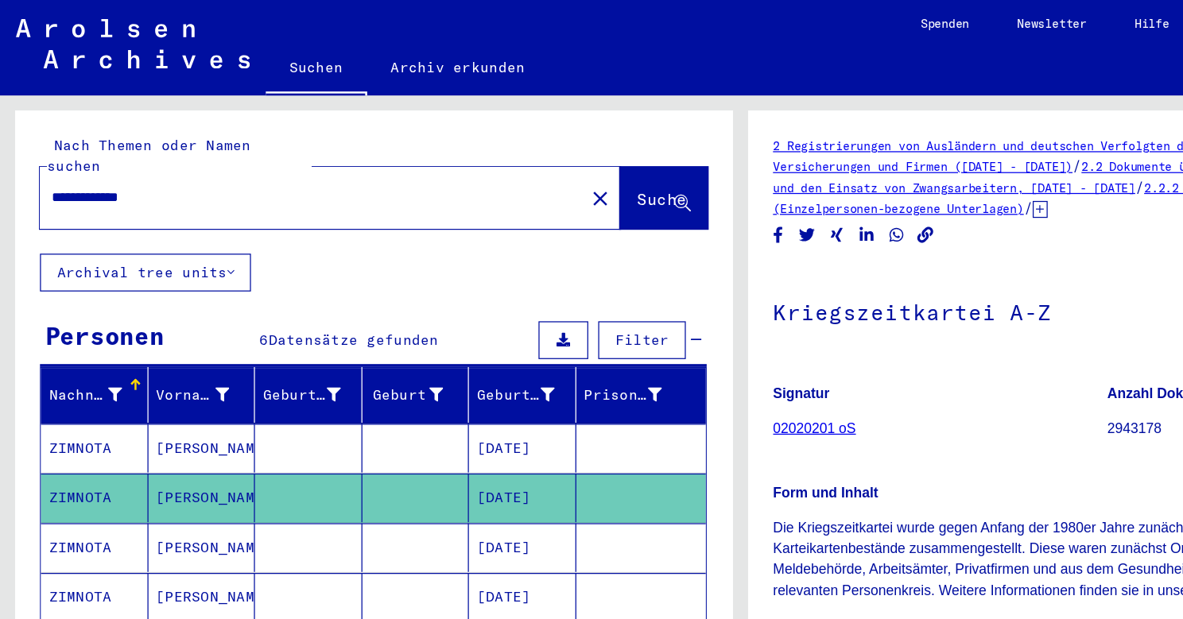
click at [61, 420] on mat-cell "ZIMNOTA" at bounding box center [76, 437] width 86 height 39
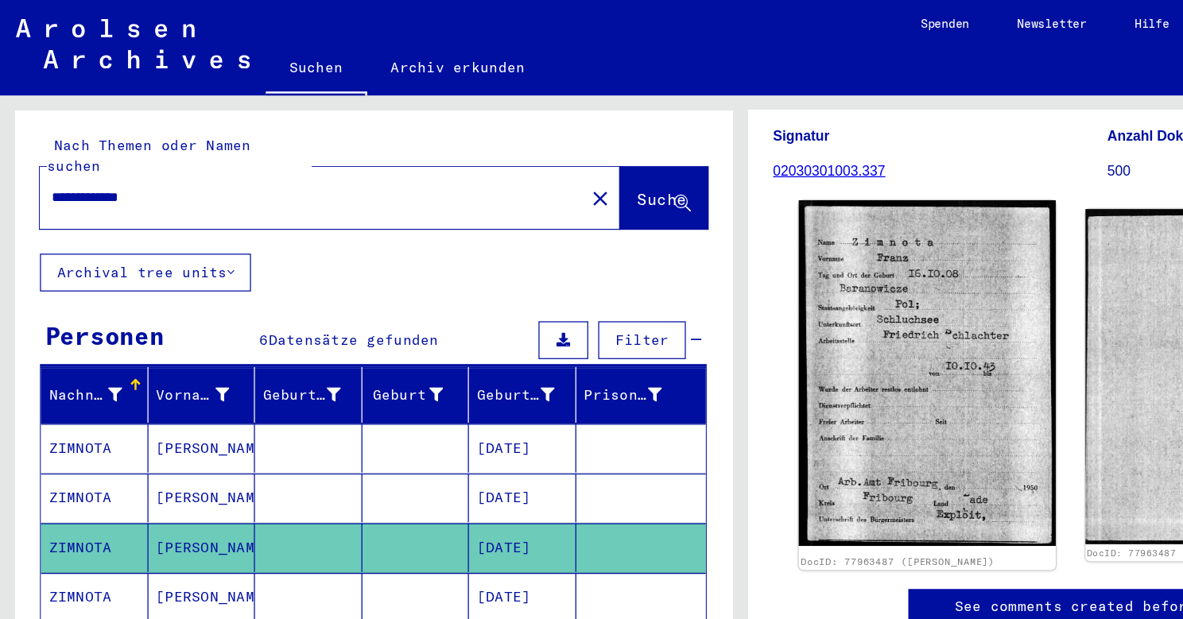
scroll to position [227, 0]
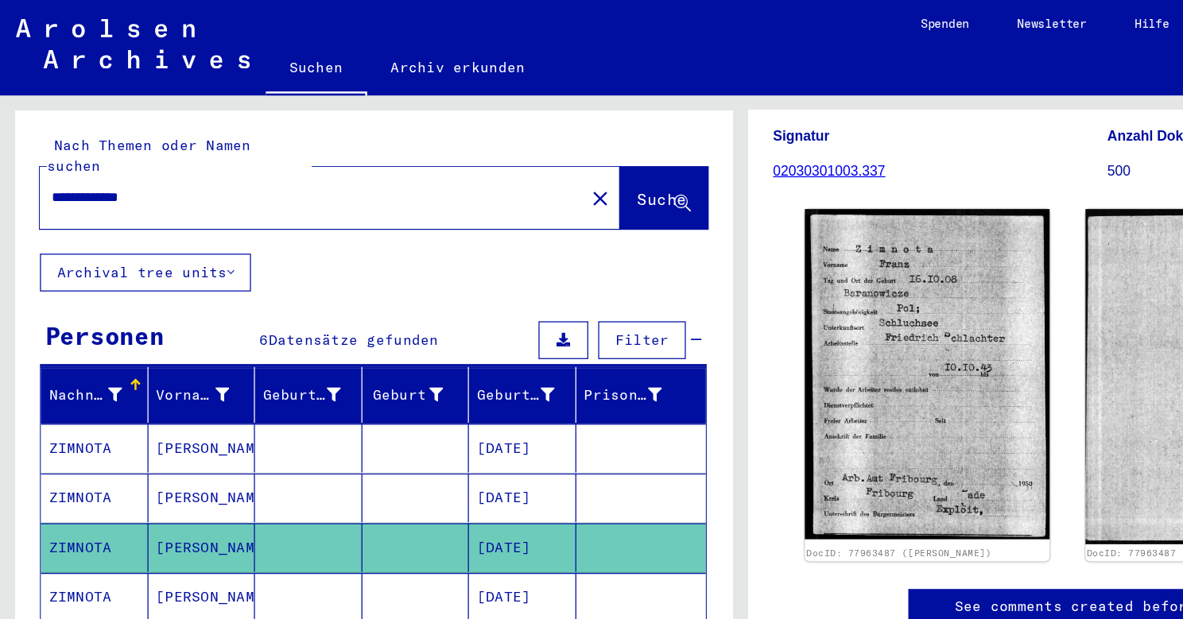
click at [61, 460] on mat-cell "ZIMNOTA" at bounding box center [76, 477] width 86 height 39
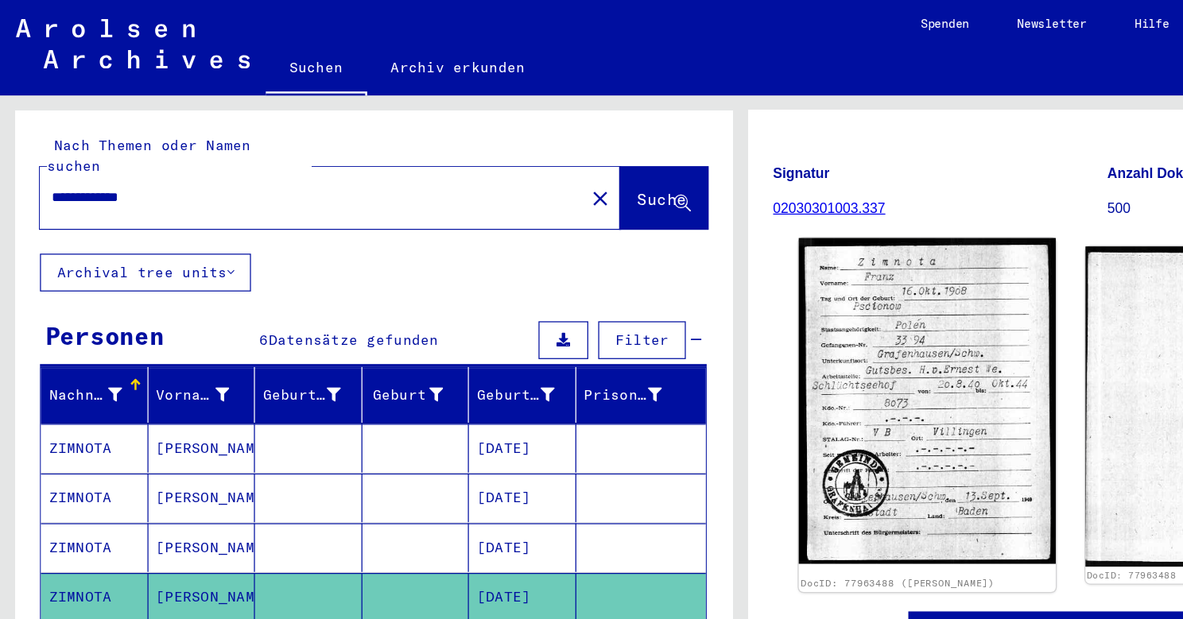
scroll to position [187, 0]
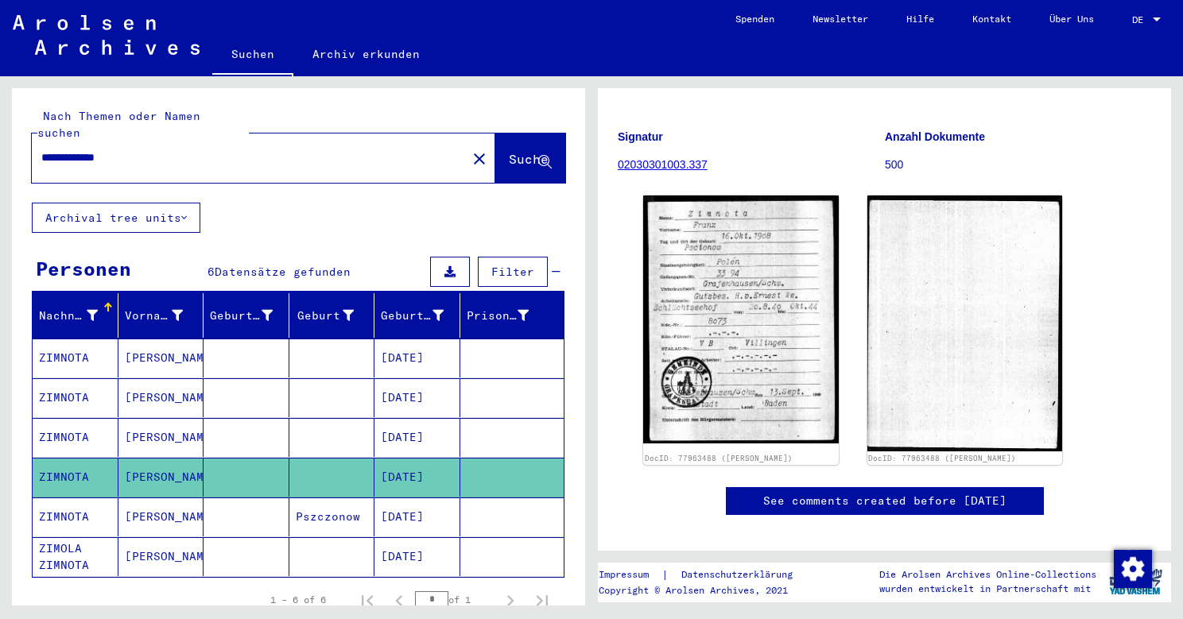
click at [76, 502] on mat-cell "ZIMNOTA" at bounding box center [76, 517] width 86 height 39
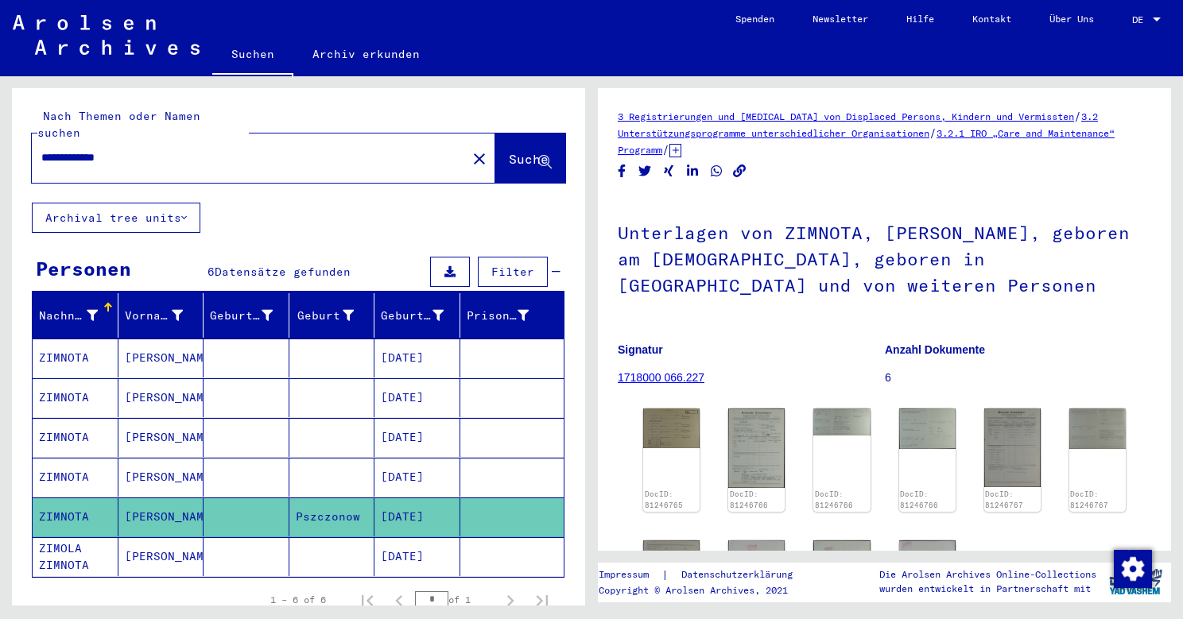
drag, startPoint x: 870, startPoint y: 256, endPoint x: 978, endPoint y: 255, distance: 108.1
click at [978, 256] on h1 "Unterlagen von ZIMNOTA, [PERSON_NAME], geboren am [DEMOGRAPHIC_DATA], geboren i…" at bounding box center [885, 257] width 534 height 122
copy h1 "Pszczonow"
click at [677, 428] on img at bounding box center [672, 426] width 60 height 41
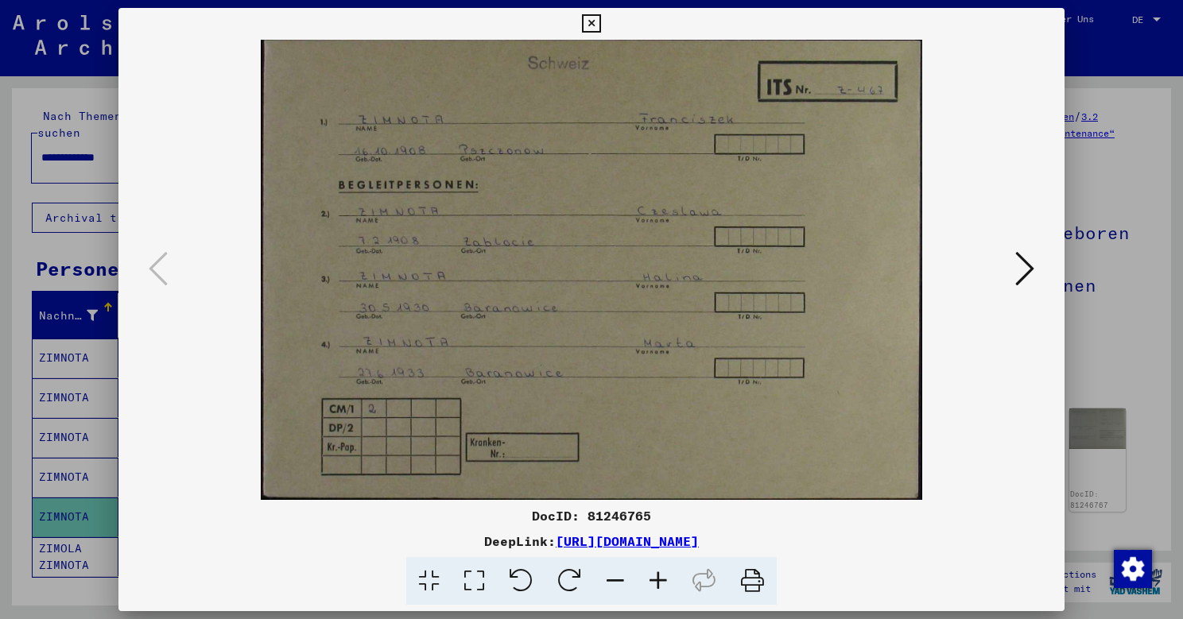
click at [1011, 285] on icon at bounding box center [1024, 269] width 19 height 38
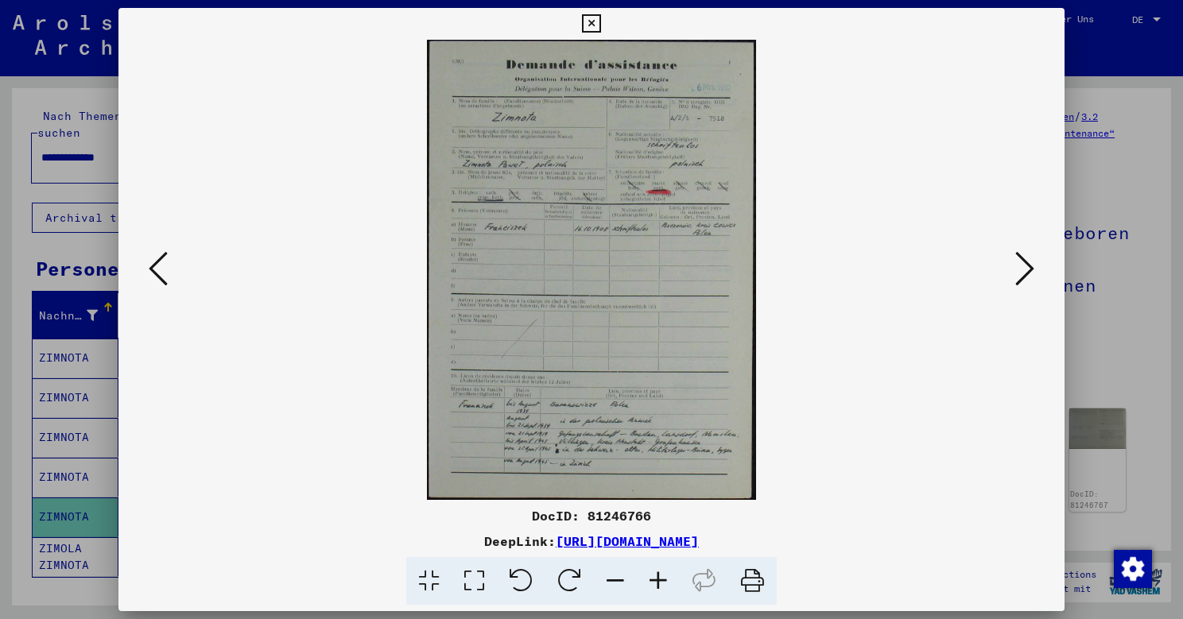
click at [1011, 269] on button at bounding box center [1025, 269] width 29 height 45
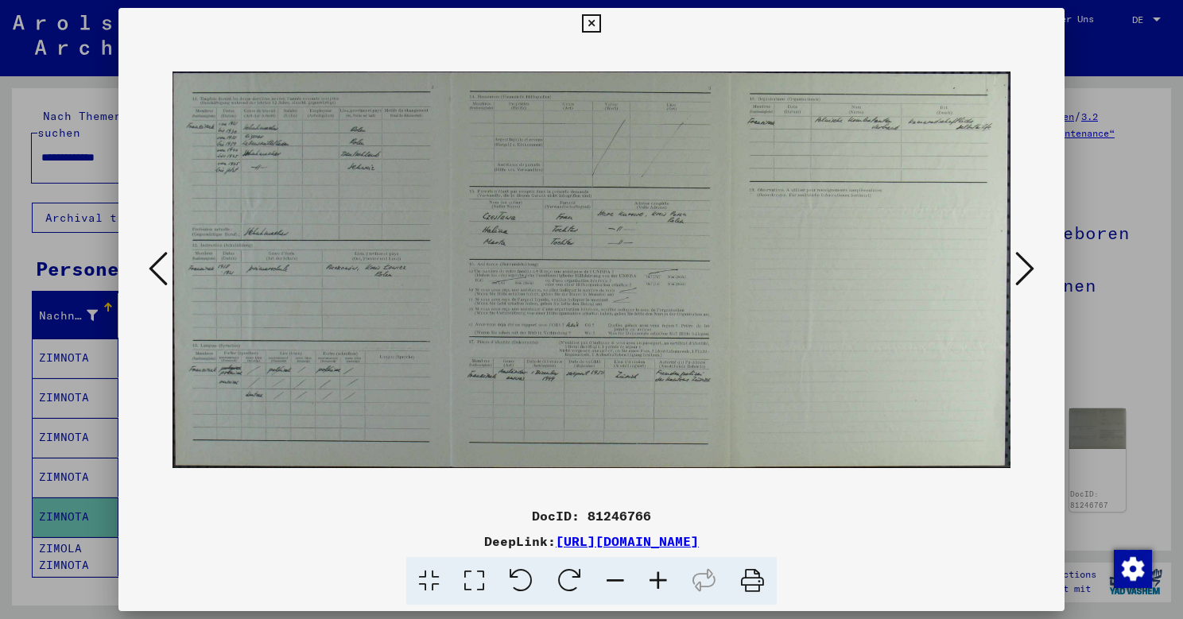
click at [1011, 269] on button at bounding box center [1025, 269] width 29 height 45
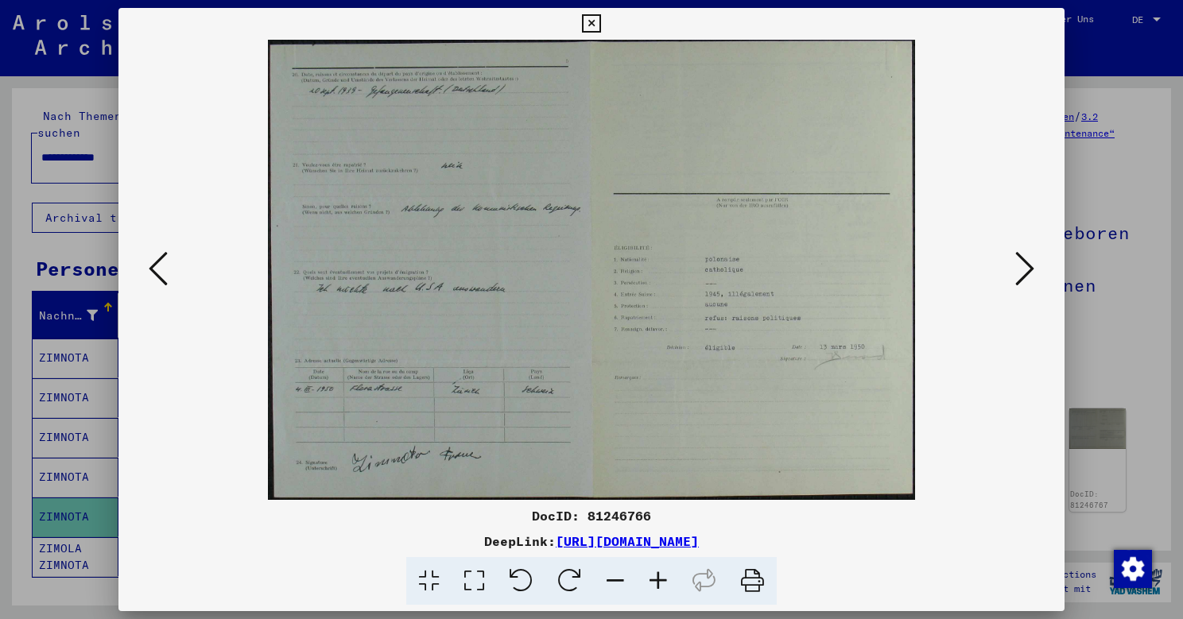
click at [1011, 269] on button at bounding box center [1025, 269] width 29 height 45
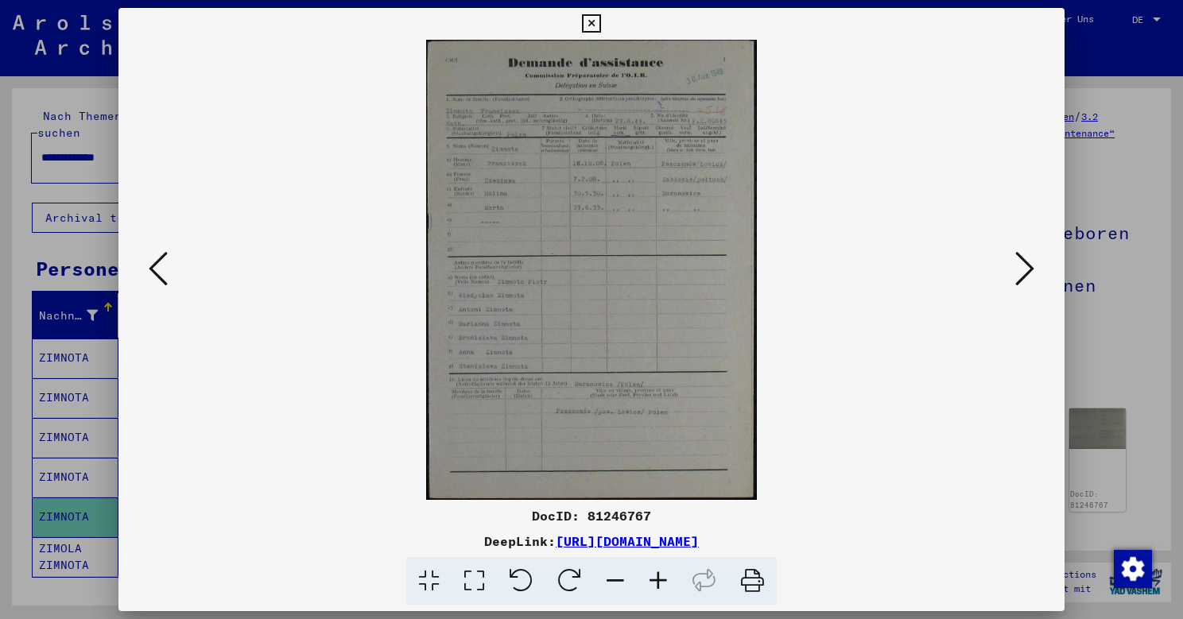
click at [1011, 269] on button at bounding box center [1025, 269] width 29 height 45
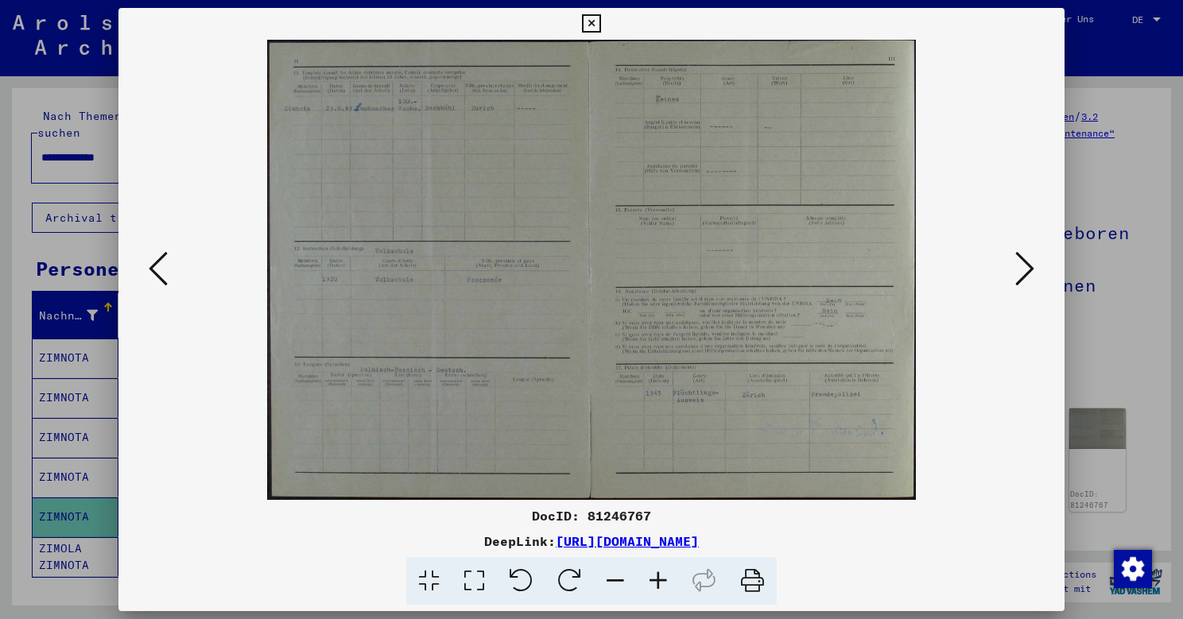
click at [157, 270] on icon at bounding box center [158, 269] width 19 height 38
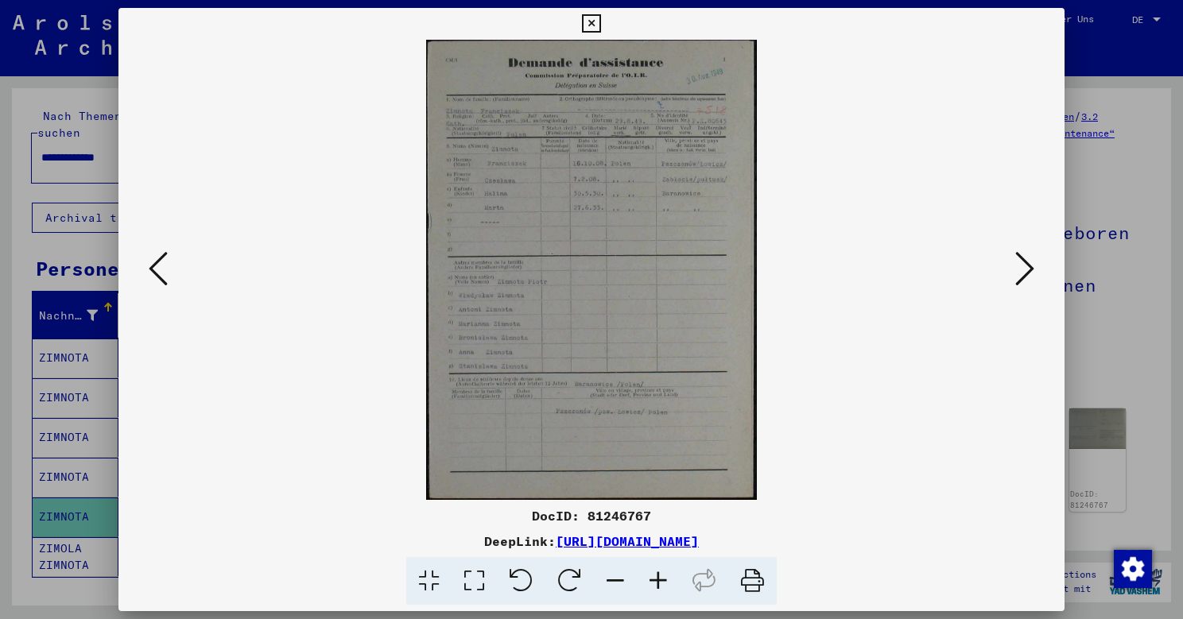
click at [1011, 281] on icon at bounding box center [1024, 269] width 19 height 38
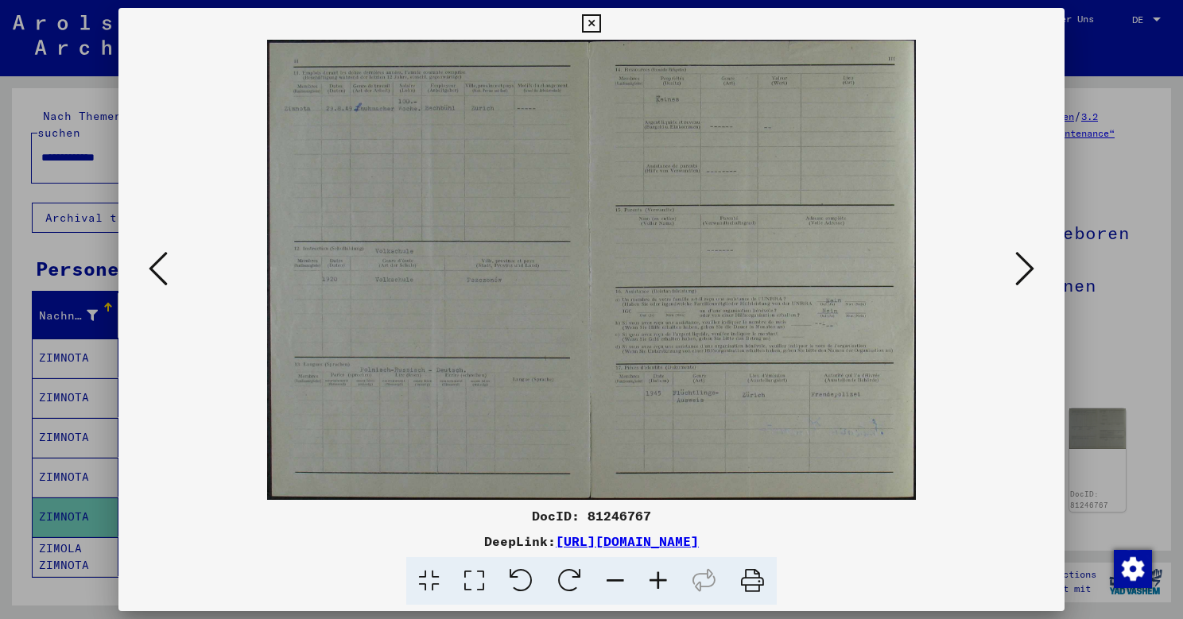
click at [1011, 281] on icon at bounding box center [1024, 269] width 19 height 38
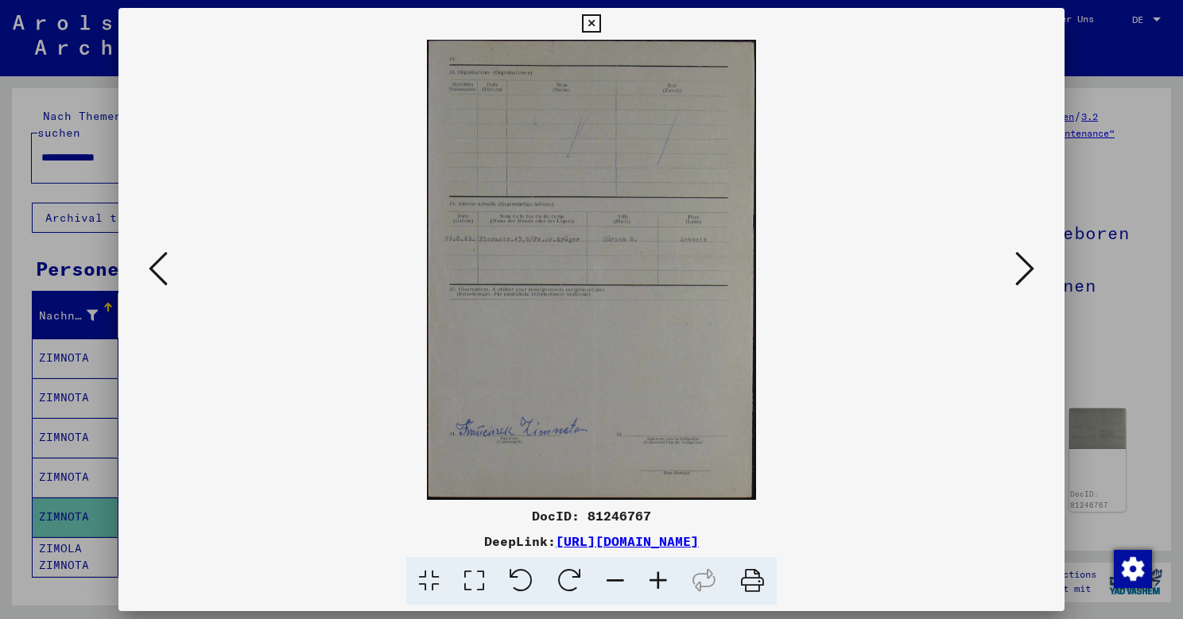
click at [160, 277] on icon at bounding box center [158, 269] width 19 height 38
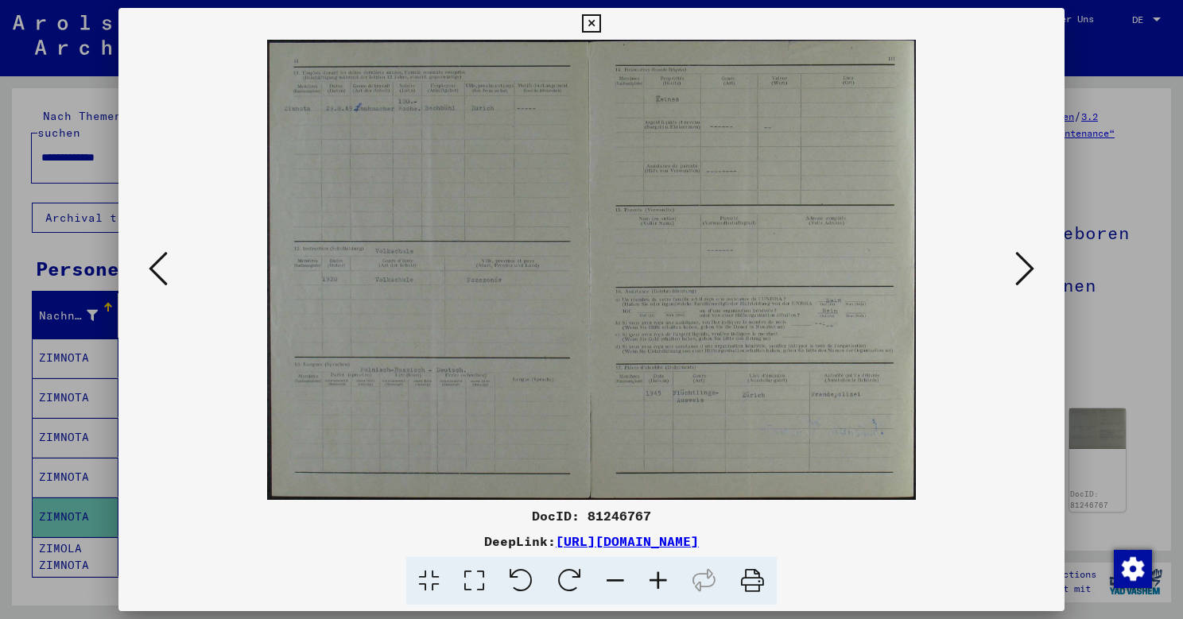
click at [160, 277] on icon at bounding box center [158, 269] width 19 height 38
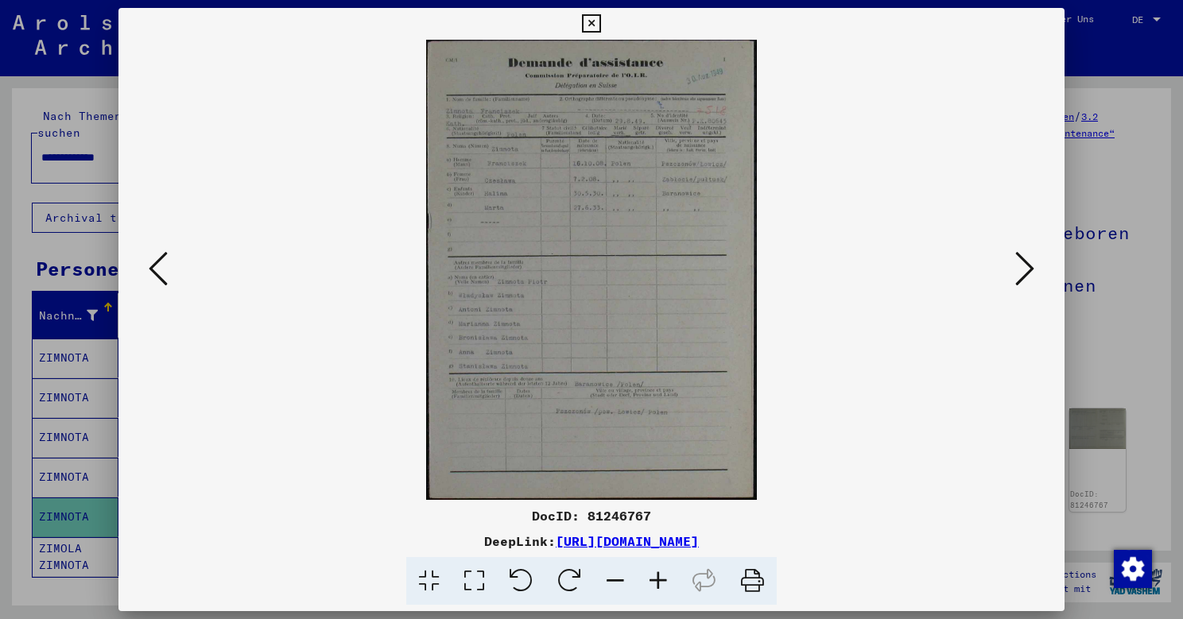
click at [1011, 268] on icon at bounding box center [1024, 269] width 19 height 38
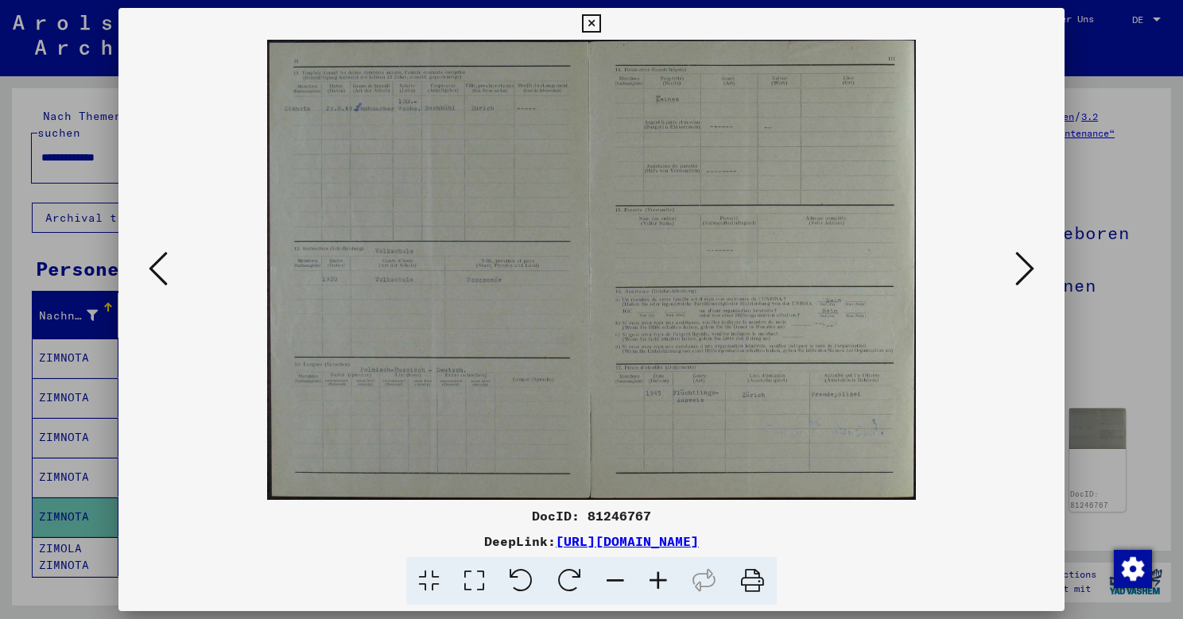
click at [1011, 268] on icon at bounding box center [1024, 269] width 19 height 38
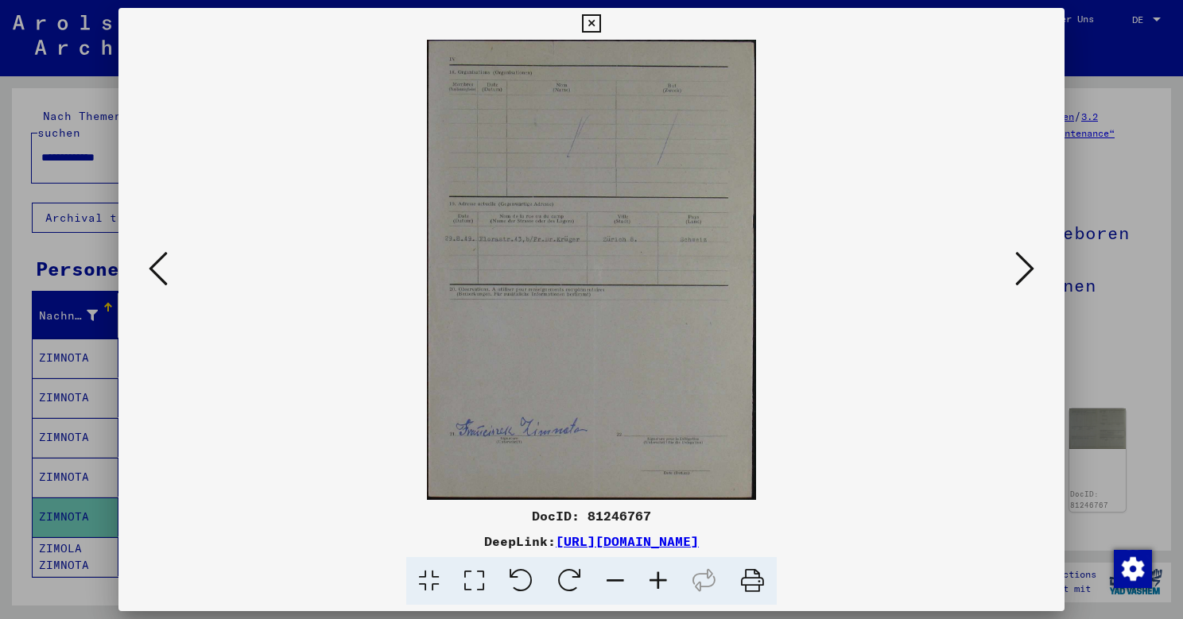
click at [1011, 268] on icon at bounding box center [1024, 269] width 19 height 38
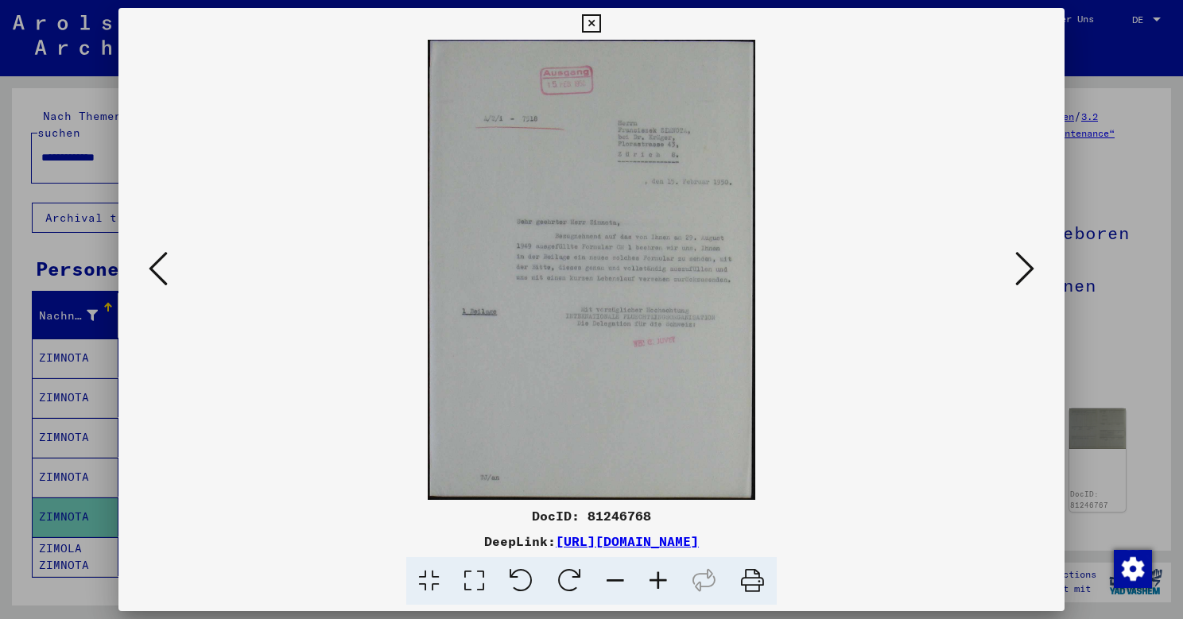
click at [1011, 268] on icon at bounding box center [1024, 269] width 19 height 38
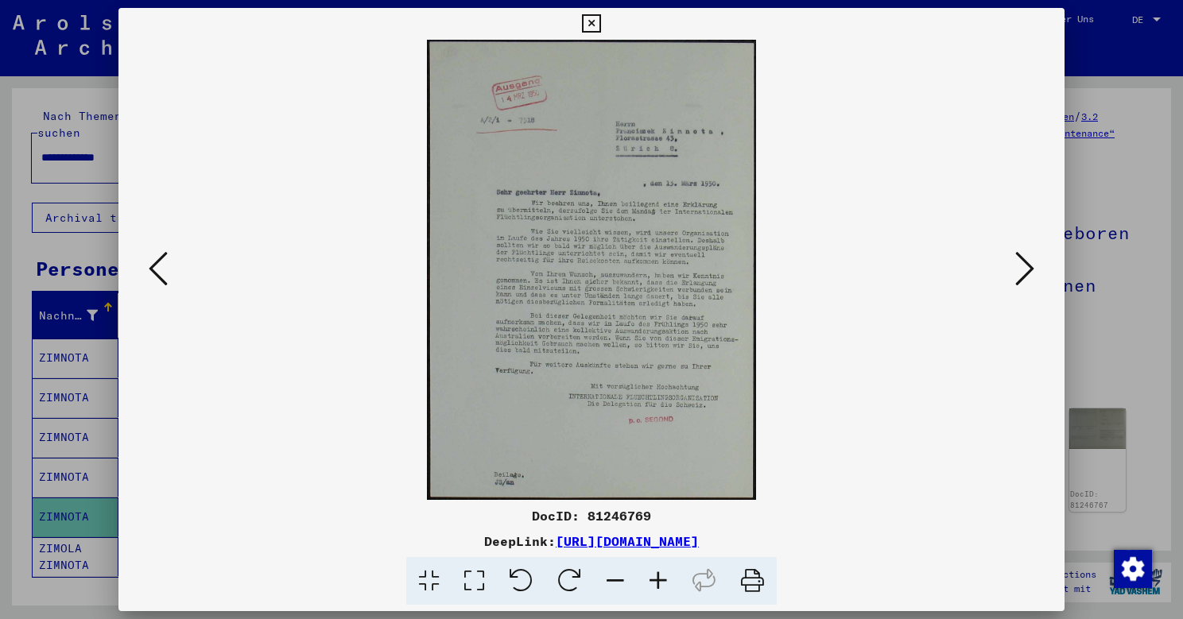
click at [154, 259] on icon at bounding box center [158, 269] width 19 height 38
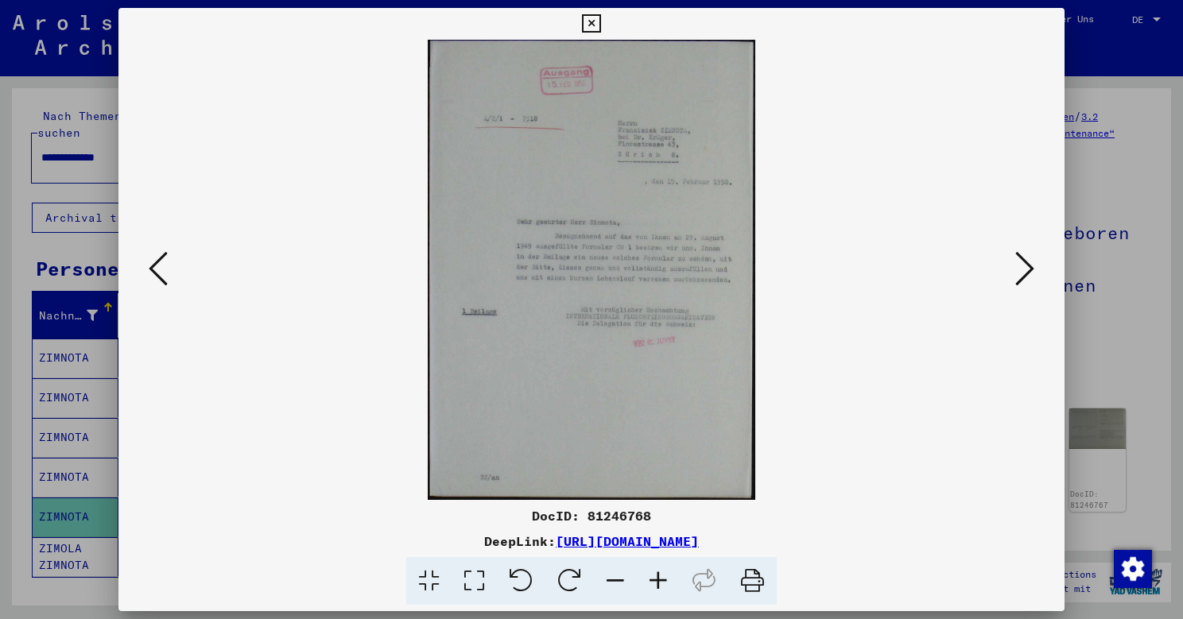
click at [1011, 274] on button at bounding box center [1025, 269] width 29 height 45
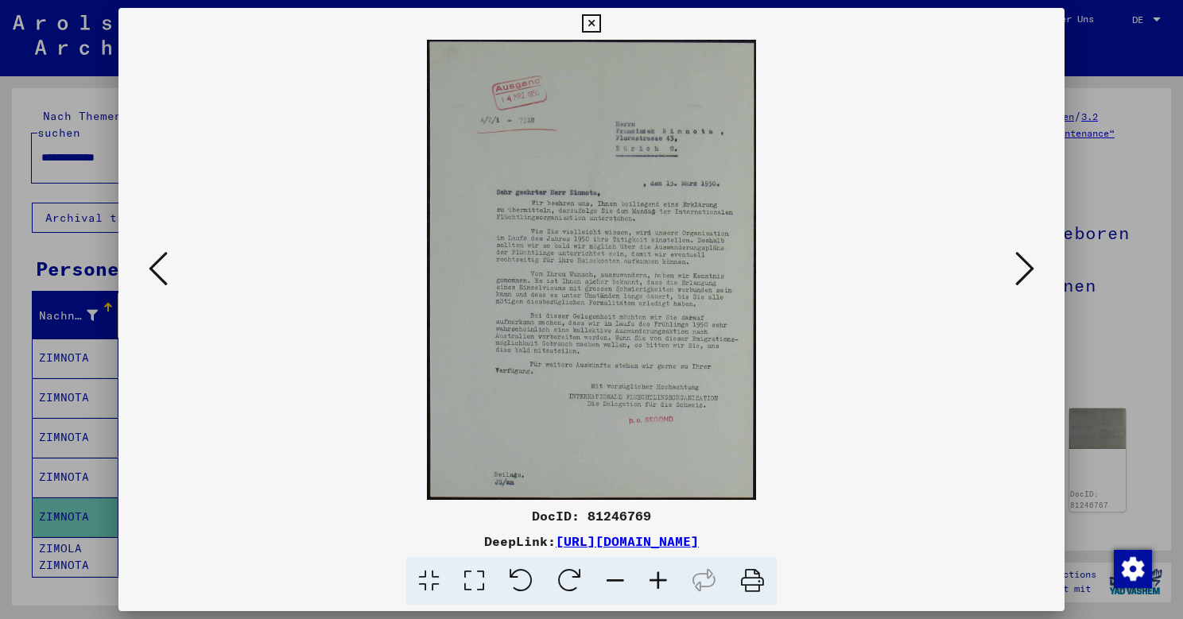
click at [1011, 274] on button at bounding box center [1025, 269] width 29 height 45
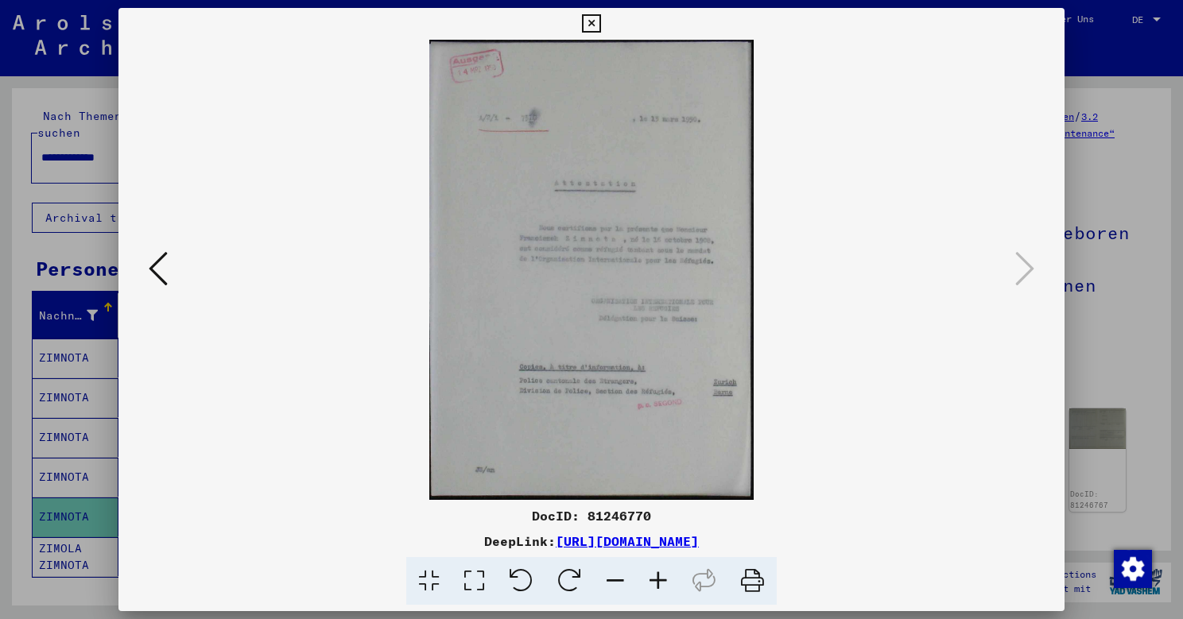
drag, startPoint x: 238, startPoint y: 239, endPoint x: 237, endPoint y: 413, distance: 174.9
drag, startPoint x: 906, startPoint y: 205, endPoint x: 796, endPoint y: 205, distance: 110.5
click at [46, 180] on div at bounding box center [591, 309] width 1183 height 619
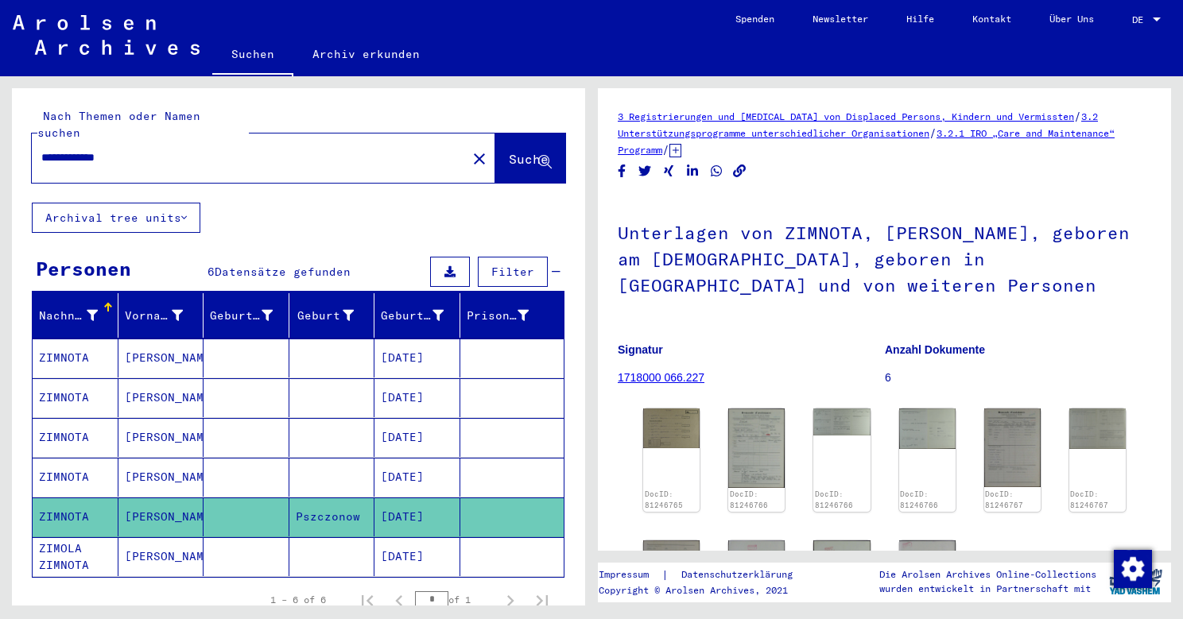
click at [91, 155] on div "**********" at bounding box center [244, 158] width 425 height 36
click at [470, 149] on mat-icon "close" at bounding box center [479, 158] width 19 height 19
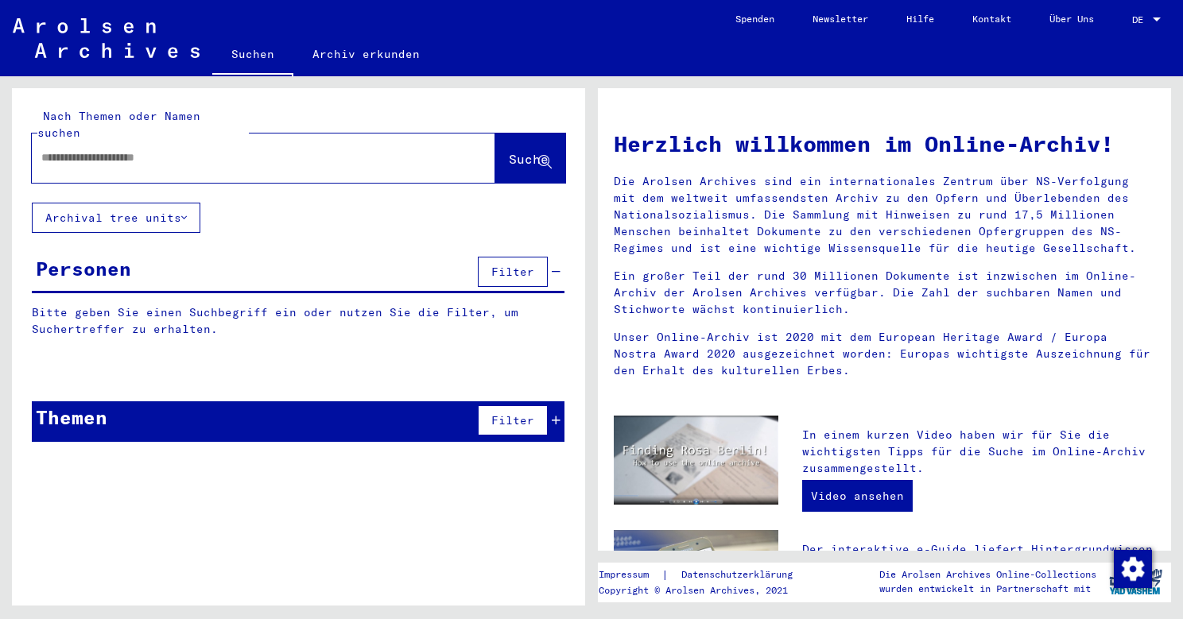
click at [141, 158] on div at bounding box center [240, 158] width 416 height 36
click at [103, 149] on div at bounding box center [240, 158] width 416 height 36
click at [83, 149] on input "text" at bounding box center [244, 157] width 406 height 17
paste input "**********"
type input "**********"
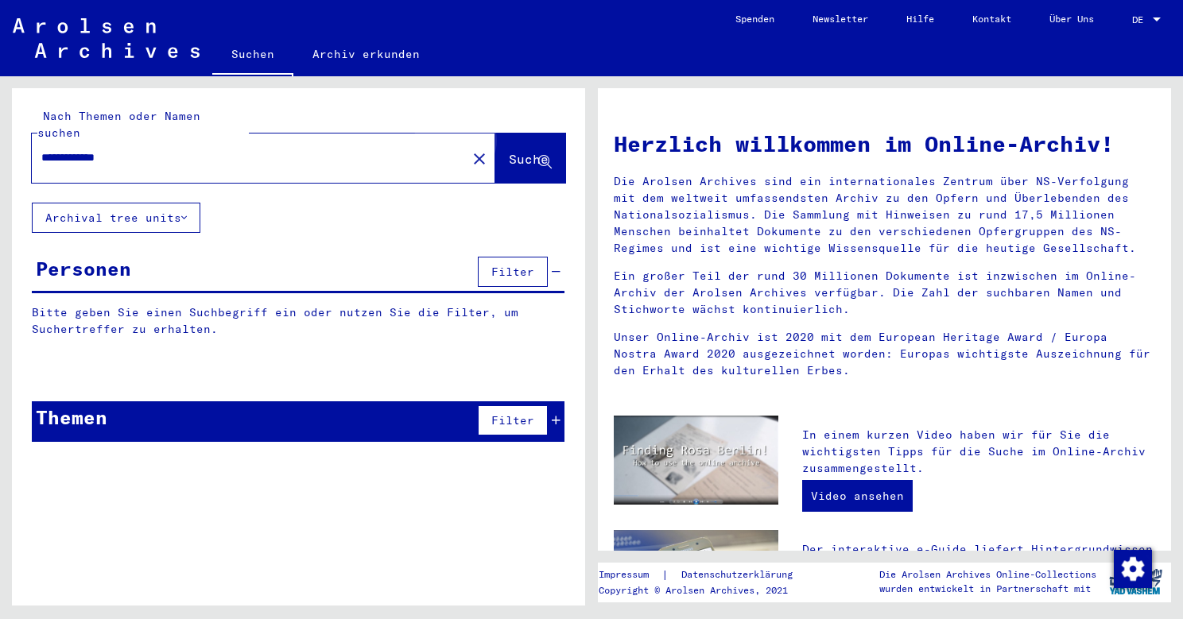
click at [512, 151] on span "Suche" at bounding box center [529, 159] width 40 height 16
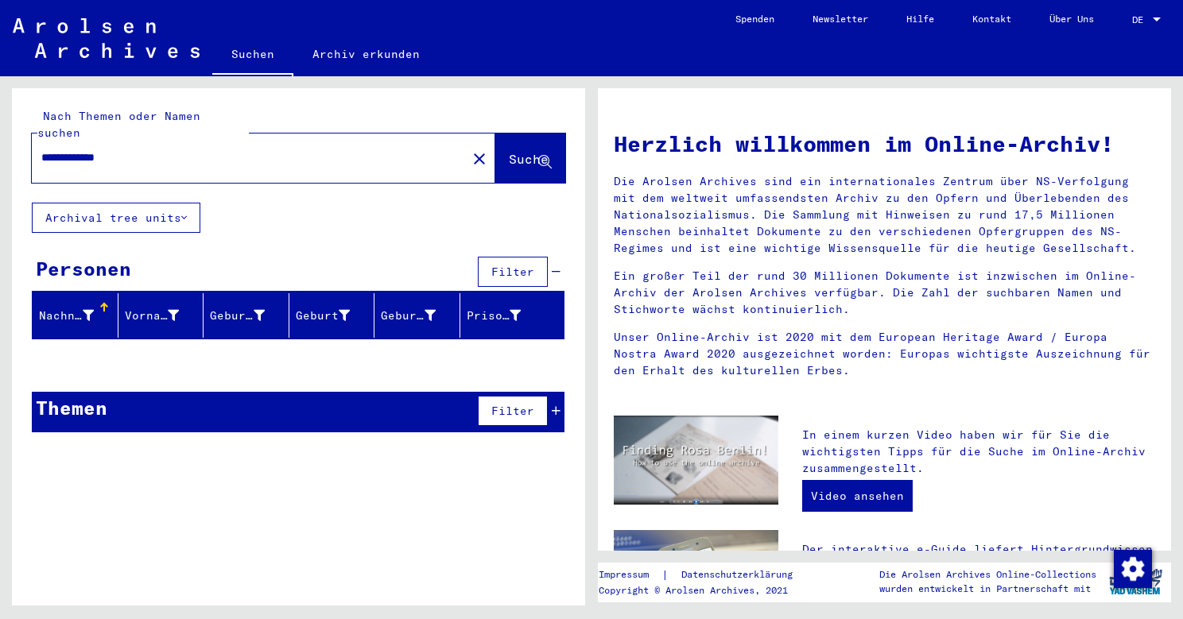
click at [301, 212] on div "**********" at bounding box center [298, 266] width 573 height 357
click at [219, 161] on div "**********" at bounding box center [264, 158] width 464 height 49
click at [235, 235] on div "**********" at bounding box center [298, 266] width 573 height 357
click at [73, 149] on input "**********" at bounding box center [244, 157] width 406 height 17
click at [470, 149] on mat-icon "close" at bounding box center [479, 158] width 19 height 19
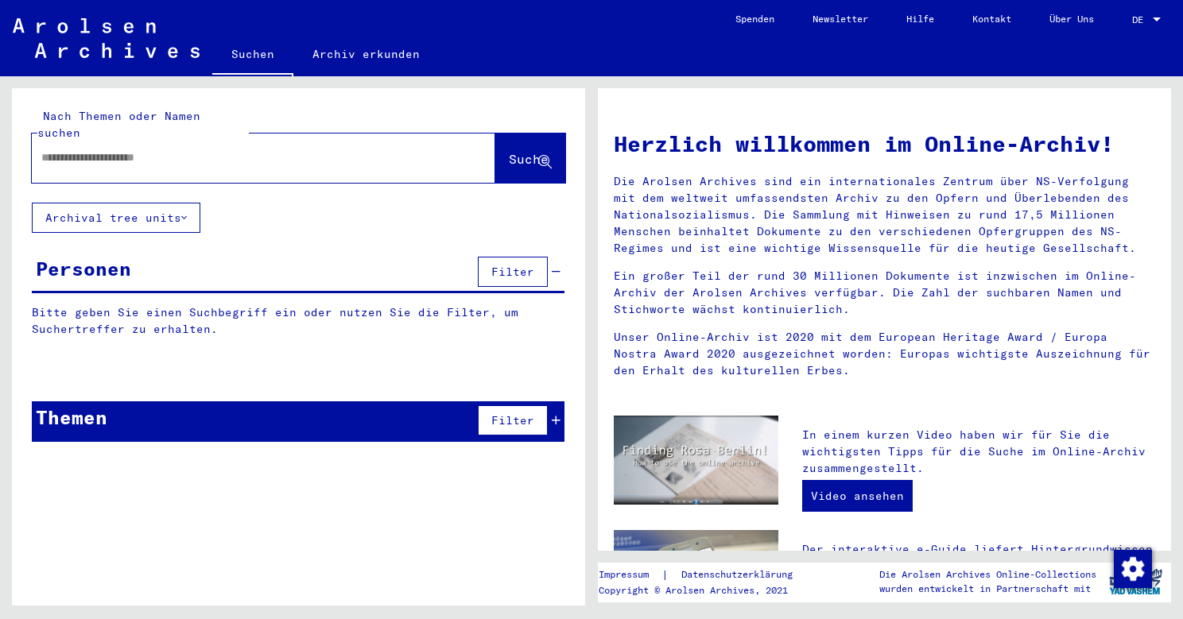
click at [171, 149] on input "text" at bounding box center [244, 157] width 406 height 17
type input "******"
click at [509, 151] on span "Suche" at bounding box center [529, 159] width 40 height 16
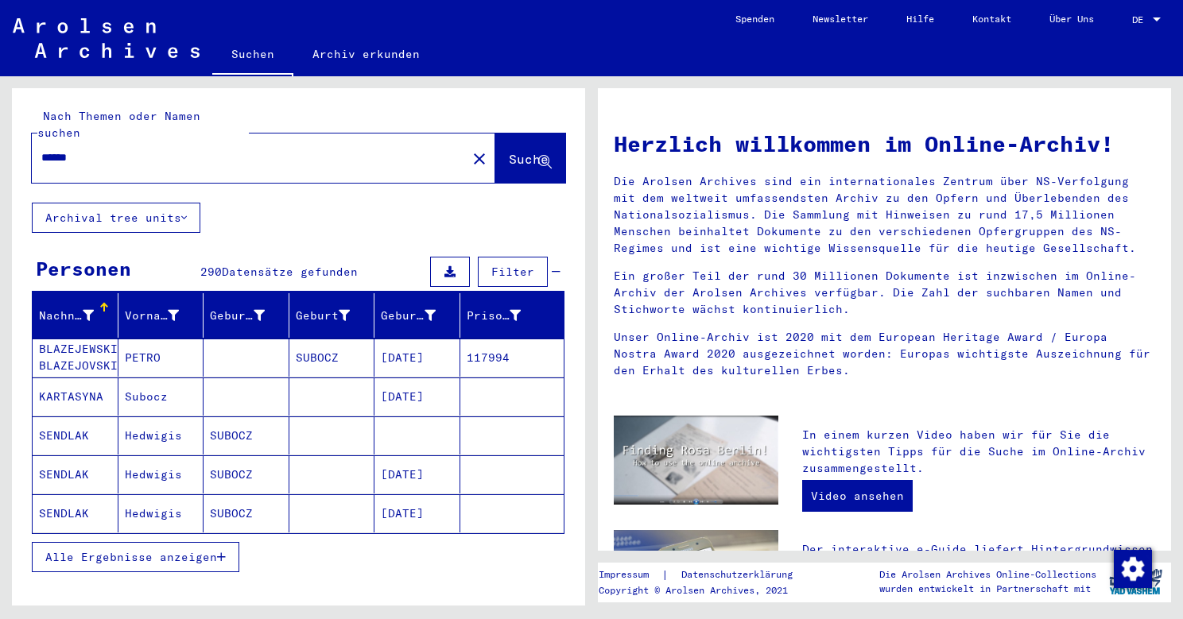
click at [198, 550] on span "Alle Ergebnisse anzeigen" at bounding box center [131, 557] width 172 height 14
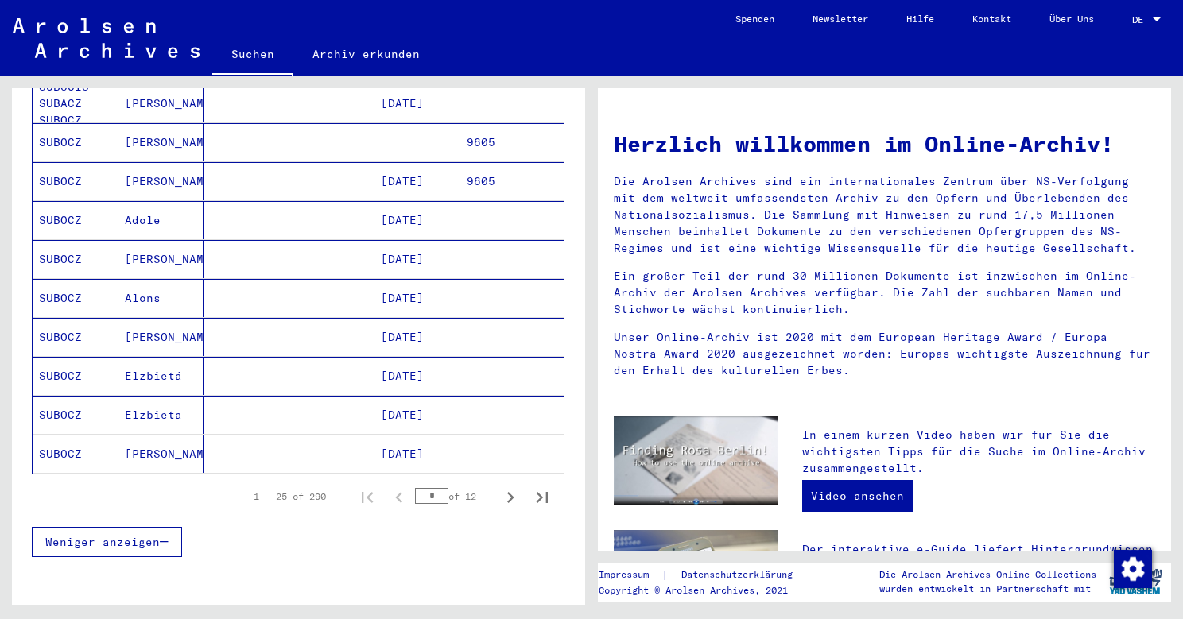
scroll to position [852, 0]
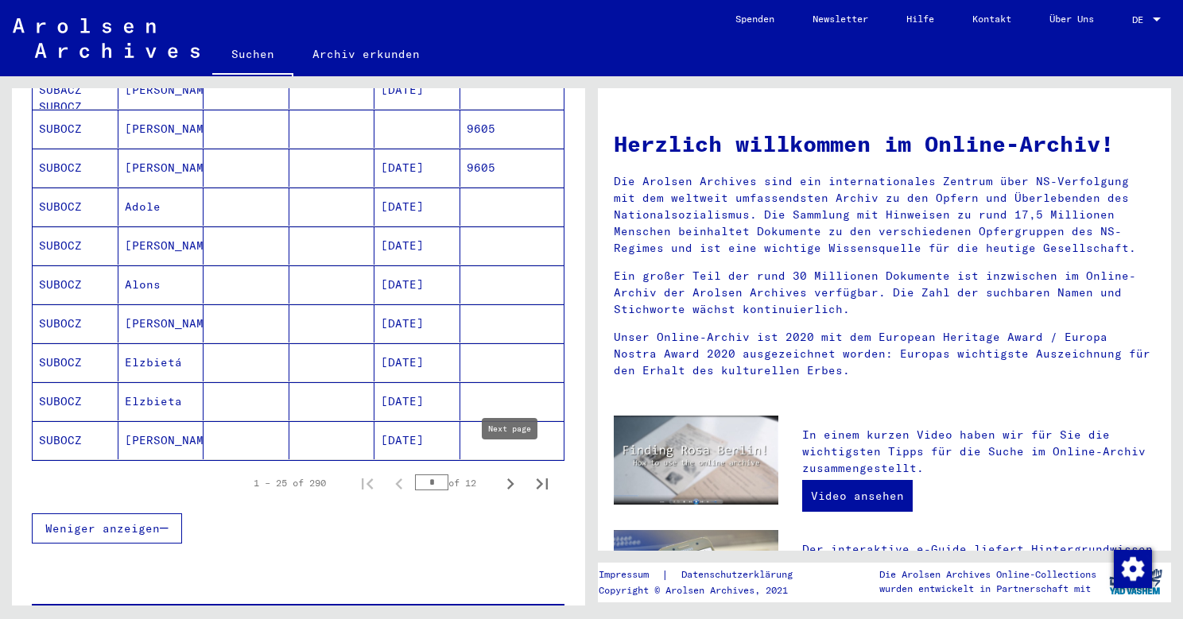
click at [507, 473] on icon "Next page" at bounding box center [510, 484] width 22 height 22
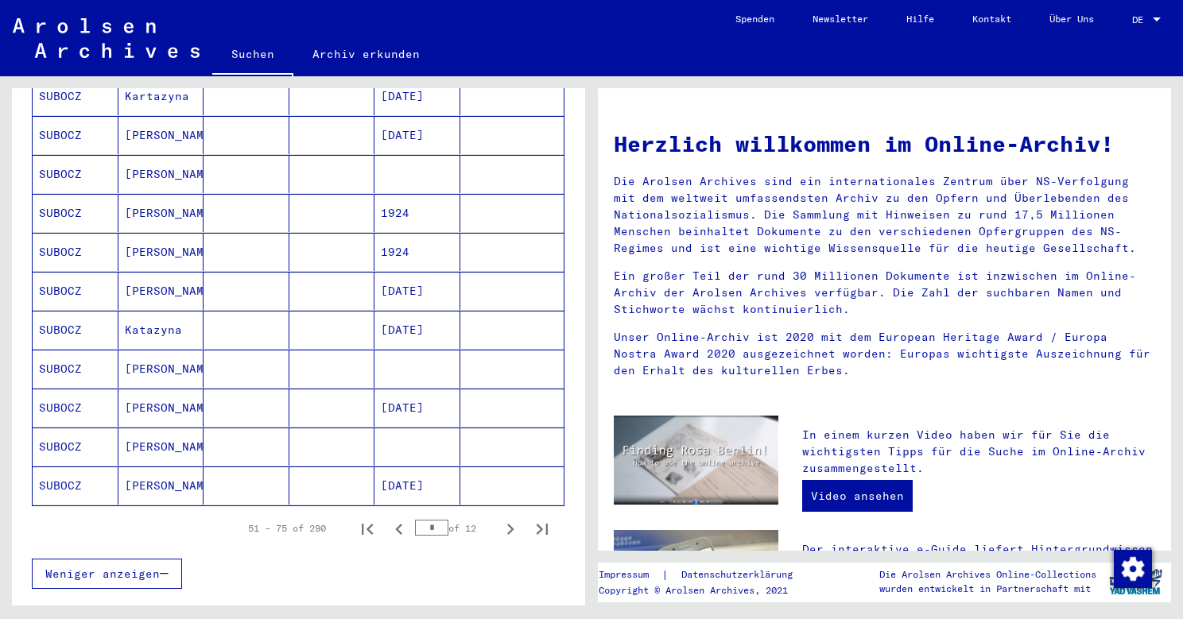
scroll to position [832, 0]
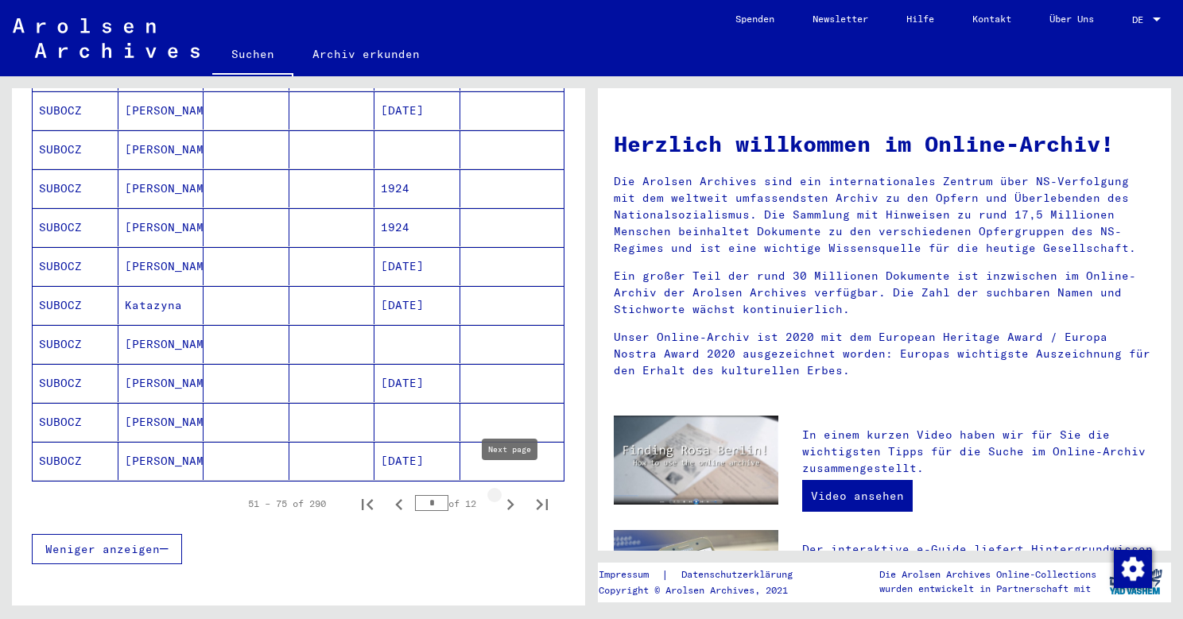
click at [506, 494] on icon "Next page" at bounding box center [510, 505] width 22 height 22
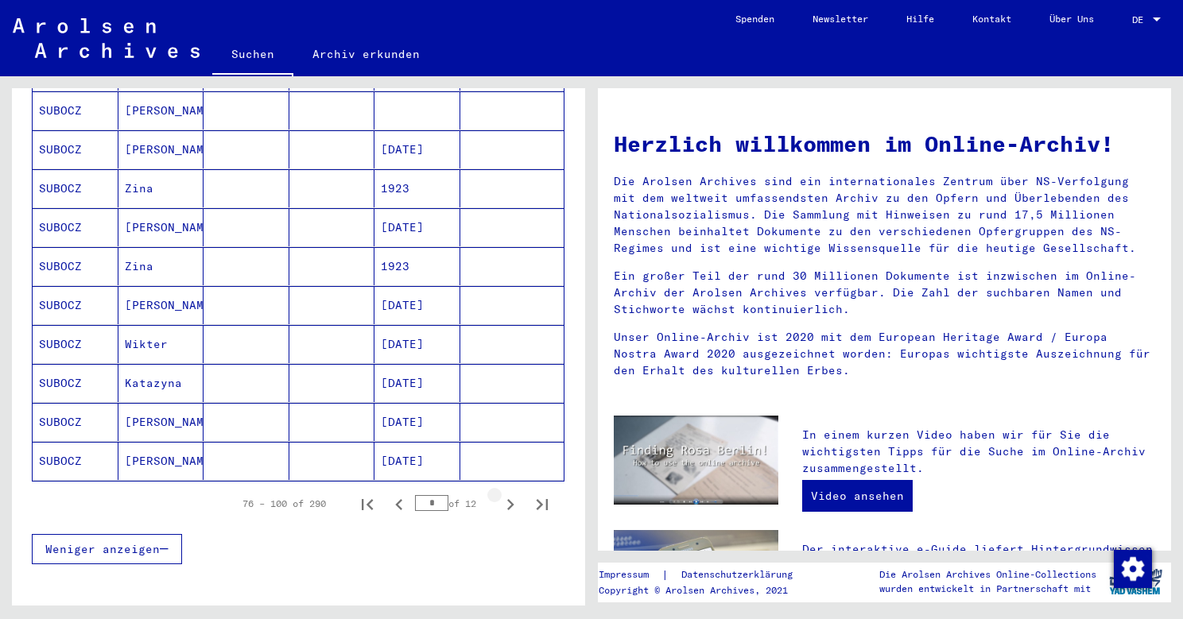
click at [510, 494] on icon "Next page" at bounding box center [510, 505] width 22 height 22
type input "*"
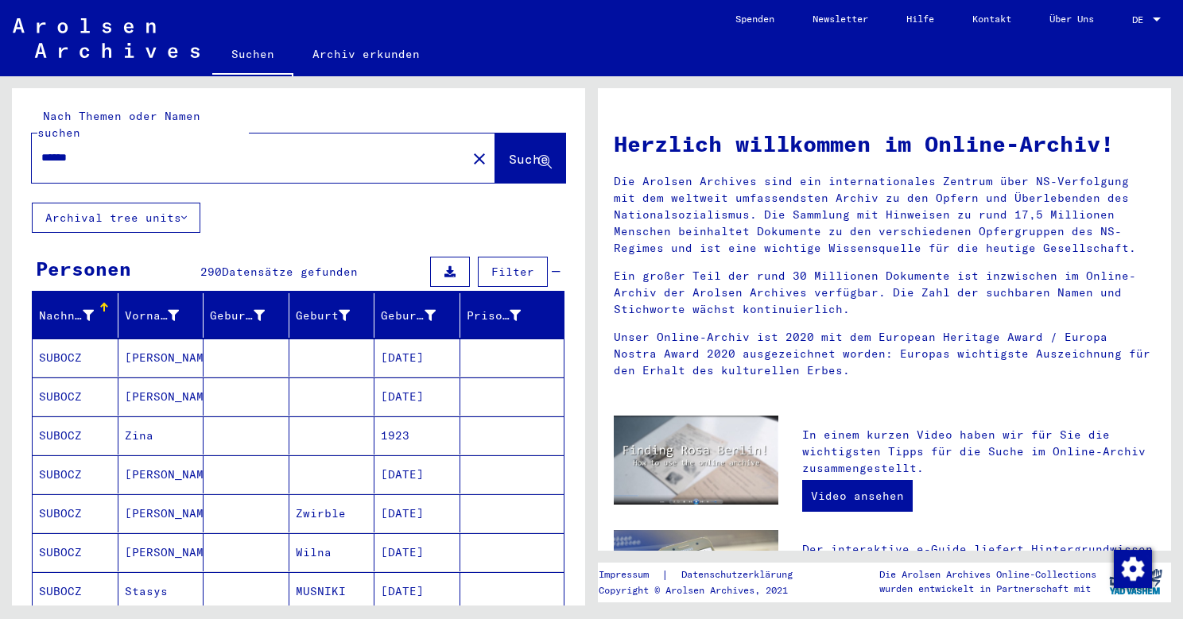
scroll to position [0, 0]
click at [85, 152] on div "******" at bounding box center [240, 158] width 416 height 36
click at [83, 149] on input "******" at bounding box center [244, 157] width 406 height 17
click at [509, 151] on span "Suche" at bounding box center [529, 159] width 40 height 16
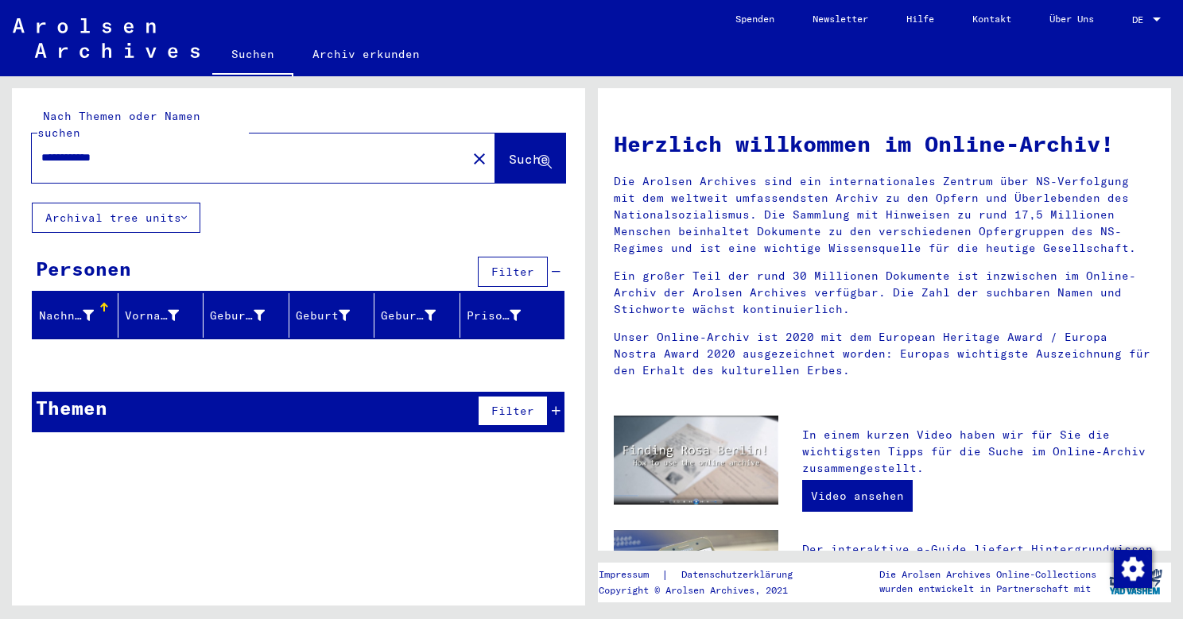
click at [140, 149] on input "**********" at bounding box center [244, 157] width 406 height 17
drag, startPoint x: 140, startPoint y: 138, endPoint x: 100, endPoint y: 138, distance: 39.8
click at [100, 149] on input "**********" at bounding box center [244, 157] width 406 height 17
type input "******"
click at [104, 140] on div "******" at bounding box center [240, 158] width 416 height 36
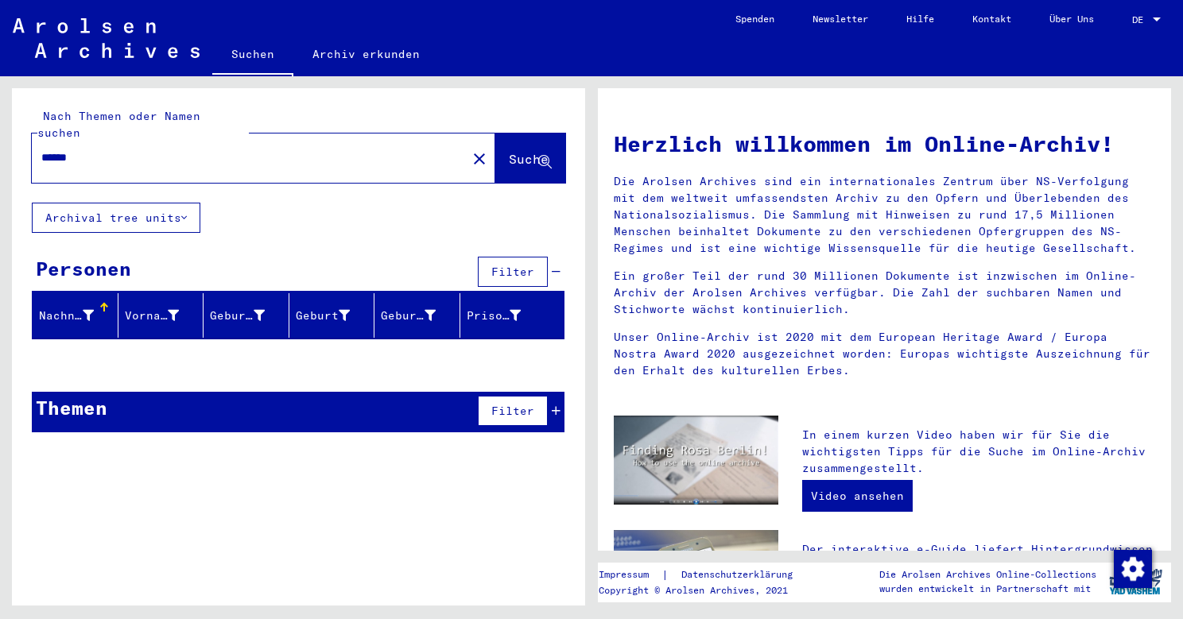
drag, startPoint x: 89, startPoint y: 138, endPoint x: 20, endPoint y: 138, distance: 69.2
click at [20, 138] on div "Nach Themen oder Namen suchen ****** close Suche" at bounding box center [298, 145] width 573 height 114
click at [509, 151] on span "Suche" at bounding box center [529, 159] width 40 height 16
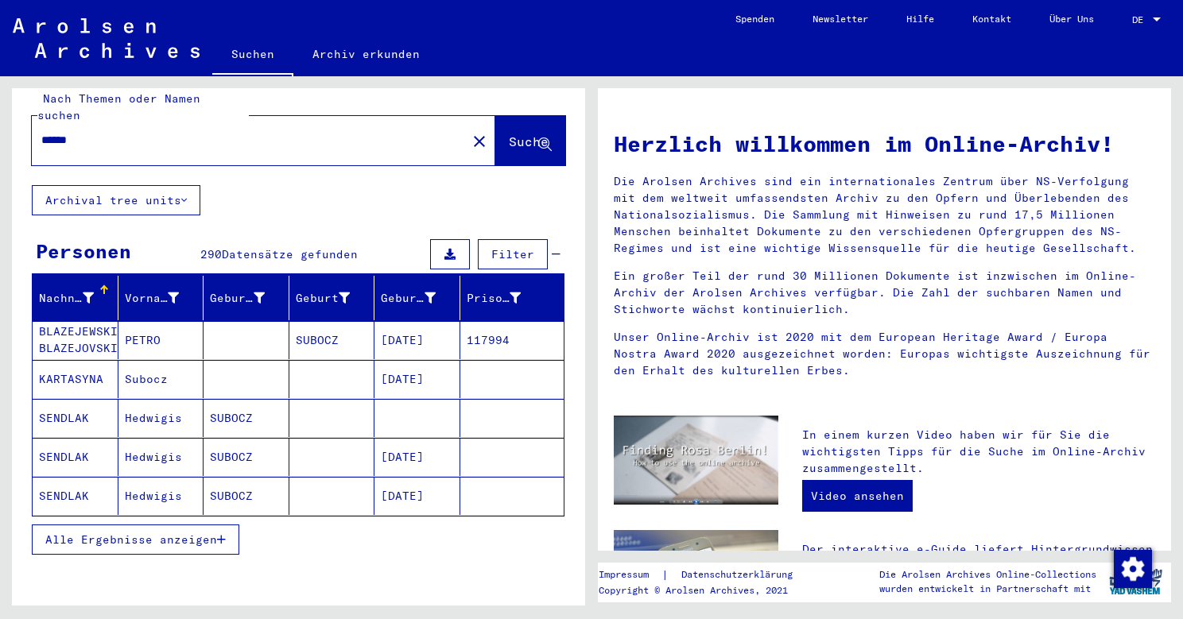
scroll to position [18, 0]
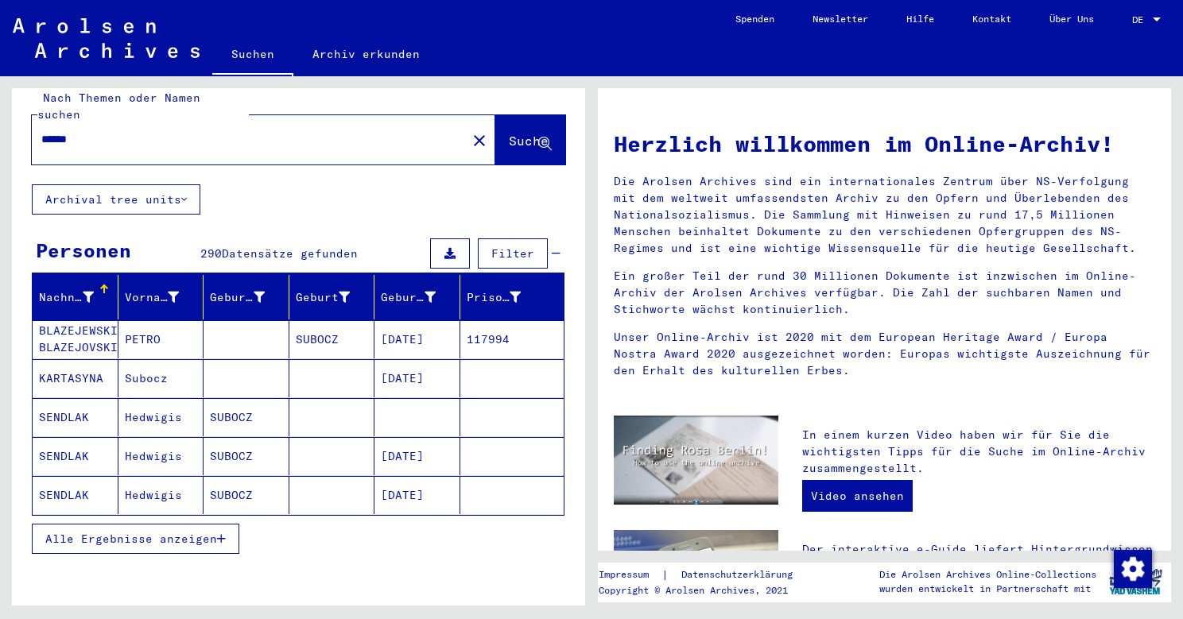
click at [162, 532] on span "Alle Ergebnisse anzeigen" at bounding box center [131, 539] width 172 height 14
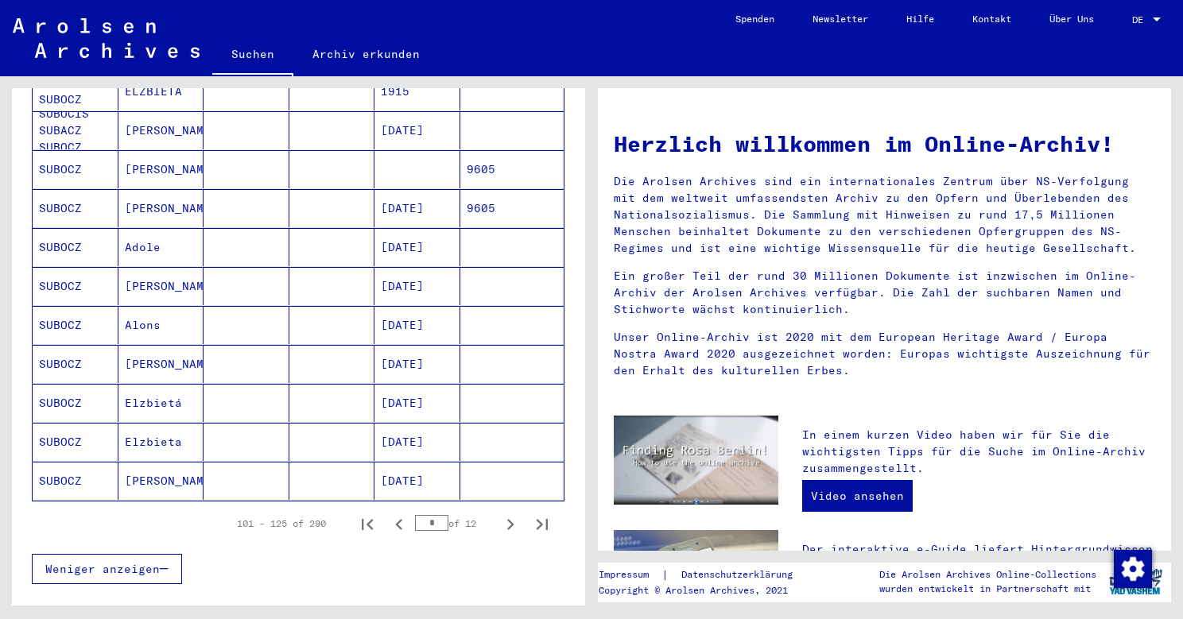
scroll to position [1011, 0]
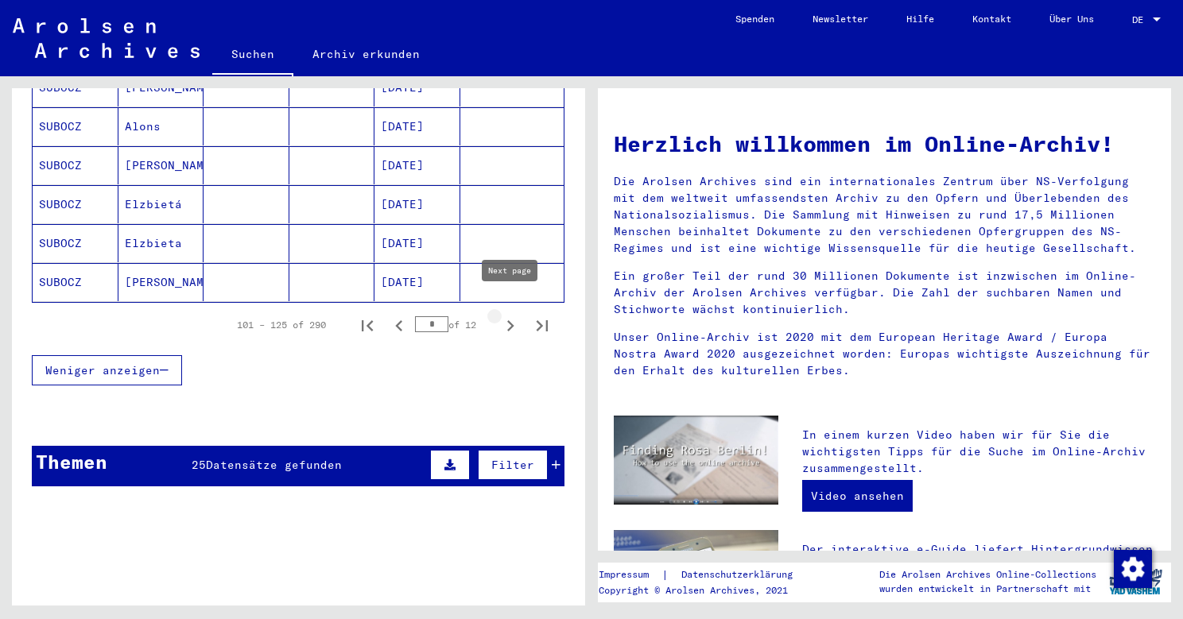
click at [507, 315] on icon "Next page" at bounding box center [510, 326] width 22 height 22
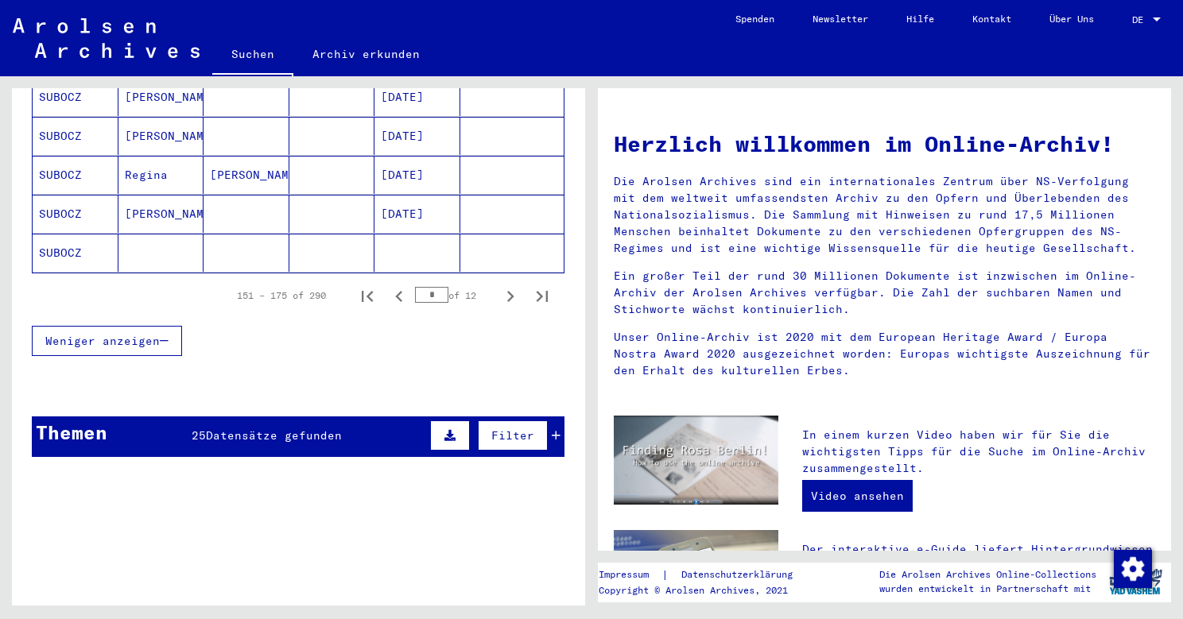
scroll to position [943, 0]
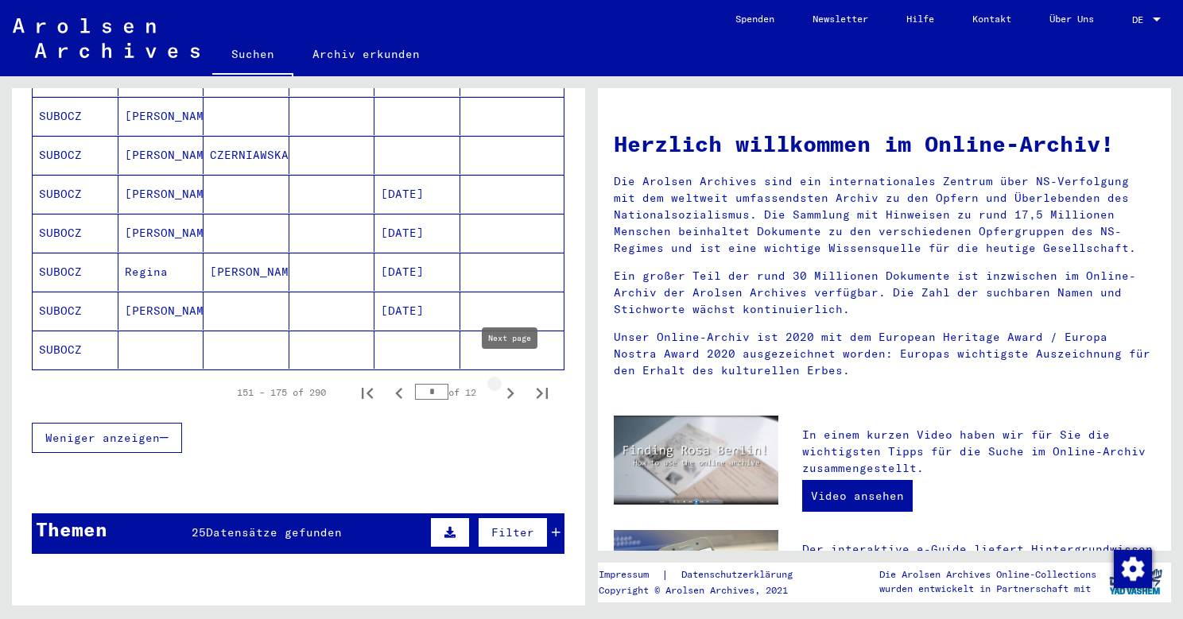
click at [504, 382] on icon "Next page" at bounding box center [510, 393] width 22 height 22
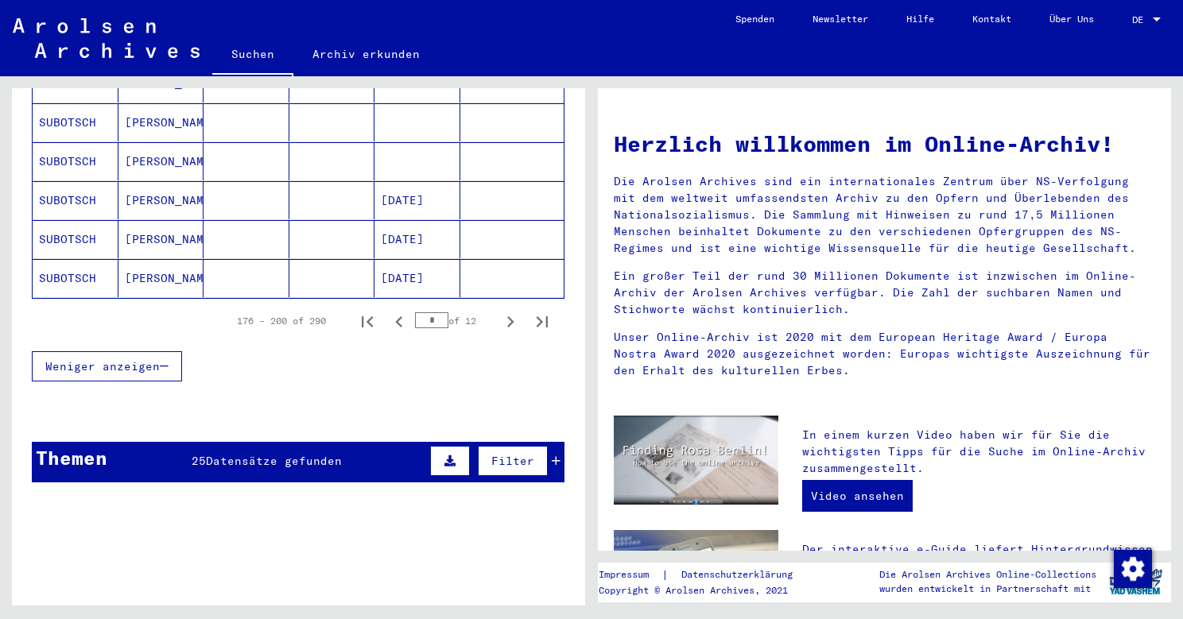
scroll to position [951, 0]
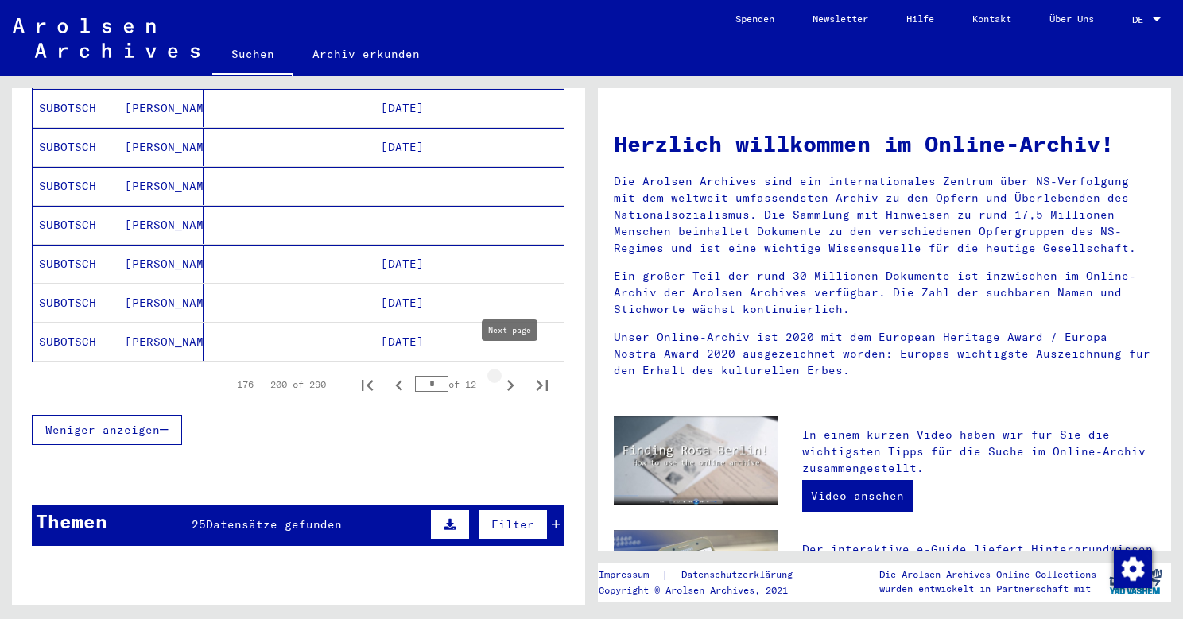
click at [511, 380] on icon "Next page" at bounding box center [510, 385] width 7 height 11
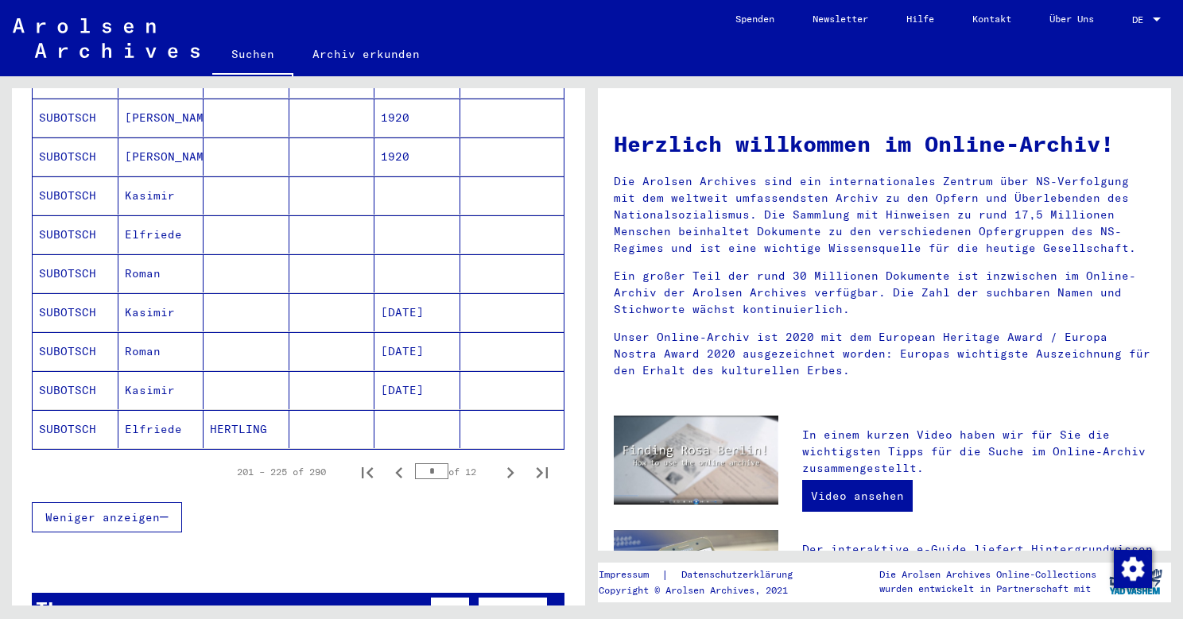
scroll to position [806, 0]
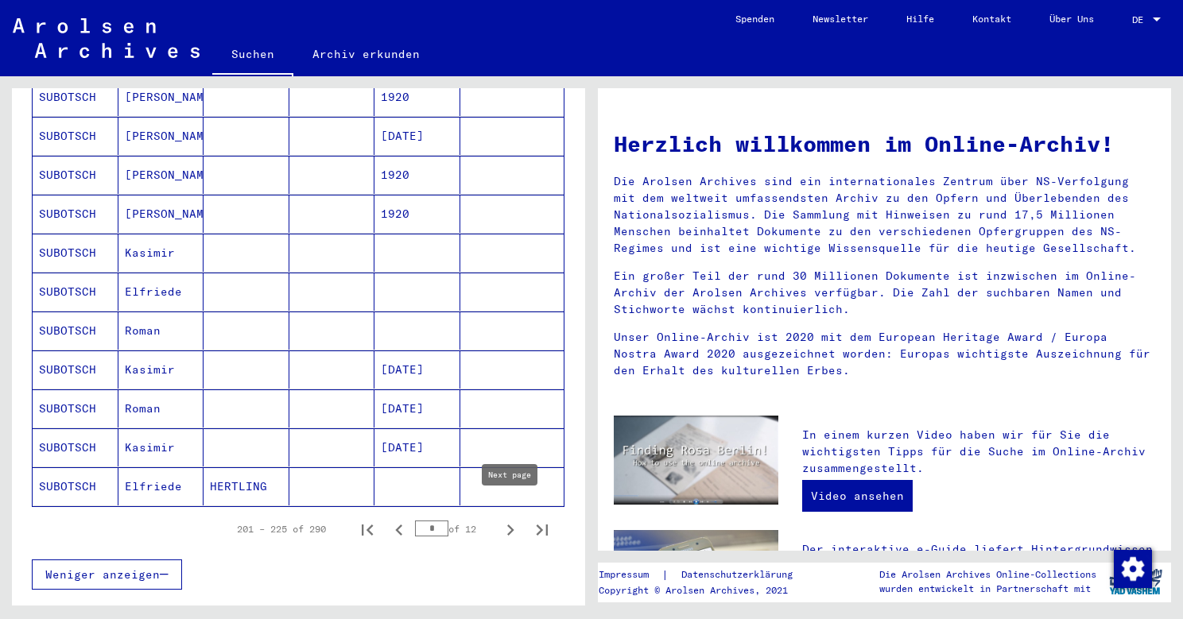
click at [510, 525] on icon "Next page" at bounding box center [510, 530] width 7 height 11
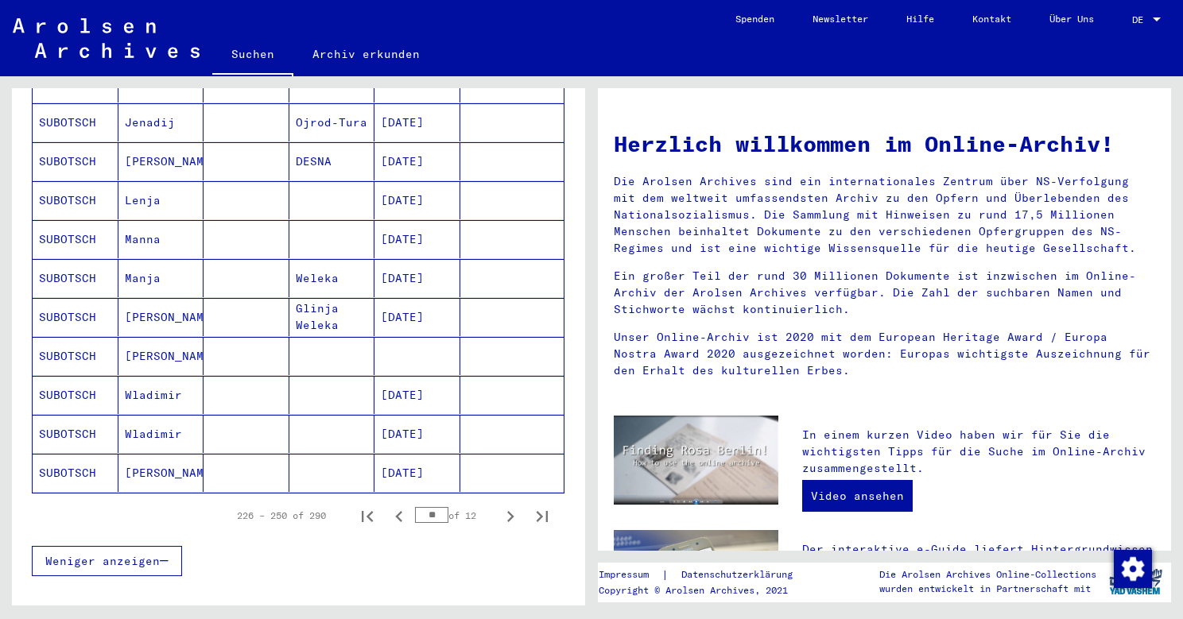
scroll to position [821, 0]
click at [506, 504] on icon "Next page" at bounding box center [510, 515] width 22 height 22
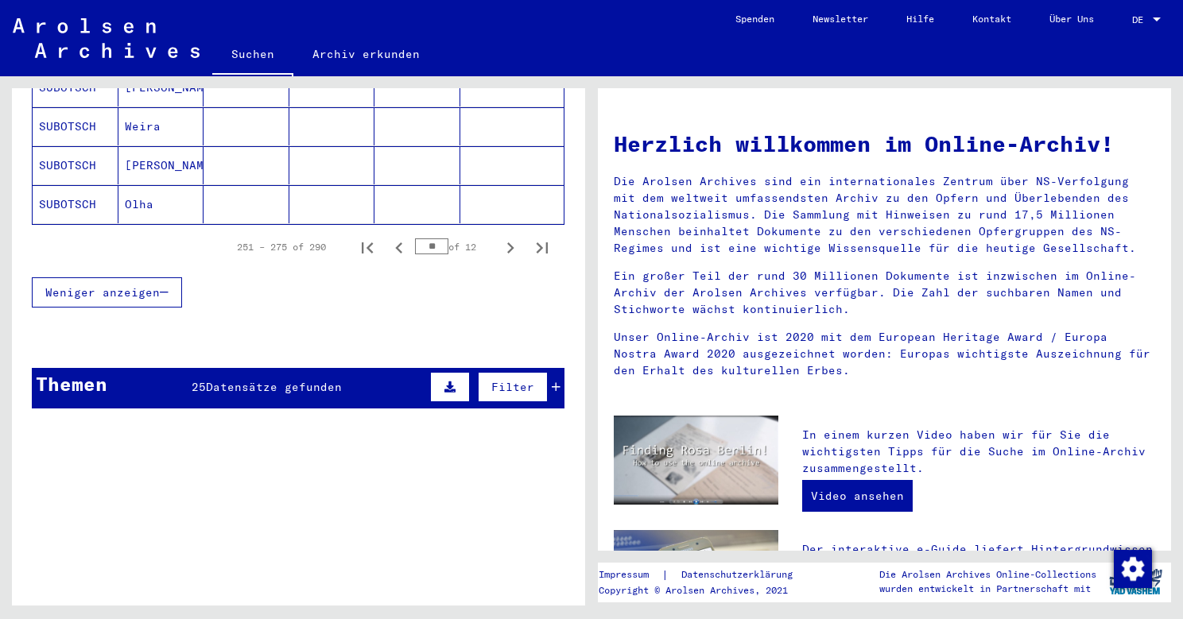
scroll to position [1106, 0]
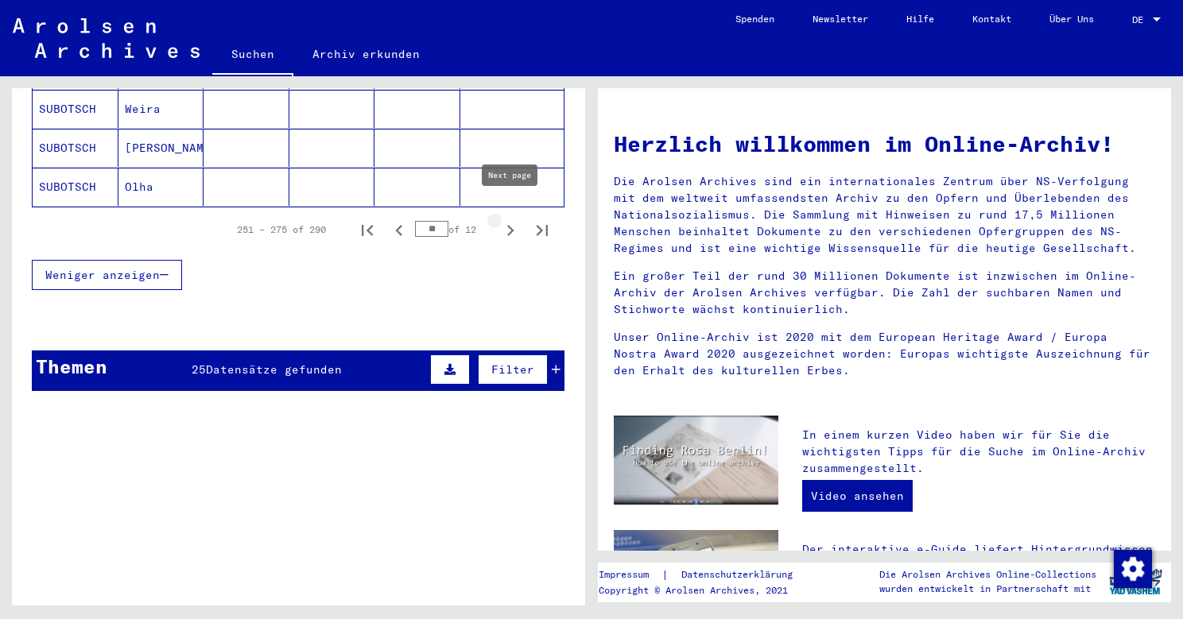
click at [506, 219] on icon "Next page" at bounding box center [510, 230] width 22 height 22
type input "**"
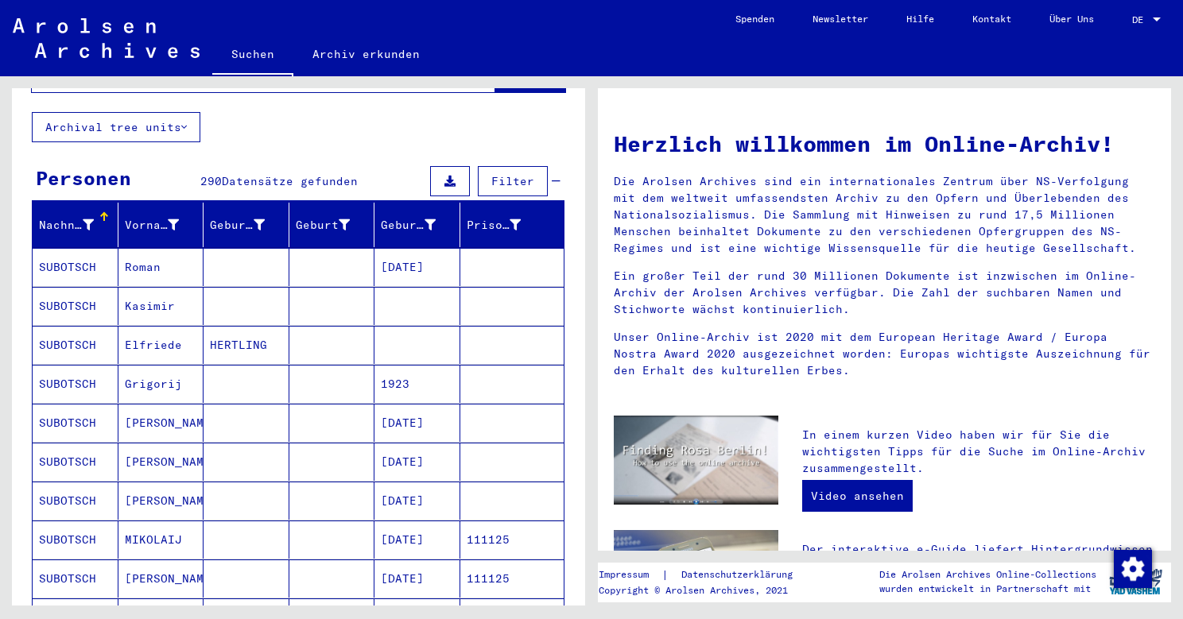
scroll to position [89, 0]
